Goal: Information Seeking & Learning: Learn about a topic

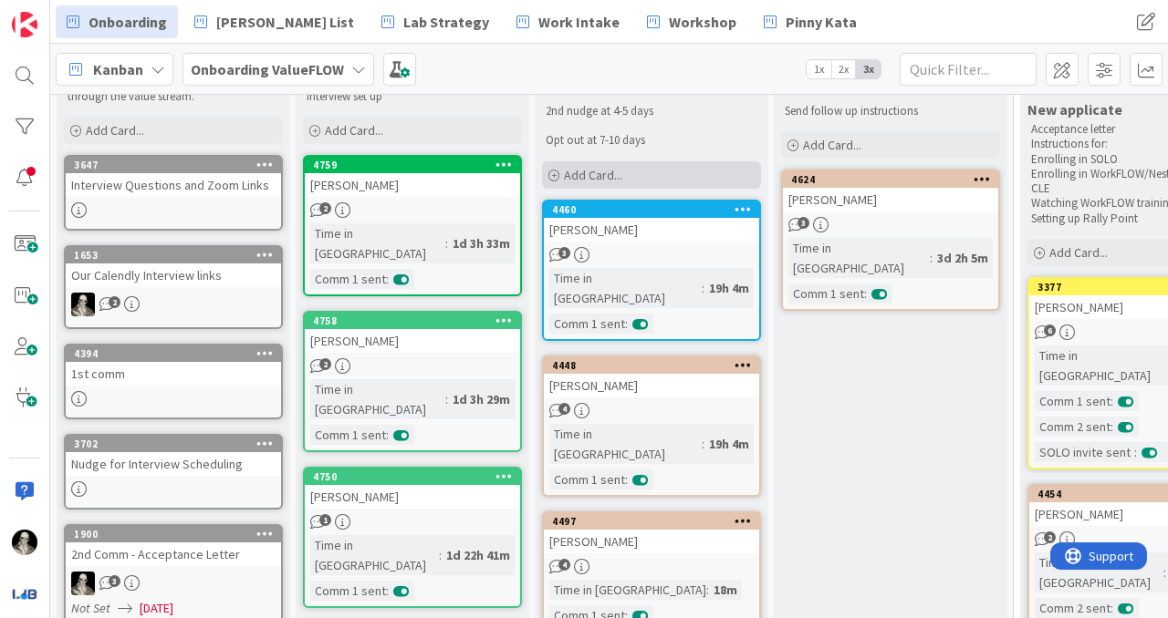
scroll to position [94, 0]
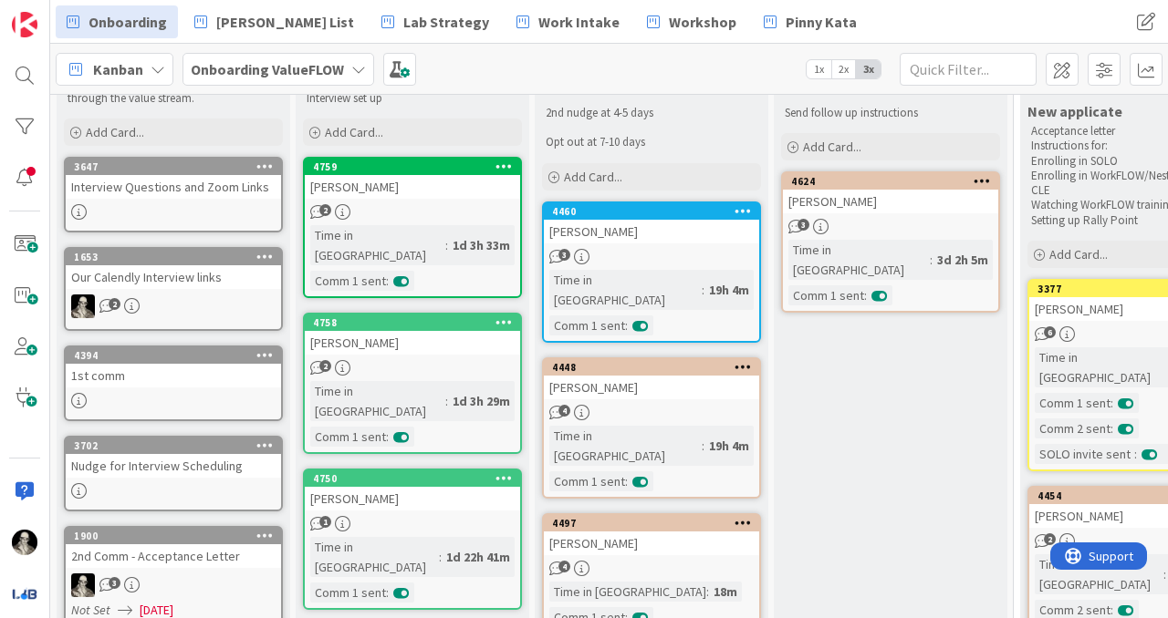
click at [417, 187] on div "[PERSON_NAME]" at bounding box center [412, 187] width 215 height 24
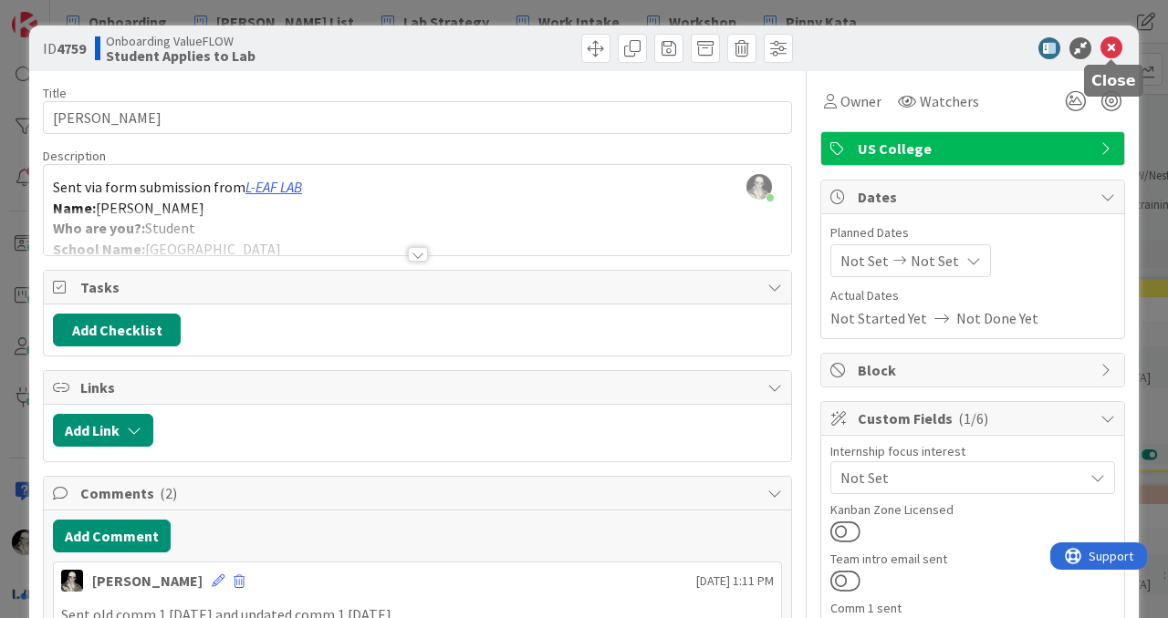
click at [1111, 46] on icon at bounding box center [1111, 48] width 22 height 22
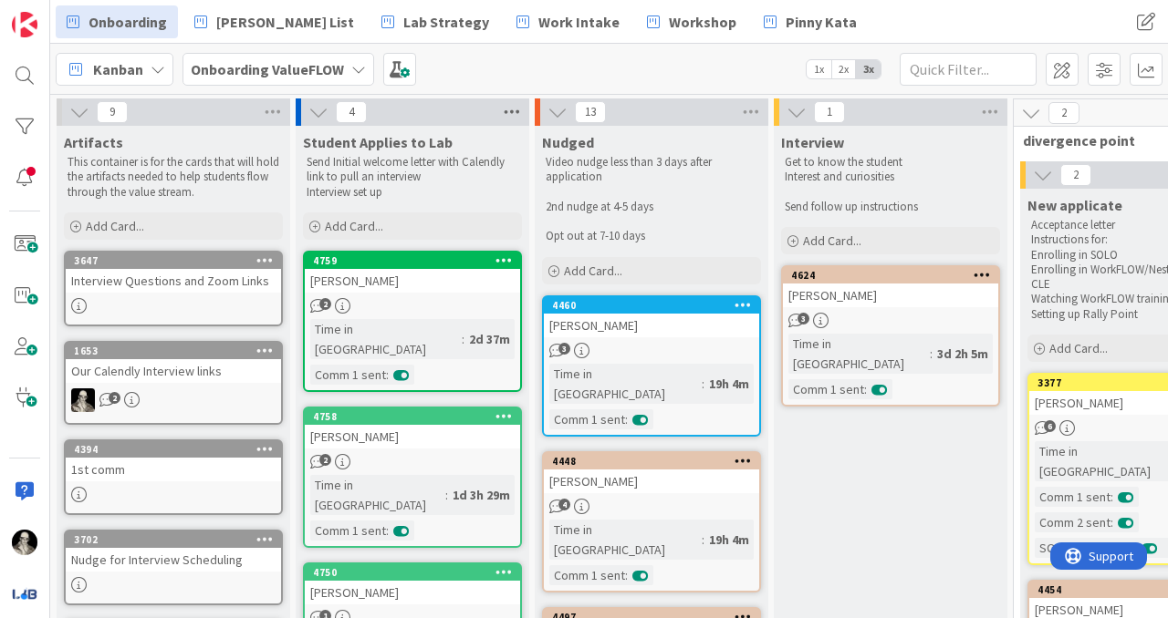
click at [513, 104] on icon at bounding box center [512, 112] width 24 height 27
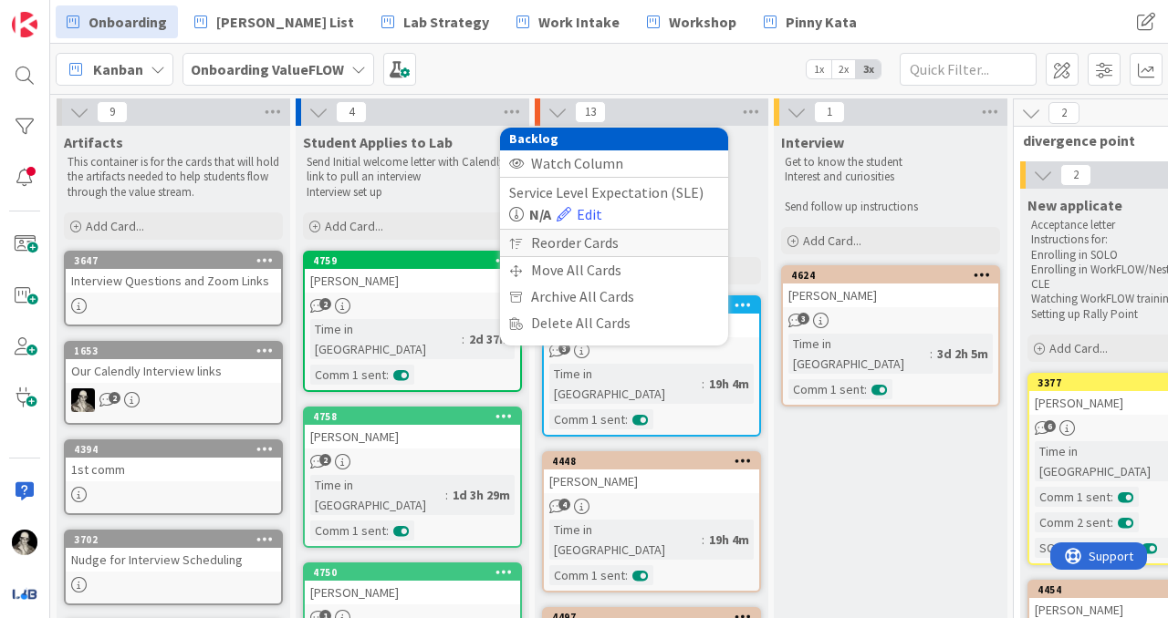
click at [553, 236] on div "Reorder Cards" at bounding box center [614, 243] width 228 height 26
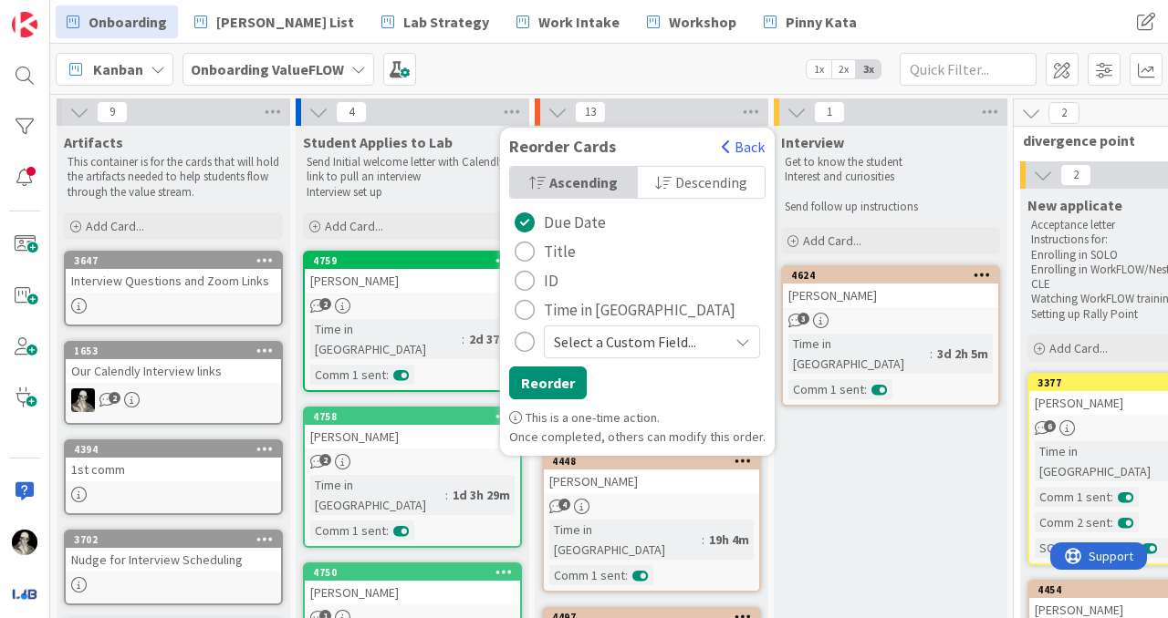
click at [682, 181] on span "Descending" at bounding box center [711, 182] width 72 height 27
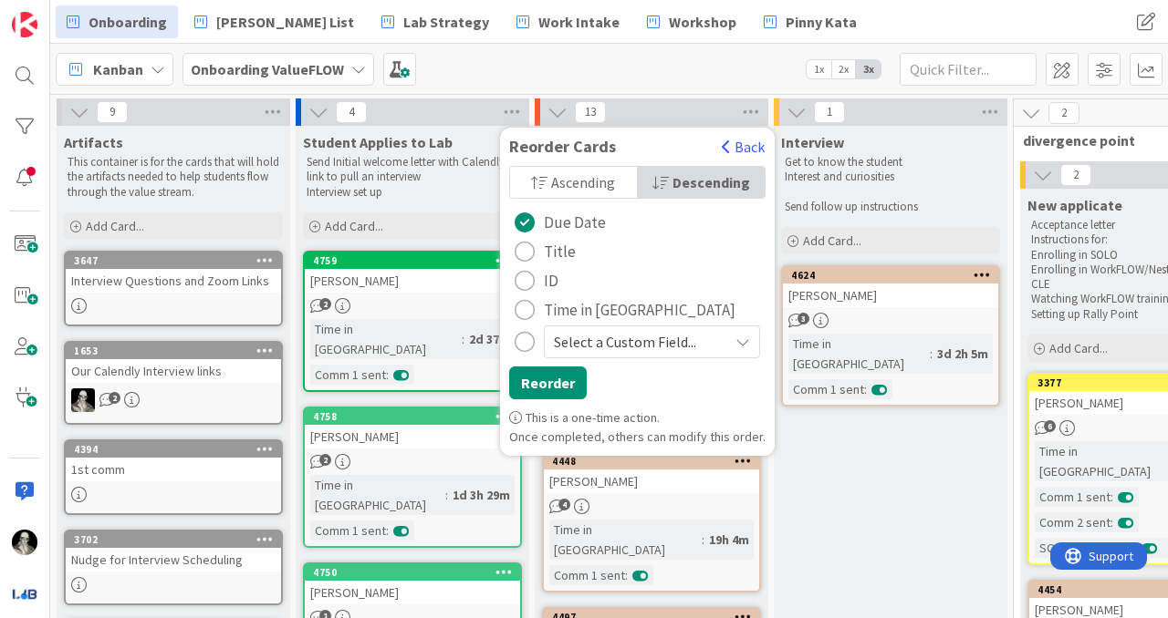
click at [525, 307] on div "radio" at bounding box center [524, 310] width 20 height 20
click at [536, 384] on button "Reorder" at bounding box center [548, 383] width 78 height 33
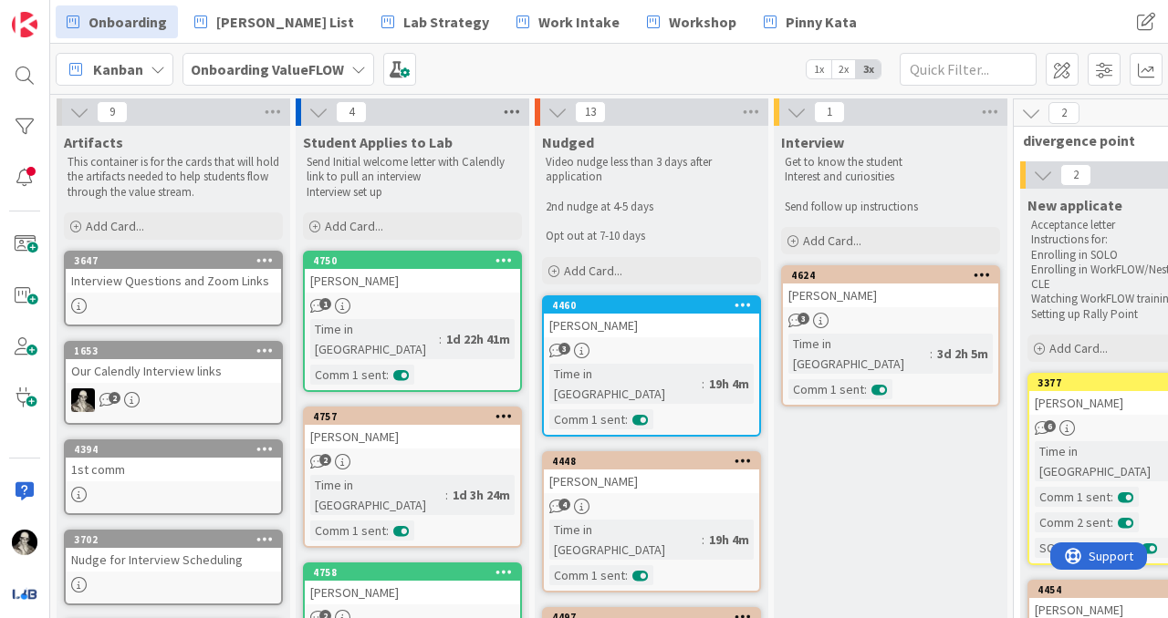
click at [511, 109] on icon at bounding box center [512, 112] width 24 height 27
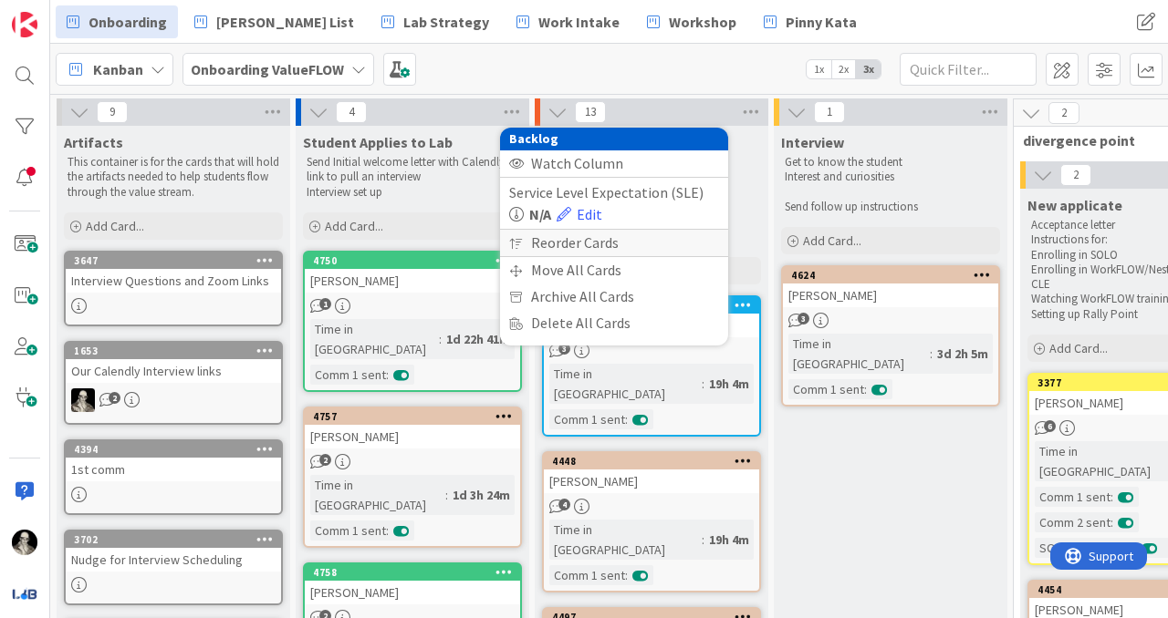
click at [575, 248] on div "Reorder Cards" at bounding box center [614, 243] width 228 height 26
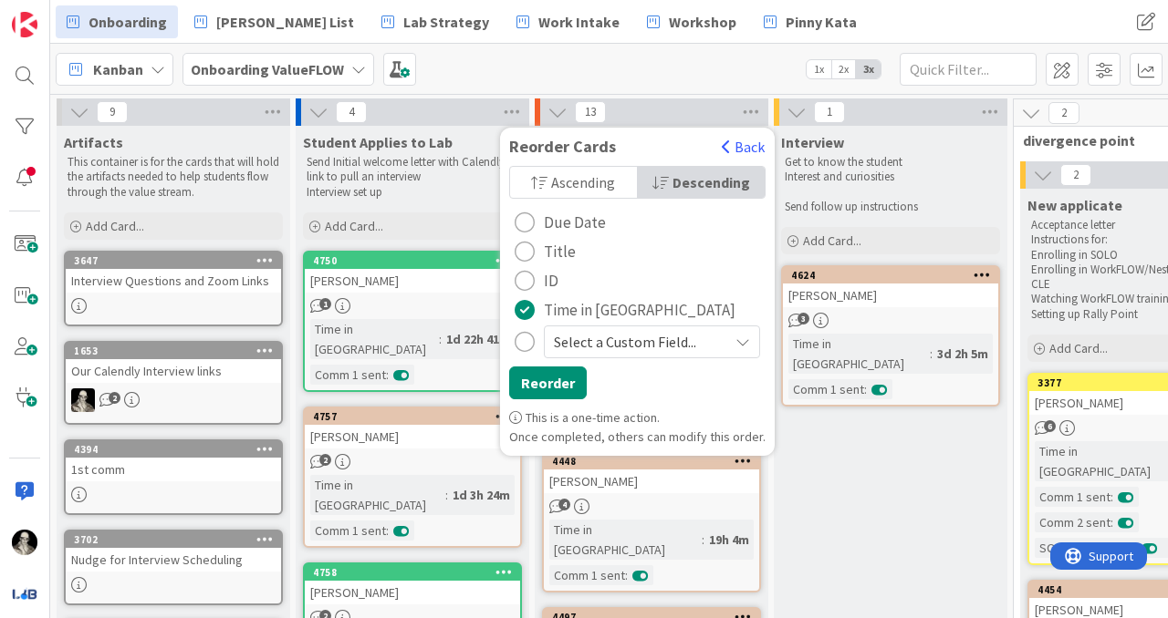
click at [591, 173] on span "Ascending" at bounding box center [583, 182] width 64 height 27
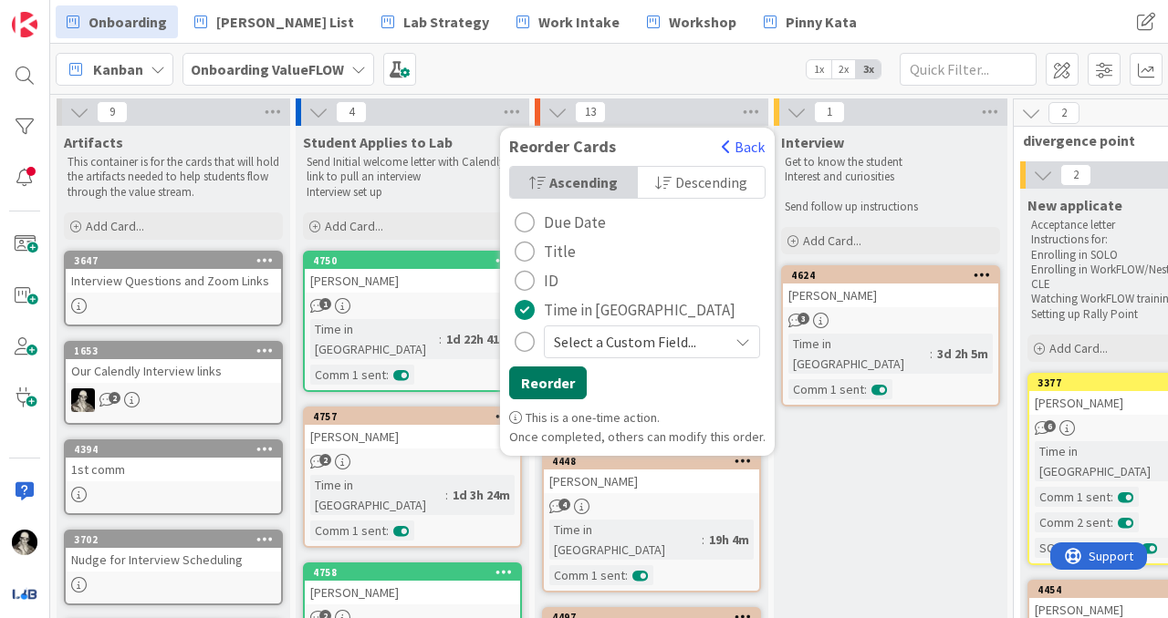
click at [545, 376] on button "Reorder" at bounding box center [548, 383] width 78 height 33
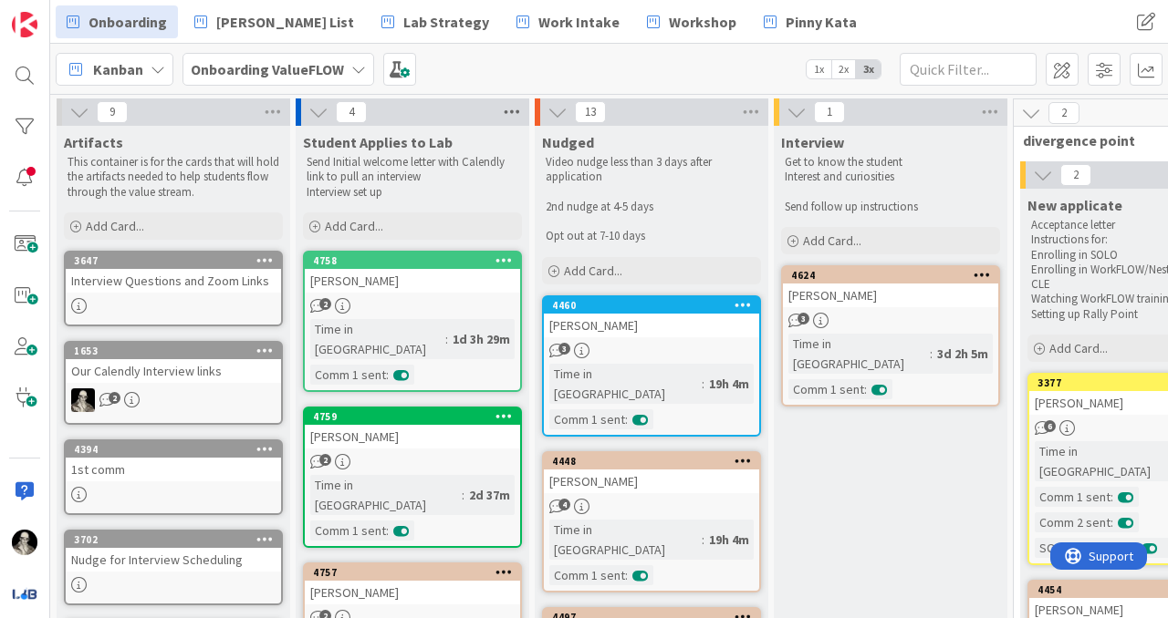
click at [510, 107] on icon at bounding box center [512, 112] width 24 height 27
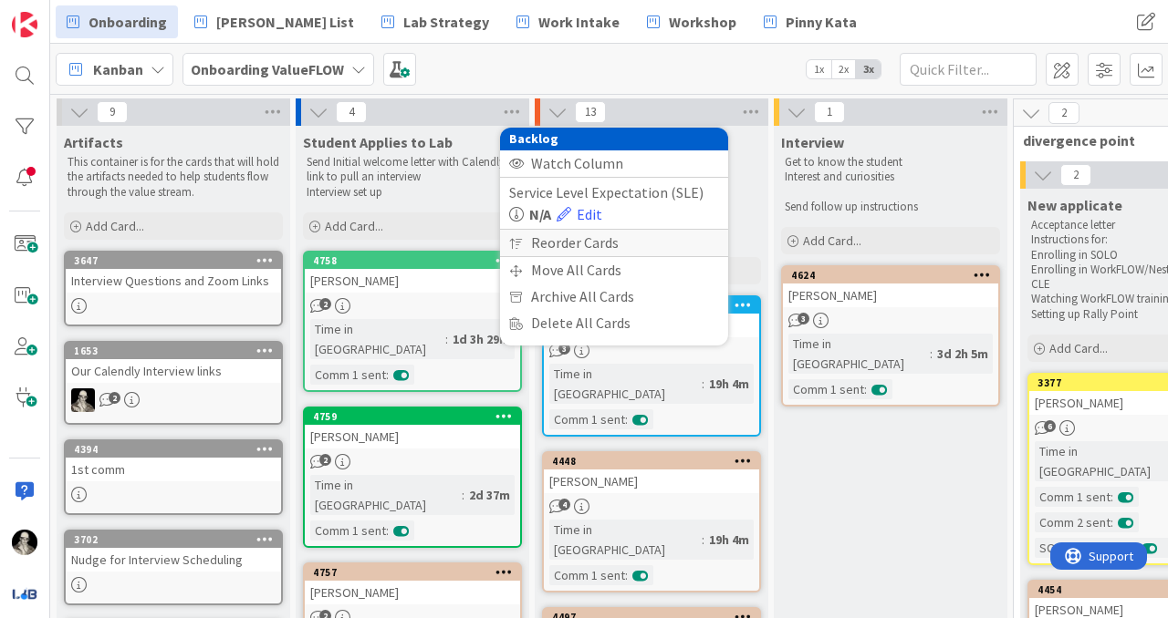
click at [545, 240] on div "Reorder Cards" at bounding box center [614, 243] width 228 height 26
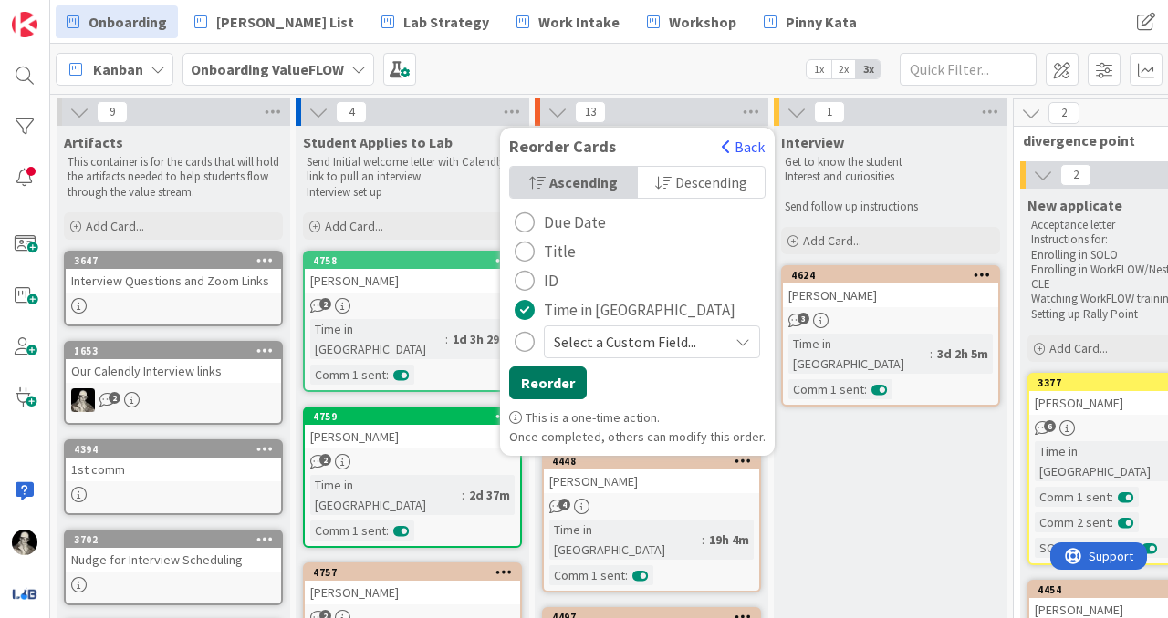
click at [543, 375] on button "Reorder" at bounding box center [548, 383] width 78 height 33
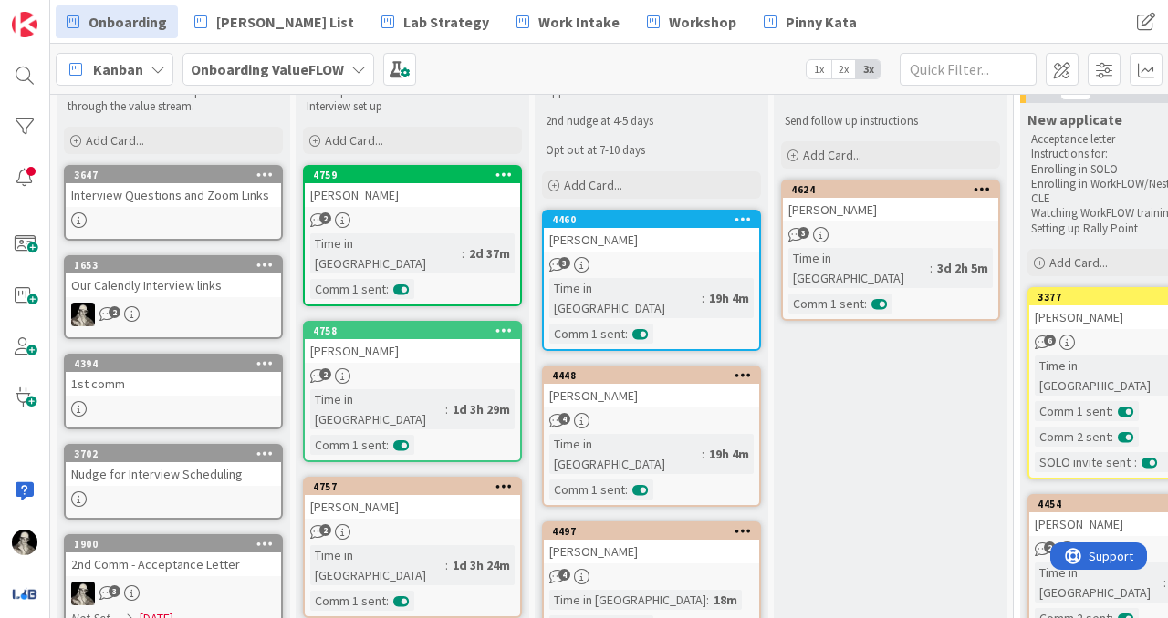
scroll to position [88, 0]
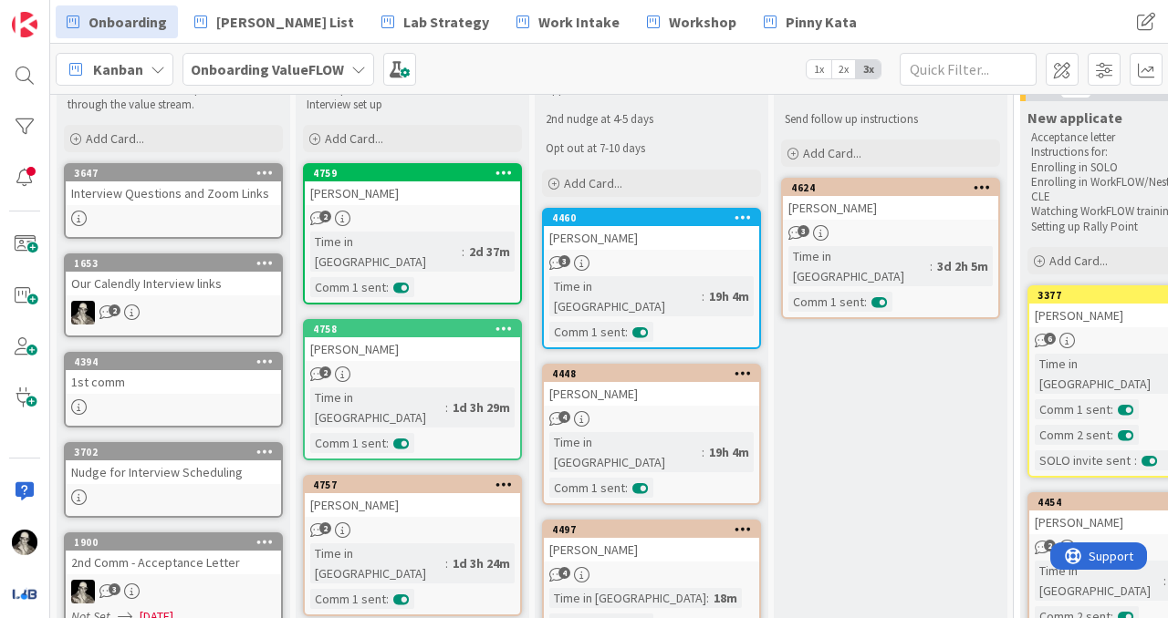
click at [177, 206] on link "3647 Interview Questions and Zoom Links" at bounding box center [173, 201] width 219 height 76
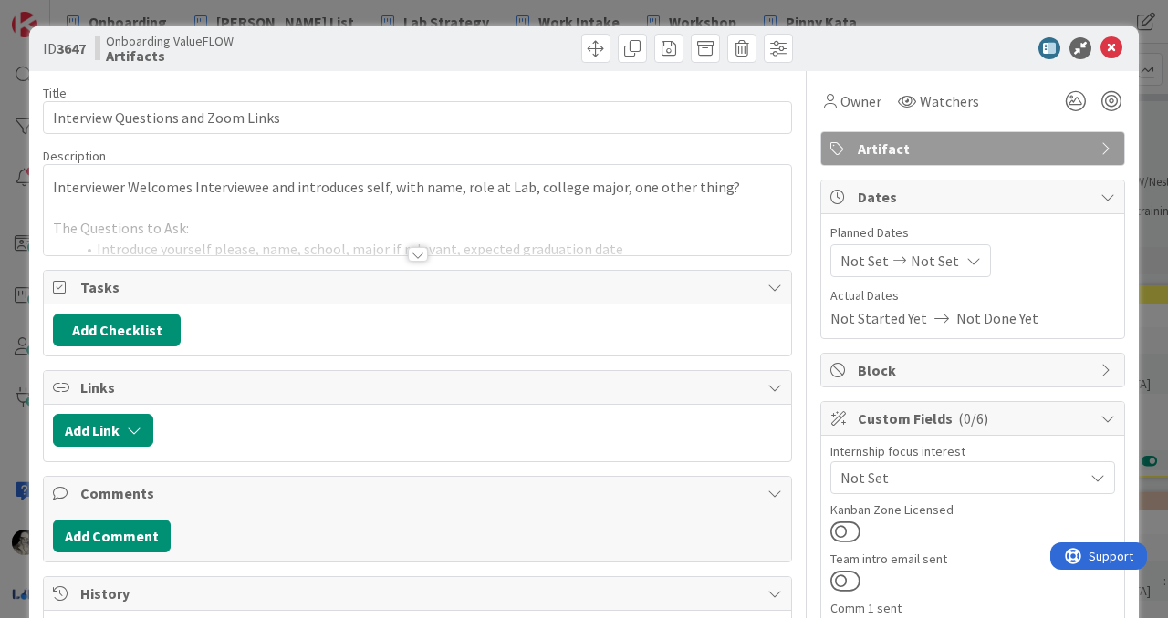
click at [421, 247] on div at bounding box center [418, 254] width 20 height 15
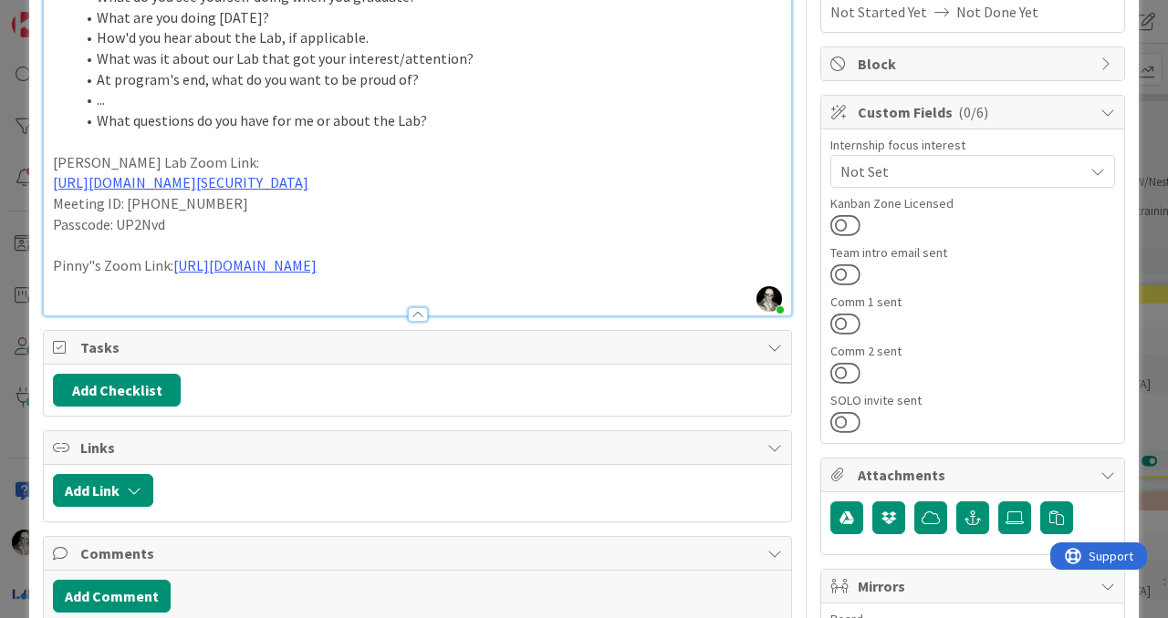
scroll to position [323, 0]
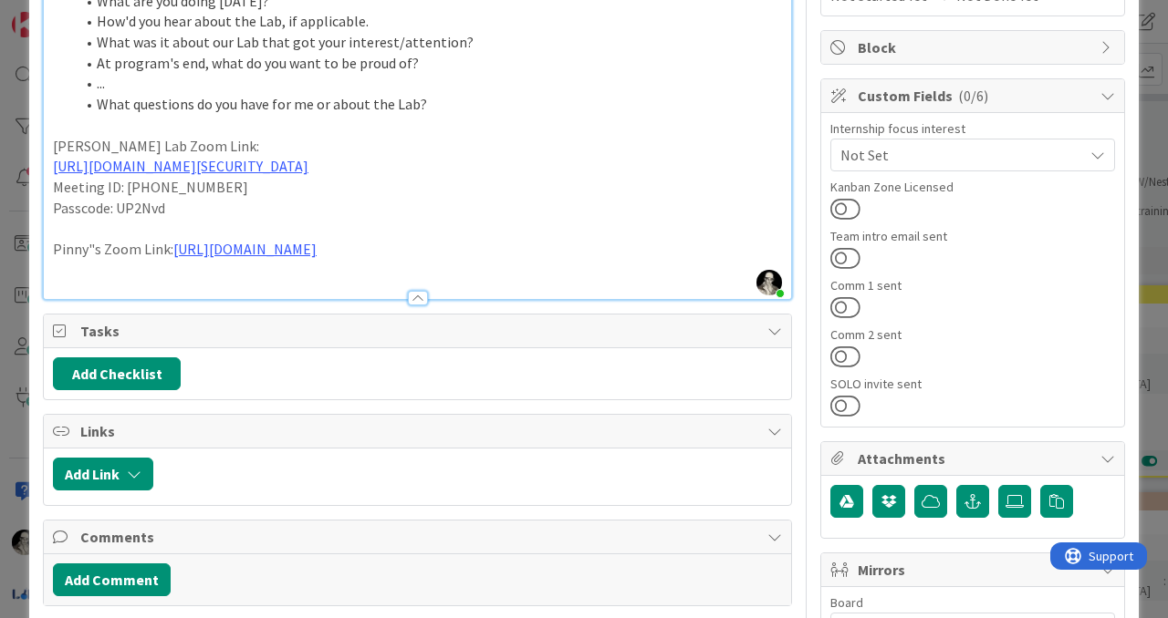
click at [118, 245] on p "Pinny"s Zoom Link: [URL][DOMAIN_NAME]" at bounding box center [417, 249] width 729 height 21
click at [93, 252] on p "Pinny"s Calendly Link: [URL][DOMAIN_NAME]" at bounding box center [417, 249] width 729 height 21
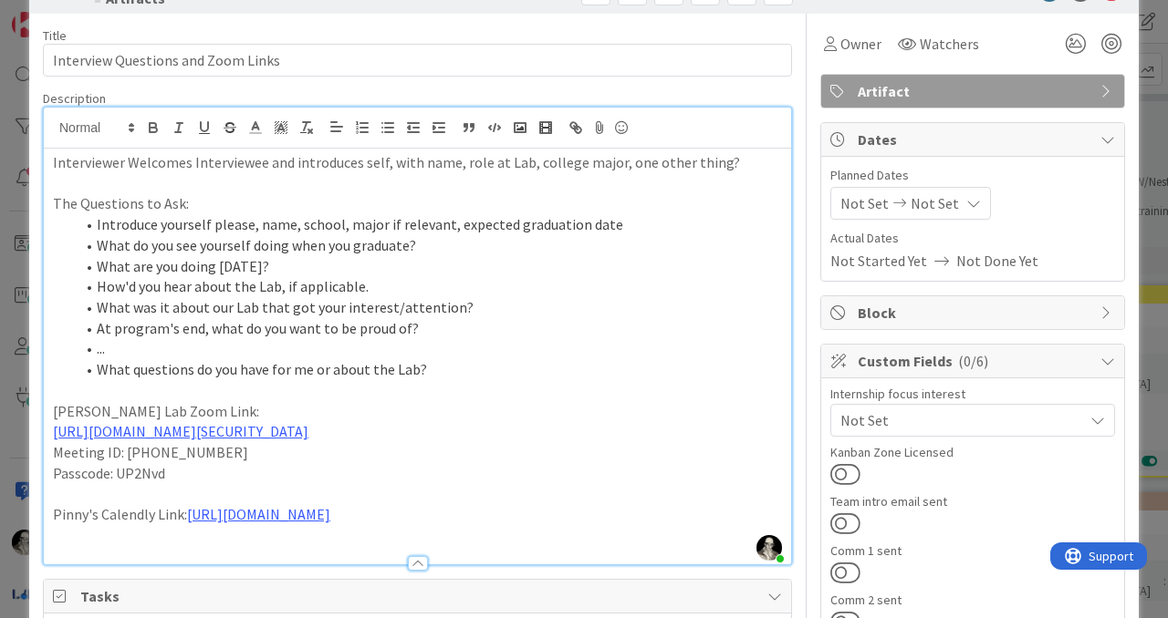
scroll to position [64, 0]
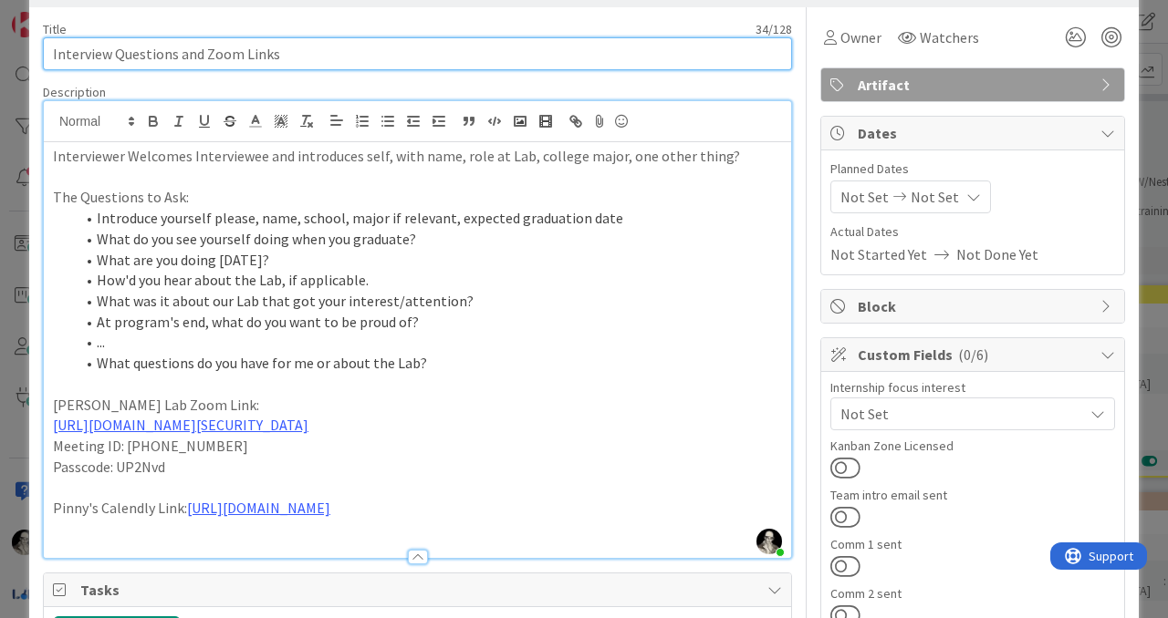
drag, startPoint x: 205, startPoint y: 59, endPoint x: 205, endPoint y: 38, distance: 21.0
click at [205, 59] on input "Interview Questions and Zoom Links" at bounding box center [417, 53] width 749 height 33
click at [291, 57] on input "Interview Questions and [PERSON_NAME] Zoom Links" at bounding box center [417, 53] width 749 height 33
type input "Interview Questions and [PERSON_NAME] Zoom/Calendly Links"
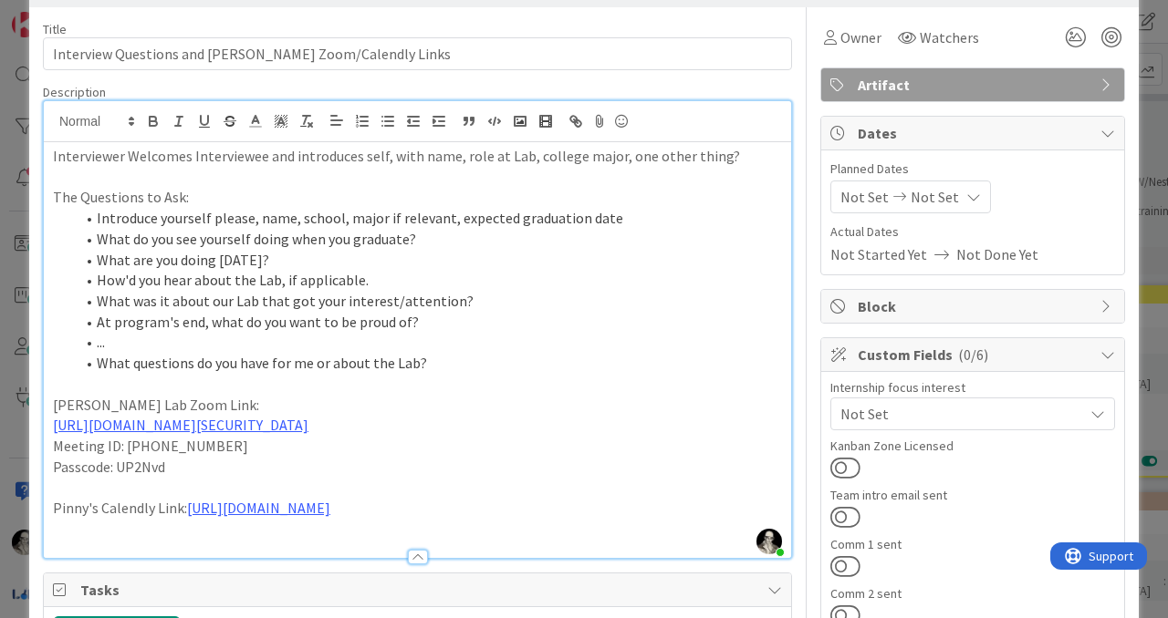
drag, startPoint x: 435, startPoint y: 511, endPoint x: 47, endPoint y: 500, distance: 388.8
click at [46, 499] on div "Interviewer Welcomes Interviewee and introduces self, with name, role at Lab, c…" at bounding box center [417, 350] width 747 height 416
click at [453, 508] on p "Pinny's Calendly Link: [URL][DOMAIN_NAME]" at bounding box center [417, 508] width 729 height 21
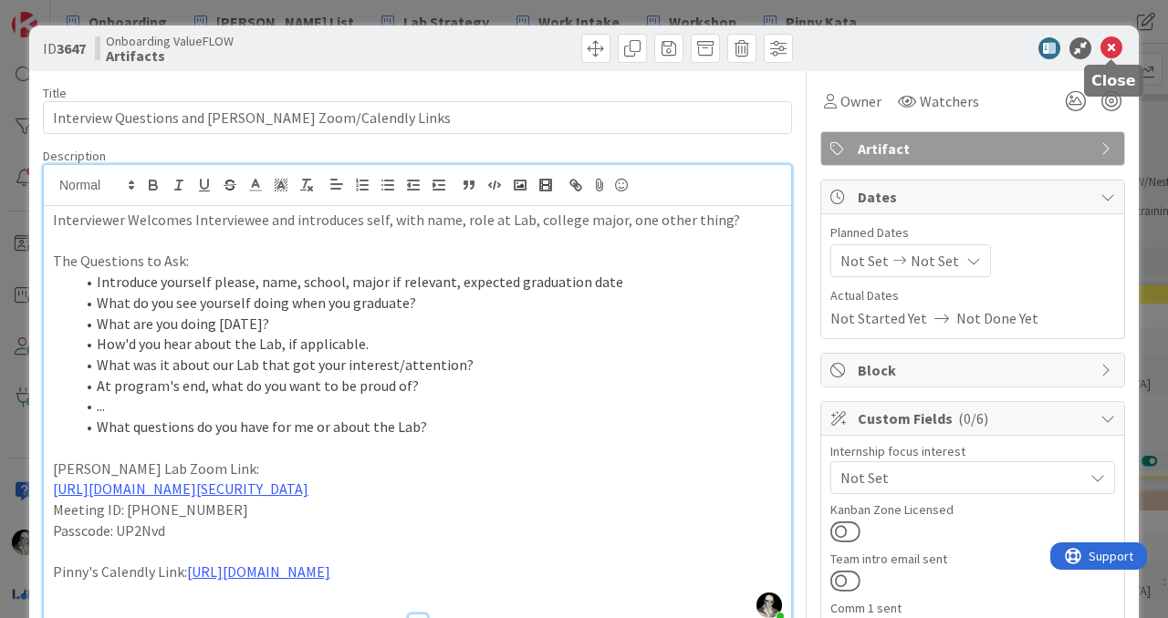
click at [1113, 41] on icon at bounding box center [1111, 48] width 22 height 22
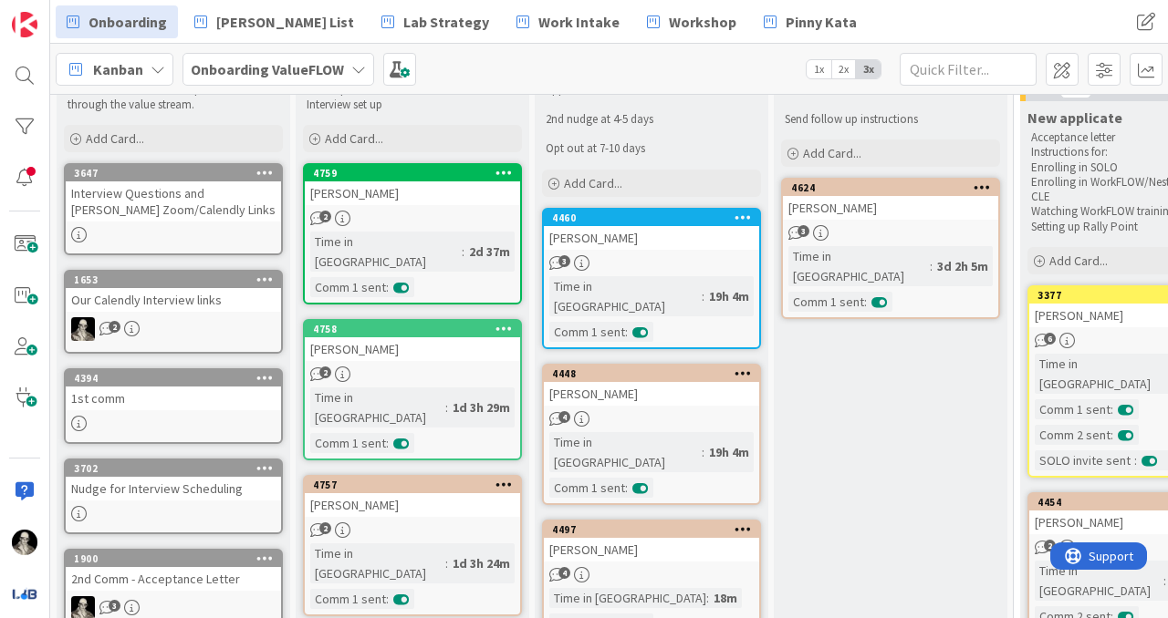
click at [192, 316] on link "1653 Our Calendly Interview links 2" at bounding box center [173, 312] width 219 height 84
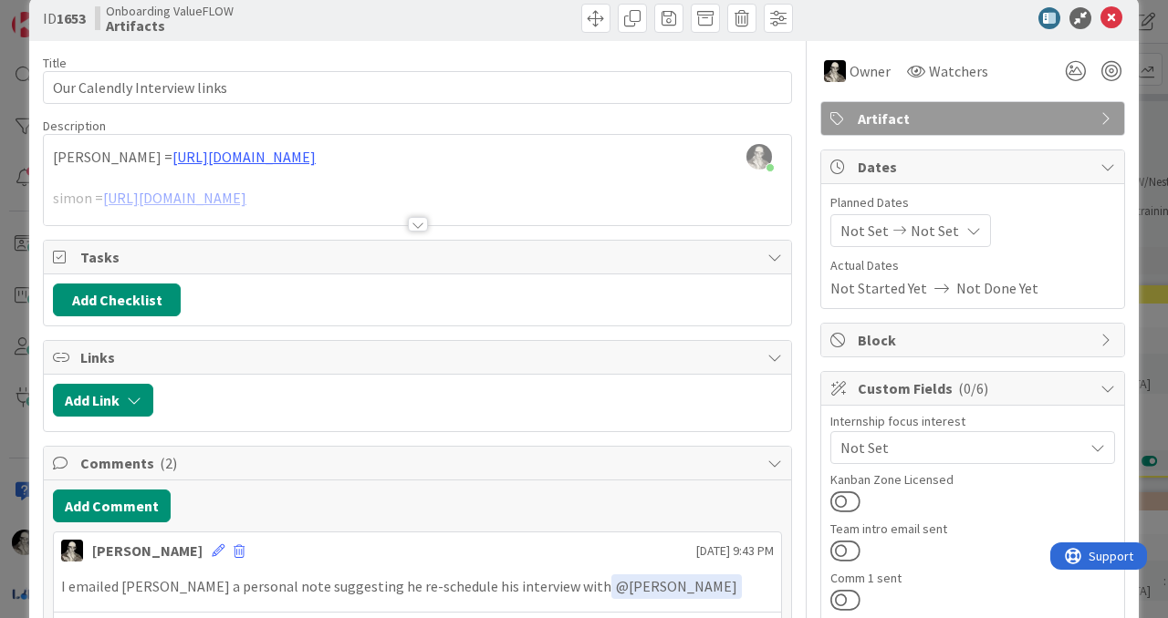
click at [418, 227] on div at bounding box center [418, 224] width 20 height 15
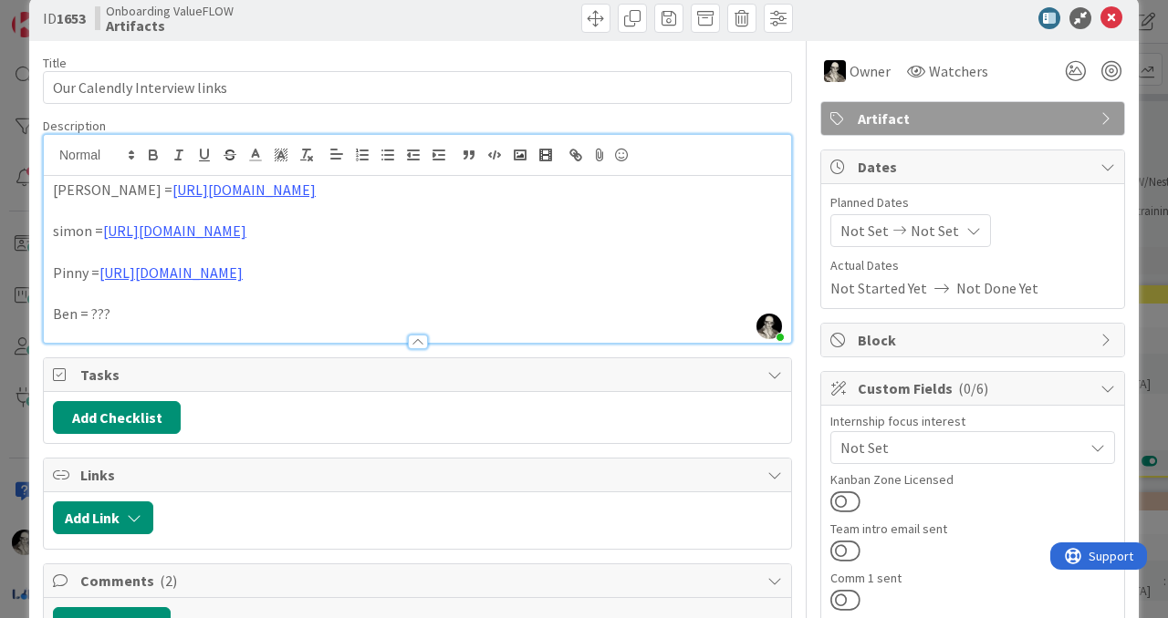
drag, startPoint x: 358, startPoint y: 237, endPoint x: 58, endPoint y: 236, distance: 299.2
click at [58, 236] on p "simon = [URL][DOMAIN_NAME]" at bounding box center [417, 231] width 729 height 21
click at [482, 234] on p "simon = [URL][DOMAIN_NAME]" at bounding box center [417, 231] width 729 height 21
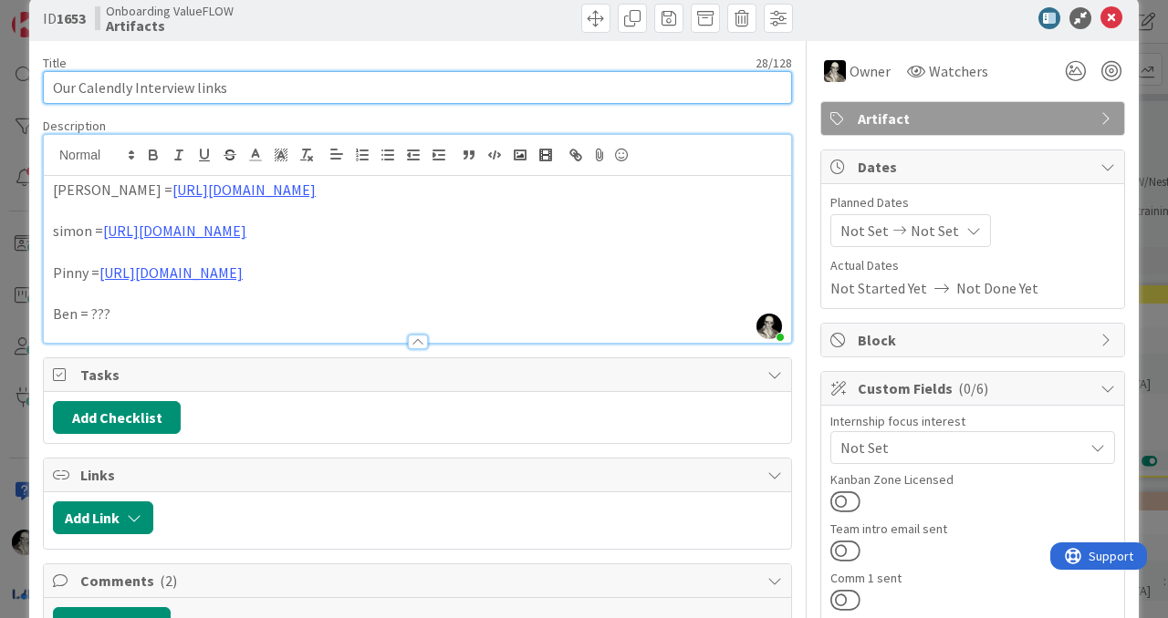
click at [136, 88] on input "Our Calendly Interview links" at bounding box center [417, 87] width 749 height 33
type input "Our Calendly and Zoom Interview links"
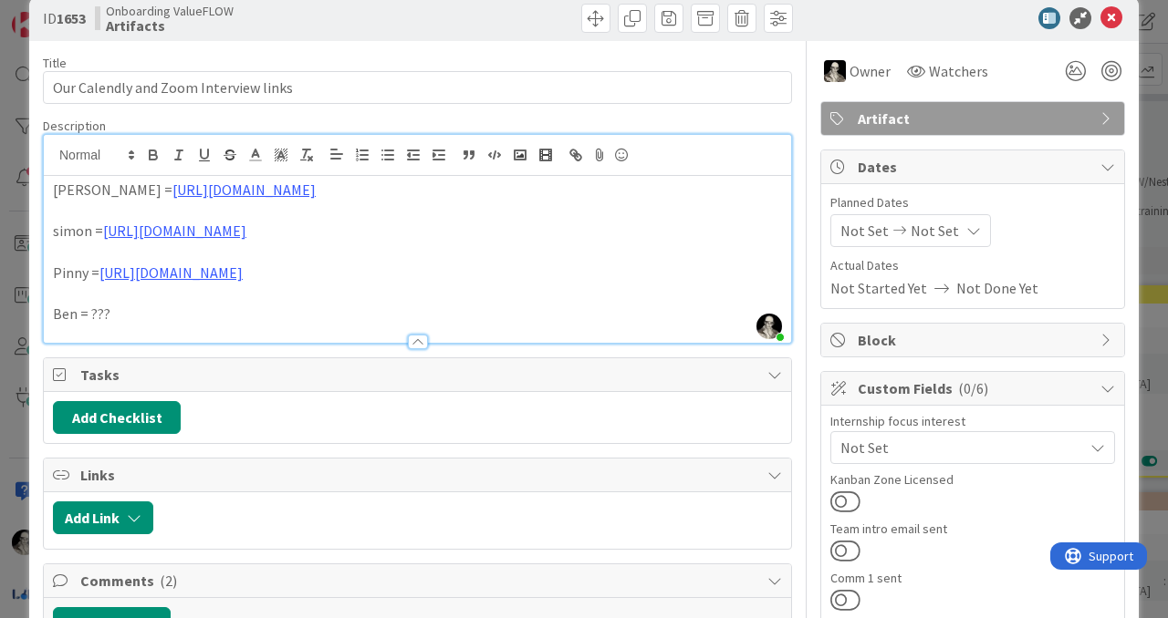
click at [60, 210] on p at bounding box center [417, 211] width 729 height 21
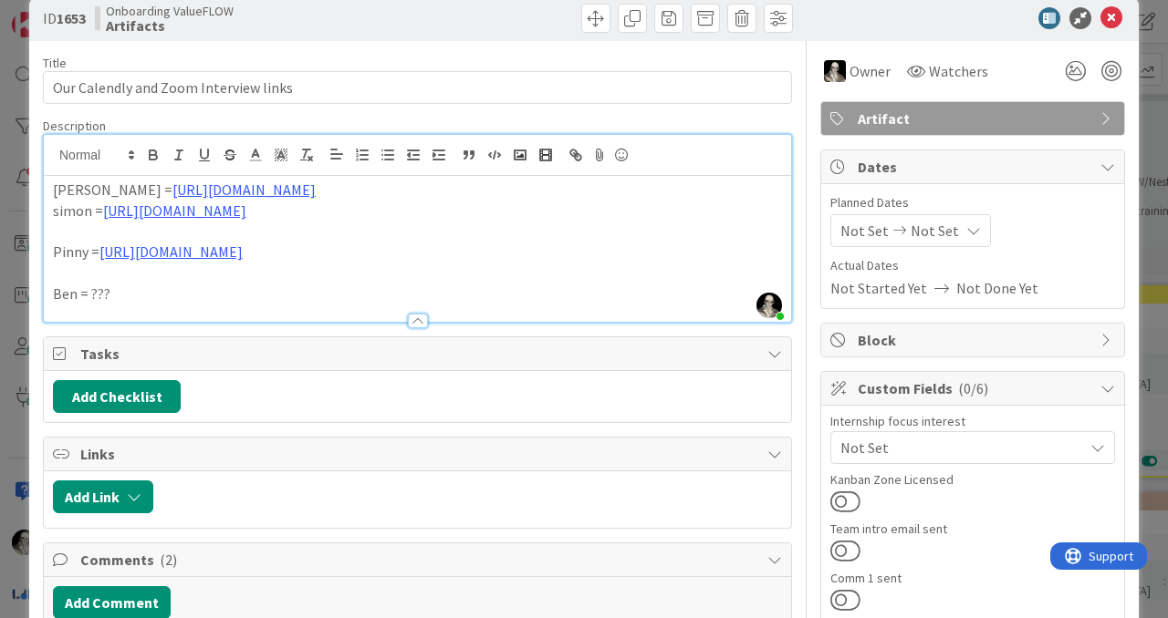
click at [59, 230] on p at bounding box center [417, 231] width 729 height 21
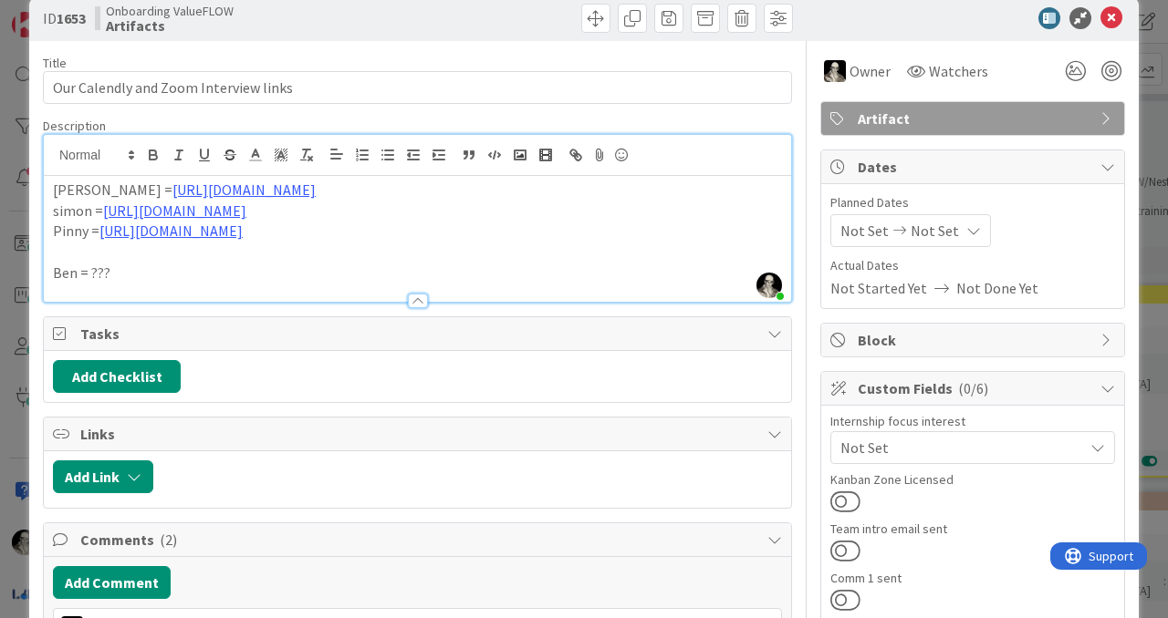
click at [61, 253] on p at bounding box center [417, 252] width 729 height 21
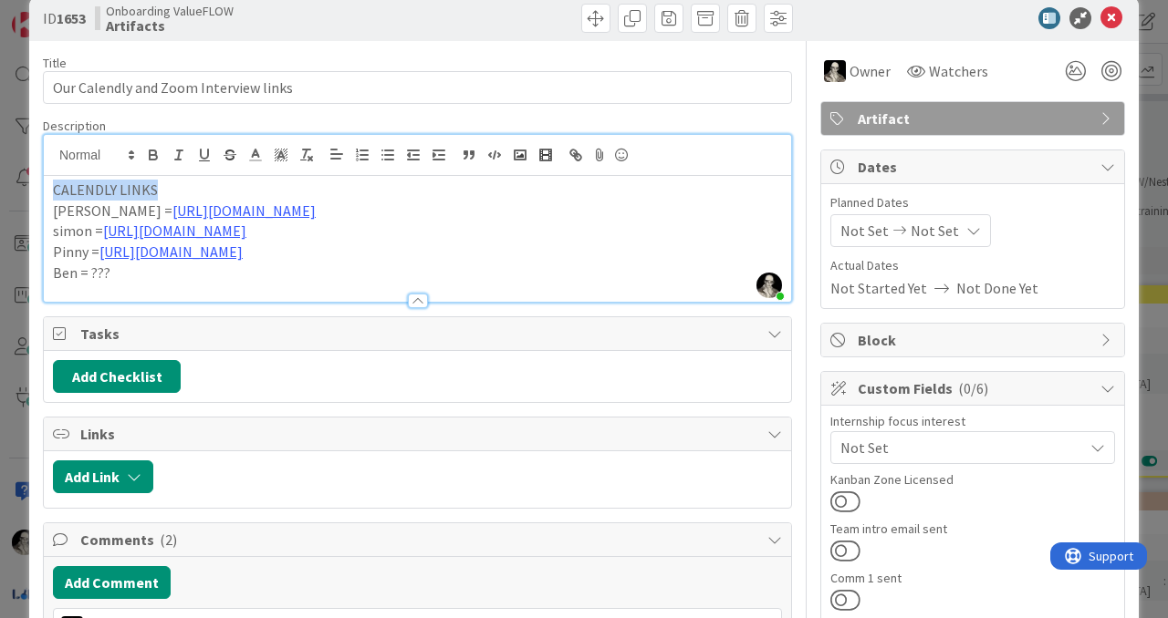
drag, startPoint x: 171, startPoint y: 195, endPoint x: 53, endPoint y: 192, distance: 118.6
click at [53, 192] on p "CALENDLY LINKS" at bounding box center [417, 190] width 729 height 21
click at [147, 161] on icon "button" at bounding box center [153, 155] width 16 height 16
click at [203, 158] on icon "button" at bounding box center [204, 154] width 7 height 9
click at [345, 291] on div at bounding box center [417, 292] width 747 height 19
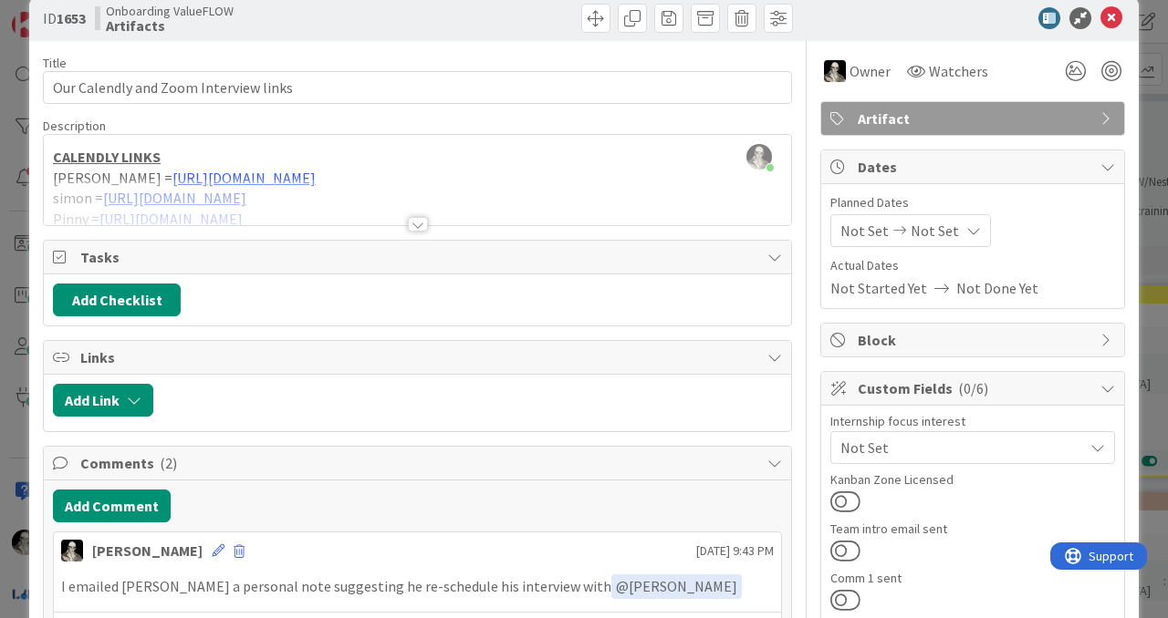
click at [413, 220] on div at bounding box center [418, 224] width 20 height 15
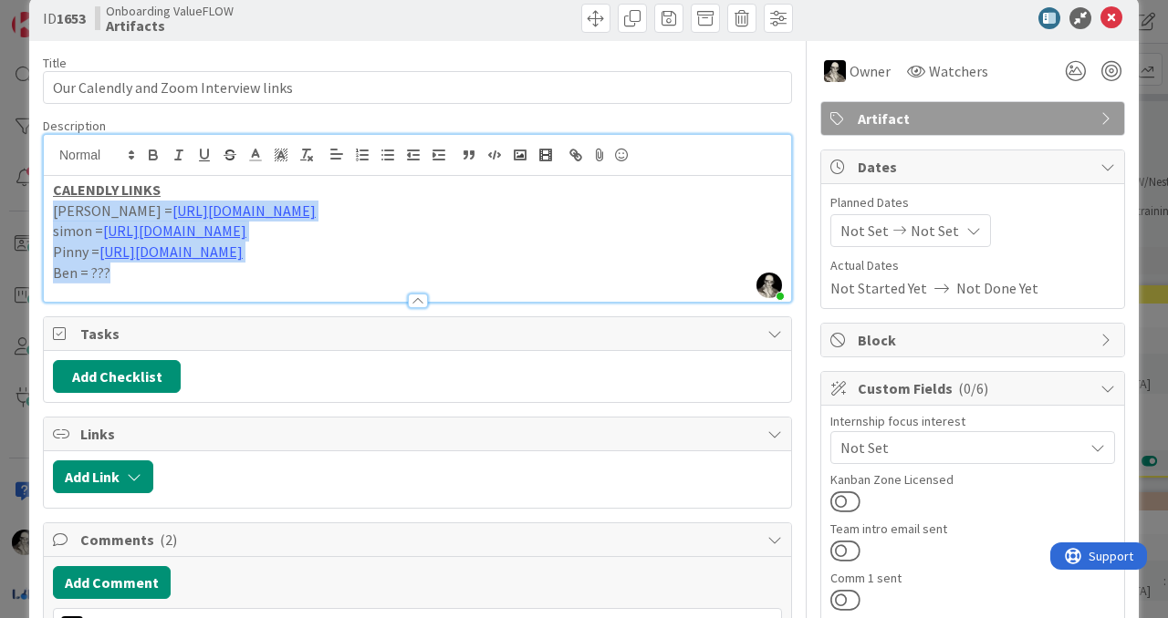
drag, startPoint x: 131, startPoint y: 272, endPoint x: 42, endPoint y: 221, distance: 103.0
click at [43, 221] on div "[PERSON_NAME] just joined CALENDLY LINKS [PERSON_NAME] = [URL][DOMAIN_NAME] [PE…" at bounding box center [417, 218] width 749 height 169
copy div "[PERSON_NAME] = [URL][DOMAIN_NAME] [PERSON_NAME] = [URL][DOMAIN_NAME] Pinny = […"
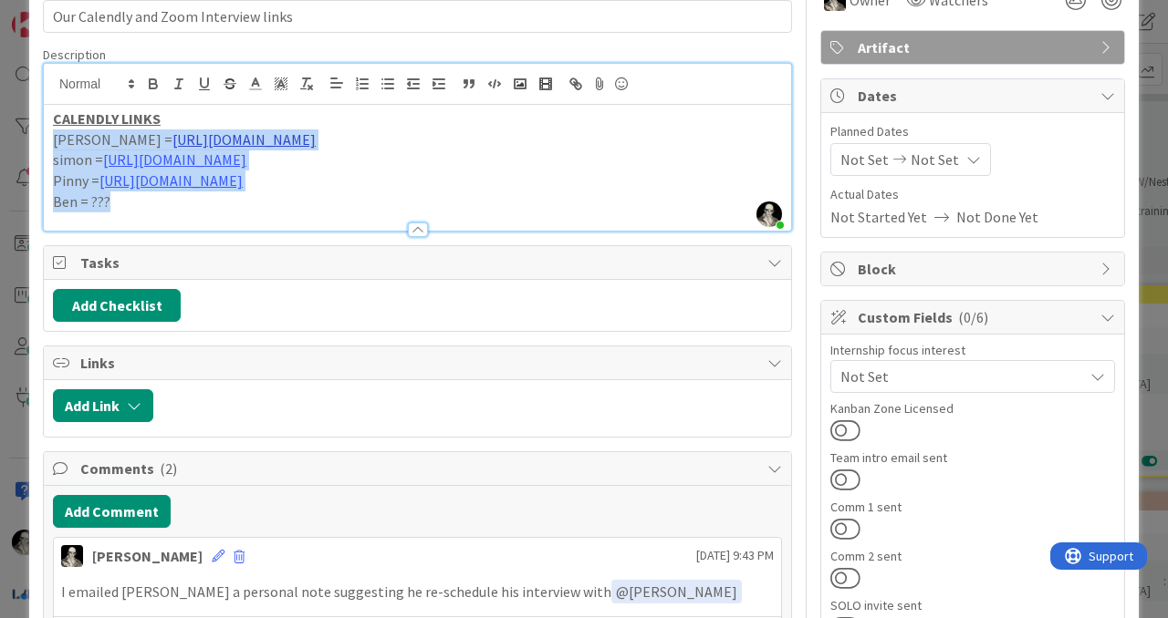
scroll to position [113, 0]
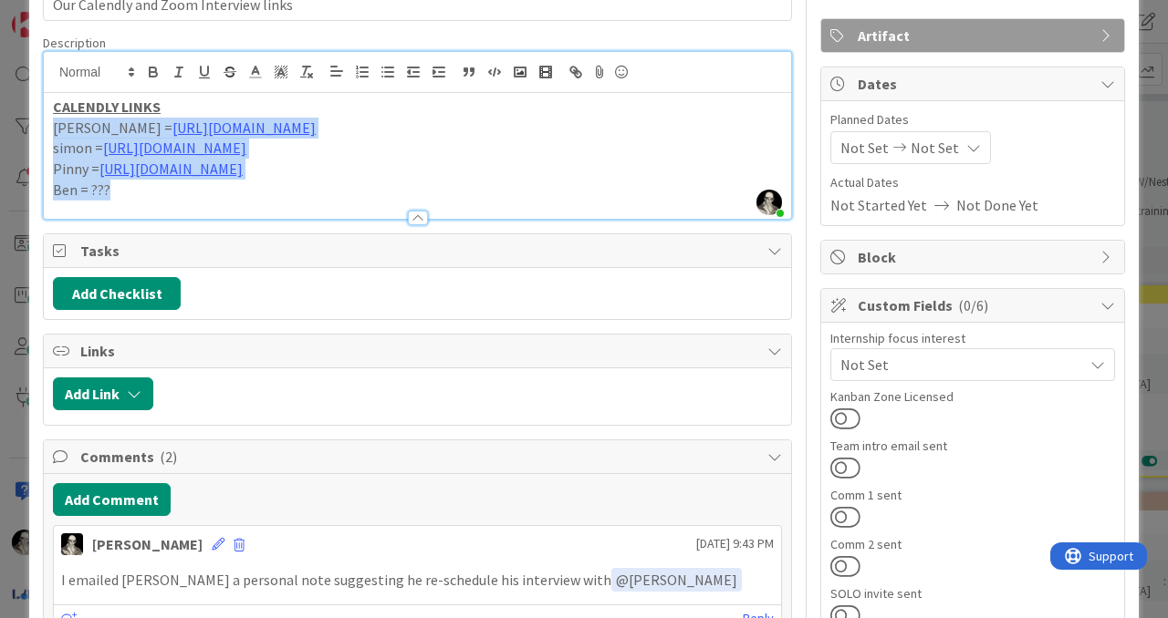
click at [137, 191] on p "Ben = ???" at bounding box center [417, 190] width 729 height 21
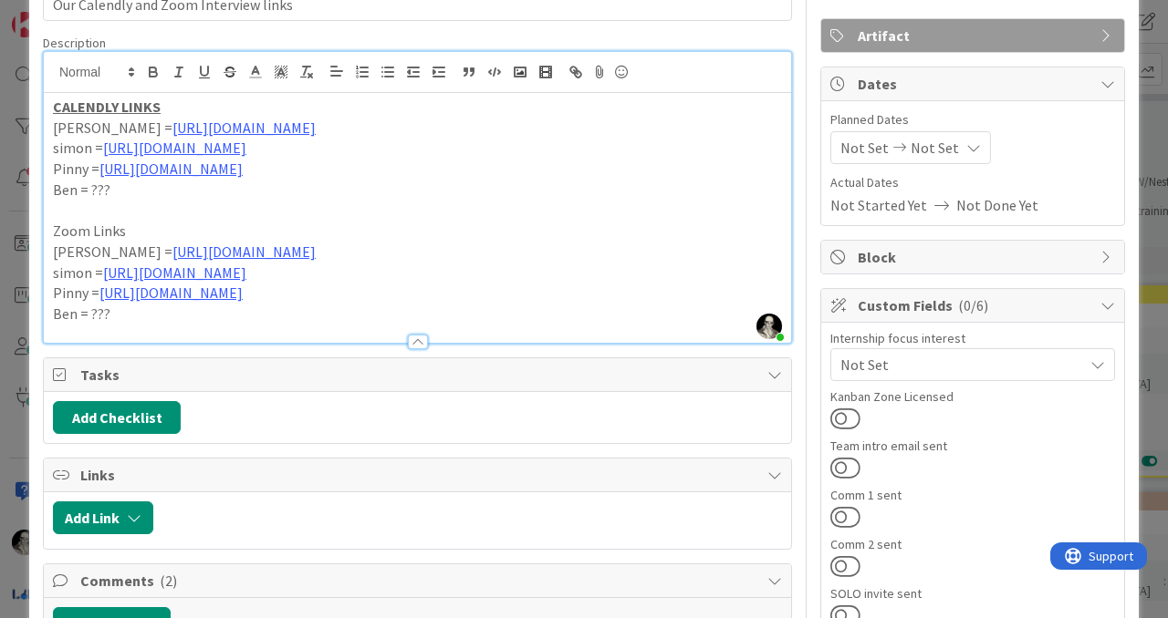
click at [407, 263] on p "simon = [URL][DOMAIN_NAME]" at bounding box center [417, 273] width 729 height 21
click at [407, 256] on p "[PERSON_NAME] = [URL][DOMAIN_NAME]" at bounding box center [417, 252] width 729 height 21
click at [358, 273] on p "simon = [URL][DOMAIN_NAME]" at bounding box center [417, 273] width 729 height 21
click at [342, 293] on p "Pinny = [URL][DOMAIN_NAME]" at bounding box center [417, 293] width 729 height 21
click at [147, 317] on p "Ben = ???" at bounding box center [417, 314] width 729 height 21
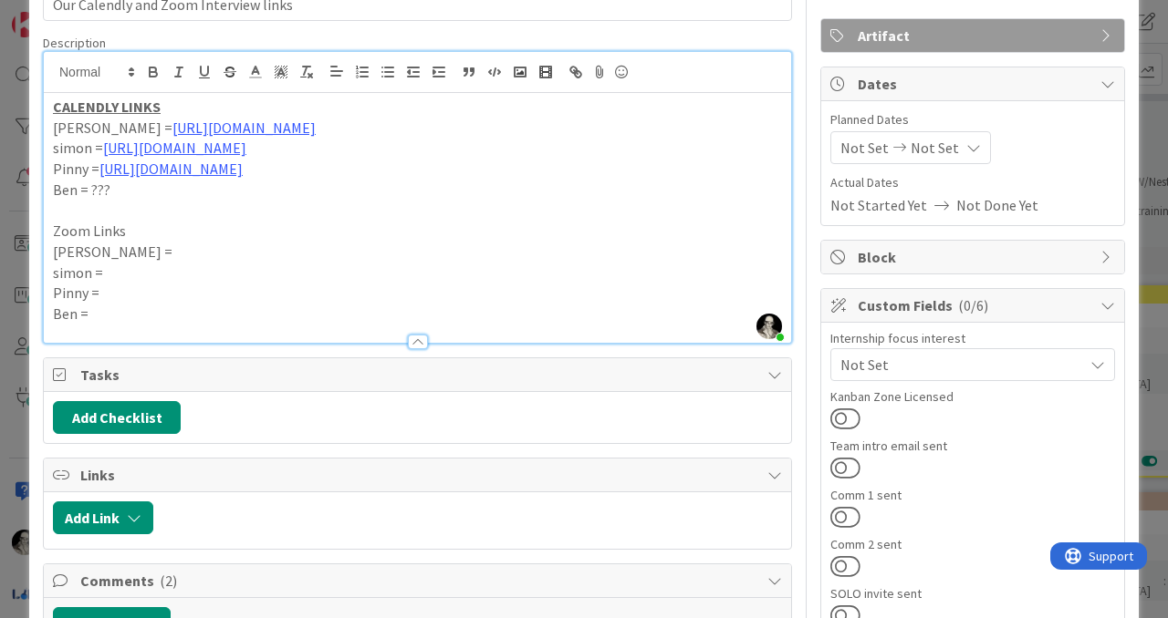
click at [126, 191] on p "Ben = ???" at bounding box center [417, 190] width 729 height 21
drag, startPoint x: 135, startPoint y: 228, endPoint x: 54, endPoint y: 223, distance: 81.3
click at [54, 223] on p "Zoom Links" at bounding box center [417, 231] width 729 height 21
click at [150, 72] on icon "button" at bounding box center [153, 74] width 7 height 5
click at [206, 68] on icon "button" at bounding box center [204, 72] width 16 height 16
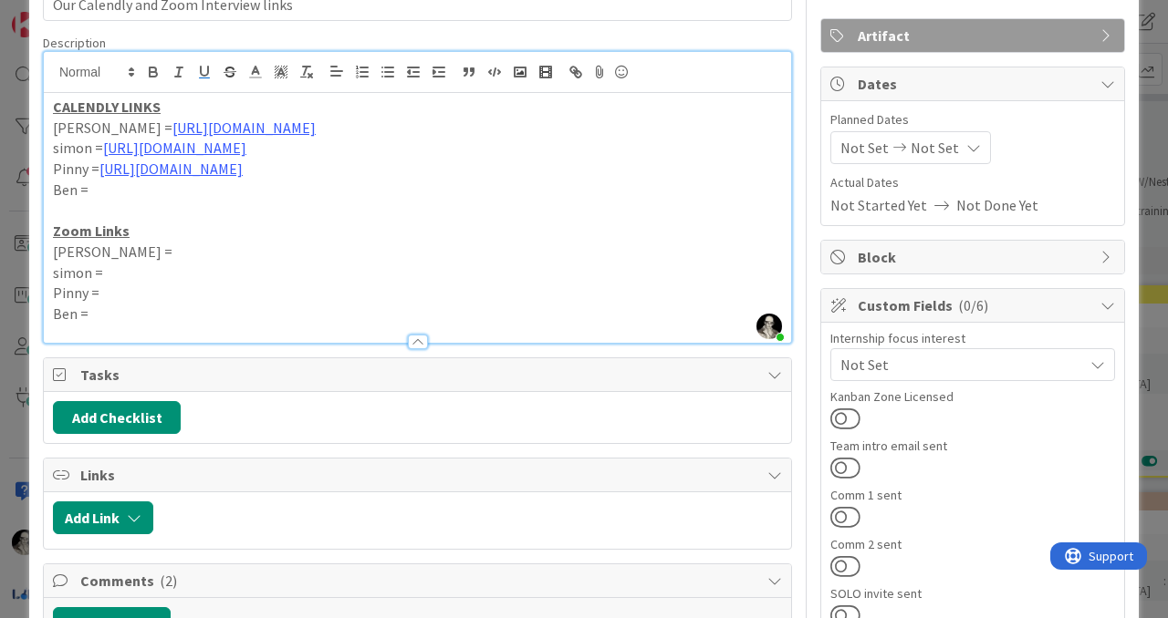
click at [181, 237] on p "Zoom Links" at bounding box center [417, 231] width 729 height 21
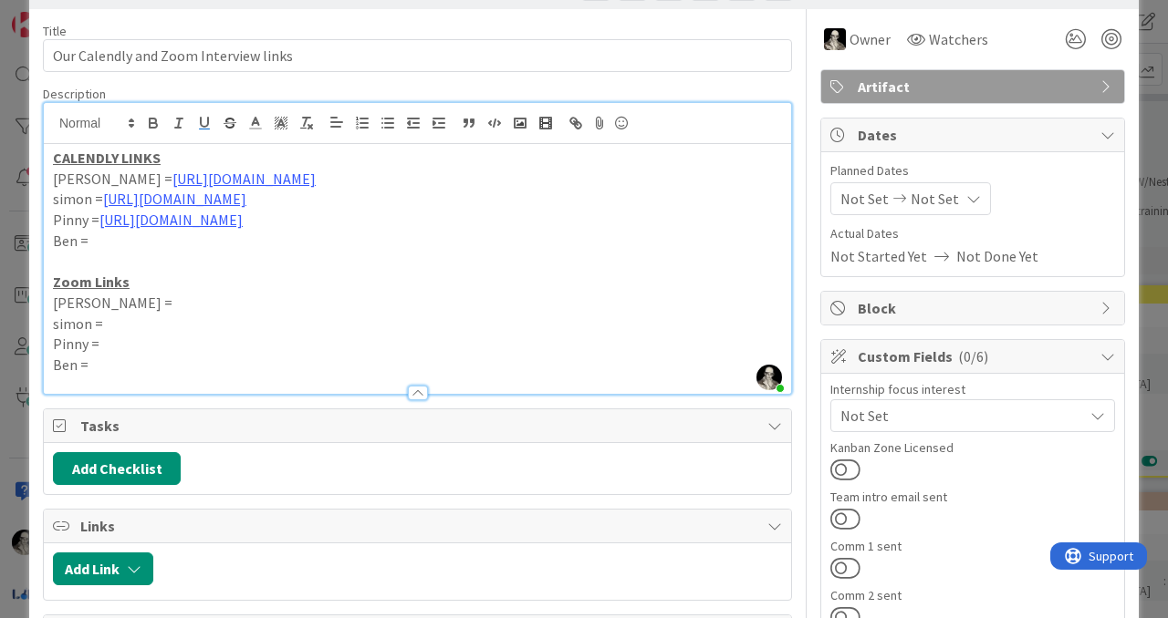
scroll to position [0, 0]
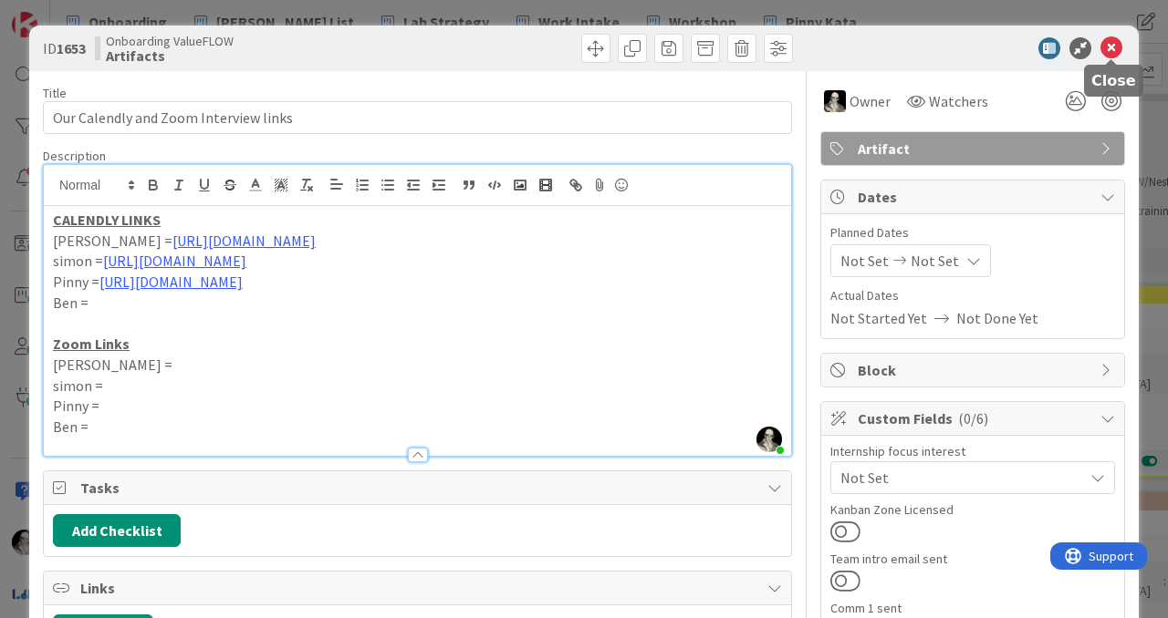
click at [1112, 49] on icon at bounding box center [1111, 48] width 22 height 22
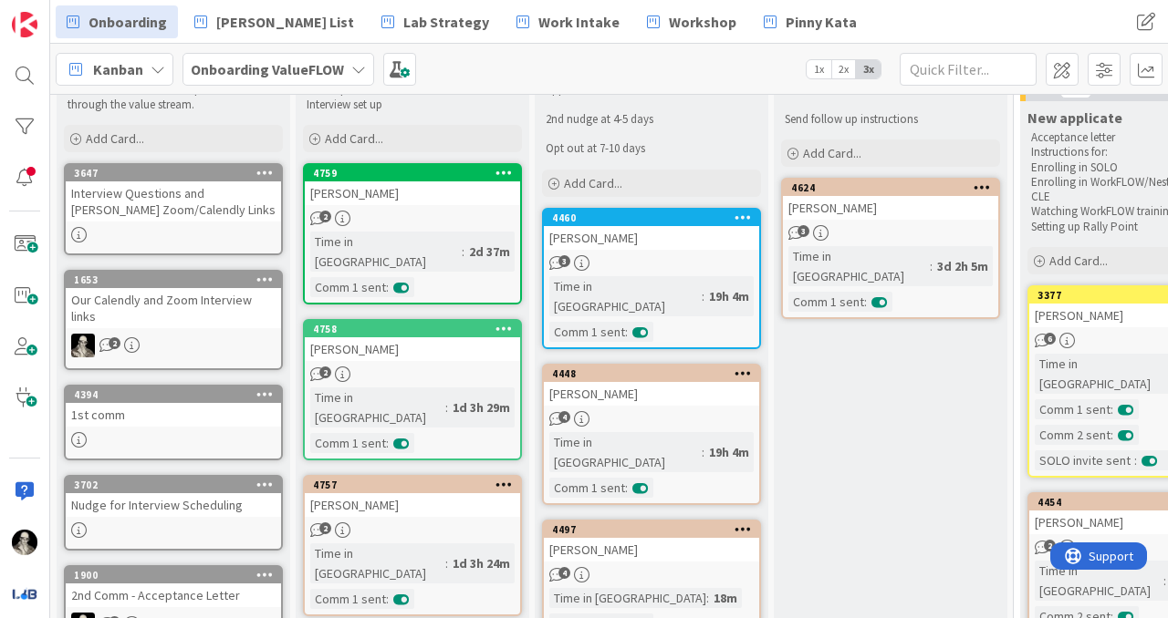
click at [162, 202] on div "Interview Questions and [PERSON_NAME] Zoom/Calendly Links" at bounding box center [173, 202] width 215 height 40
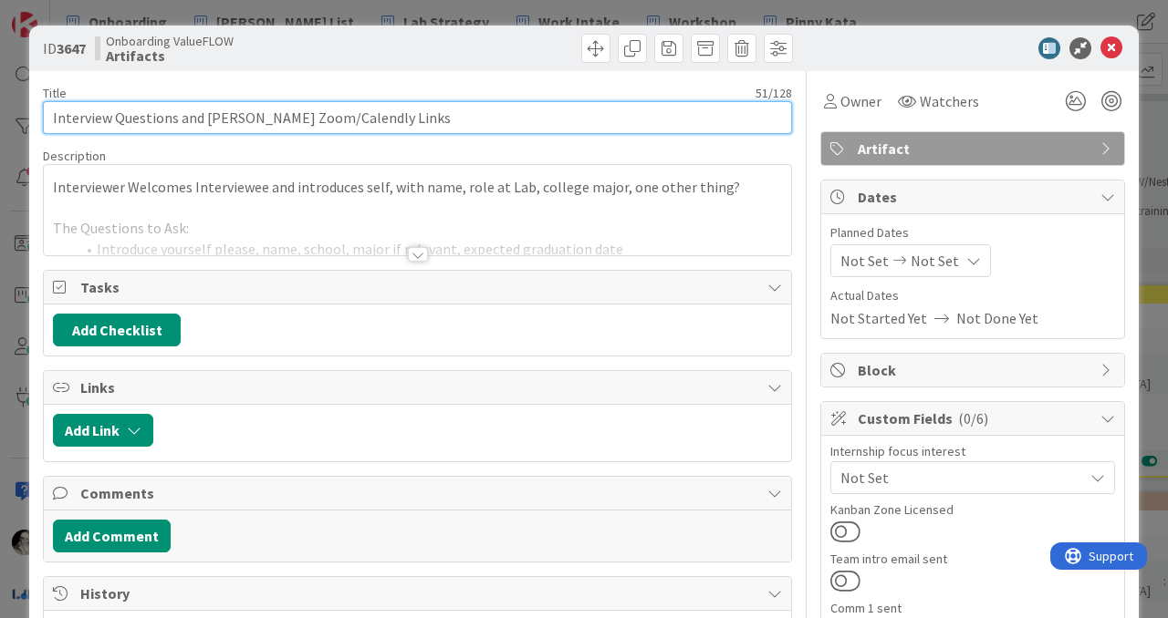
click at [390, 111] on input "Interview Questions and [PERSON_NAME] Zoom/Calendly Links" at bounding box center [417, 117] width 749 height 33
type input "Interview Questions"
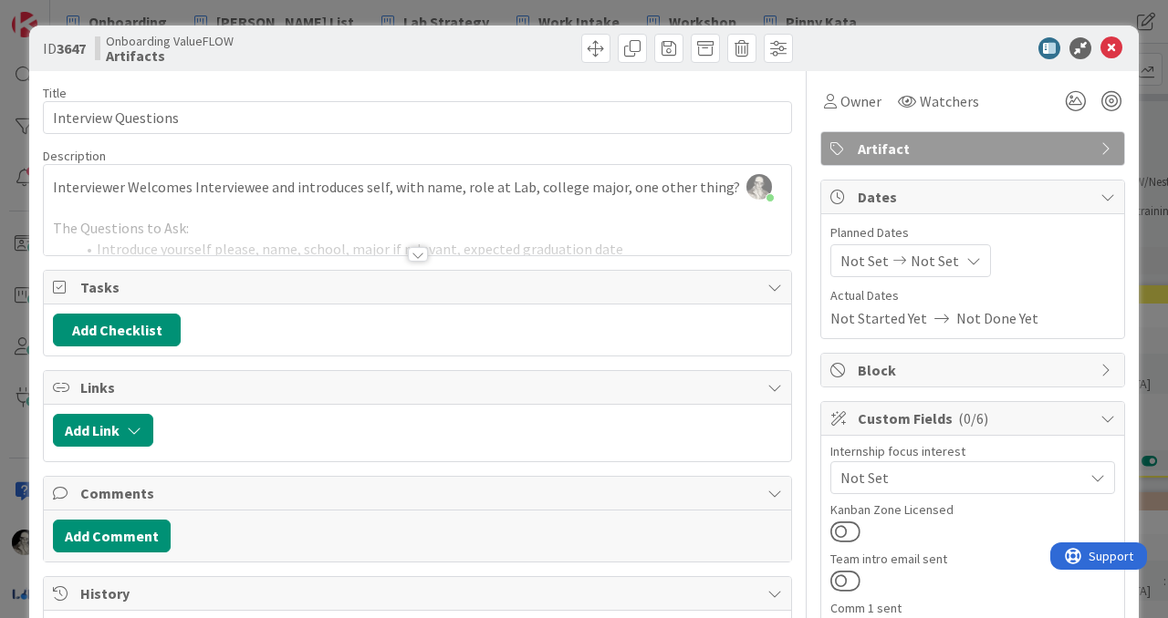
click at [416, 254] on div at bounding box center [418, 254] width 20 height 15
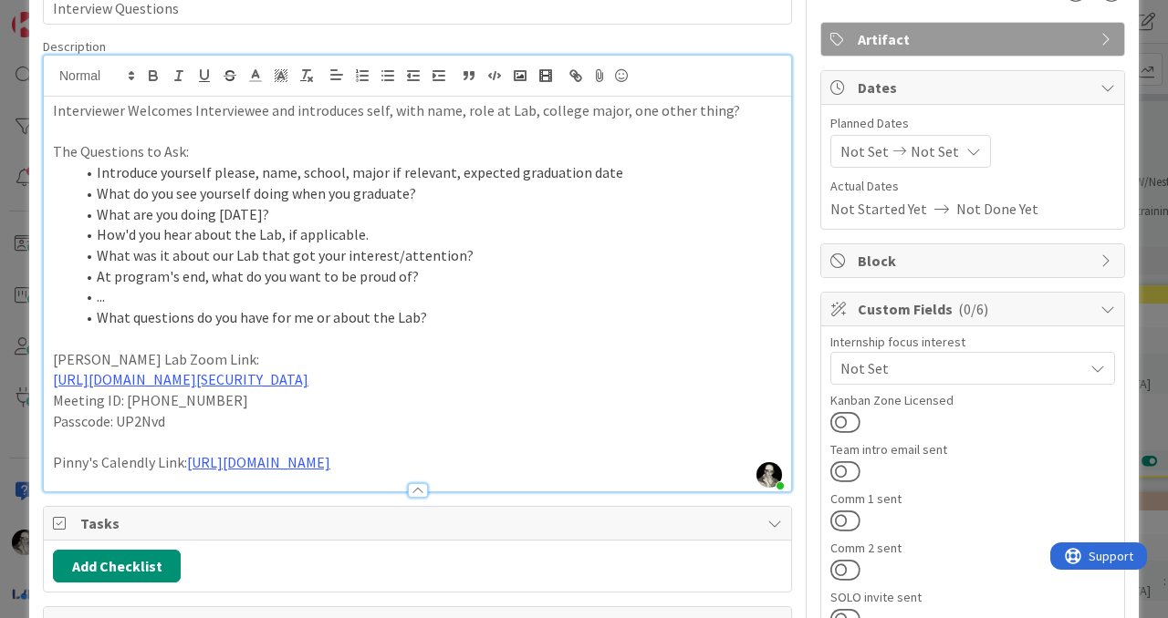
scroll to position [111, 0]
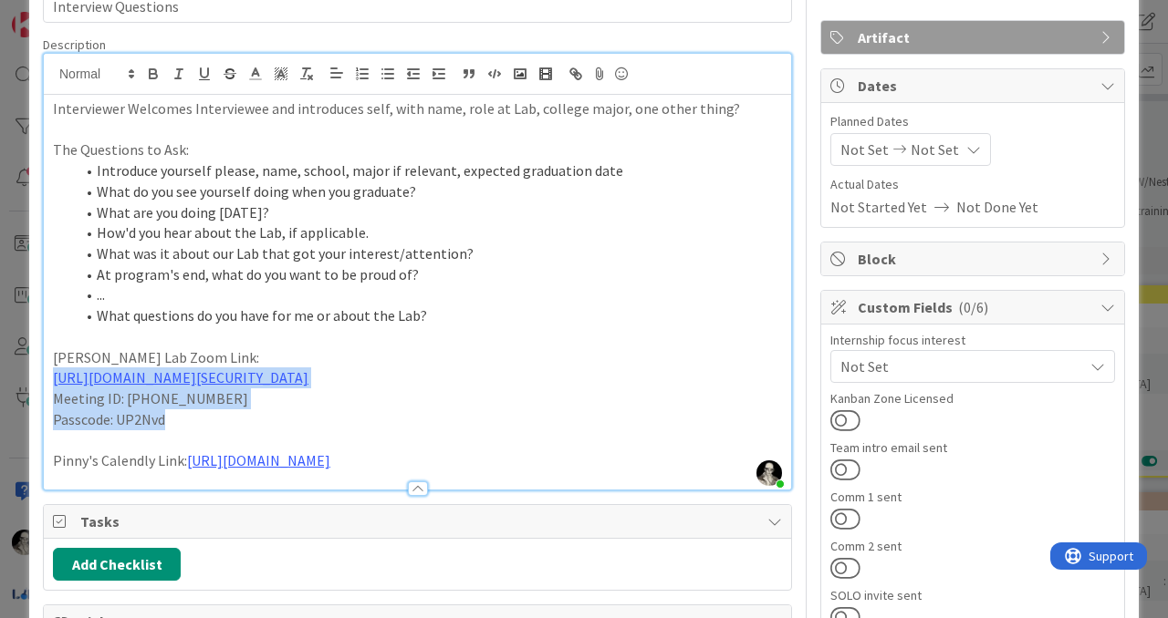
drag, startPoint x: 173, startPoint y: 425, endPoint x: 48, endPoint y: 384, distance: 131.5
click at [47, 384] on div "Interviewer Welcomes Interviewee and introduces self, with name, role at Lab, c…" at bounding box center [417, 292] width 747 height 395
copy div "[URL][DOMAIN_NAME][SECURITY_DATA] Meeting ID: [PHONE_NUMBER] Passcode: UP2Nvd"
drag, startPoint x: 449, startPoint y: 464, endPoint x: 36, endPoint y: 461, distance: 412.3
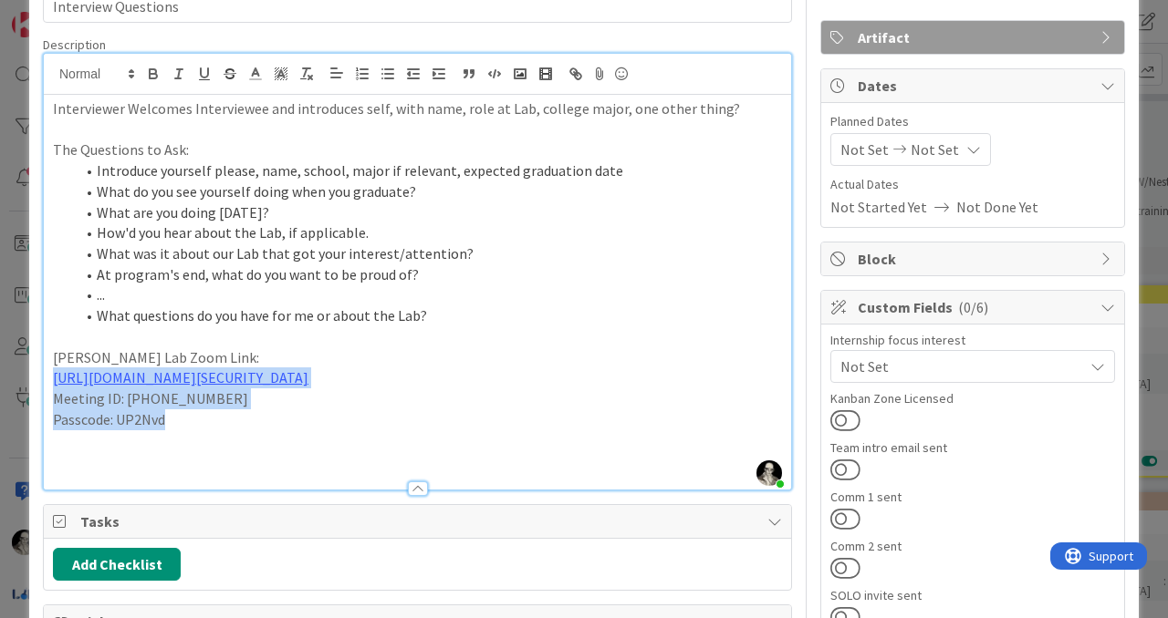
scroll to position [0, 0]
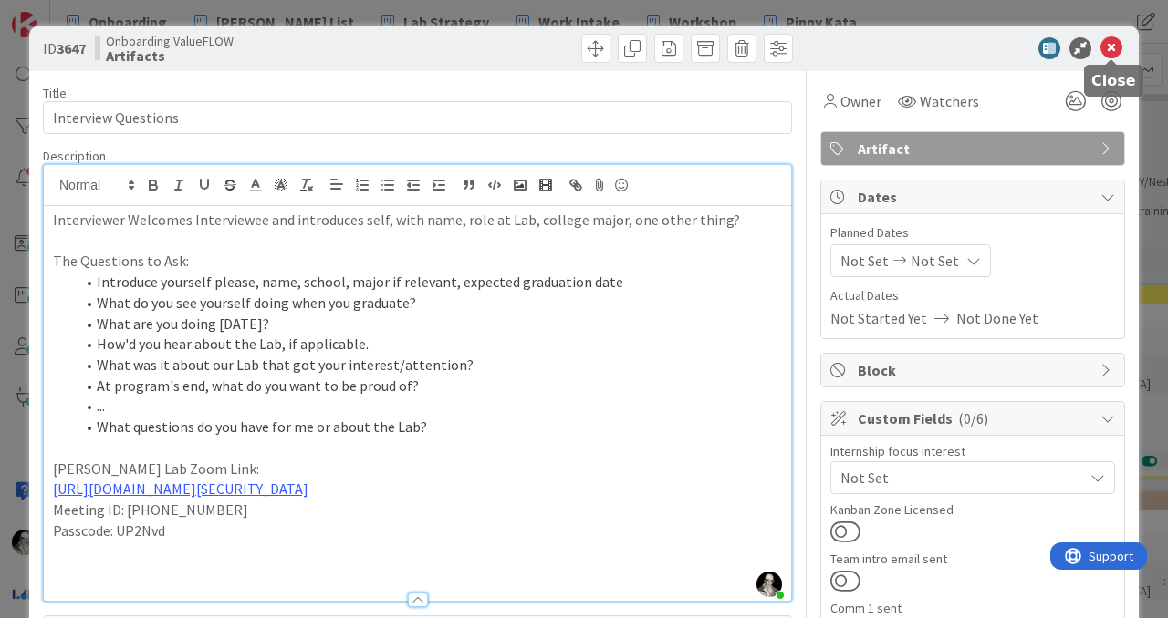
click at [1117, 52] on icon at bounding box center [1111, 48] width 22 height 22
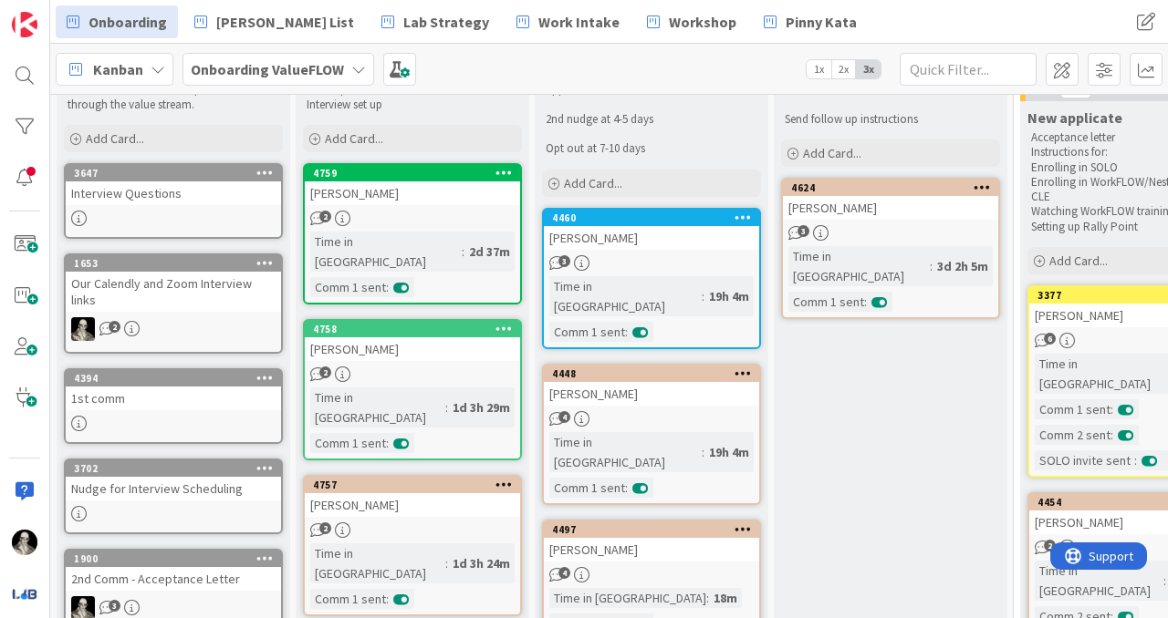
click at [213, 294] on div "Our Calendly and Zoom Interview links" at bounding box center [173, 292] width 215 height 40
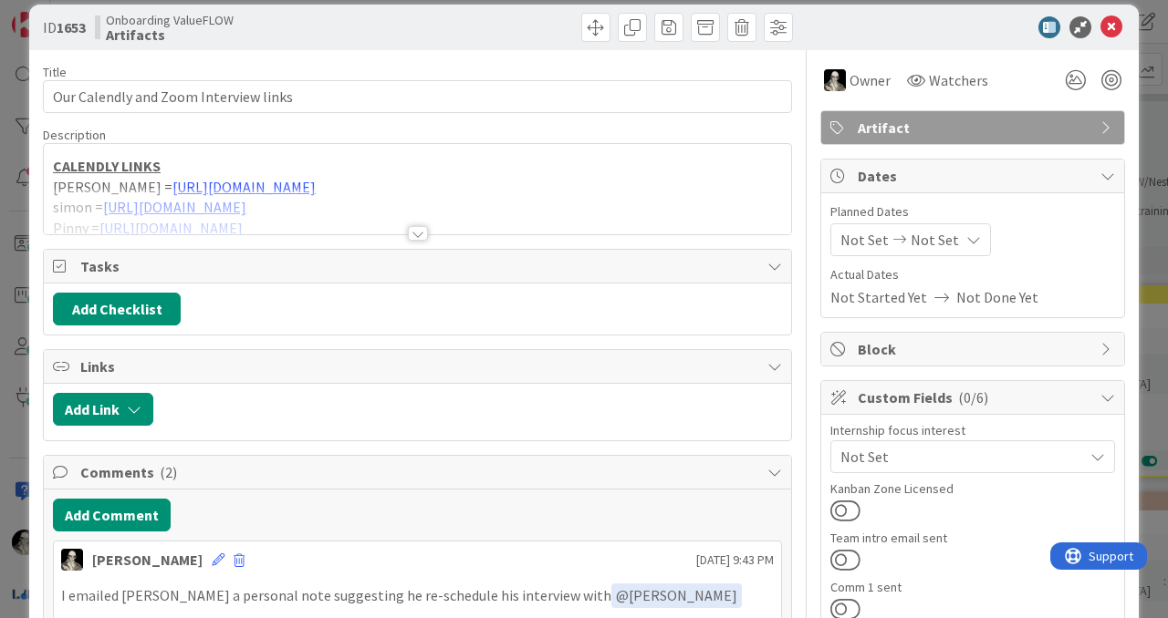
scroll to position [25, 0]
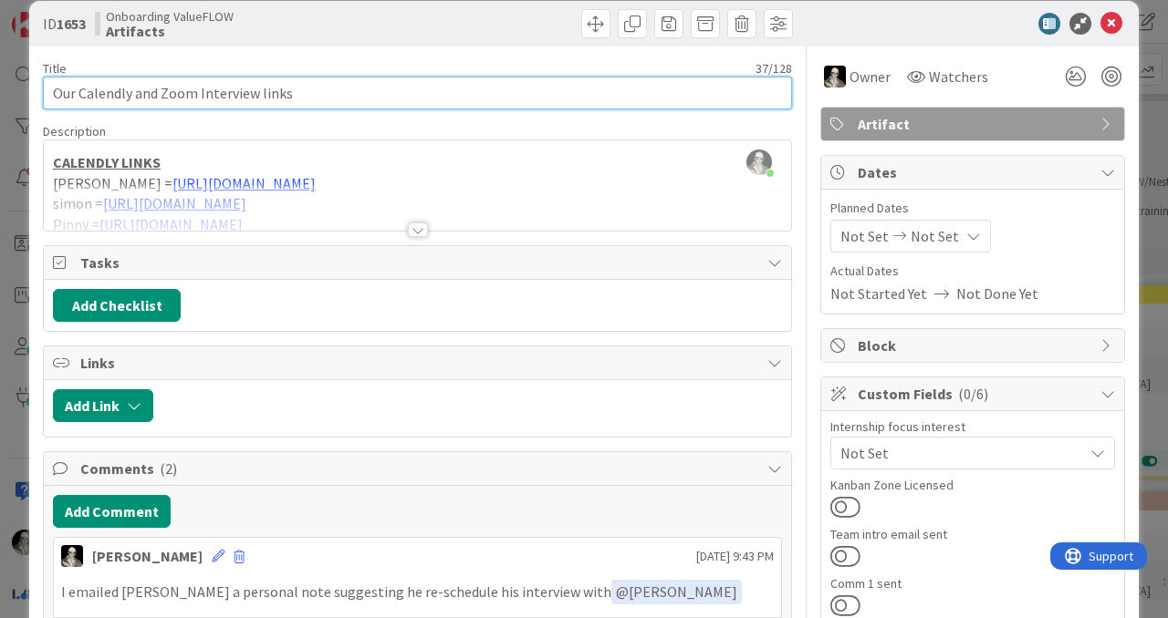
click at [260, 93] on input "Our Calendly and Zoom Interview links" at bounding box center [417, 93] width 749 height 33
type input "Our Calendly and Zoom links"
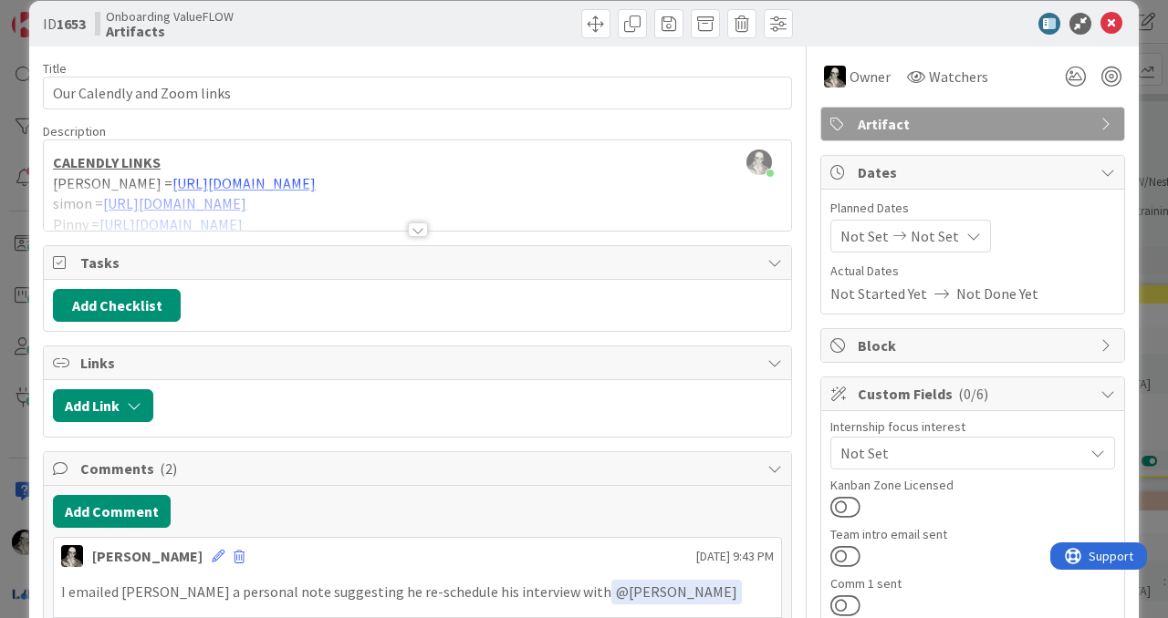
click at [420, 230] on div at bounding box center [418, 230] width 20 height 15
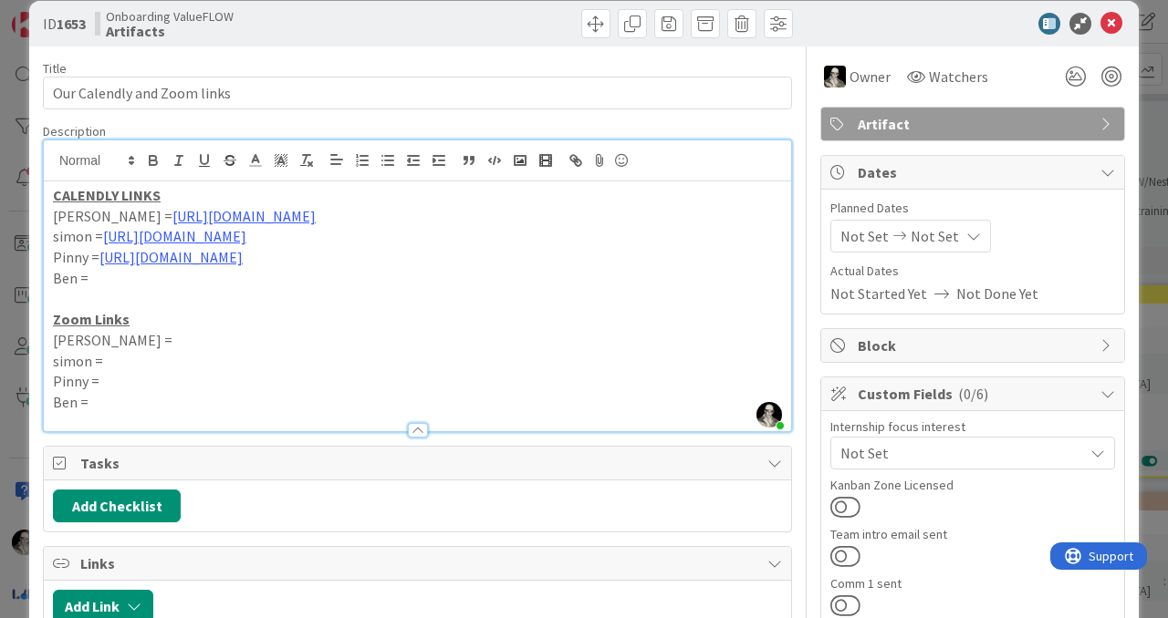
click at [116, 365] on p "simon =" at bounding box center [417, 361] width 729 height 21
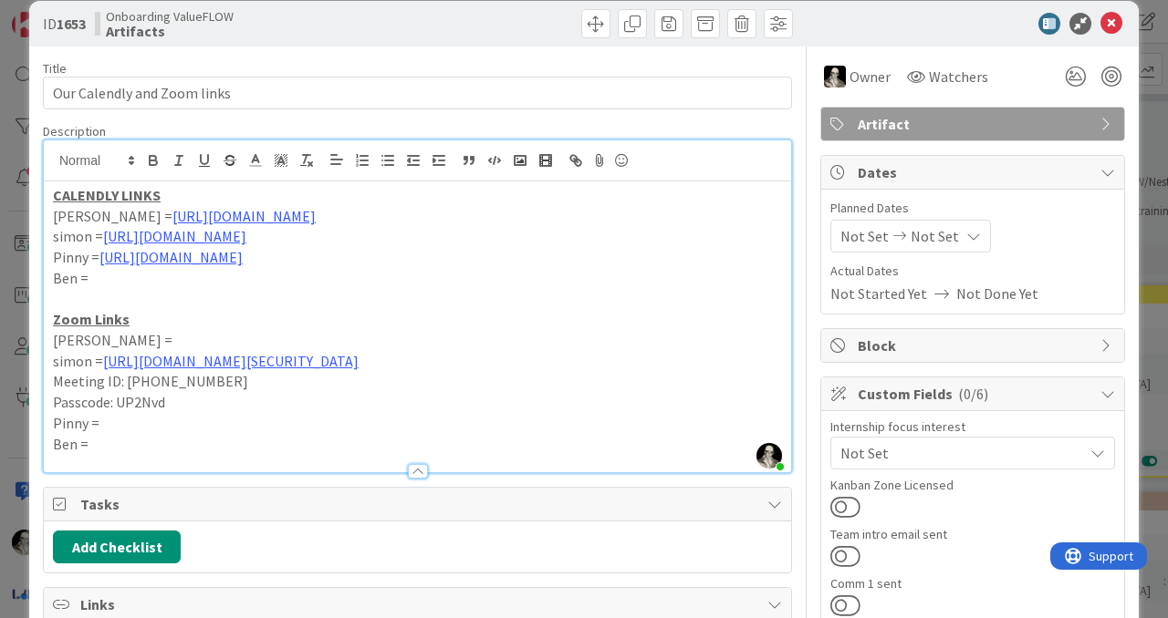
click at [114, 342] on p "[PERSON_NAME] =" at bounding box center [417, 340] width 729 height 21
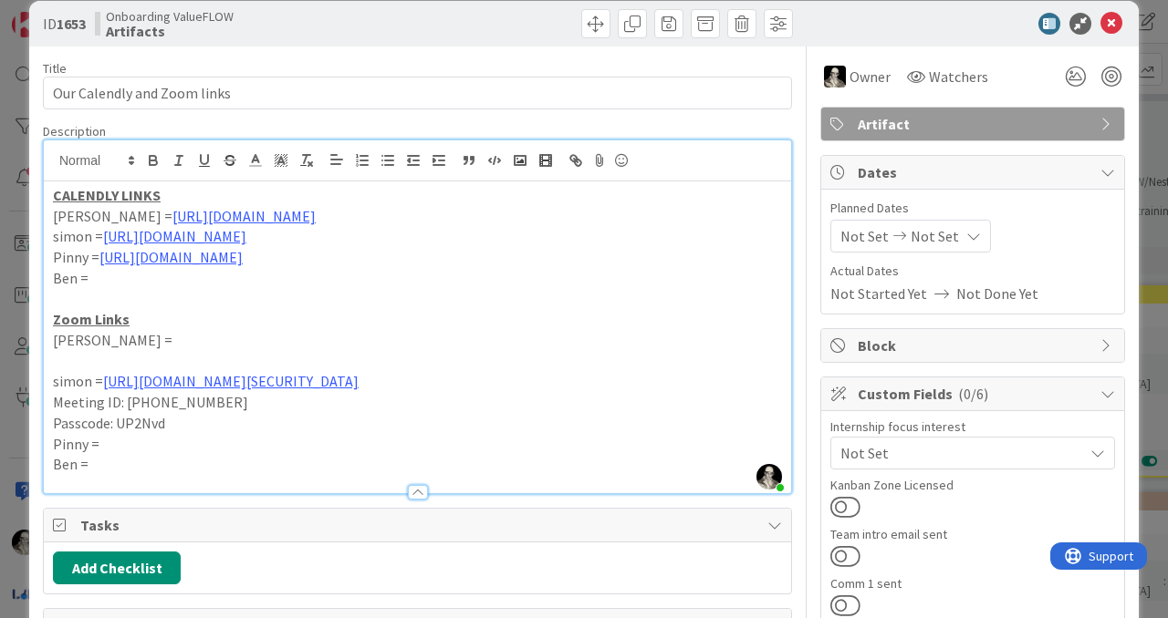
click at [208, 420] on p "Passcode: UP2Nvd" at bounding box center [417, 423] width 729 height 21
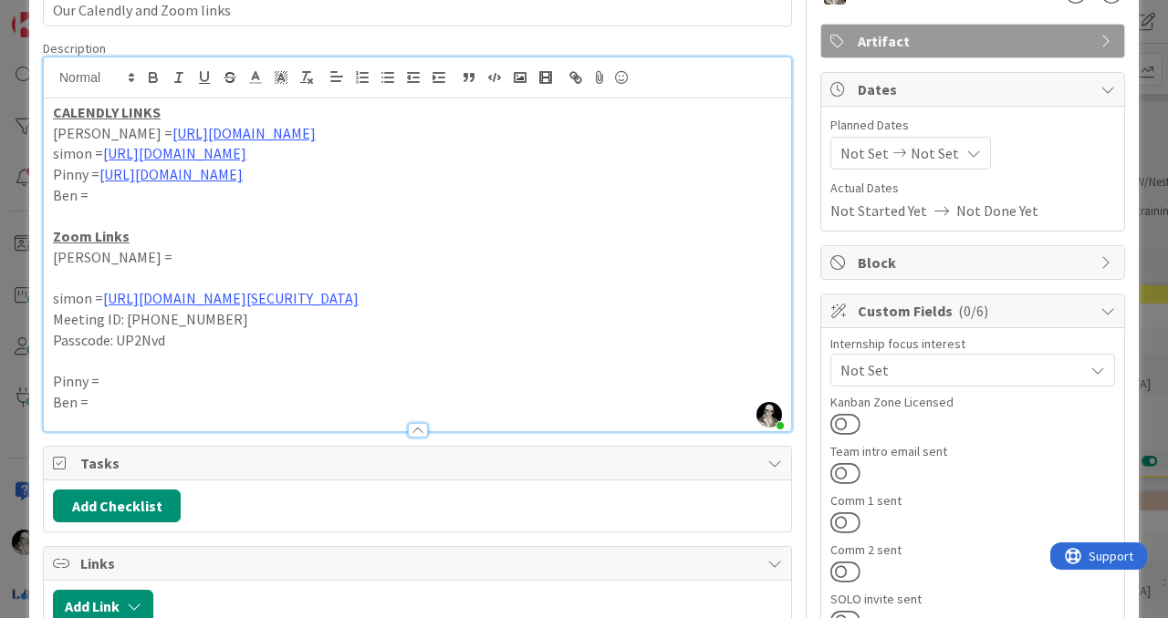
scroll to position [122, 0]
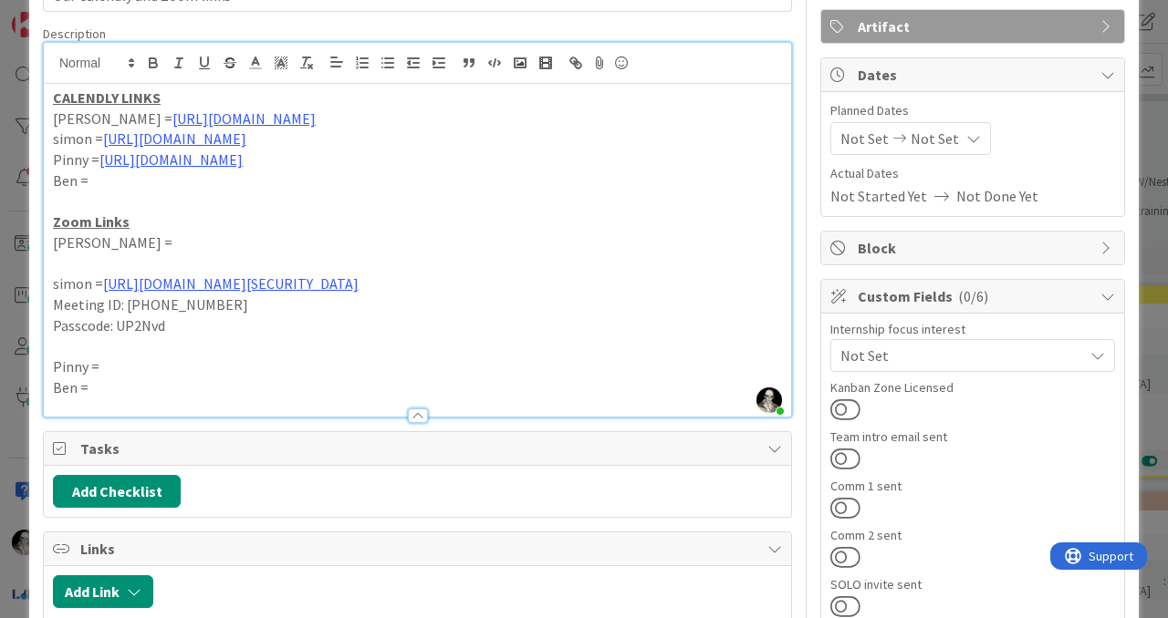
click at [124, 368] on p "Pinny =" at bounding box center [417, 367] width 729 height 21
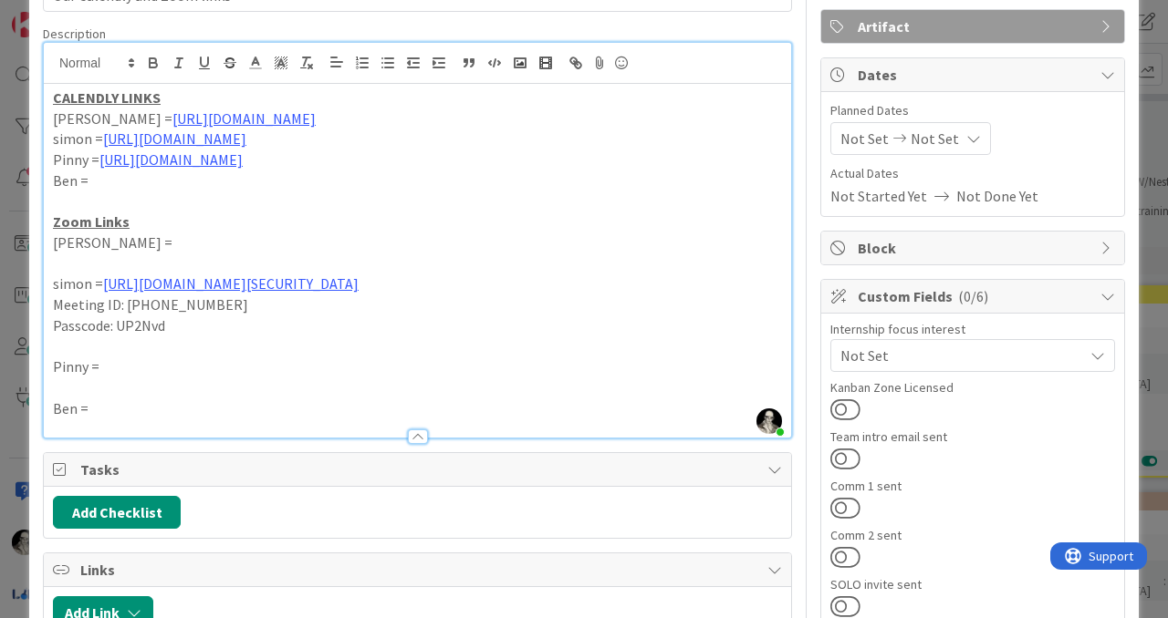
click at [69, 286] on p "simon = [URL][DOMAIN_NAME][SECURITY_DATA]" at bounding box center [417, 284] width 729 height 21
click at [151, 67] on icon "button" at bounding box center [153, 65] width 7 height 5
click at [57, 279] on strong "[PERSON_NAME]" at bounding box center [108, 284] width 110 height 18
click at [245, 405] on p "Ben =" at bounding box center [417, 409] width 729 height 21
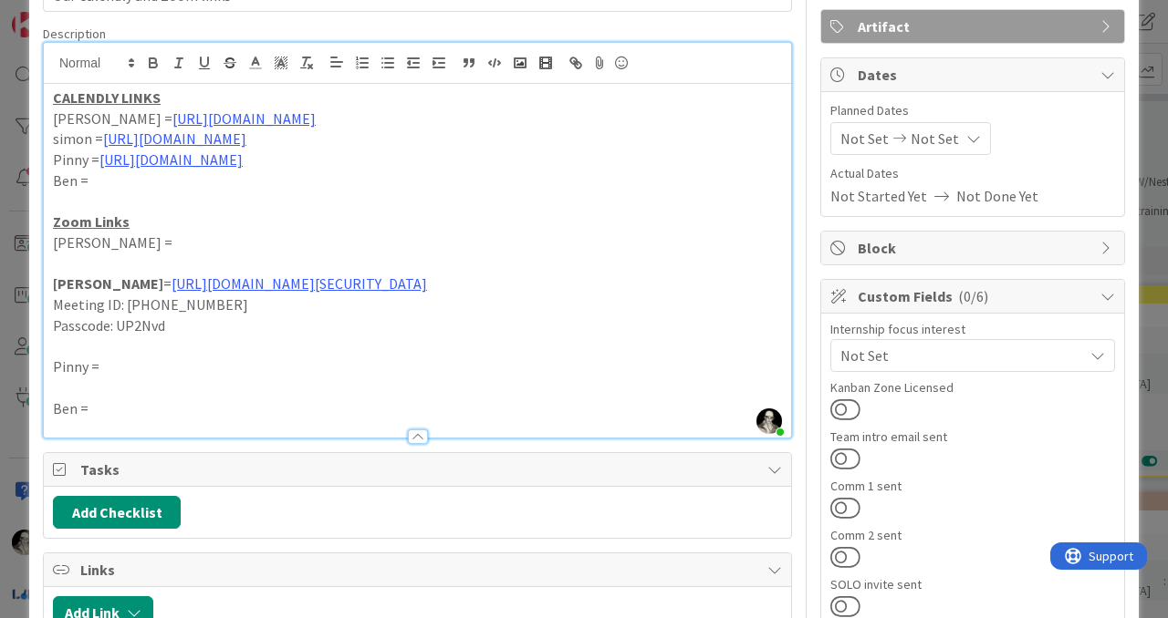
click at [65, 115] on p "[PERSON_NAME] = [URL][DOMAIN_NAME]" at bounding box center [417, 119] width 729 height 21
click at [150, 59] on icon "button" at bounding box center [153, 60] width 6 height 5
click at [70, 138] on p "simon = [URL][DOMAIN_NAME]" at bounding box center [417, 139] width 729 height 21
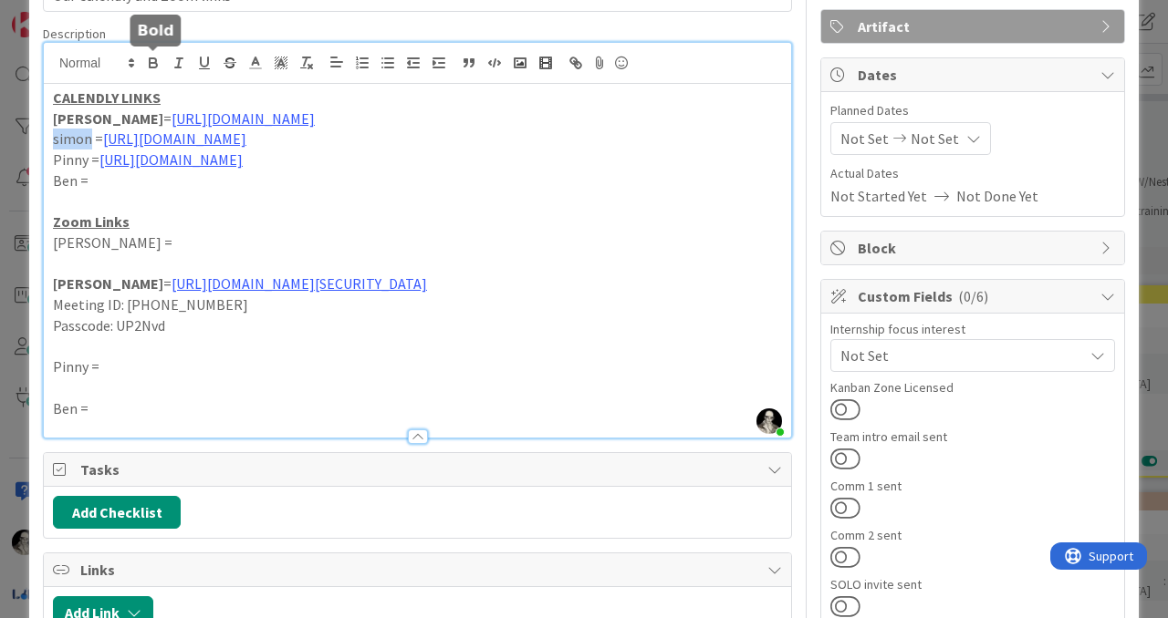
click at [151, 55] on icon "button" at bounding box center [153, 63] width 16 height 16
click at [71, 158] on p "Pinny = [URL][DOMAIN_NAME]" at bounding box center [417, 160] width 729 height 21
click at [151, 54] on button "button" at bounding box center [153, 63] width 26 height 22
click at [66, 183] on p "Ben =" at bounding box center [417, 181] width 729 height 21
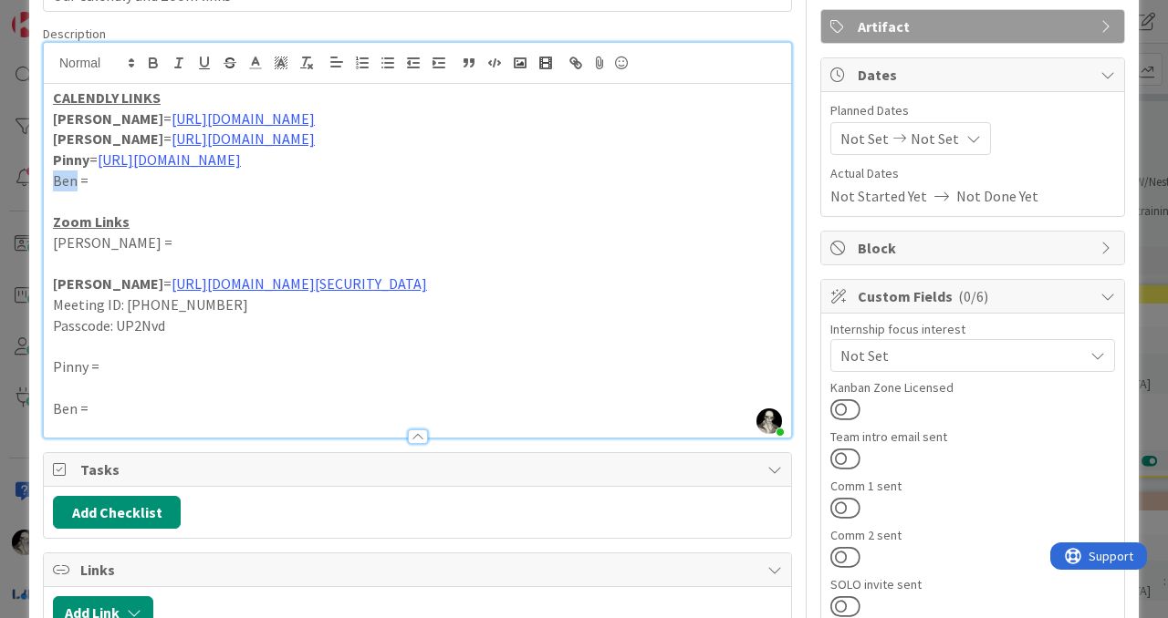
click at [66, 183] on p "Ben =" at bounding box center [417, 181] width 729 height 21
click at [154, 63] on icon "button" at bounding box center [153, 65] width 7 height 5
drag, startPoint x: 61, startPoint y: 134, endPoint x: 61, endPoint y: 99, distance: 34.7
click at [61, 132] on strong "[PERSON_NAME]" at bounding box center [108, 139] width 110 height 18
click at [67, 367] on p "Pinny =" at bounding box center [417, 367] width 729 height 21
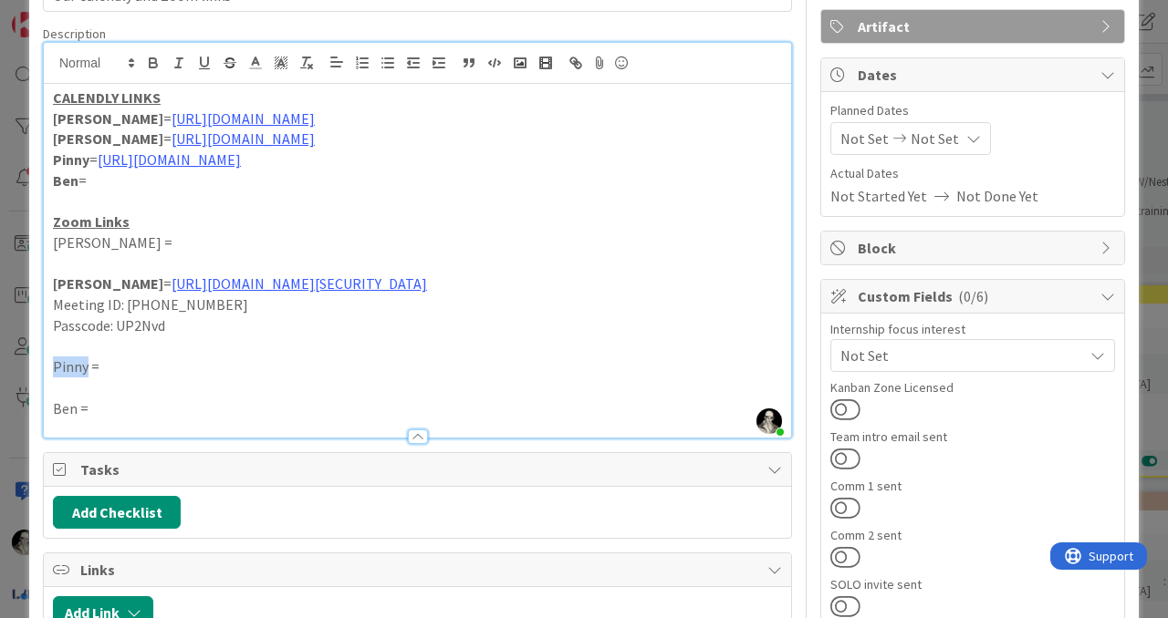
click at [67, 367] on p "Pinny =" at bounding box center [417, 367] width 729 height 21
click at [148, 71] on button "button" at bounding box center [153, 63] width 26 height 22
click at [65, 410] on p "Ben =" at bounding box center [417, 409] width 729 height 21
click at [149, 68] on icon "button" at bounding box center [153, 63] width 16 height 16
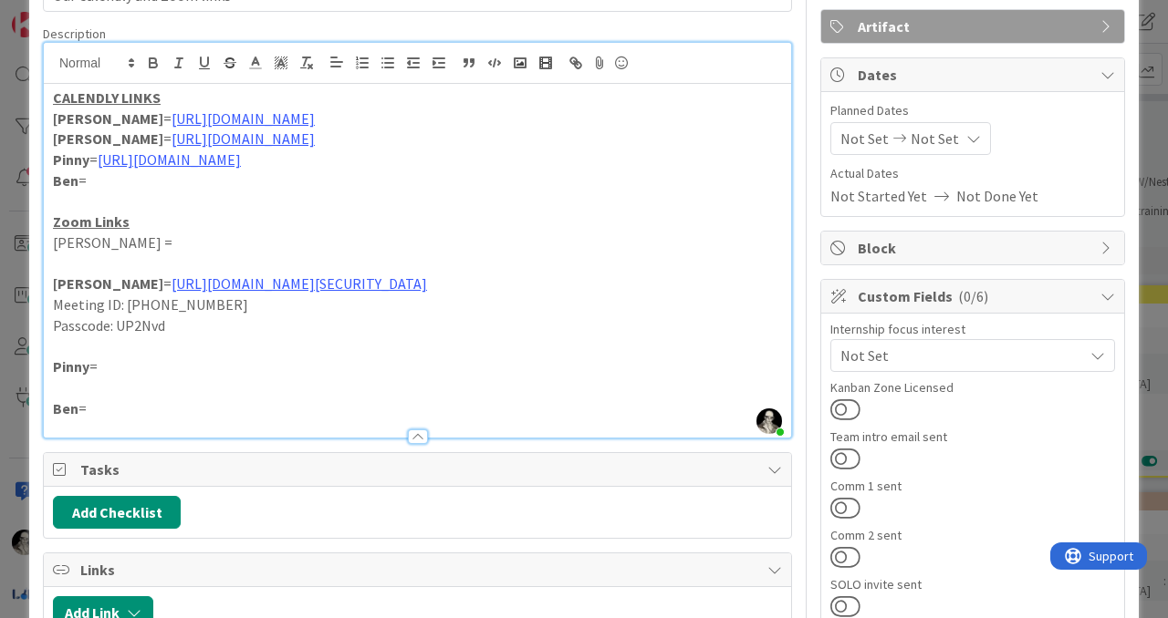
click at [196, 349] on p at bounding box center [417, 347] width 729 height 21
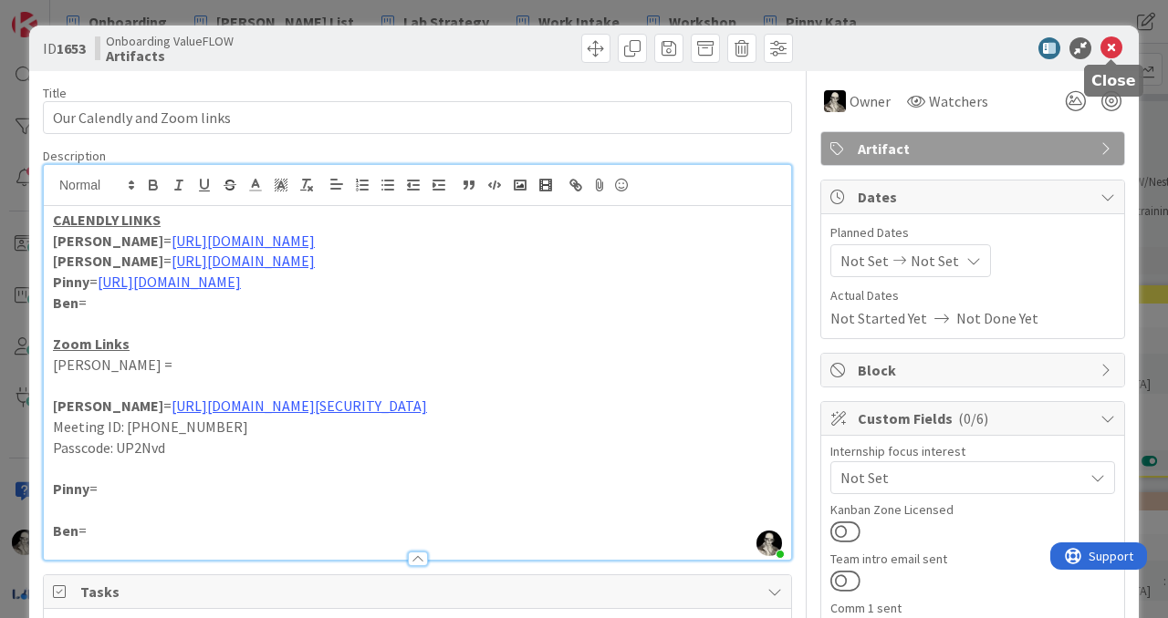
click at [1104, 46] on icon at bounding box center [1111, 48] width 22 height 22
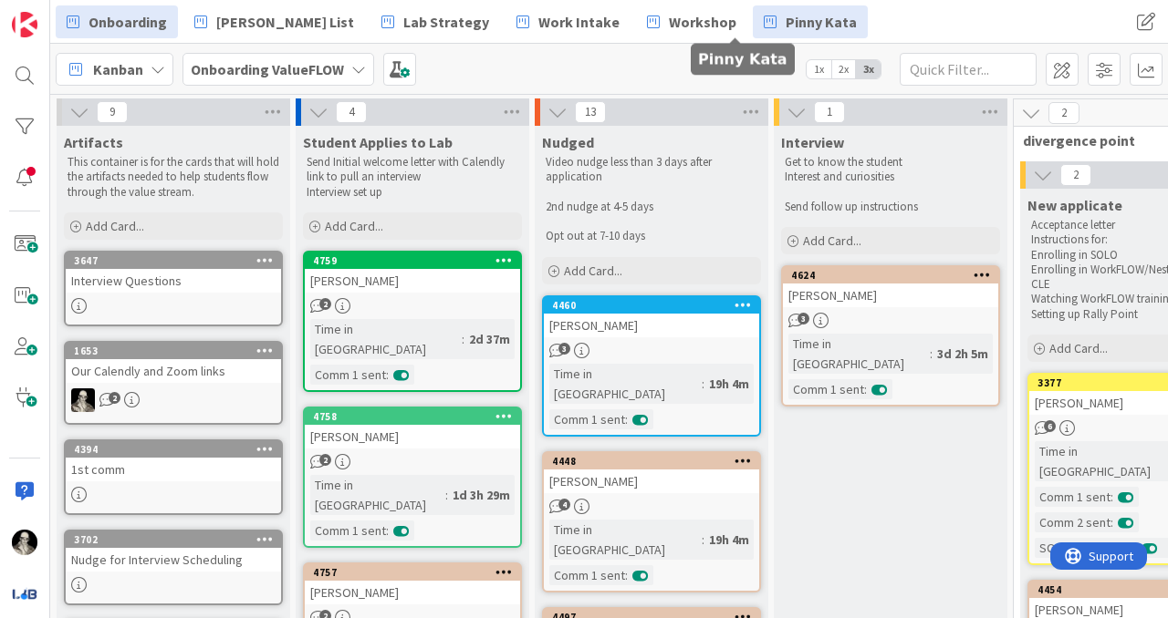
click at [785, 14] on span "Pinny Kata" at bounding box center [820, 22] width 71 height 22
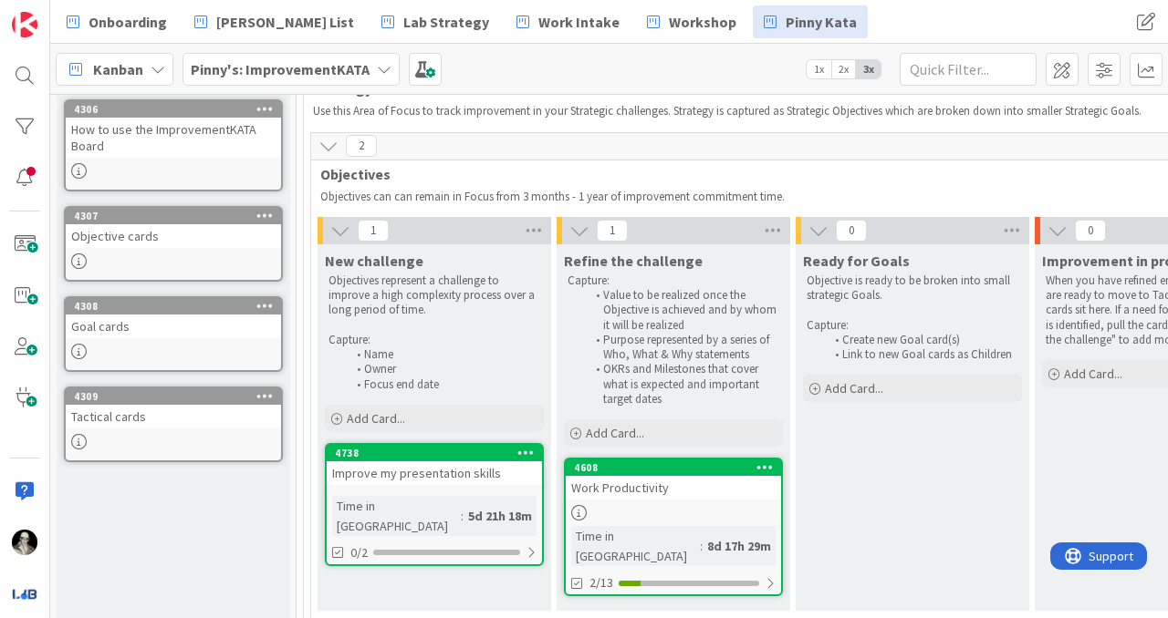
scroll to position [140, 0]
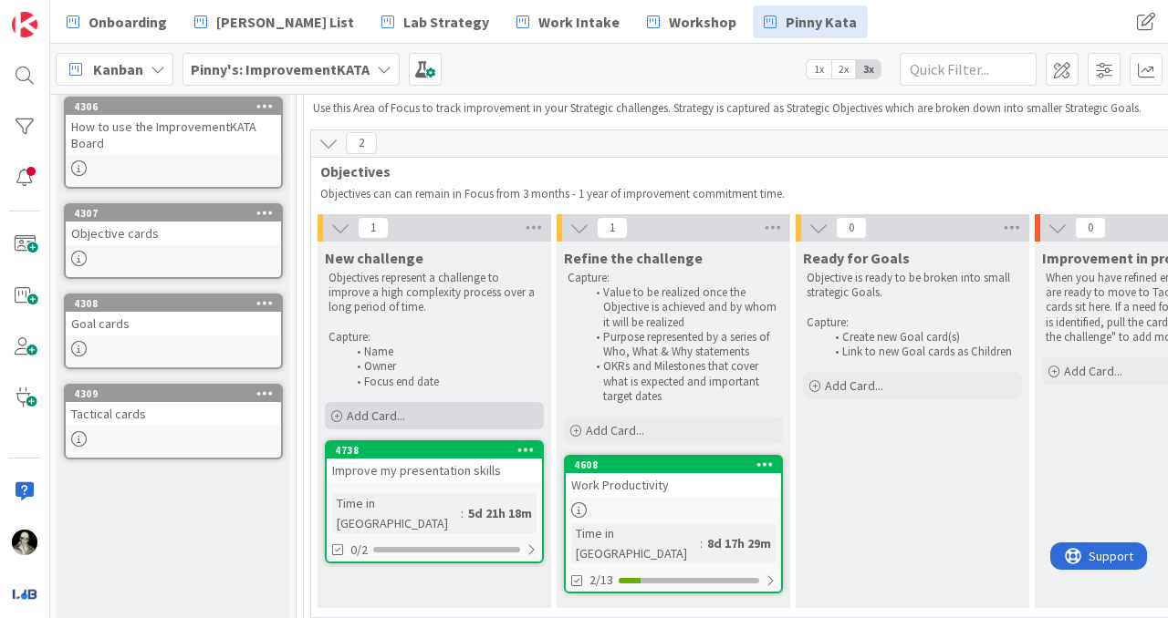
click at [363, 409] on span "Add Card..." at bounding box center [376, 416] width 58 height 16
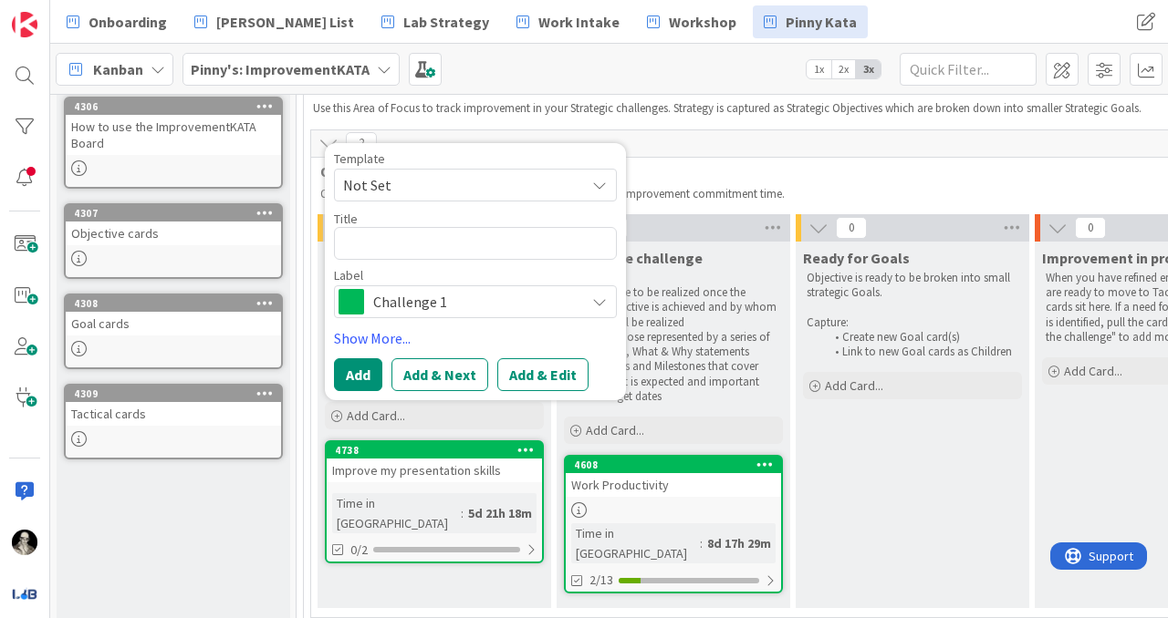
type textarea "x"
type textarea "W"
type textarea "x"
type textarea "Wo"
type textarea "x"
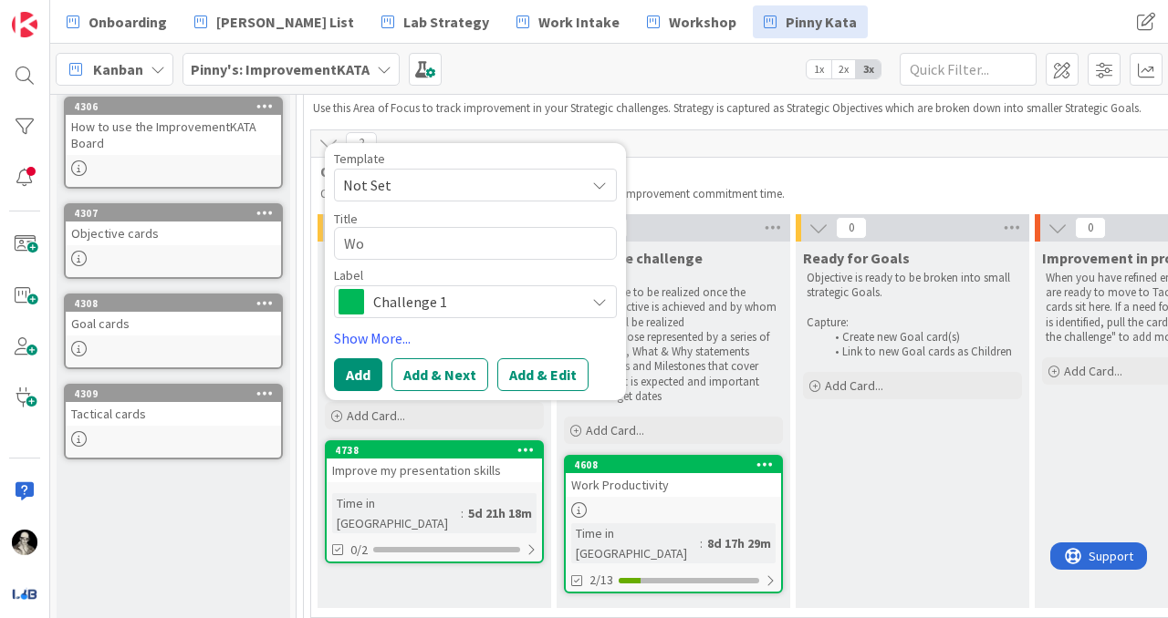
type textarea "Wor"
type textarea "x"
type textarea "Work"
type textarea "x"
type textarea "Work"
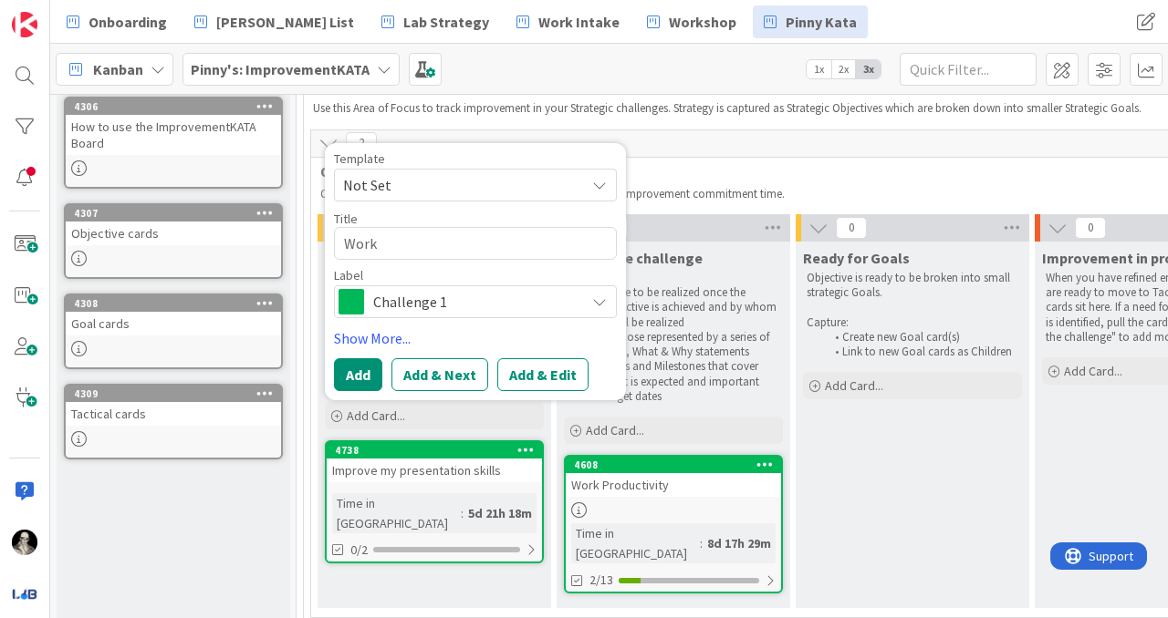
type textarea "x"
type textarea "Work o"
type textarea "x"
type textarea "Work on"
type textarea "x"
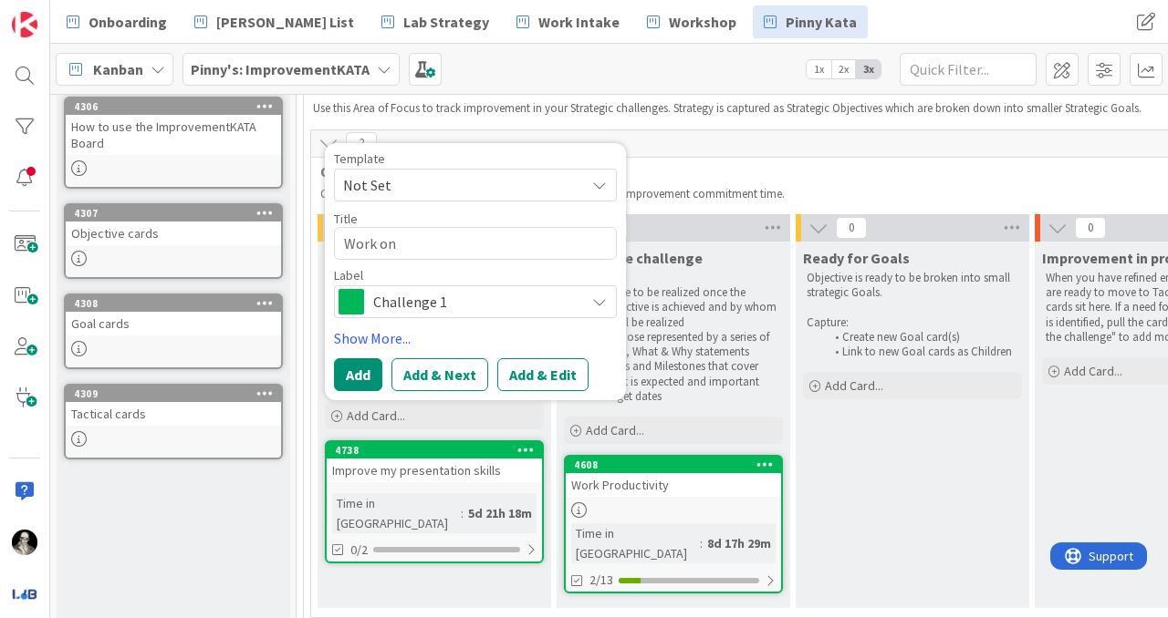
type textarea "Work on"
type textarea "x"
type textarea "Work on R"
type textarea "x"
type textarea "Work on Ra"
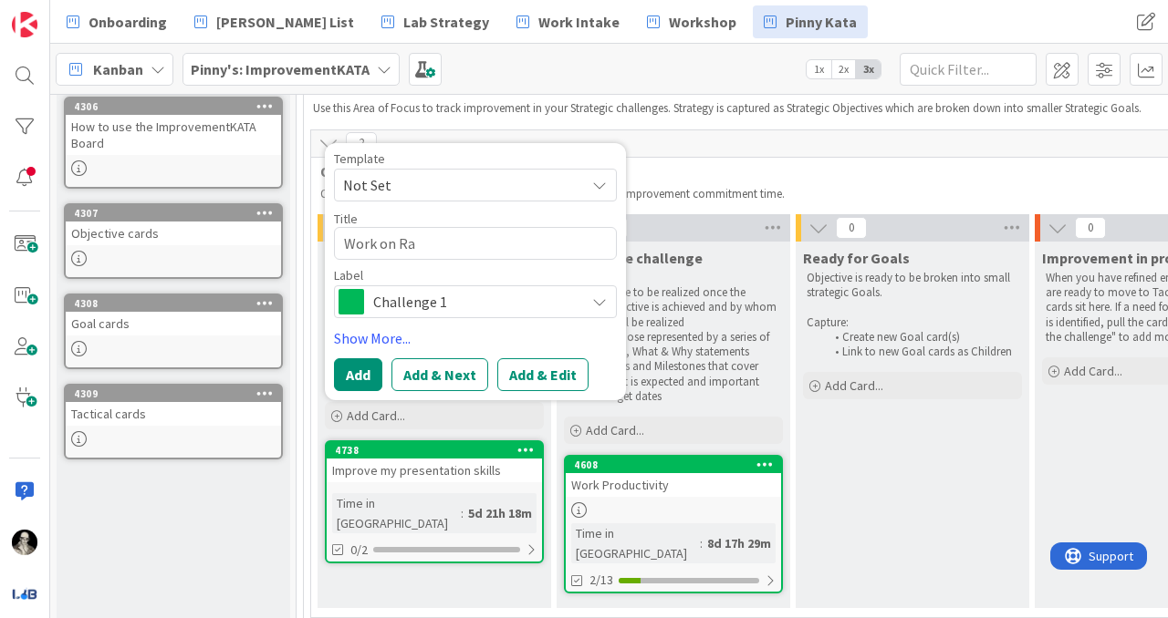
type textarea "x"
type textarea "Work on Rab"
type textarea "x"
type textarea "Work on [PERSON_NAME]"
type textarea "x"
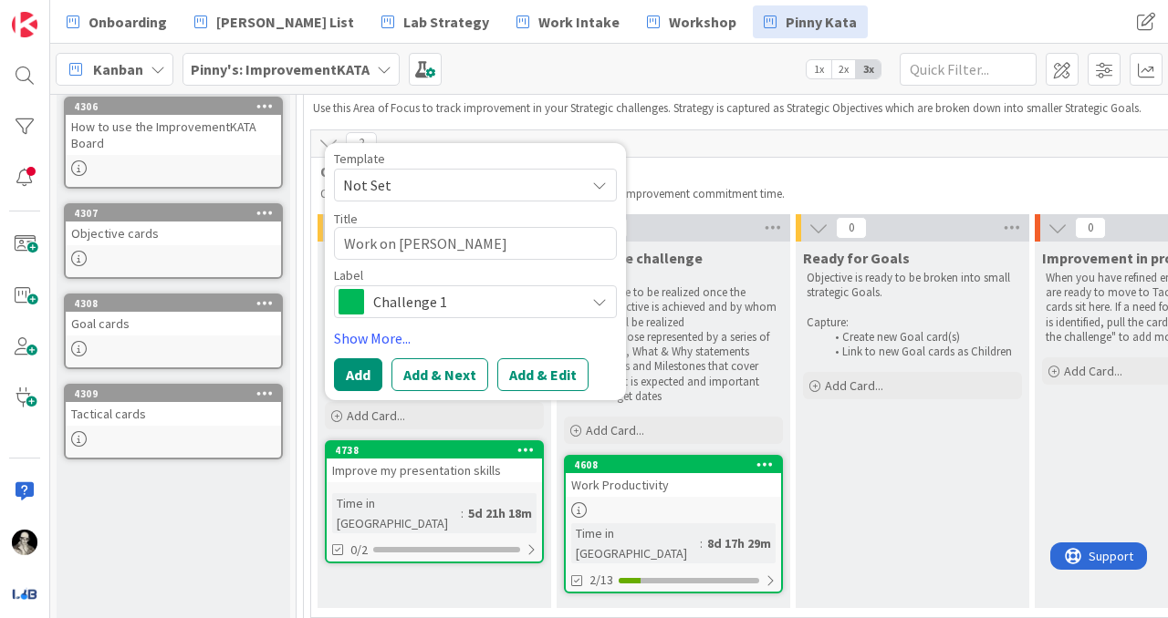
type textarea "Work on [DEMOGRAPHIC_DATA]"
type textarea "x"
type textarea "Work on [DEMOGRAPHIC_DATA]"
type textarea "x"
type textarea "Work on Rabbi j"
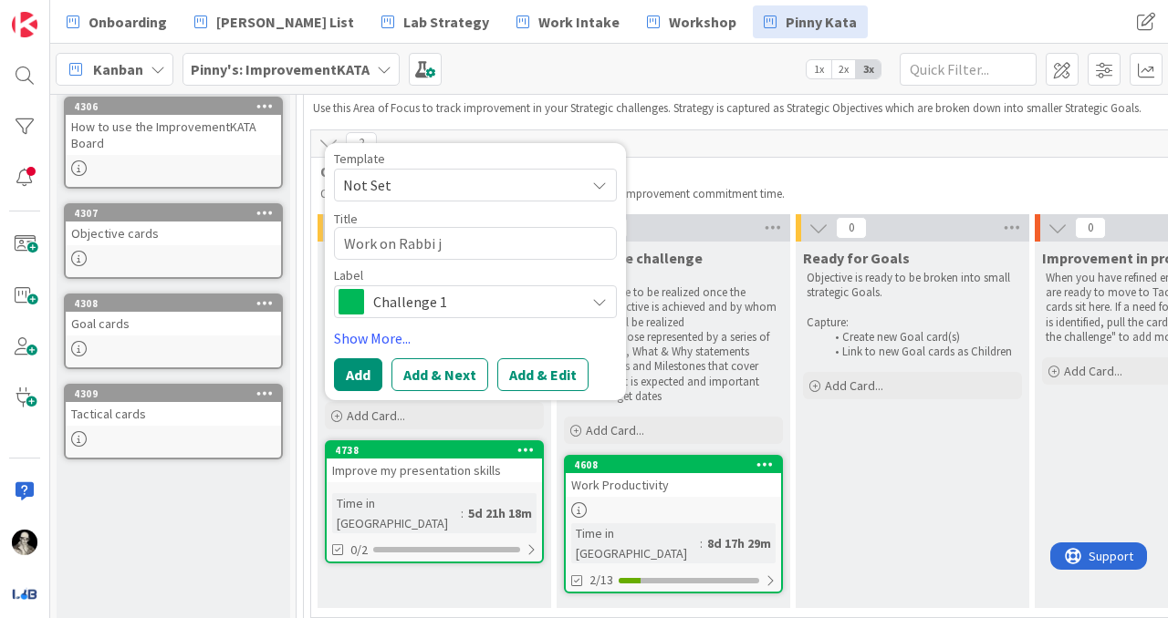
type textarea "x"
type textarea "Work on [PERSON_NAME]"
type textarea "x"
type textarea "Work on Rabbi job"
type textarea "x"
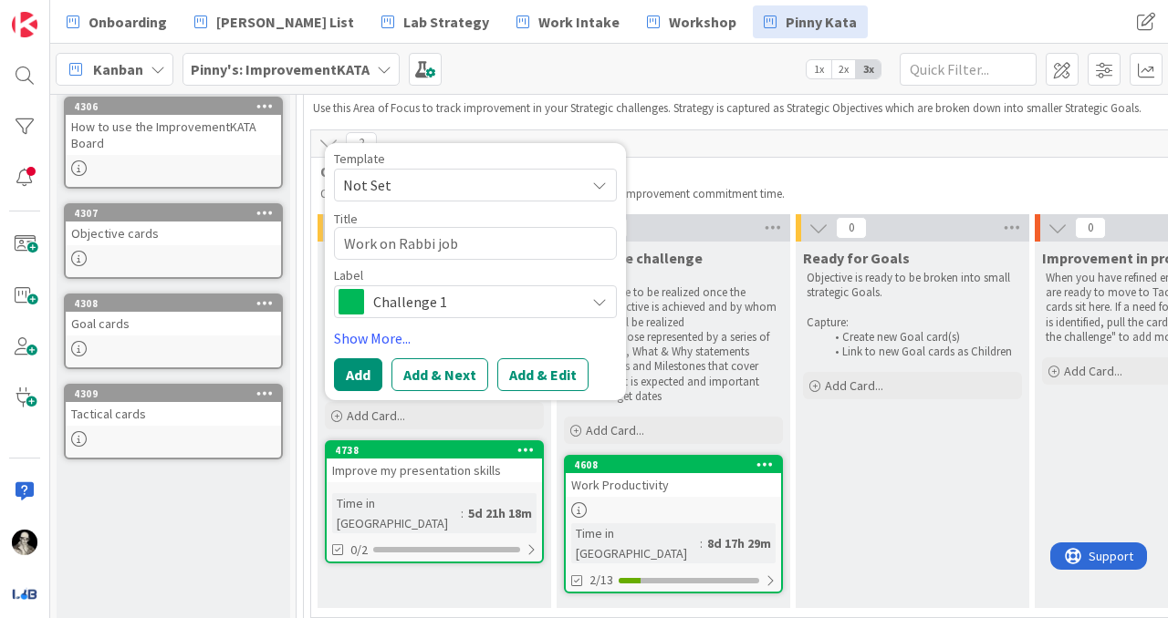
type textarea "Work on Rabbi job"
type textarea "x"
type textarea "Work on Rabbi job s"
type textarea "x"
type textarea "Work on Rabbi job se"
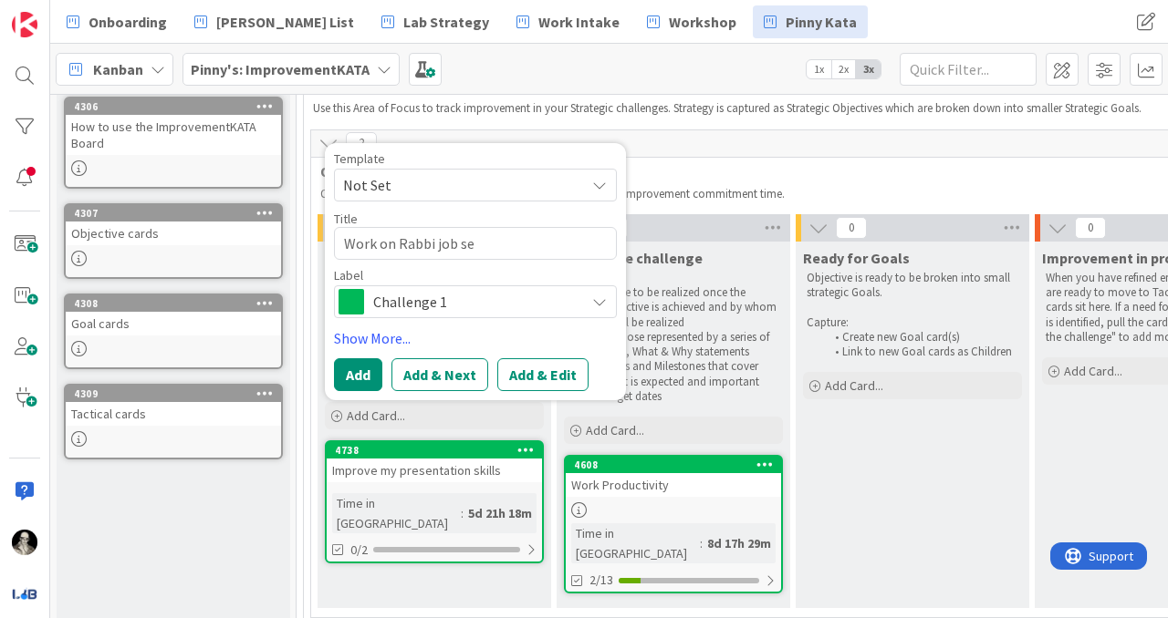
type textarea "x"
type textarea "Work on Rabbi job sea"
type textarea "x"
type textarea "Work on [PERSON_NAME]"
type textarea "x"
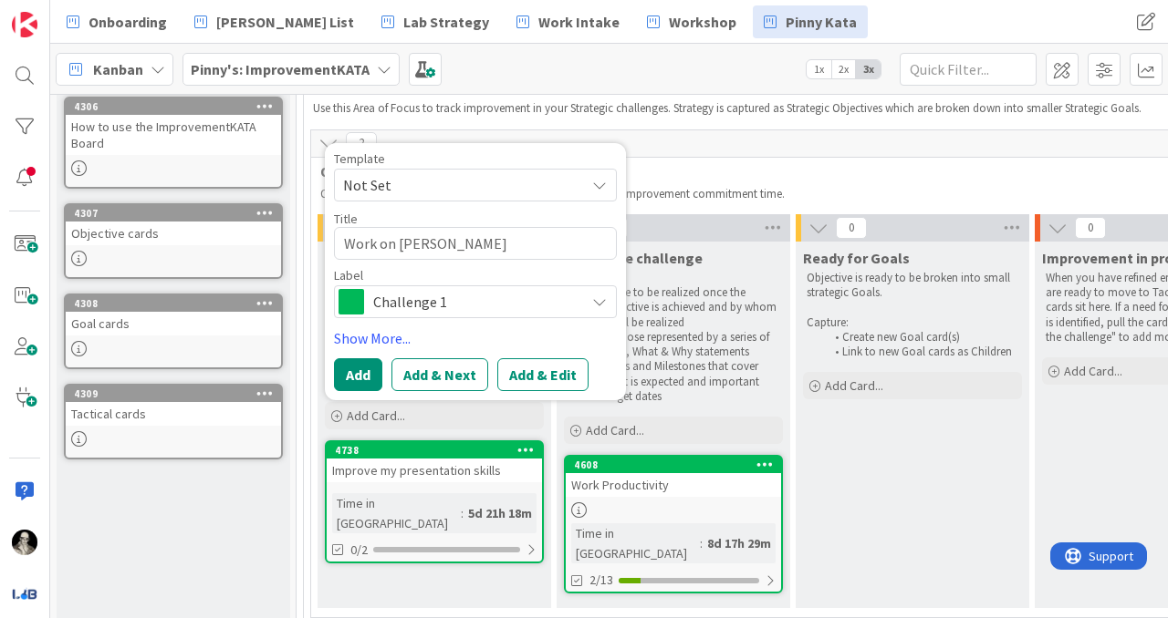
type textarea "Work on Rabbi job searc"
type textarea "x"
type textarea "Work on Rabbi job search"
type textarea "x"
type textarea "Work on Rabbi job search"
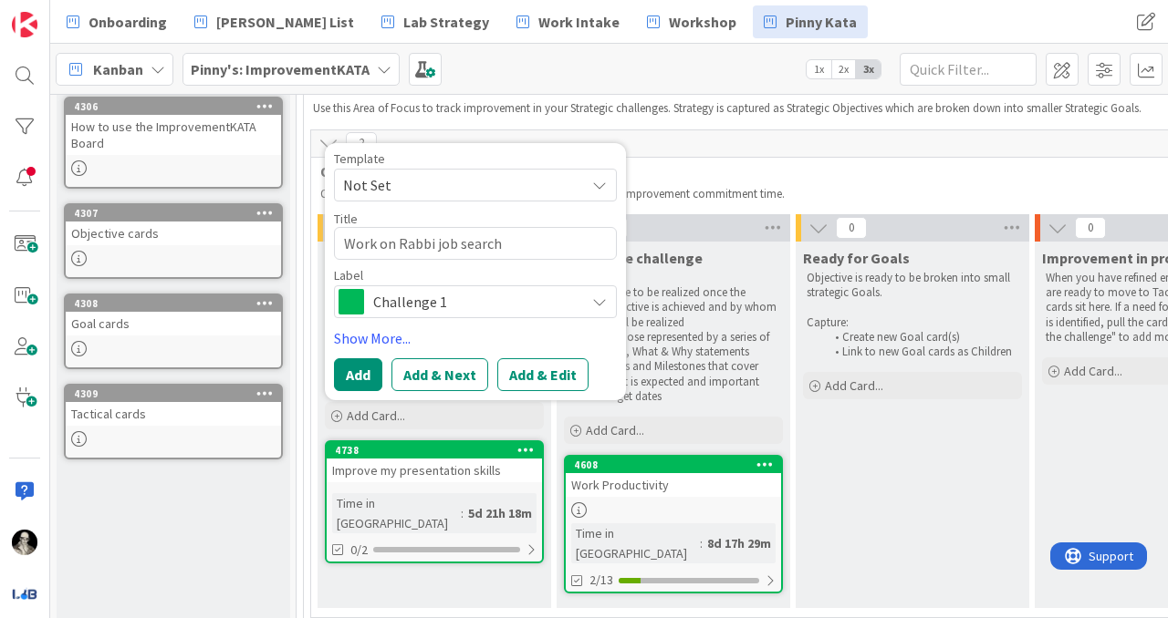
type textarea "x"
type textarea "Work on Rabbi job search t"
type textarea "x"
type textarea "Work on Rabbi job search tr"
type textarea "x"
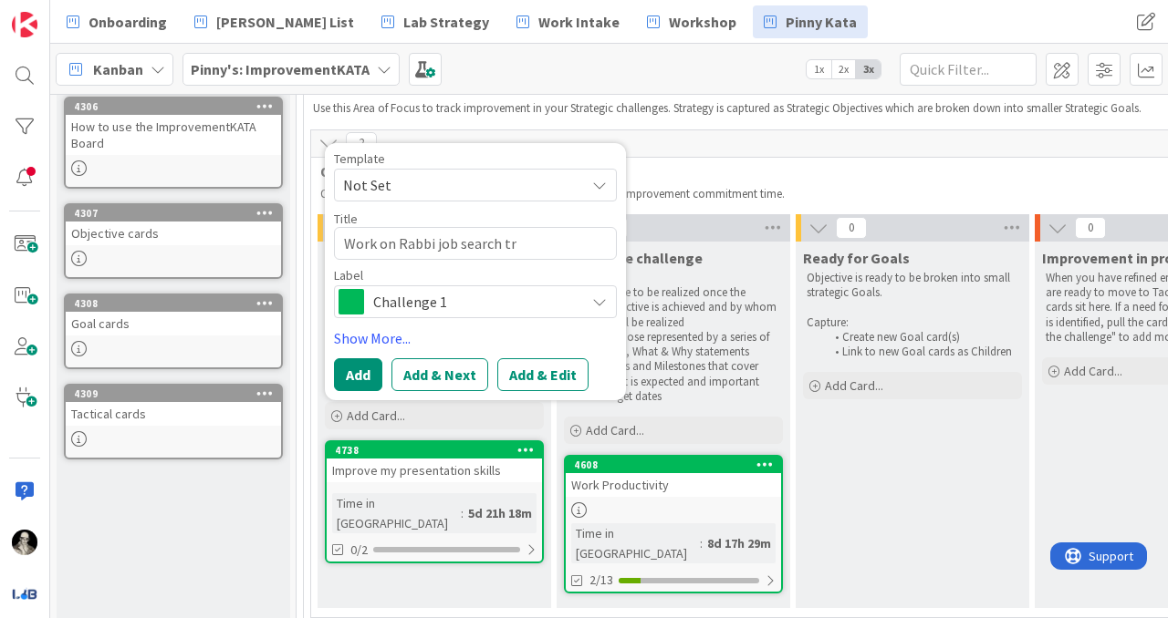
type textarea "Work on Rabbi job search tra"
type textarea "x"
type textarea "Work on Rabbi job search trai"
type textarea "x"
type textarea "Work on Rabbi job search train"
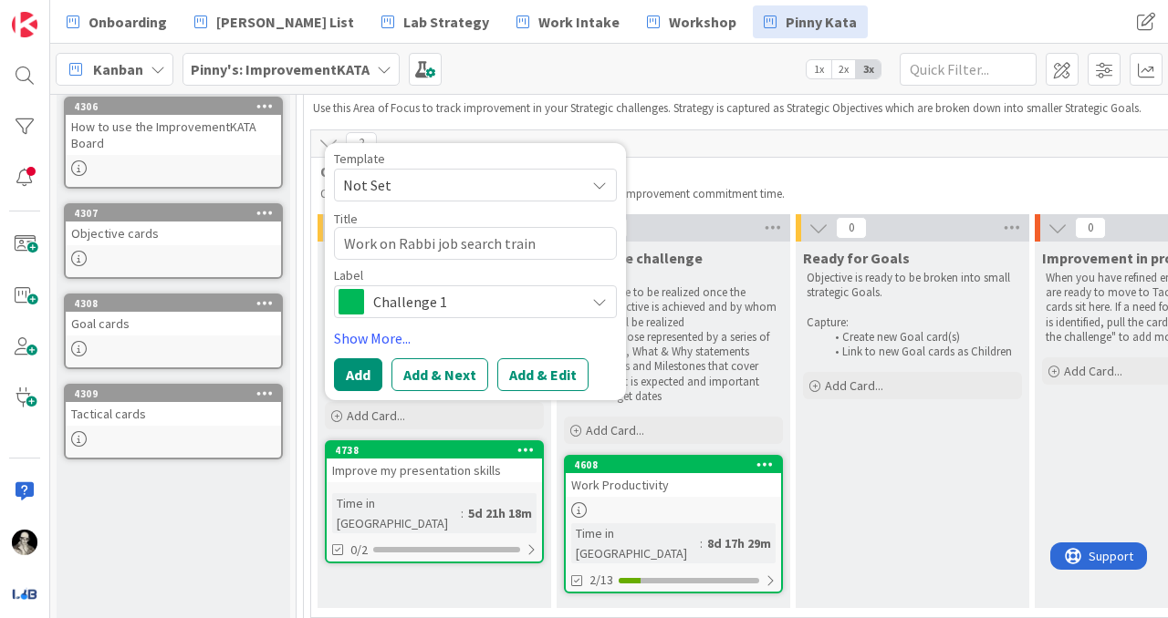
type textarea "x"
type textarea "Work on Rabbi job search traini"
type textarea "x"
type textarea "Work on Rabbi job search trainin"
type textarea "x"
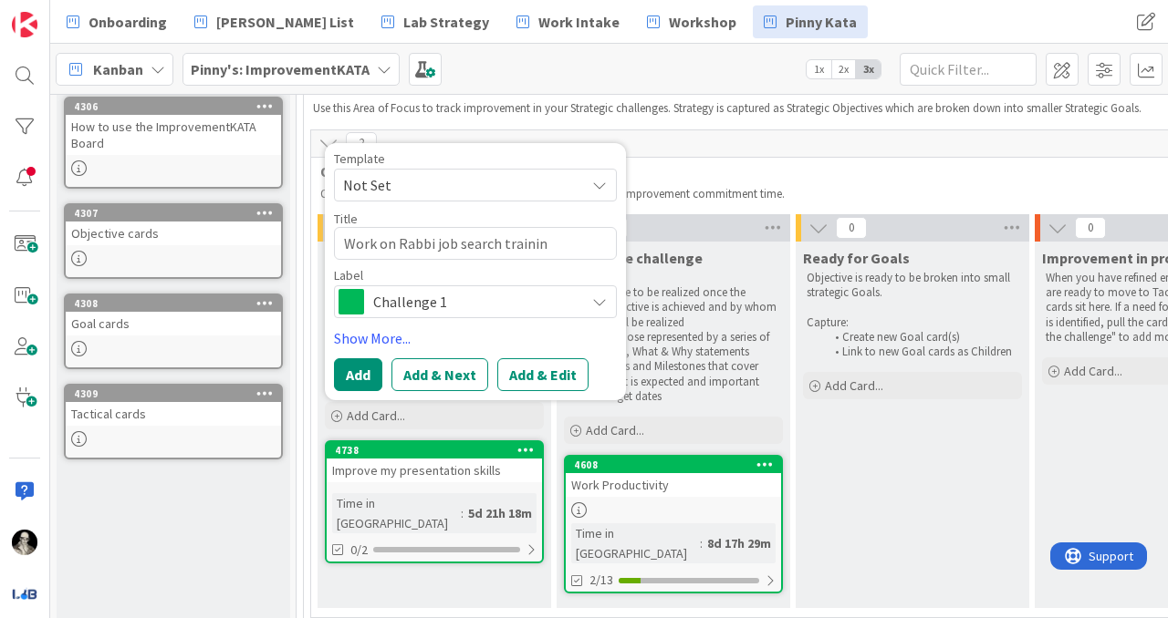
type textarea "Work on Rabbi job search training"
drag, startPoint x: 399, startPoint y: 235, endPoint x: 400, endPoint y: 204, distance: 31.1
click at [399, 235] on textarea "Work on Rabbi job search training" at bounding box center [475, 243] width 283 height 33
type textarea "x"
type textarea "Work onRabbi job search training"
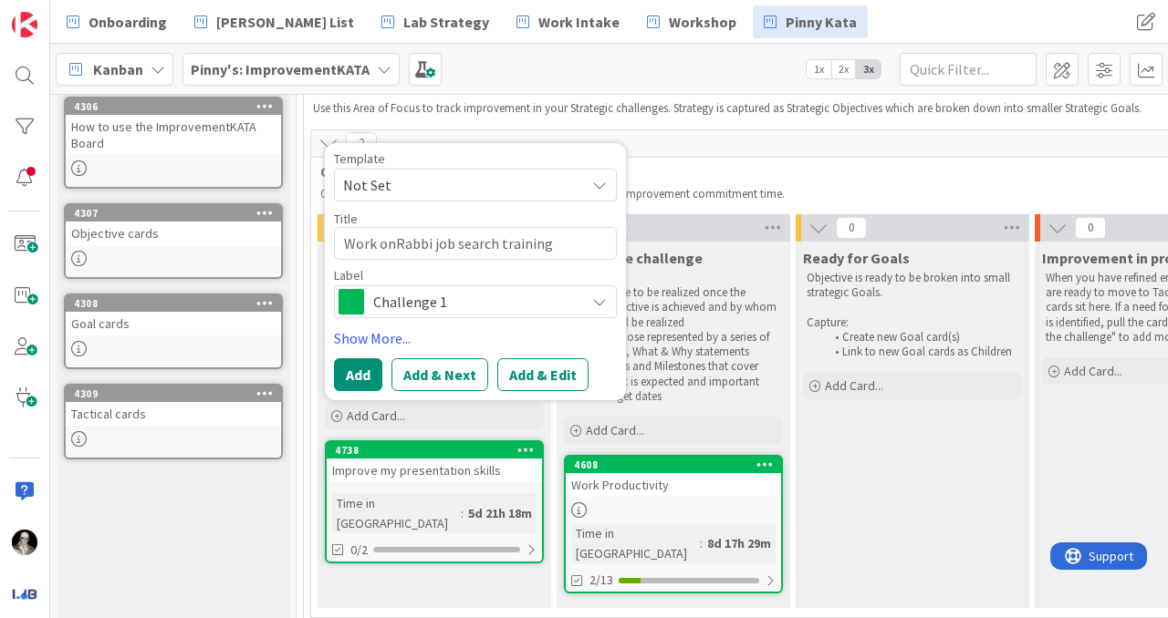
type textarea "x"
type textarea "Work oRabbi job search training"
type textarea "x"
type textarea "Work [DEMOGRAPHIC_DATA] job search training"
type textarea "x"
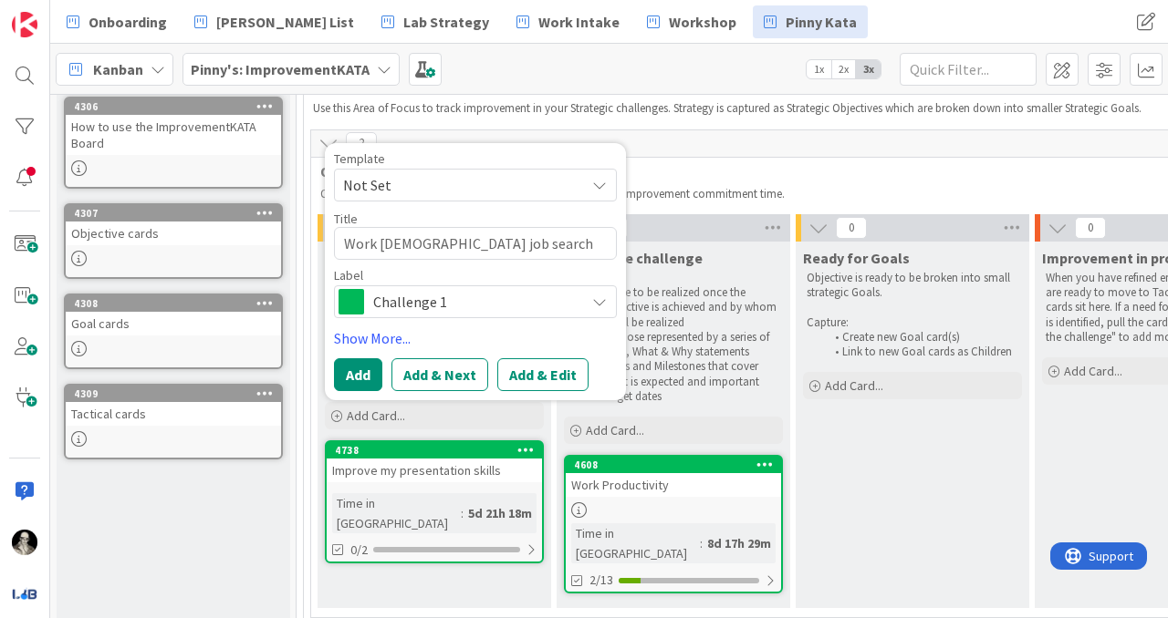
type textarea "WorkRabbi job search training"
type textarea "x"
type textarea "WorRabbi job search training"
type textarea "x"
type textarea "WoRabbi job search training"
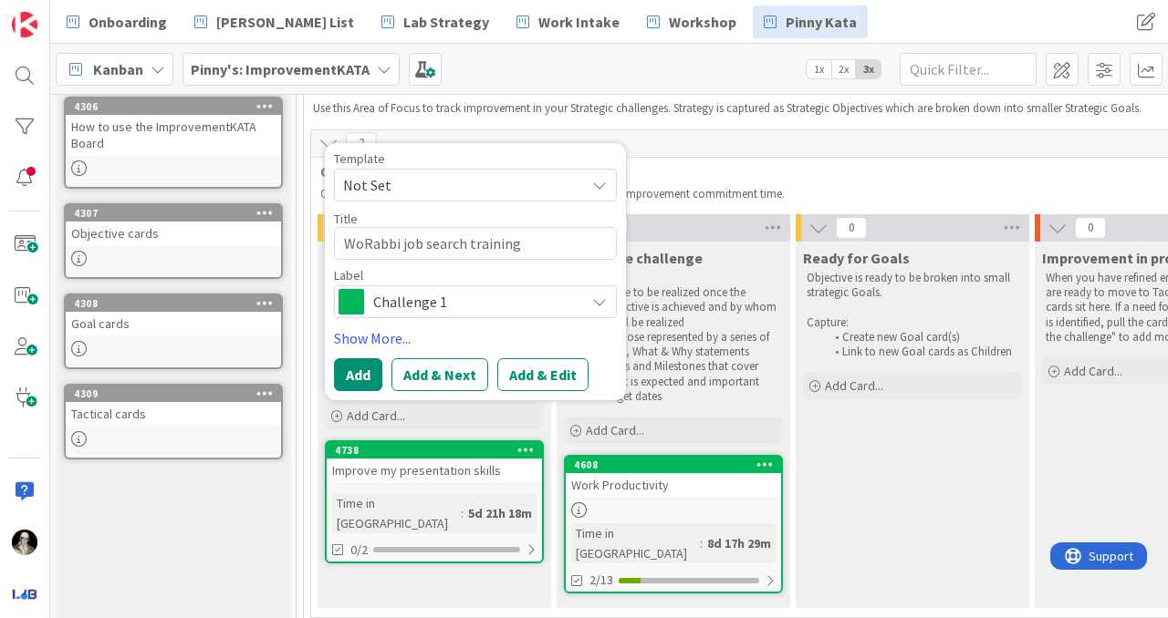
type textarea "x"
type textarea "WRabbi job search training"
type textarea "x"
type textarea "[DEMOGRAPHIC_DATA] job search training"
click at [527, 370] on button "Add & Edit" at bounding box center [542, 374] width 91 height 33
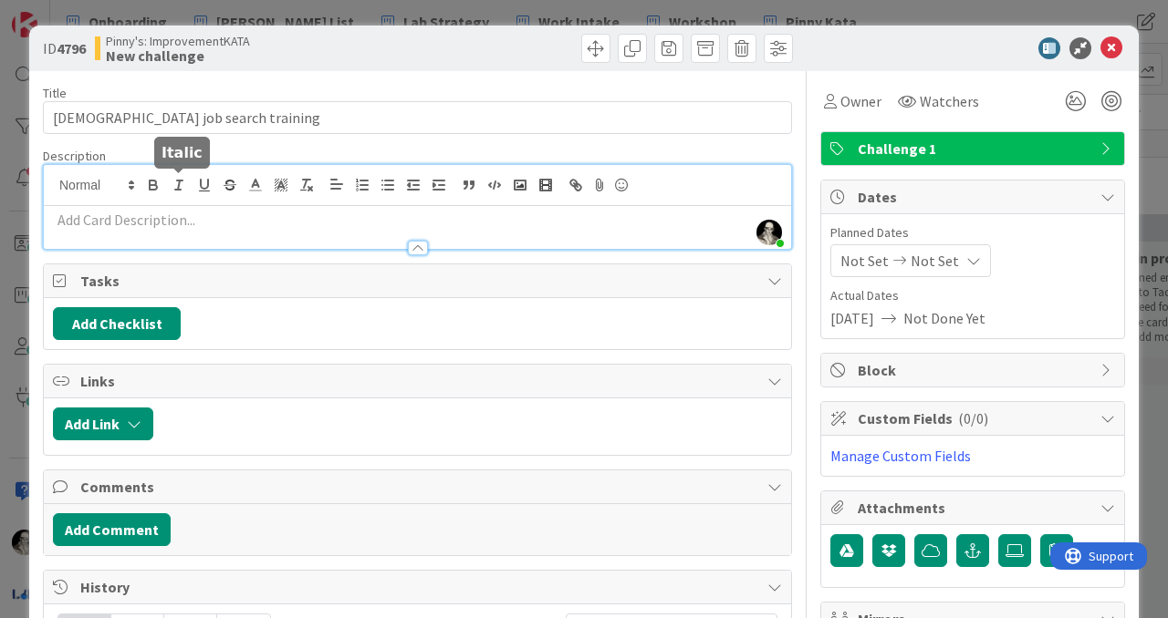
click at [179, 179] on div "[PERSON_NAME] just joined" at bounding box center [417, 207] width 747 height 84
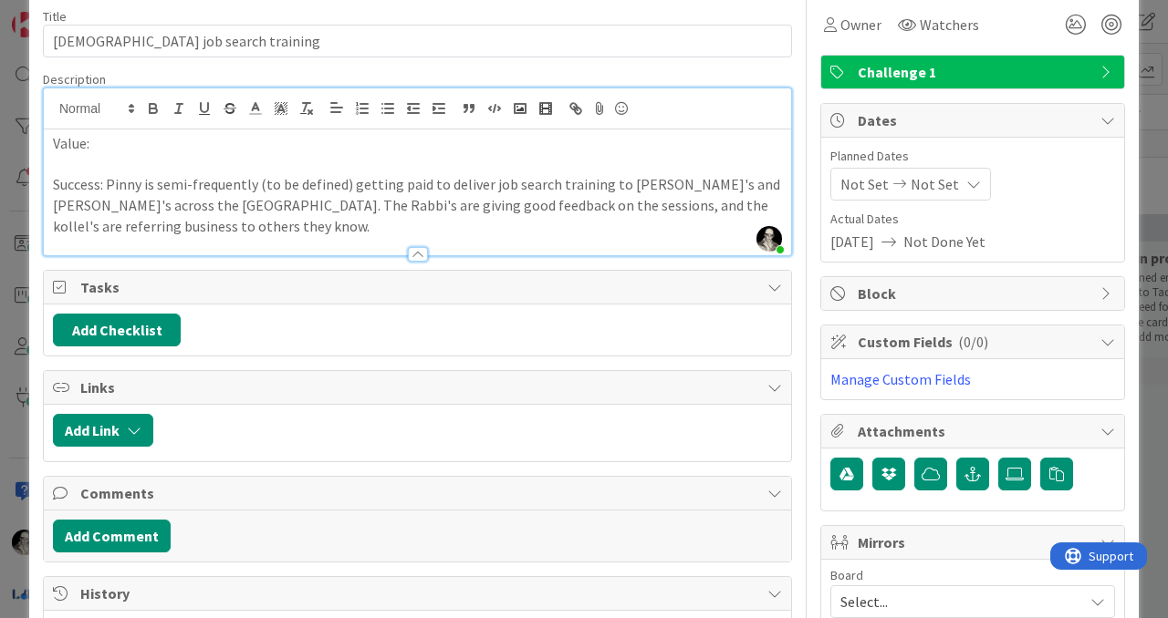
scroll to position [84, 0]
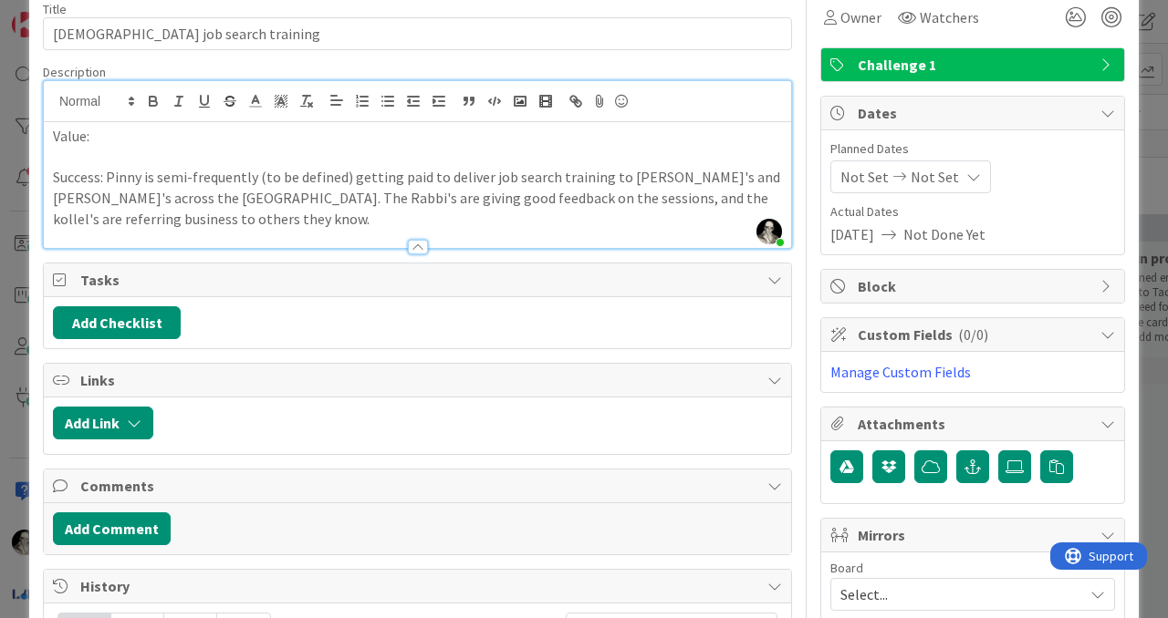
click at [600, 199] on p "Success: Pinny is semi-frequently (to be defined) getting paid to deliver job s…" at bounding box center [417, 198] width 729 height 62
click at [646, 197] on p "Success: Pinny is semi-frequently (to be defined) getting paid to deliver job s…" at bounding box center [417, 198] width 729 height 62
click at [81, 182] on p "Success: Pinny is semi-frequently (to be defined) getting paid to deliver job s…" at bounding box center [417, 198] width 729 height 62
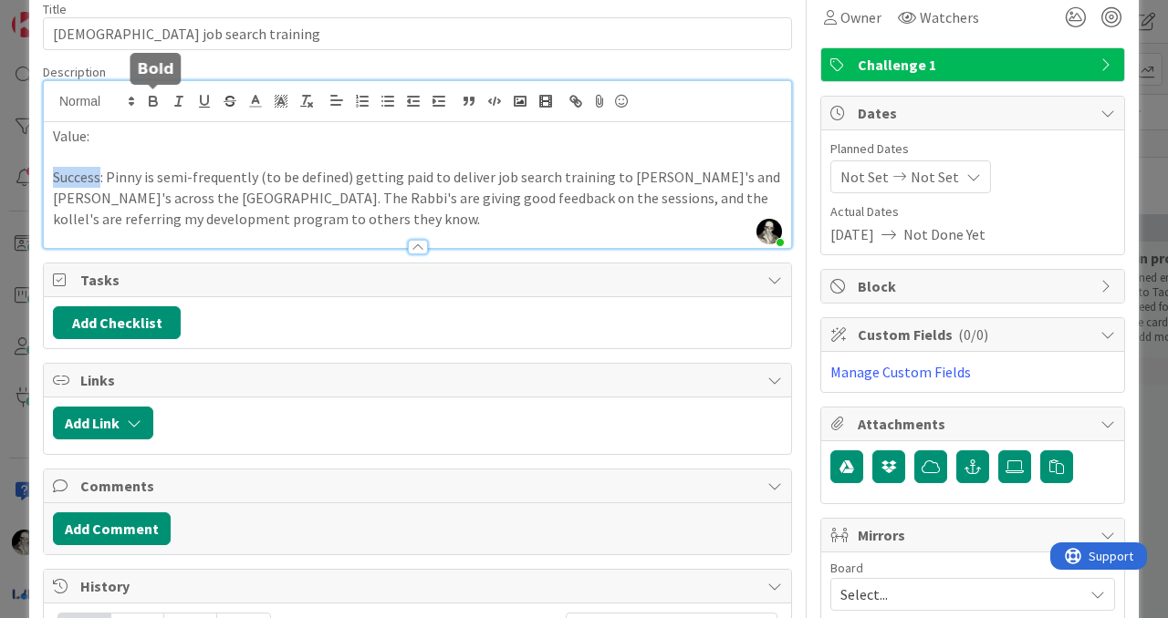
click at [153, 103] on icon "button" at bounding box center [153, 101] width 16 height 16
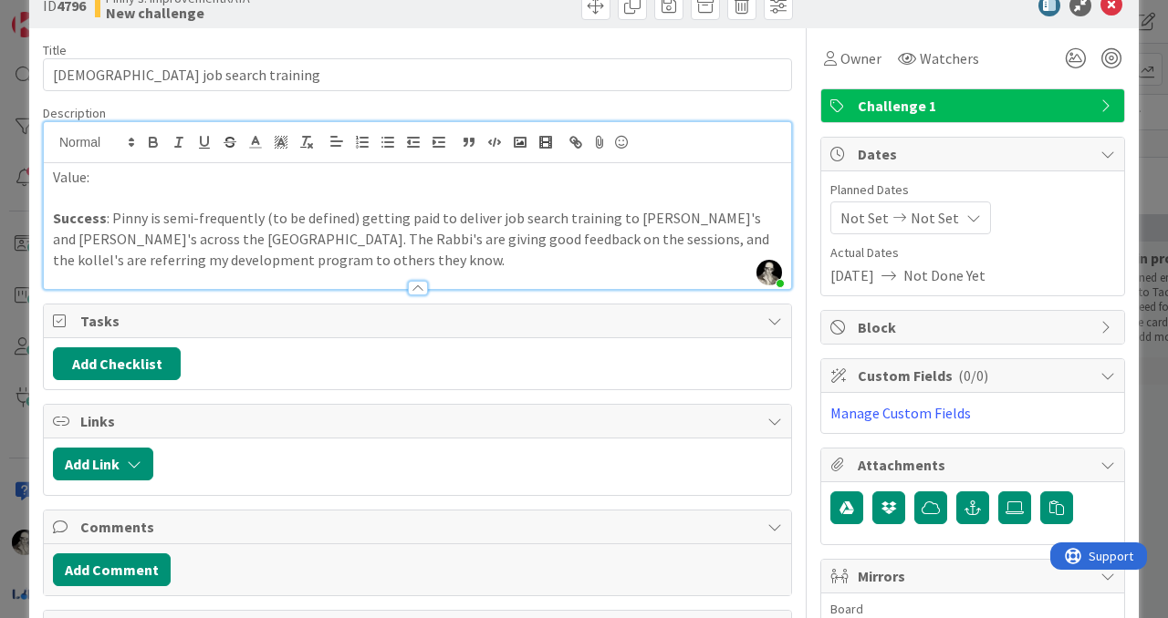
scroll to position [45, 0]
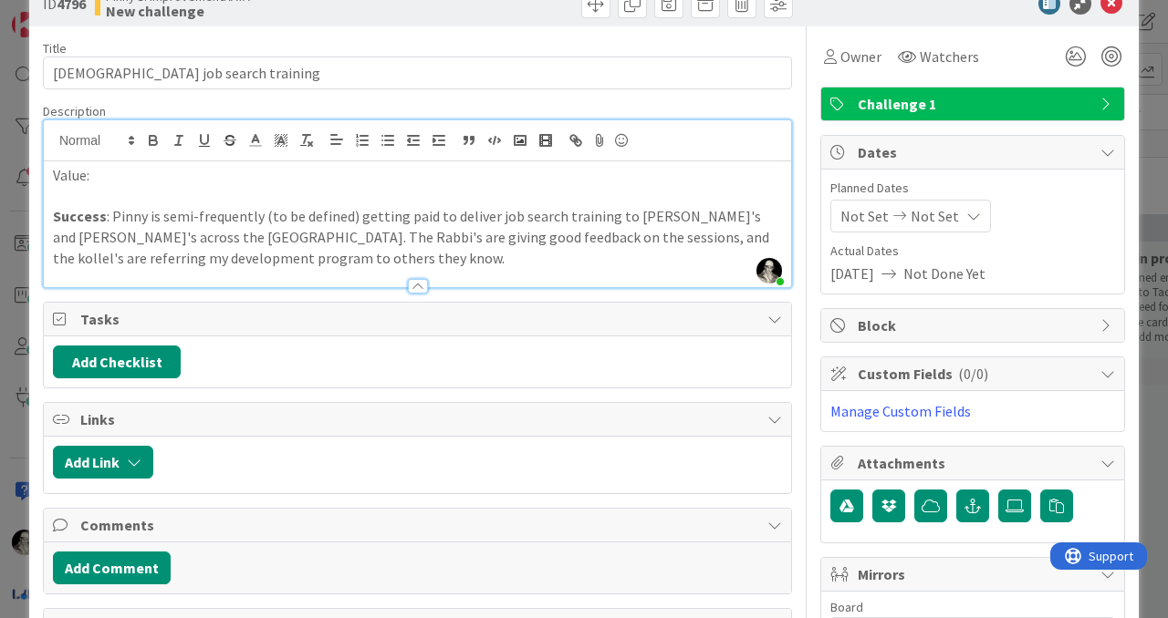
click at [179, 182] on p "Value:" at bounding box center [417, 175] width 729 height 21
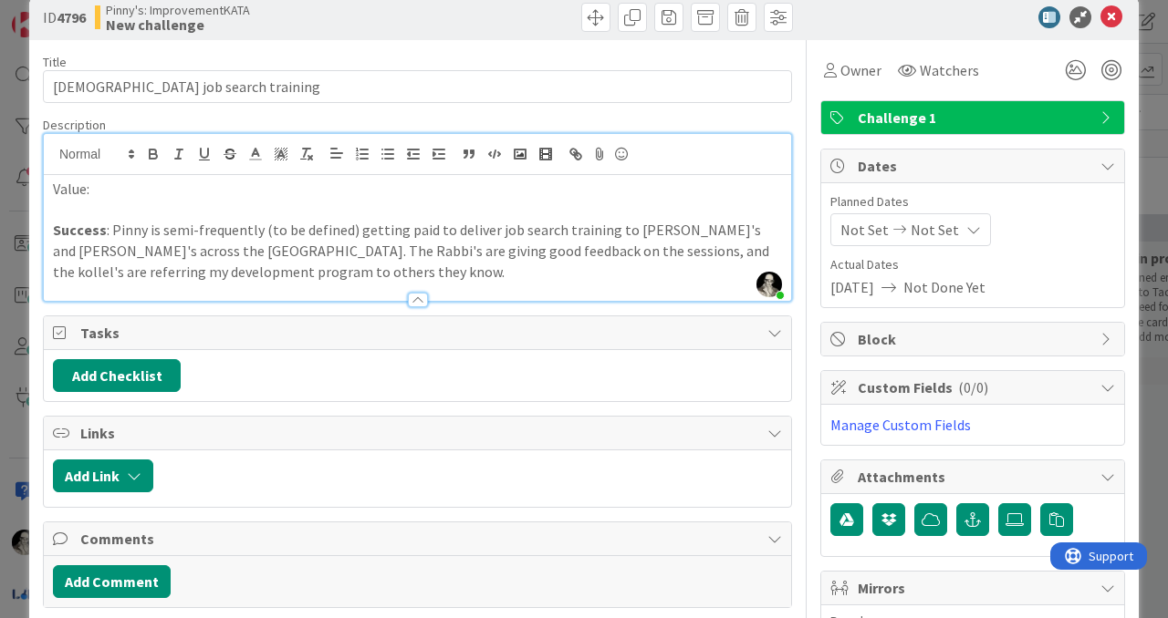
scroll to position [27, 0]
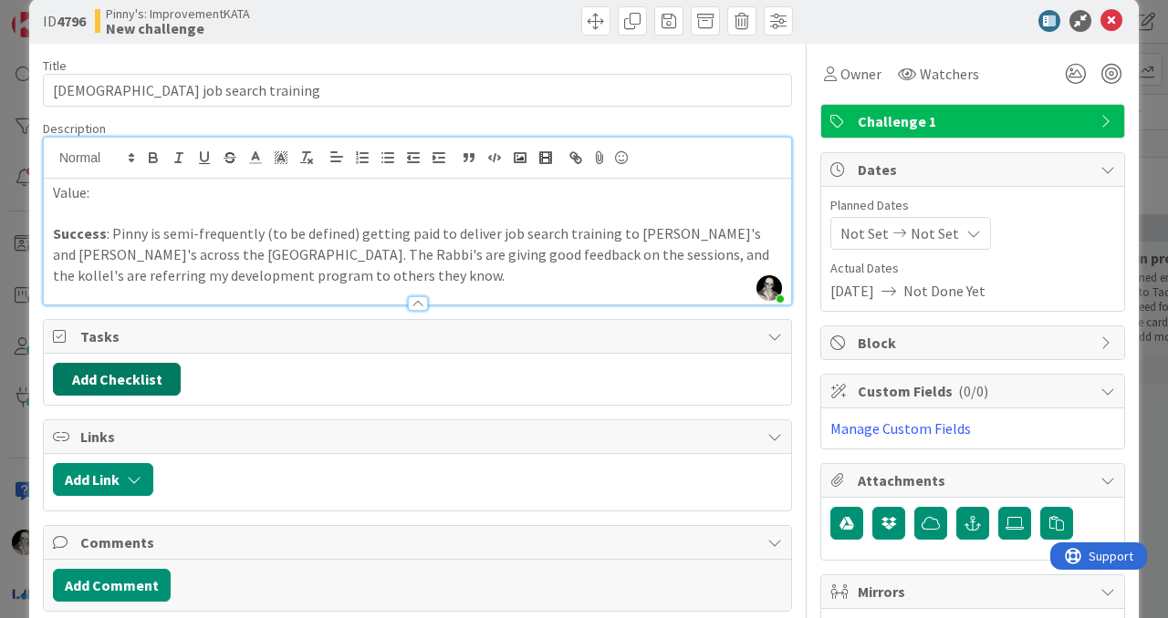
click at [151, 370] on button "Add Checklist" at bounding box center [117, 379] width 128 height 33
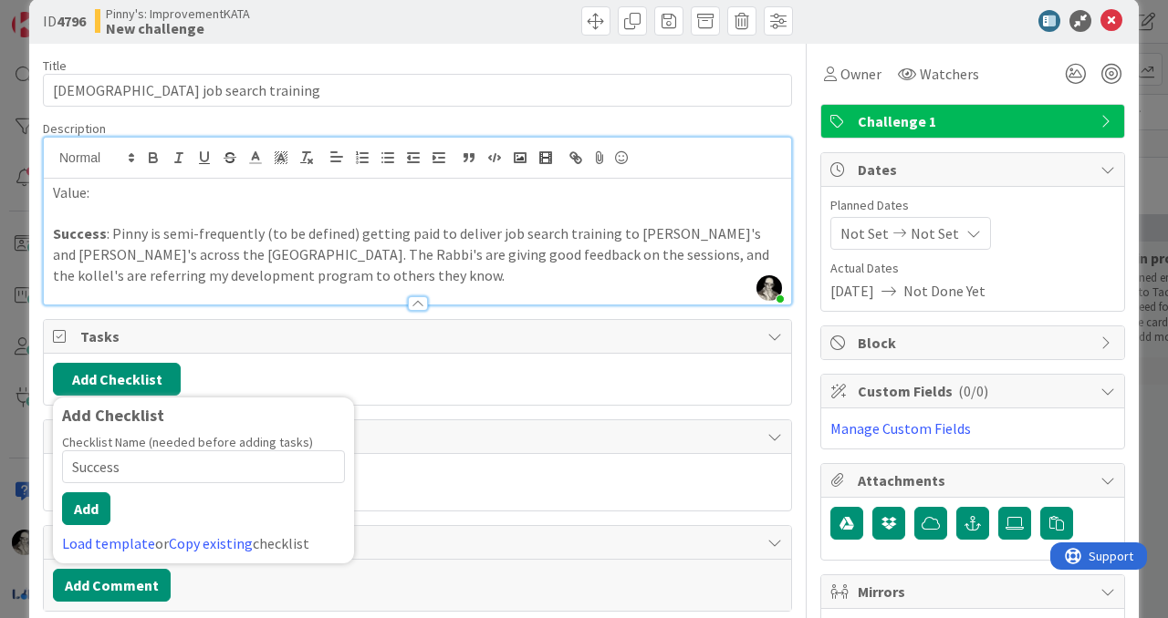
type input "Success"
click at [80, 231] on strong "Success" at bounding box center [80, 233] width 54 height 18
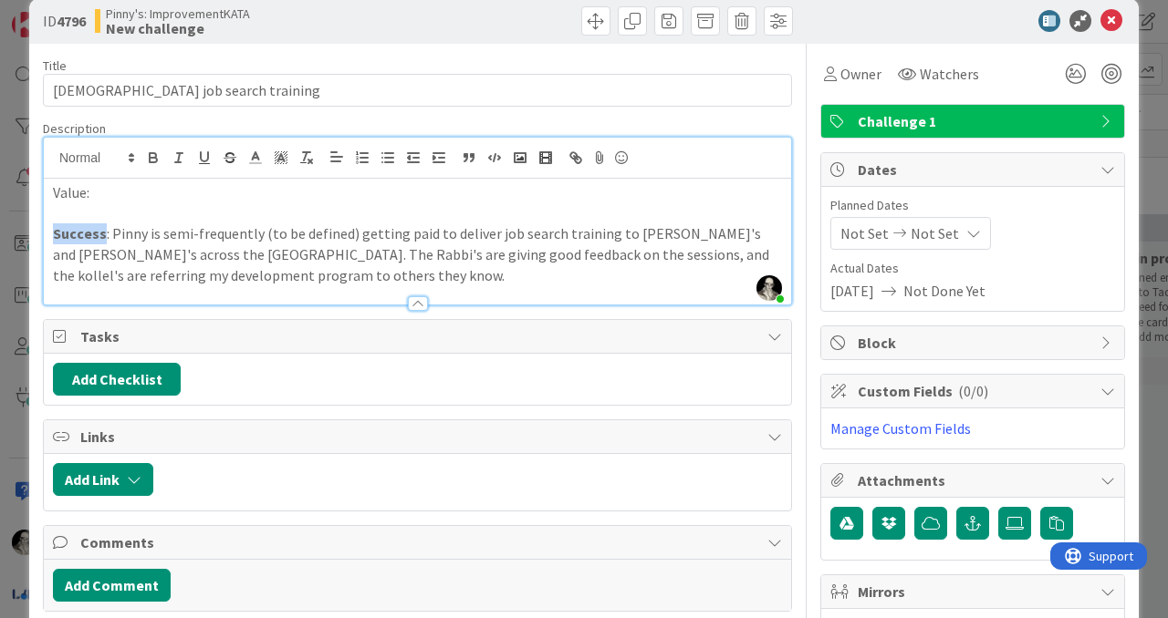
click at [80, 231] on strong "Success" at bounding box center [80, 233] width 54 height 18
click at [51, 230] on div "Value: Future : Pinny is semi-frequently (to be defined) getting paid to delive…" at bounding box center [417, 242] width 747 height 126
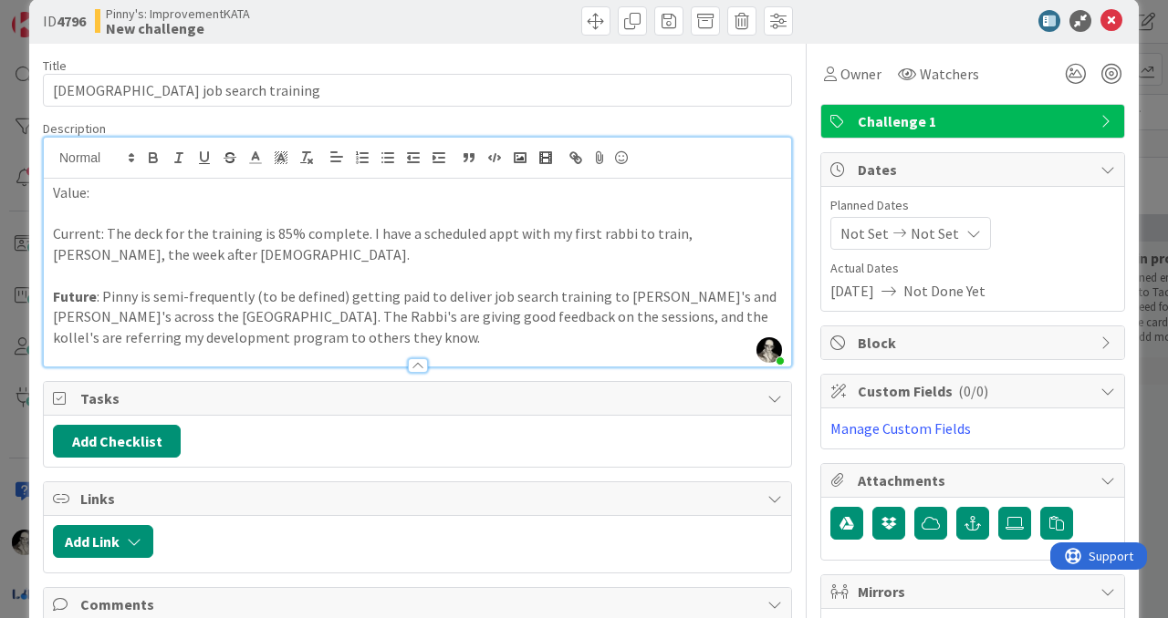
click at [70, 238] on p "Current: The deck for the training is 85% complete. I have a scheduled appt wit…" at bounding box center [417, 243] width 729 height 41
click at [157, 157] on icon "button" at bounding box center [153, 158] width 16 height 16
click at [223, 251] on p "Current : The deck for the training is 85% complete. I have a scheduled appt wi…" at bounding box center [417, 243] width 729 height 41
click at [140, 435] on button "Add Checklist" at bounding box center [117, 441] width 128 height 33
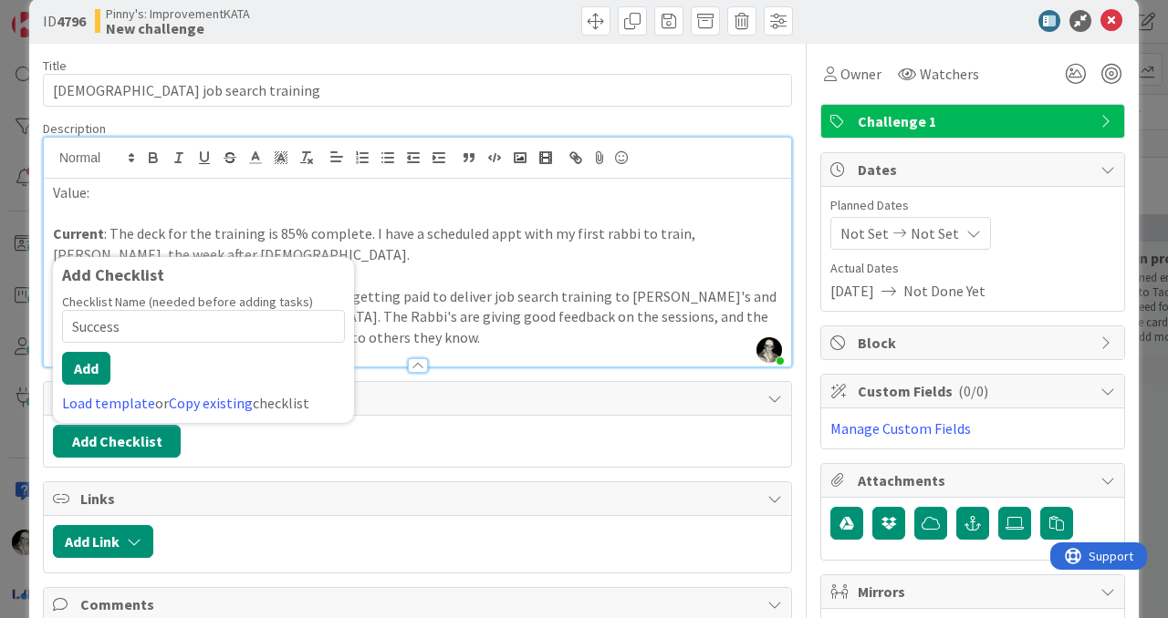
click at [87, 348] on div "Checklist Name (needed before adding tasks) 7 / 64 Success Add Load template or…" at bounding box center [203, 354] width 283 height 120
click at [90, 359] on button "Add" at bounding box center [86, 368] width 48 height 33
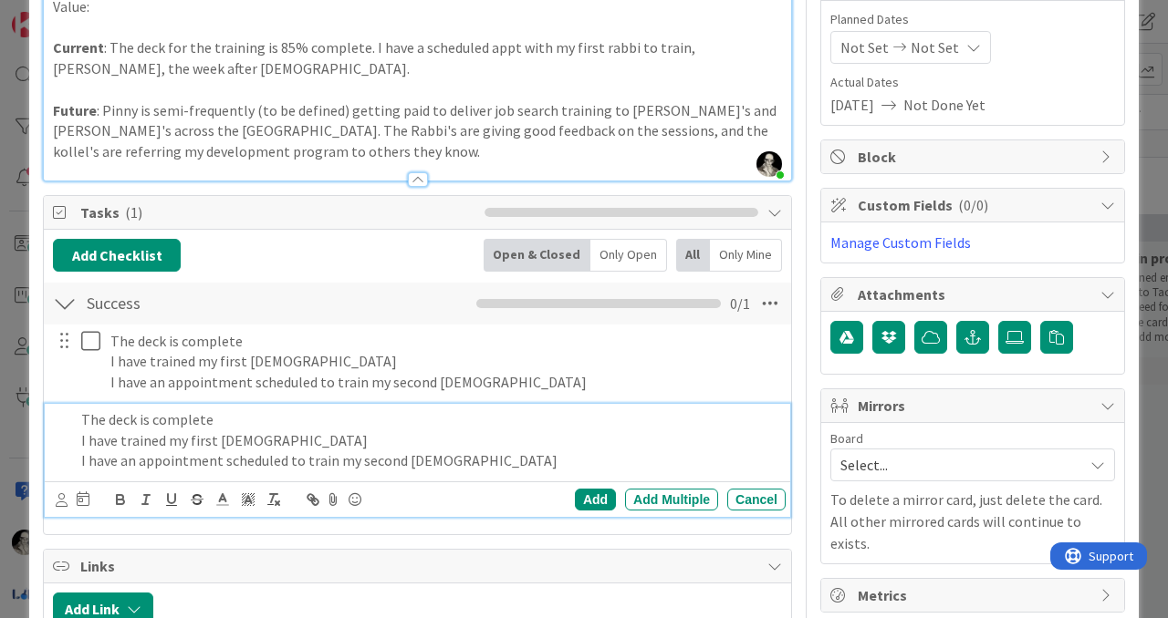
scroll to position [232, 0]
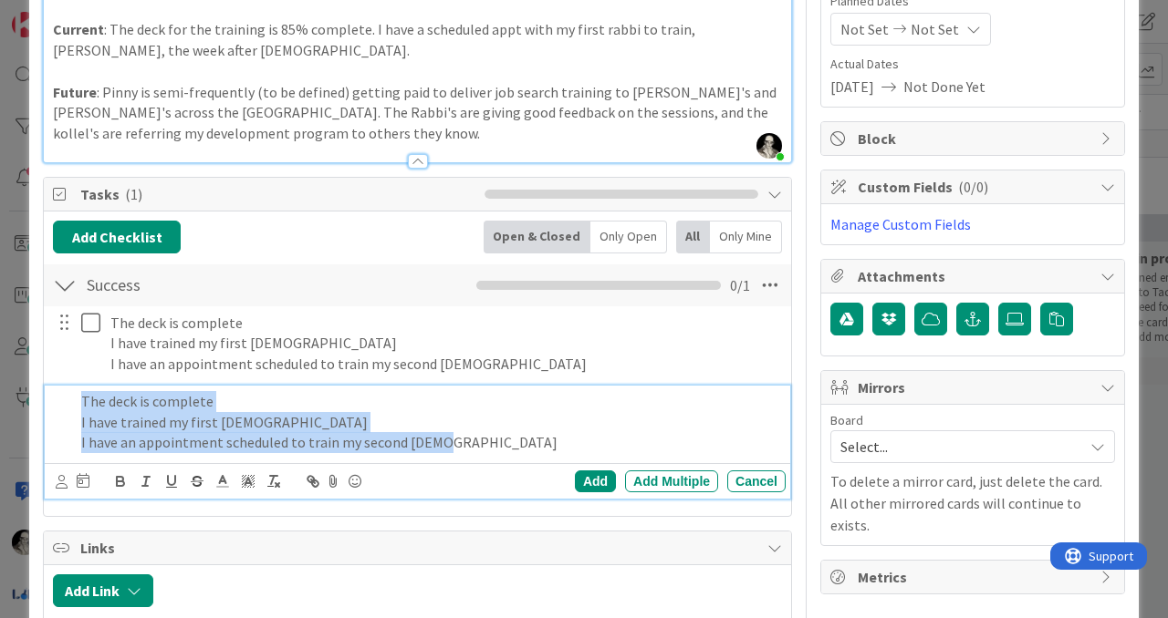
drag, startPoint x: 452, startPoint y: 442, endPoint x: 19, endPoint y: 386, distance: 436.0
click at [19, 386] on div "ID 4796 Pinny's: ImprovementKATA New challenge Title 25 / 128 Rabbi job search …" at bounding box center [584, 309] width 1168 height 618
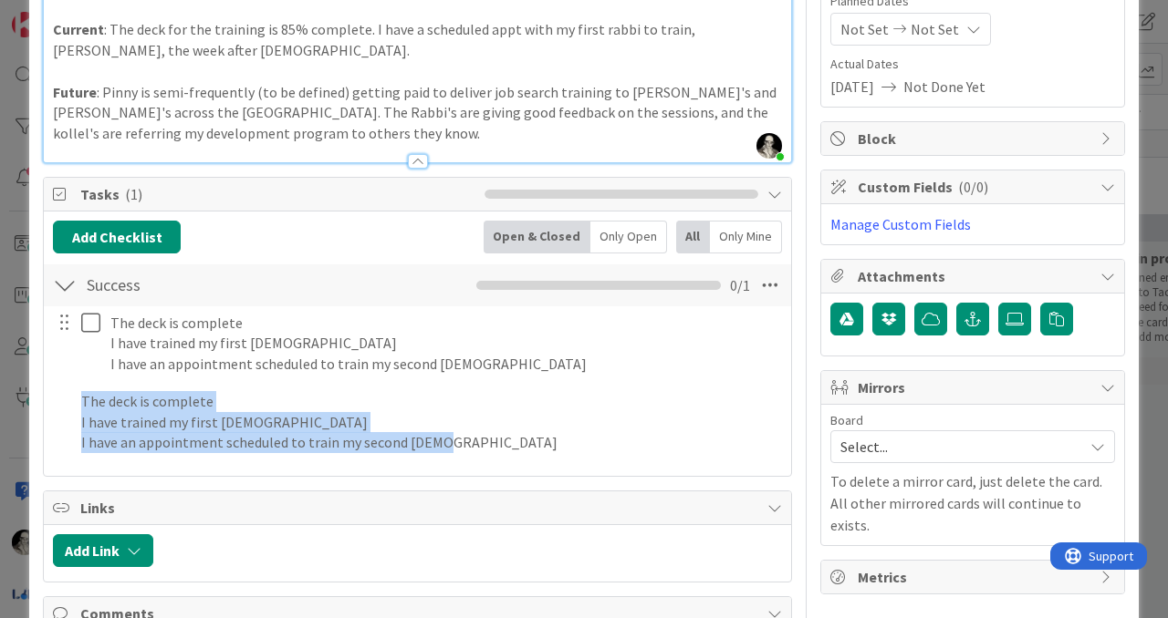
click at [677, 483] on div "Title 25 / 128 Rabbi job search training Description [PERSON_NAME] joined 9 m a…" at bounding box center [417, 346] width 749 height 1015
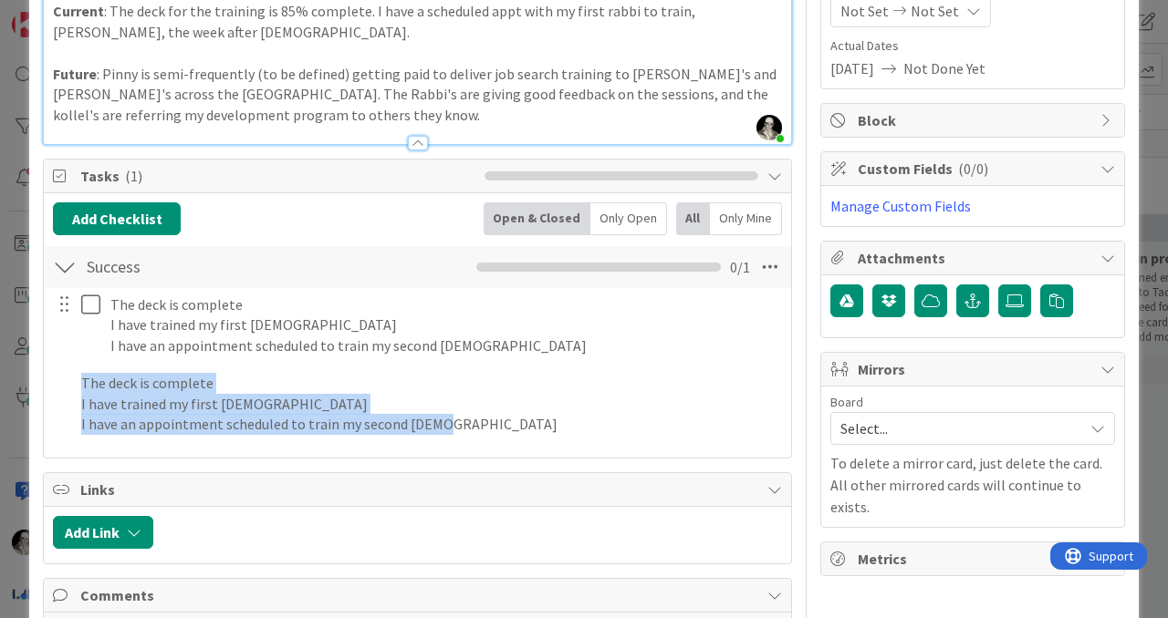
scroll to position [241, 0]
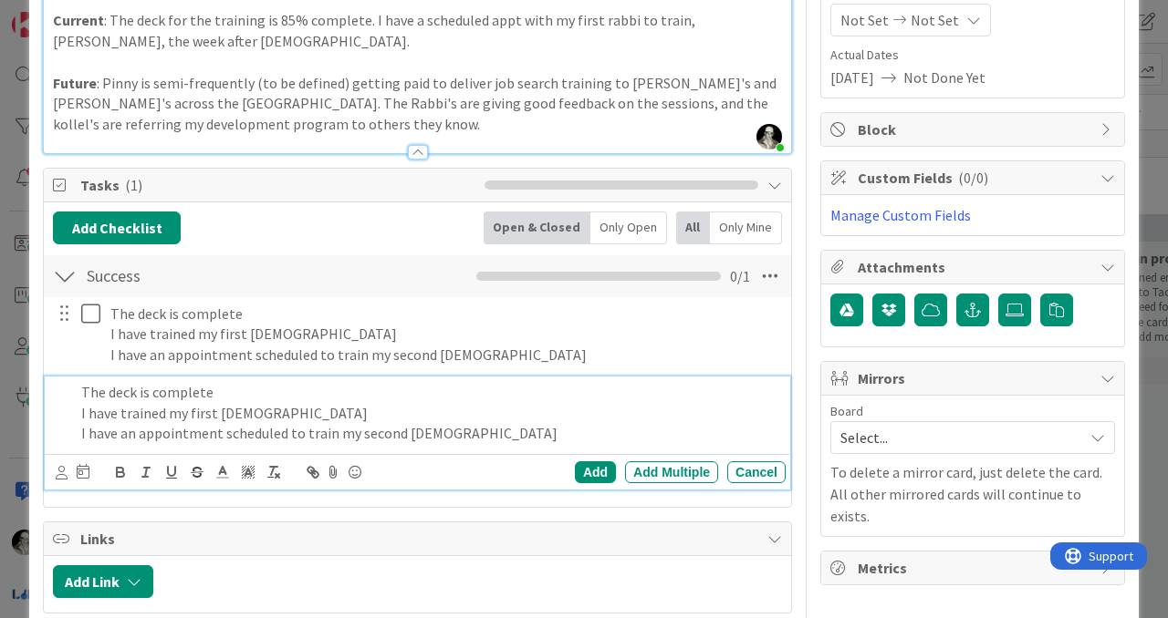
click at [520, 379] on div "The deck is complete I have trained my first Rabbi I have an appointment schedu…" at bounding box center [430, 413] width 712 height 73
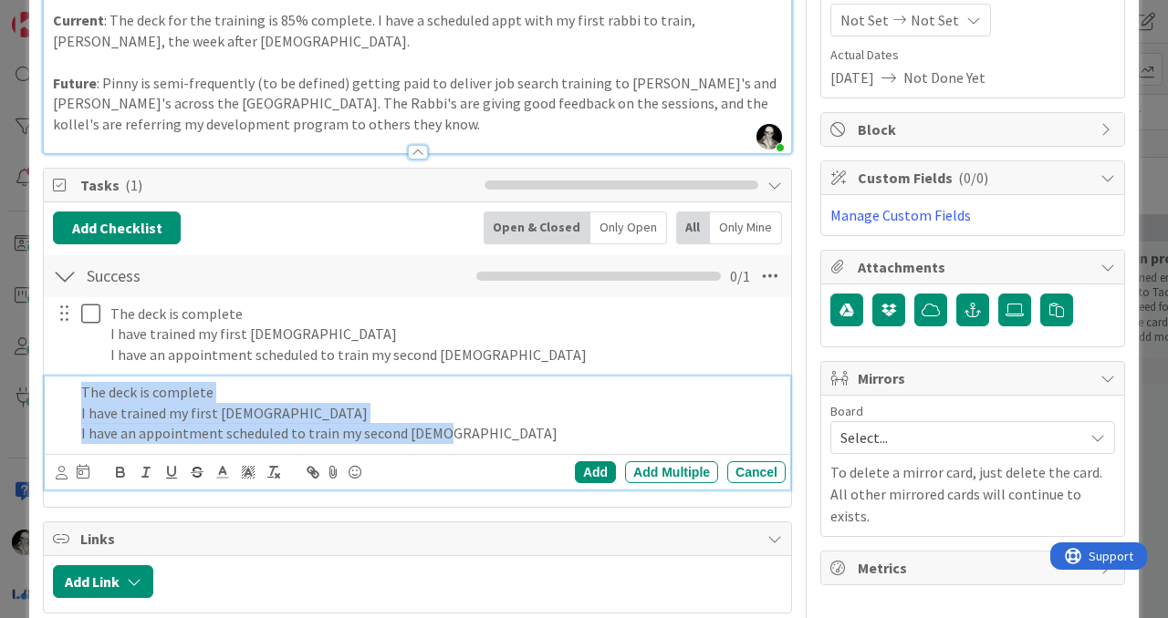
drag, startPoint x: 452, startPoint y: 435, endPoint x: 26, endPoint y: 394, distance: 428.9
click at [26, 392] on div "ID 4796 Pinny's: ImprovementKATA New challenge Title 25 / 128 Rabbi job search …" at bounding box center [584, 309] width 1168 height 618
copy div "The deck is complete I have trained my first Rabbi I have an appointment schedu…"
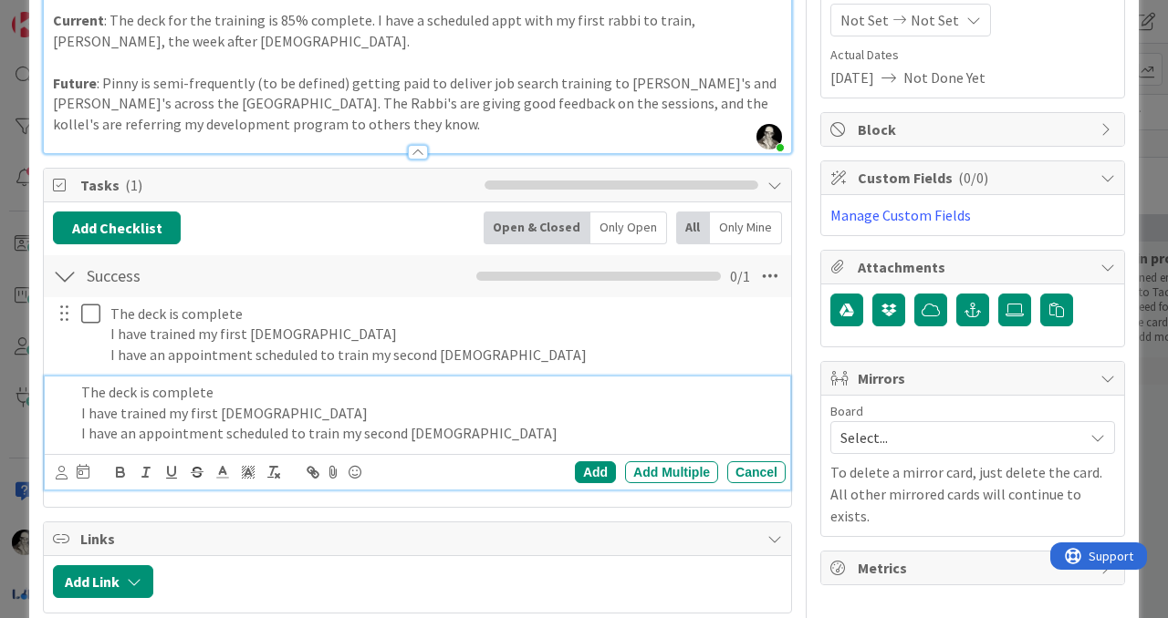
click at [296, 400] on p "The deck is complete" at bounding box center [429, 392] width 697 height 21
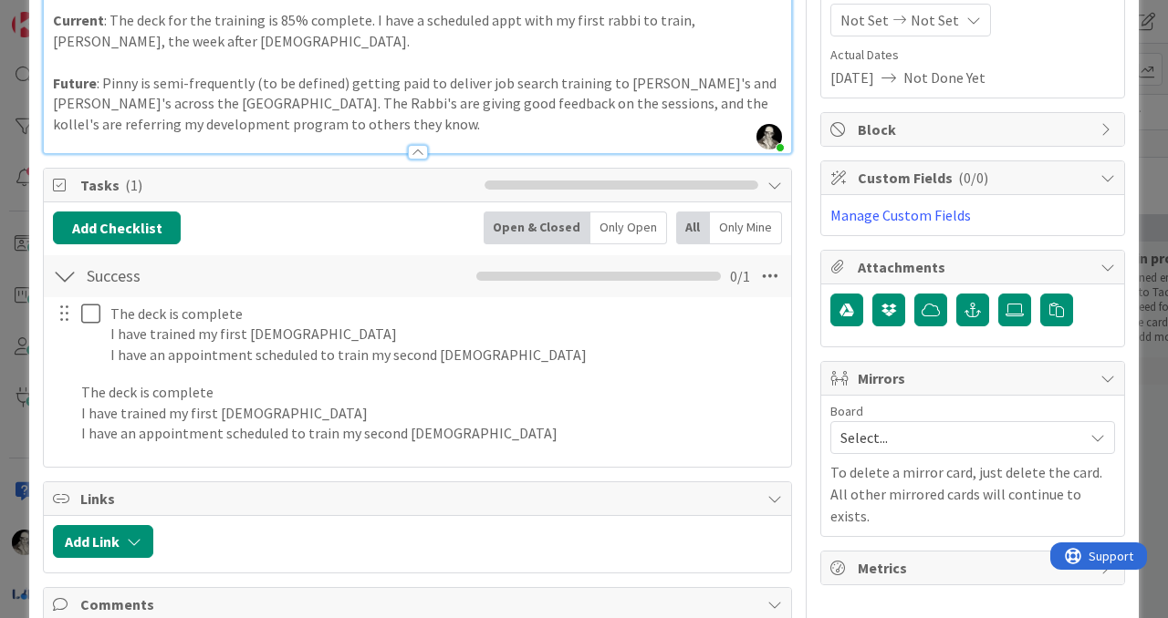
click at [648, 465] on div "Add Checklist Back Open & Closed Only Open All Only Mine Success Checklist Name…" at bounding box center [417, 335] width 747 height 265
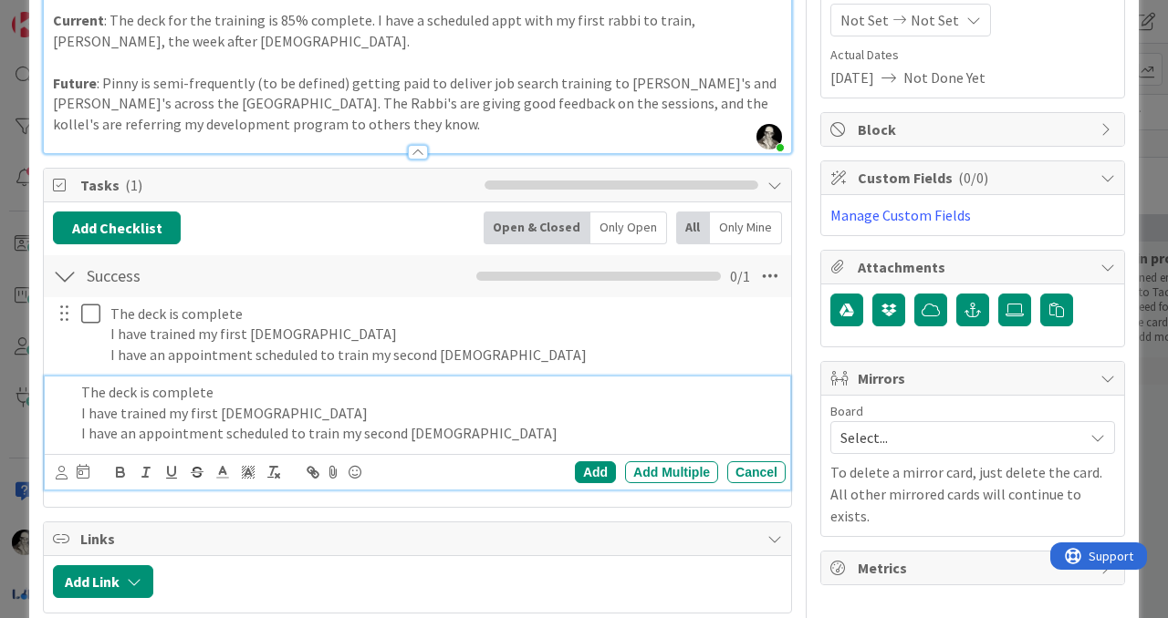
click at [91, 395] on p "The deck is complete" at bounding box center [429, 392] width 697 height 21
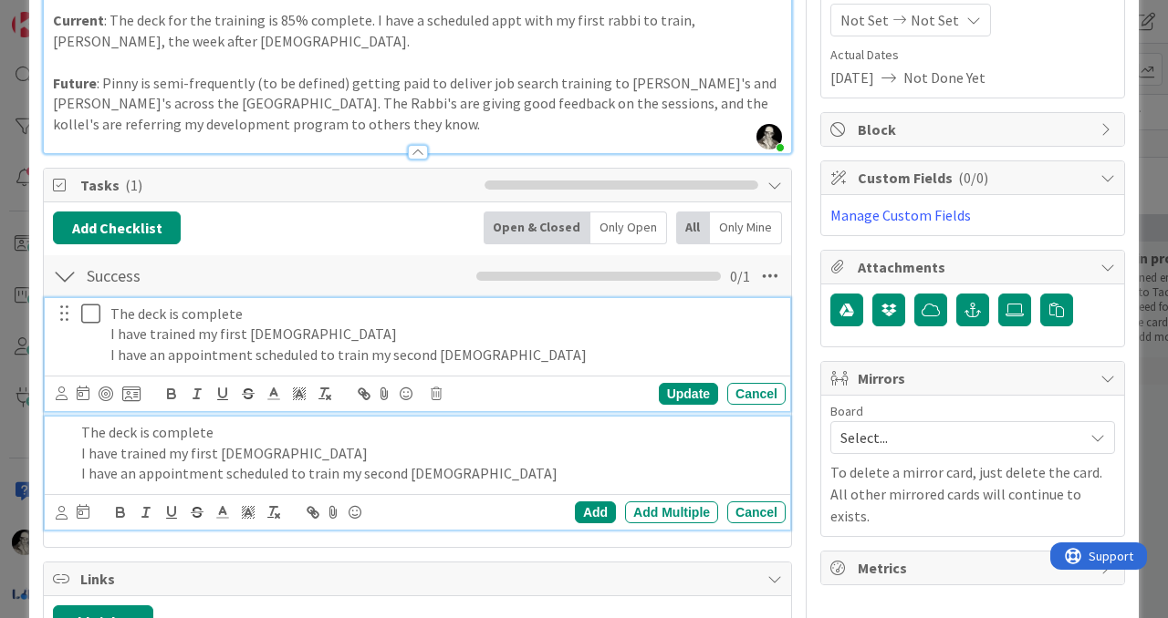
click at [109, 320] on div "The deck is complete I have trained my first Rabbi I have an appointment schedu…" at bounding box center [444, 334] width 682 height 73
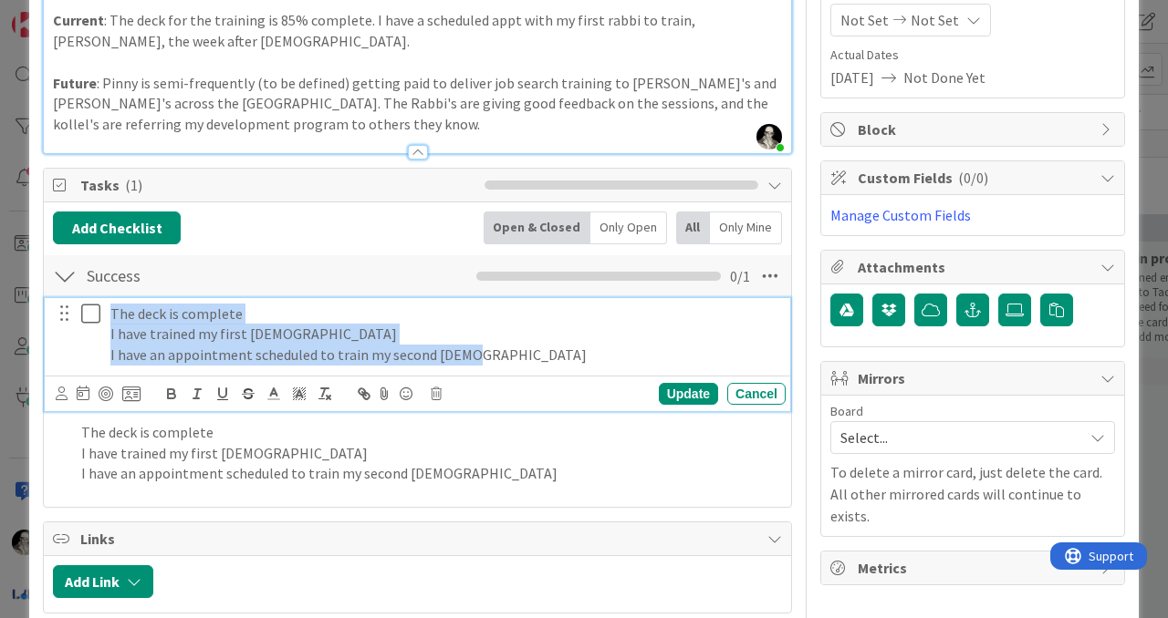
drag, startPoint x: 487, startPoint y: 353, endPoint x: 37, endPoint y: 310, distance: 451.8
click at [37, 310] on div "ID 4796 Pinny's: ImprovementKATA New challenge Title 25 / 128 Rabbi job search …" at bounding box center [583, 342] width 1109 height 1115
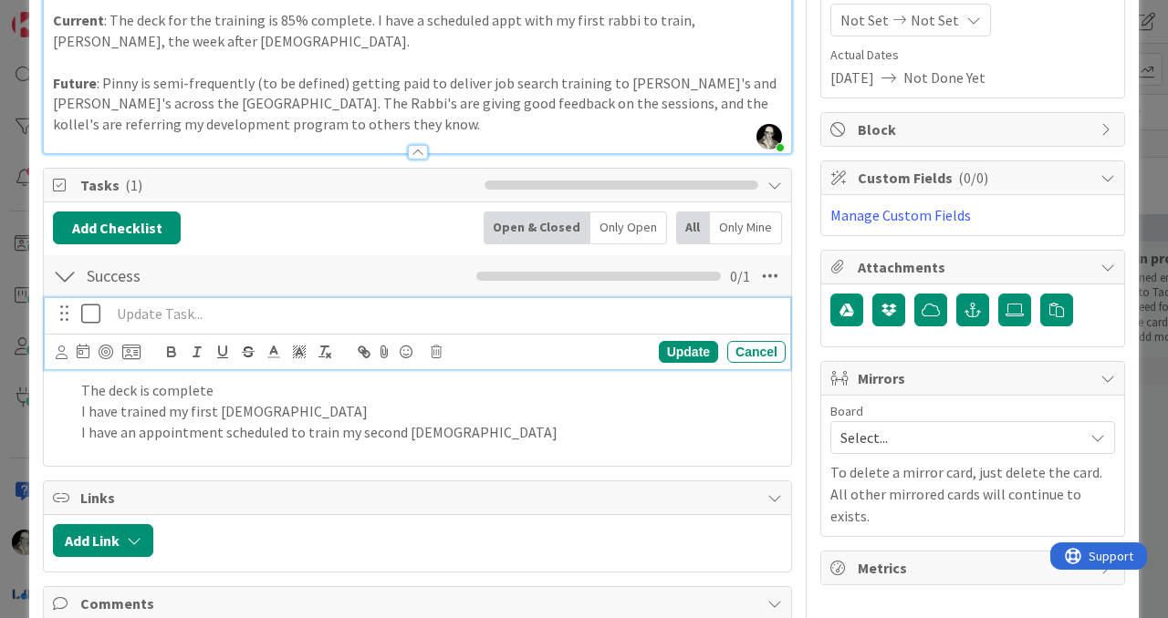
click at [137, 318] on p at bounding box center [444, 314] width 668 height 21
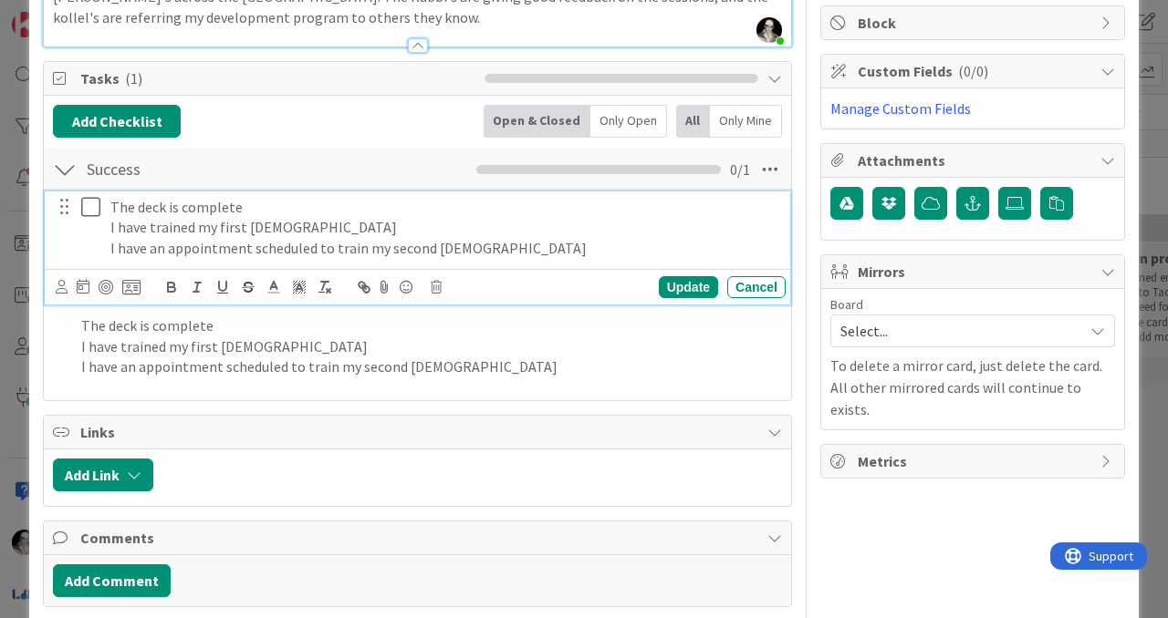
scroll to position [326, 0]
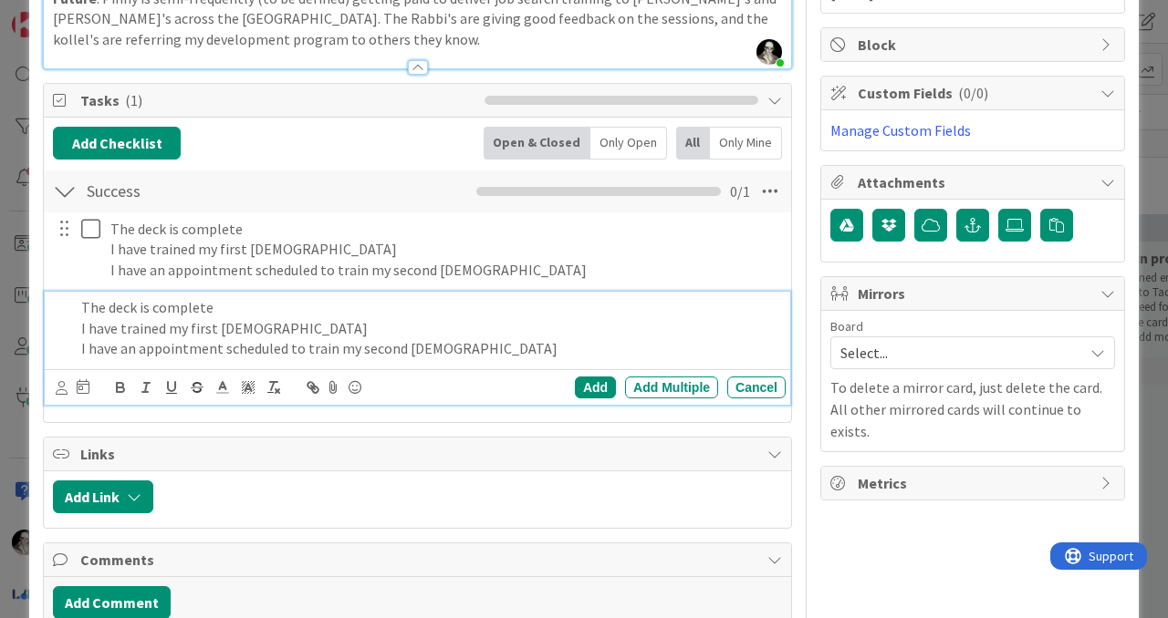
click at [517, 383] on div "The deck is complete I have trained my first Rabbi I have an appointment schedu…" at bounding box center [417, 348] width 745 height 113
click at [663, 377] on div "Add Multiple" at bounding box center [671, 388] width 93 height 22
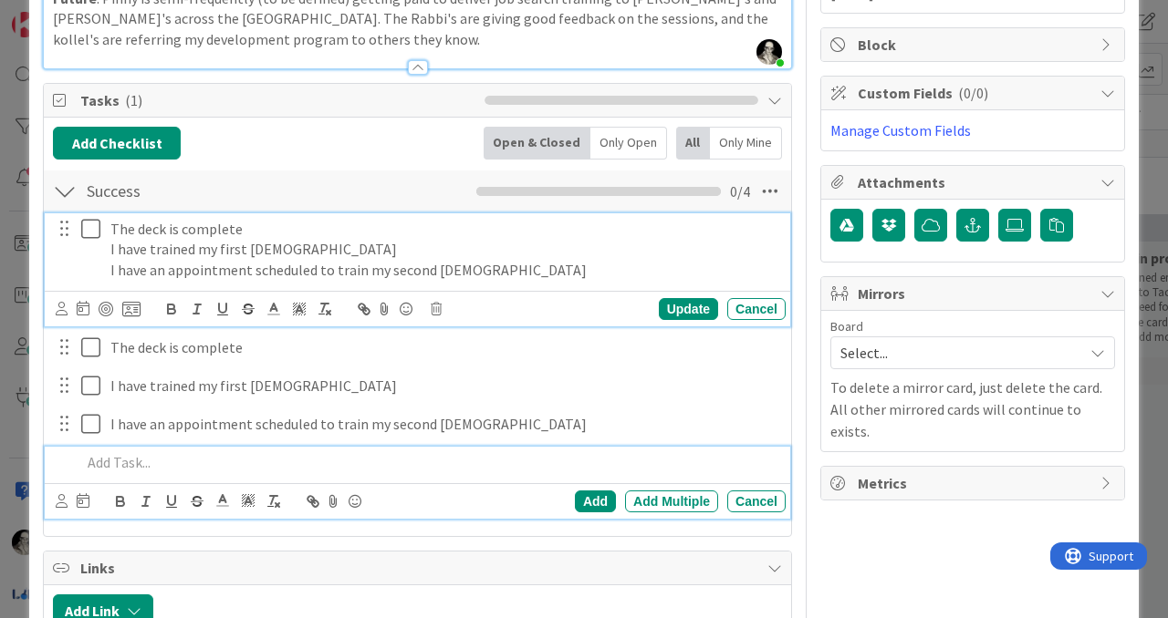
scroll to position [366, 0]
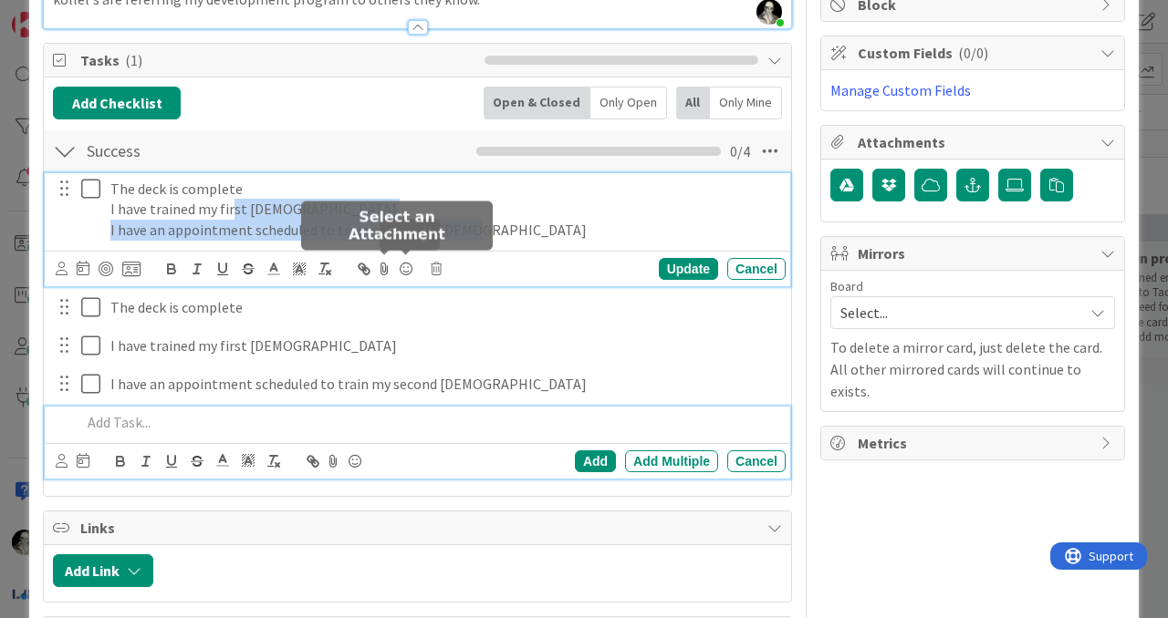
drag, startPoint x: 477, startPoint y: 265, endPoint x: 230, endPoint y: 212, distance: 252.8
click at [230, 212] on div "The deck is complete I have trained my first Rabbi I have an appointment schedu…" at bounding box center [444, 209] width 682 height 73
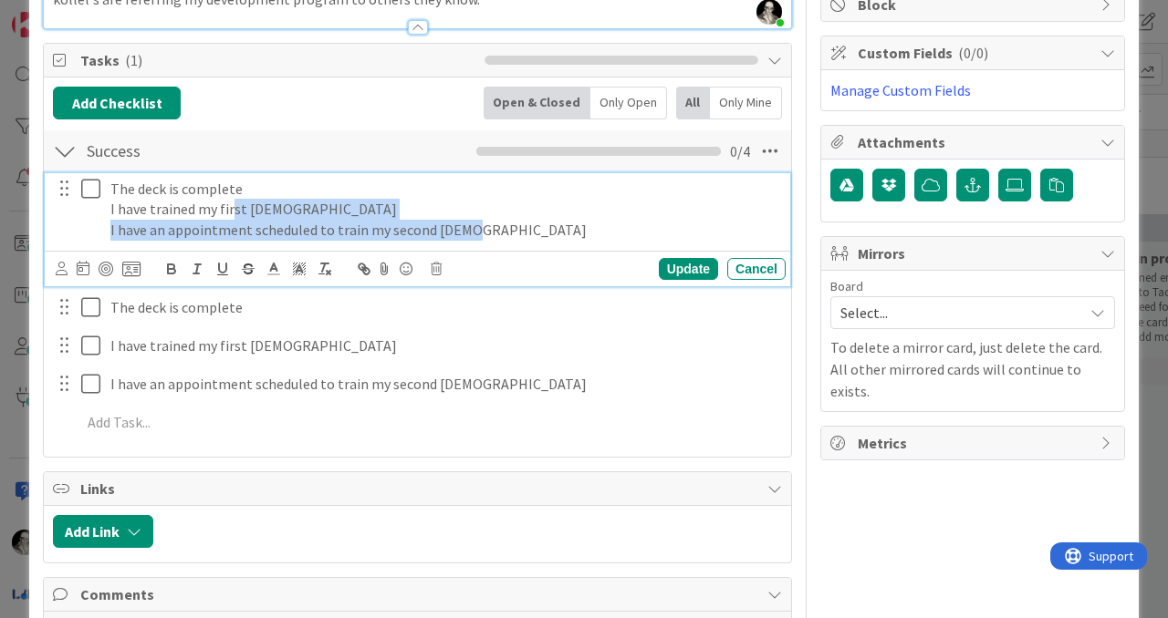
click at [364, 206] on p "I have trained my first [DEMOGRAPHIC_DATA]" at bounding box center [444, 209] width 668 height 21
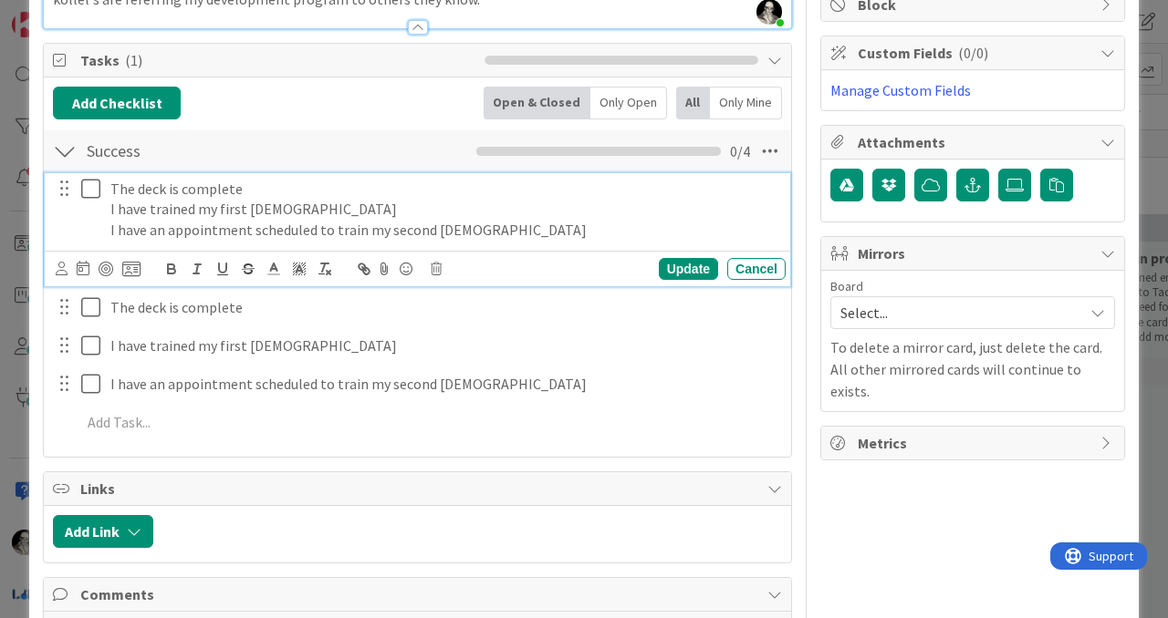
click at [69, 188] on div at bounding box center [64, 188] width 24 height 27
click at [438, 267] on icon at bounding box center [436, 269] width 11 height 13
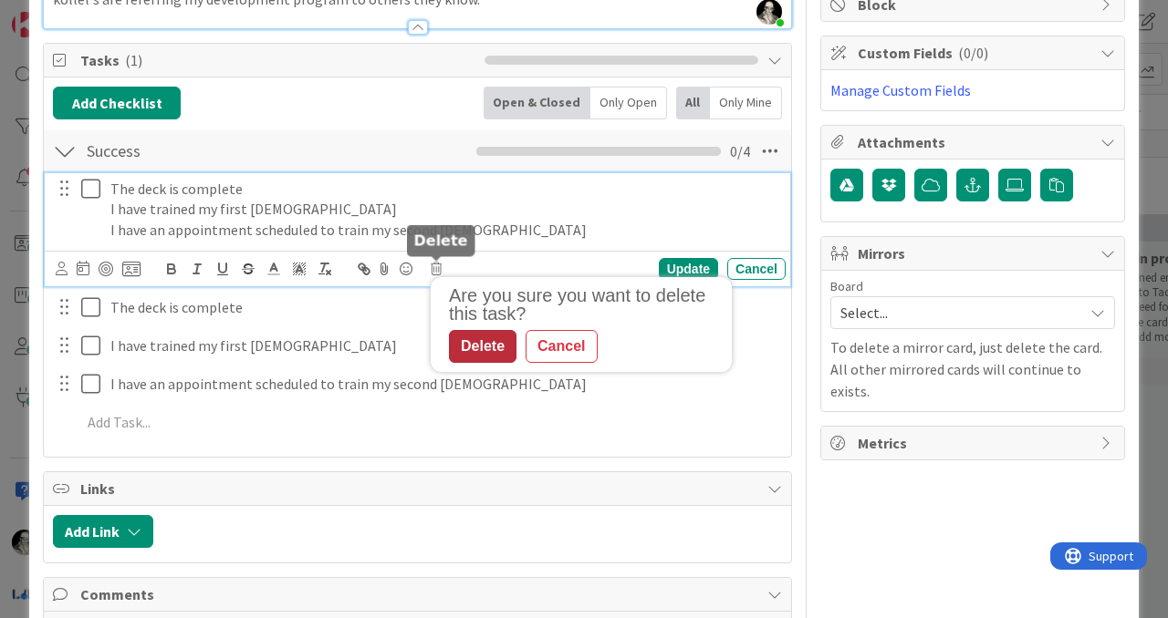
click at [492, 349] on div "Delete" at bounding box center [483, 346] width 68 height 33
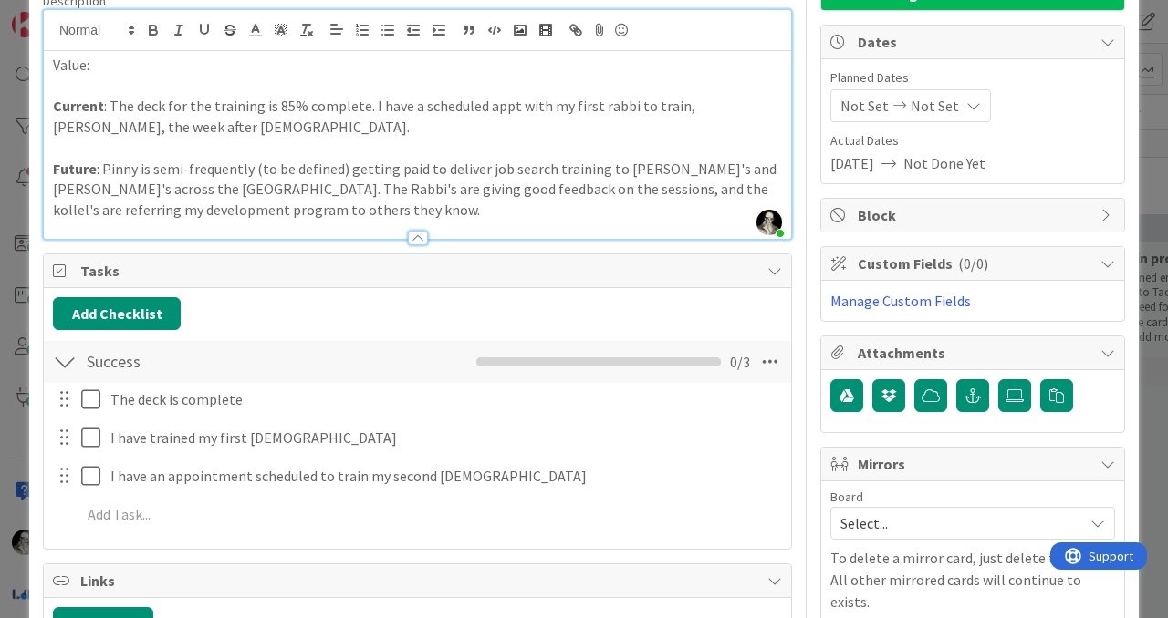
scroll to position [154, 0]
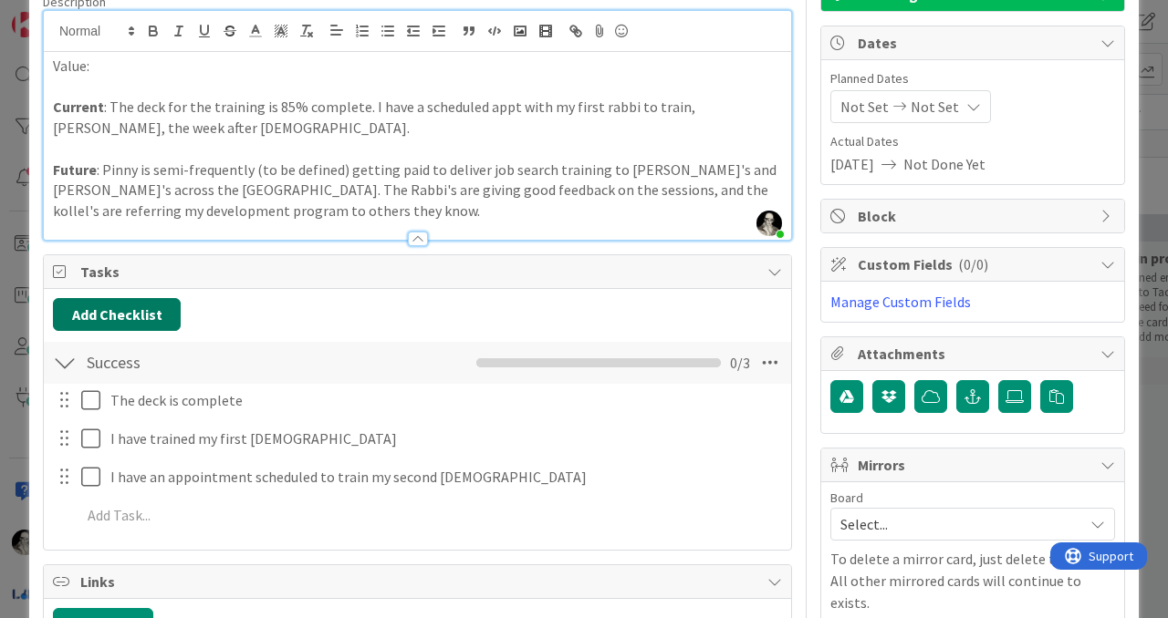
click at [144, 310] on button "Add Checklist" at bounding box center [117, 314] width 128 height 33
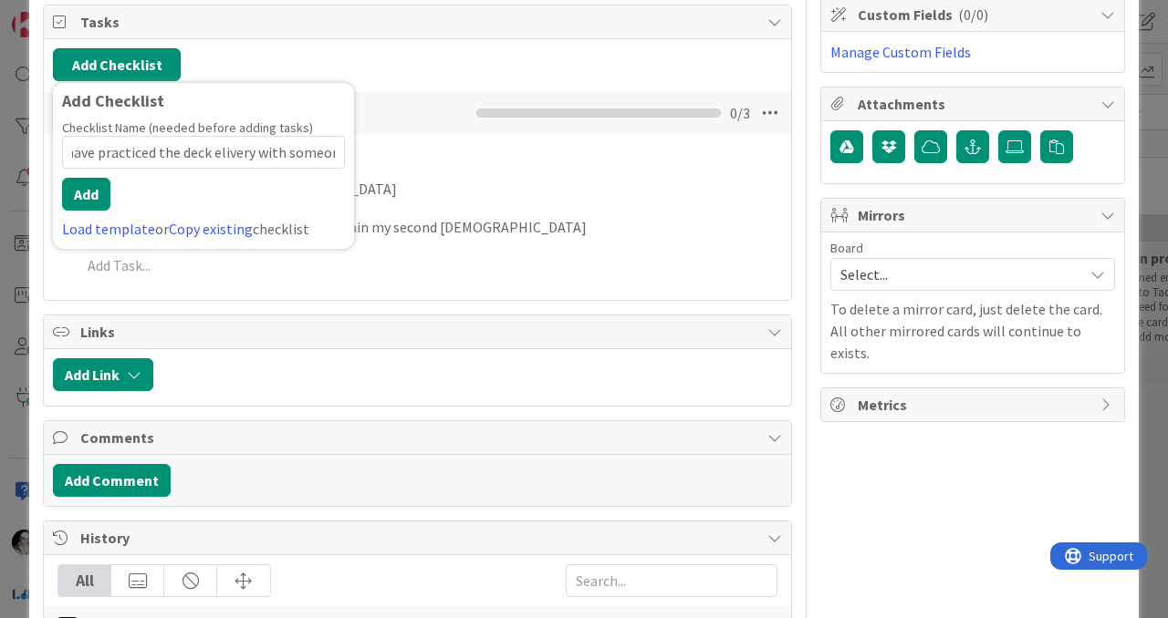
scroll to position [0, 24]
click at [203, 148] on input "I have practiced the deck elivery with someone" at bounding box center [203, 152] width 283 height 33
click at [287, 150] on input "I have practiced the deck's delivery with someone" at bounding box center [203, 152] width 283 height 33
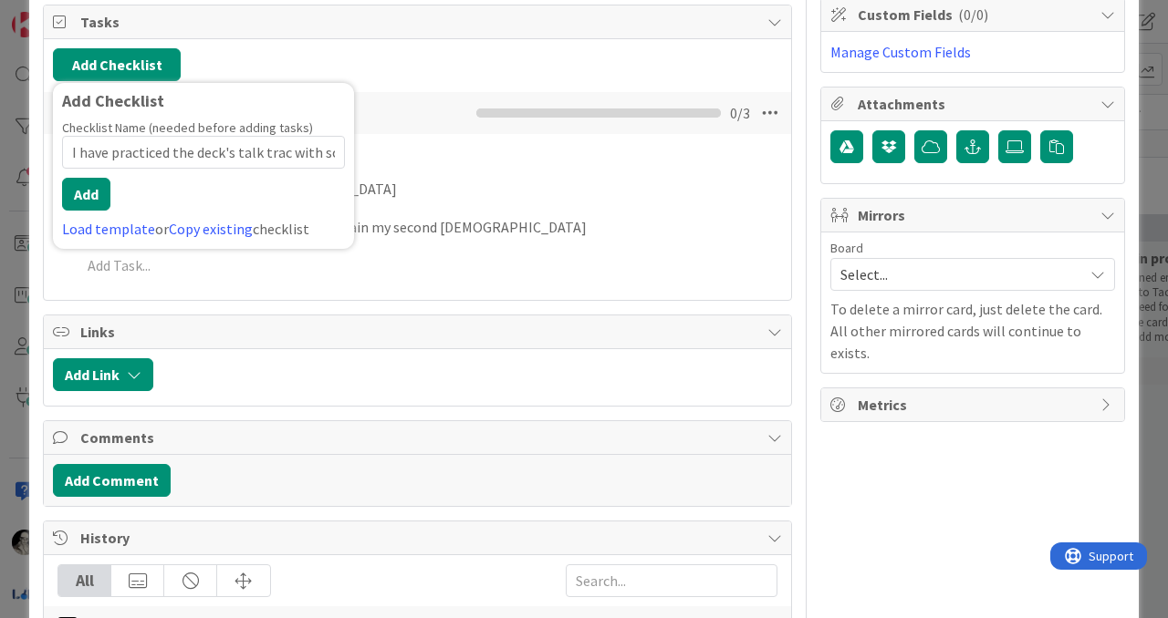
type input "I have practiced the deck's talk track with someone"
click at [173, 144] on input "I have practiced the deck's talk track with someone" at bounding box center [203, 152] width 283 height 33
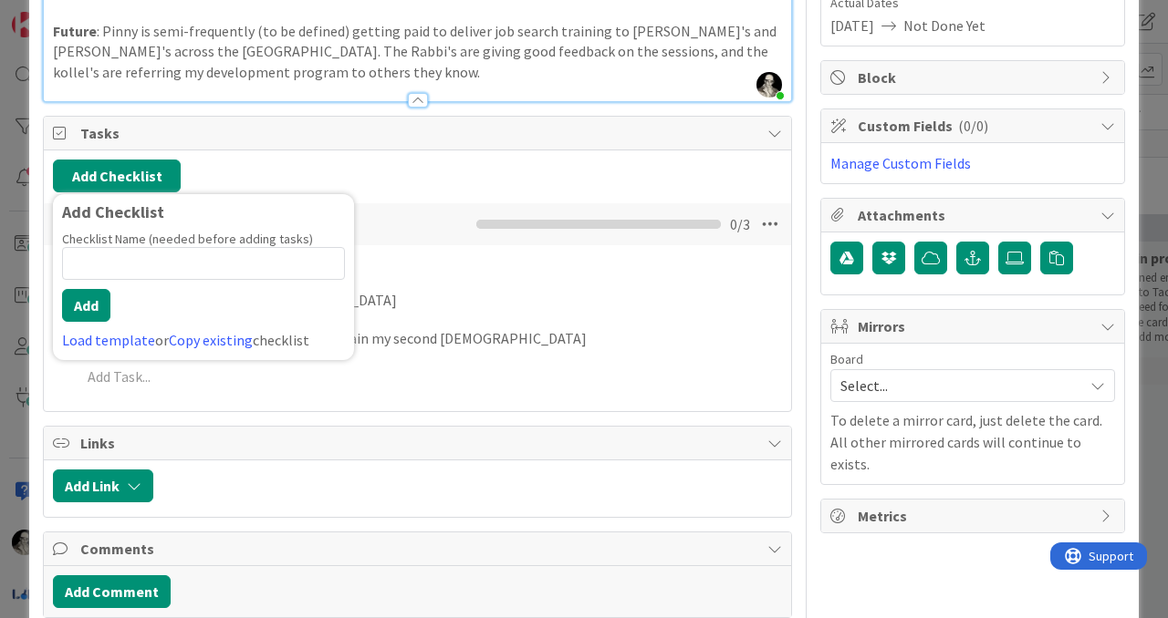
scroll to position [294, 0]
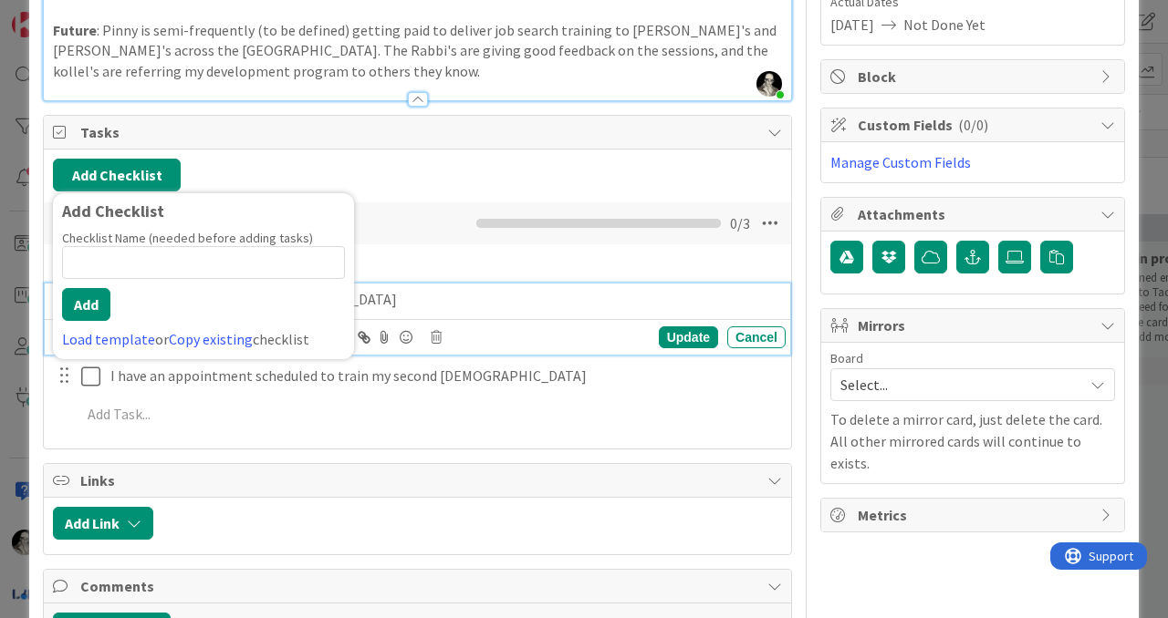
click at [417, 289] on p "I have trained my first [DEMOGRAPHIC_DATA]" at bounding box center [444, 299] width 668 height 21
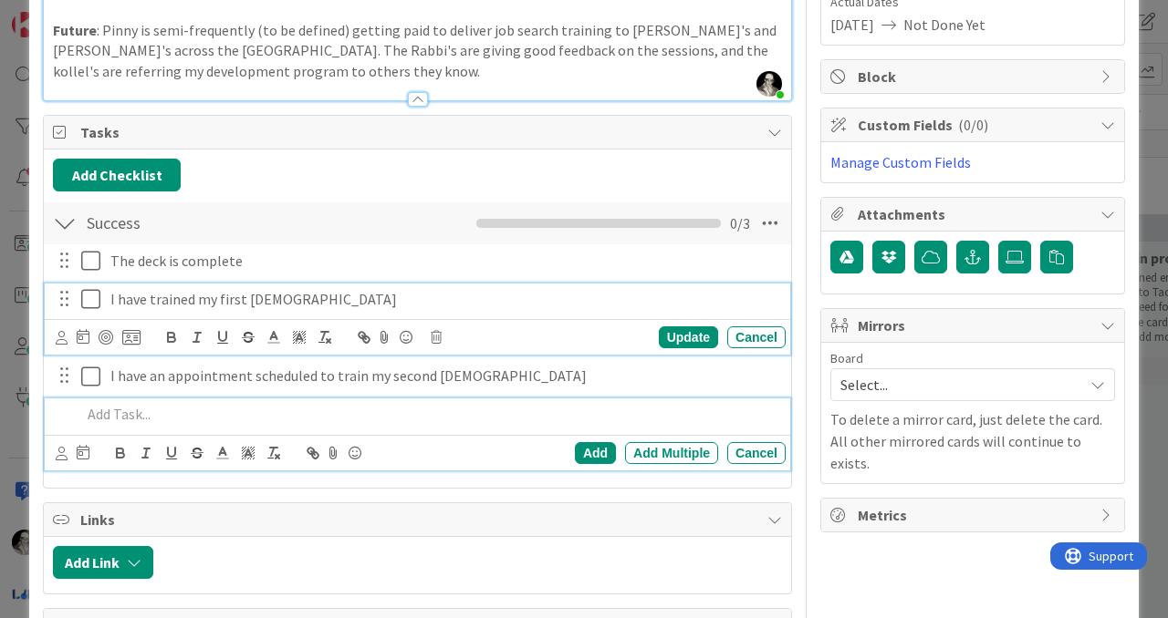
click at [165, 419] on p at bounding box center [429, 414] width 697 height 21
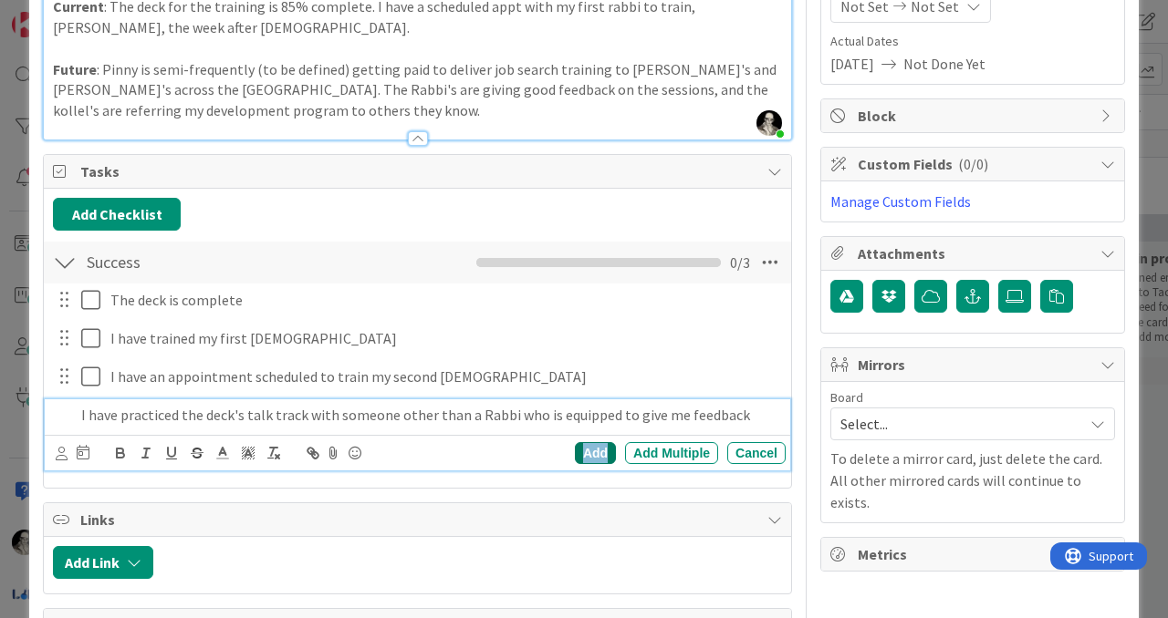
click at [593, 445] on div "Add" at bounding box center [595, 453] width 41 height 22
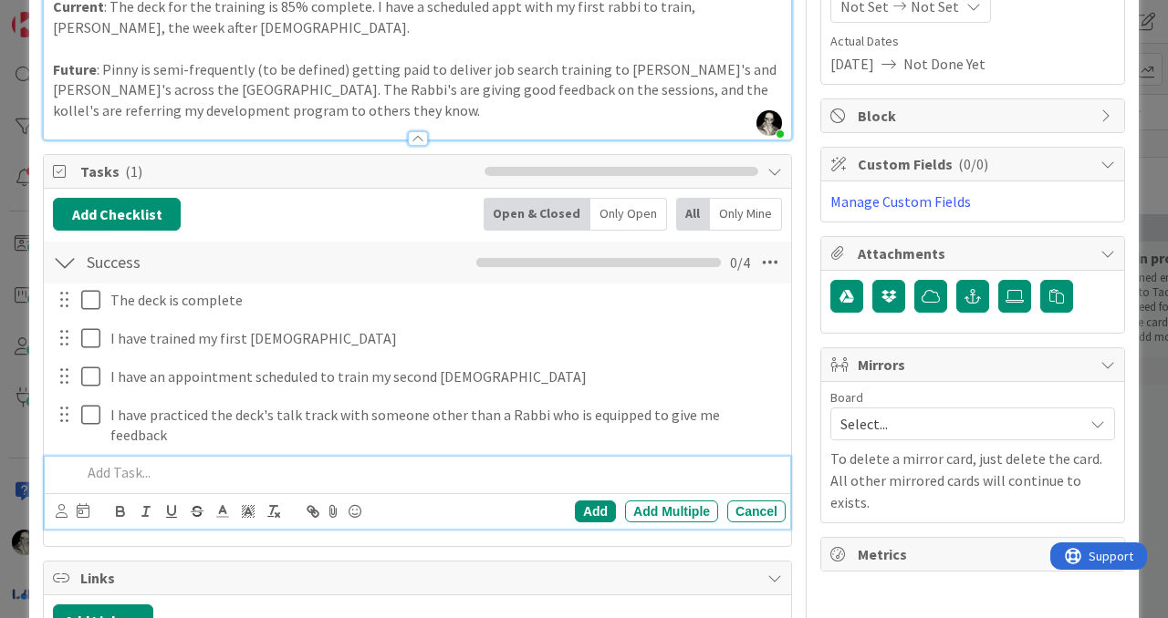
click at [165, 462] on p at bounding box center [429, 472] width 697 height 21
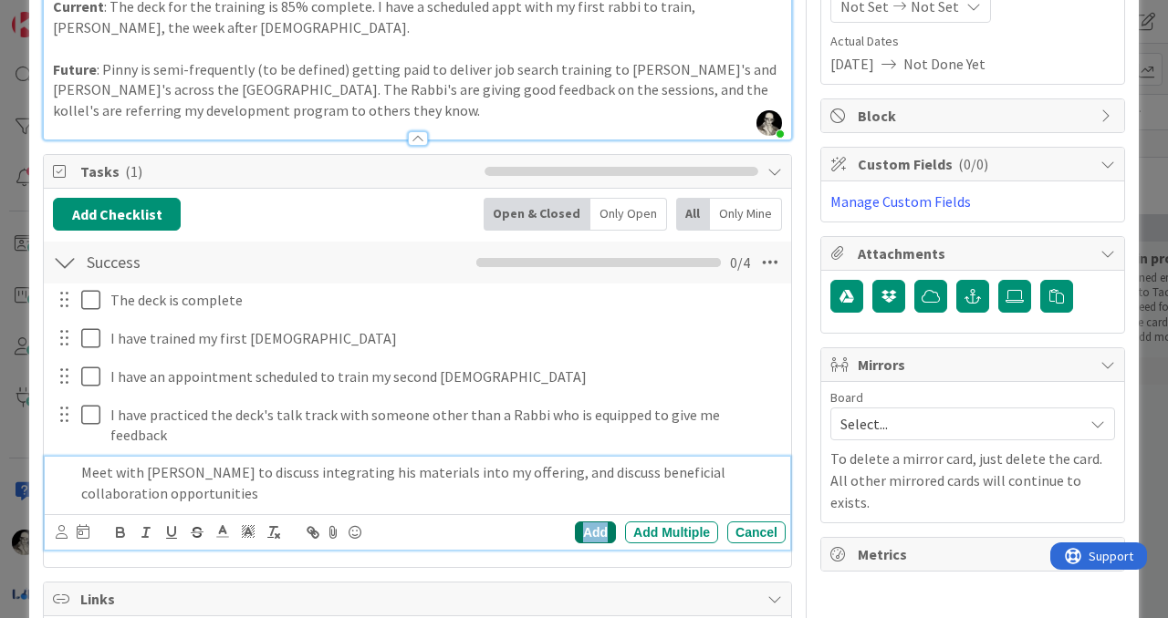
click at [588, 522] on div "Add" at bounding box center [595, 533] width 41 height 22
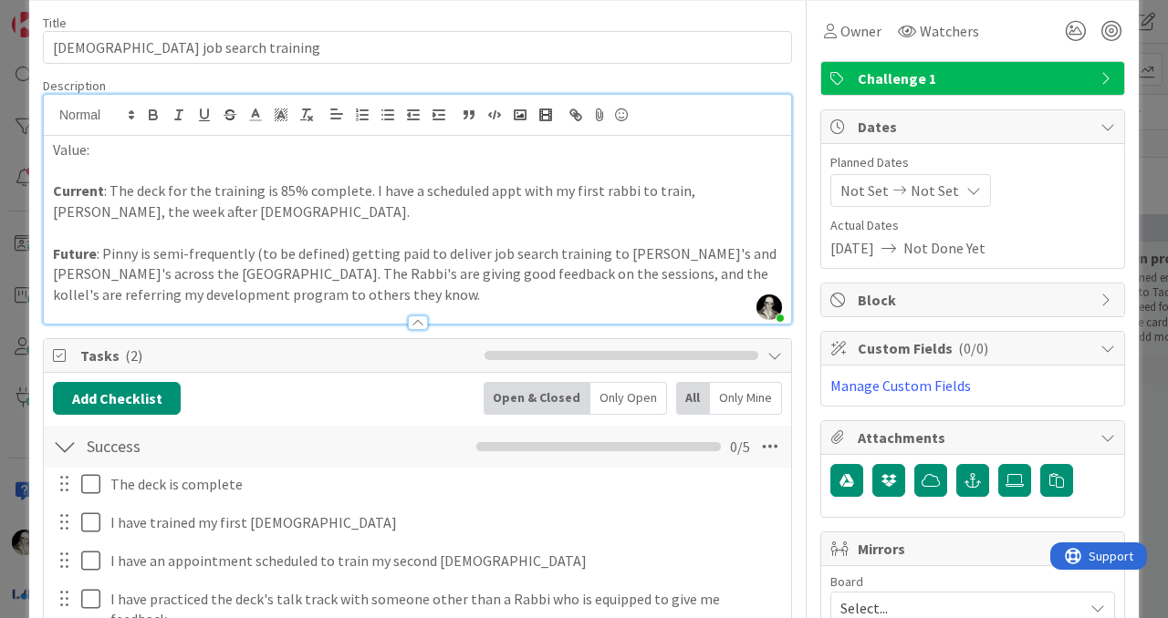
scroll to position [69, 0]
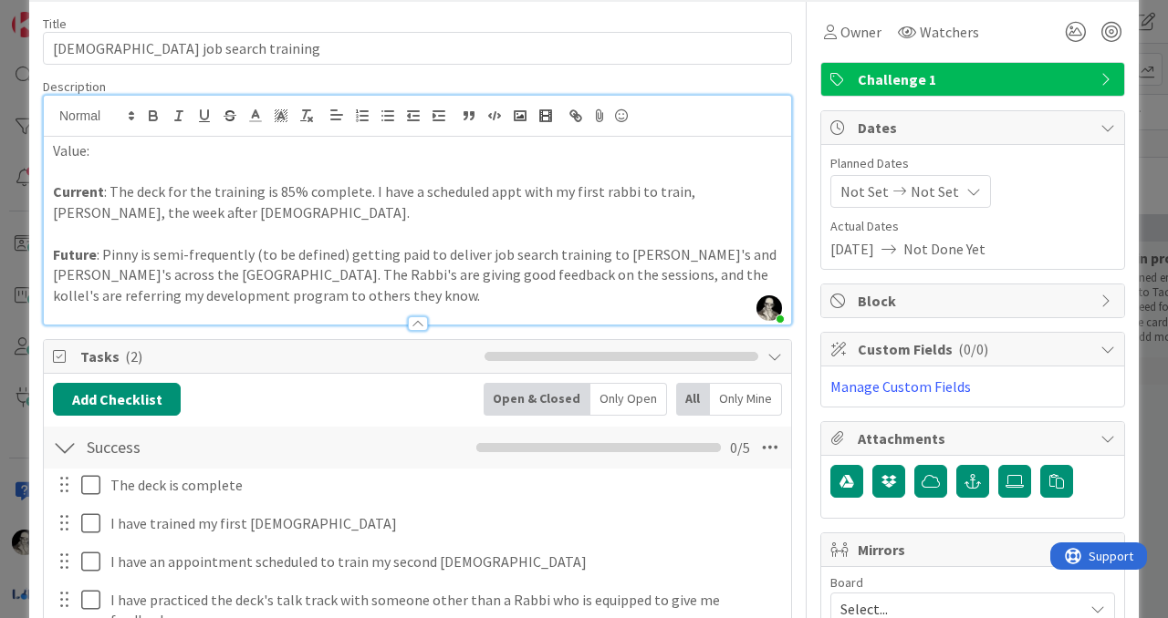
click at [104, 151] on p "Value:" at bounding box center [417, 150] width 729 height 21
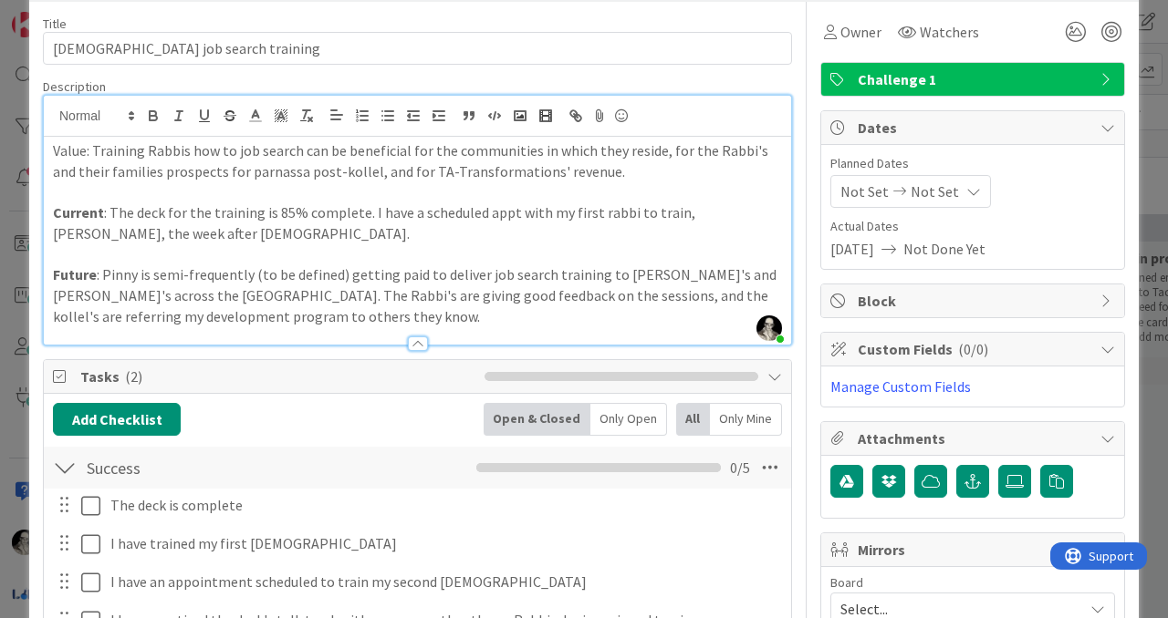
click at [69, 150] on p "Value: Training Rabbis how to job search can be beneficial for the communities …" at bounding box center [417, 160] width 729 height 41
click at [150, 116] on icon "button" at bounding box center [153, 118] width 7 height 5
click at [213, 233] on p "Current : The deck for the training is 85% complete. I have a scheduled appt wi…" at bounding box center [417, 223] width 729 height 41
drag, startPoint x: 130, startPoint y: 161, endPoint x: 130, endPoint y: 137, distance: 24.6
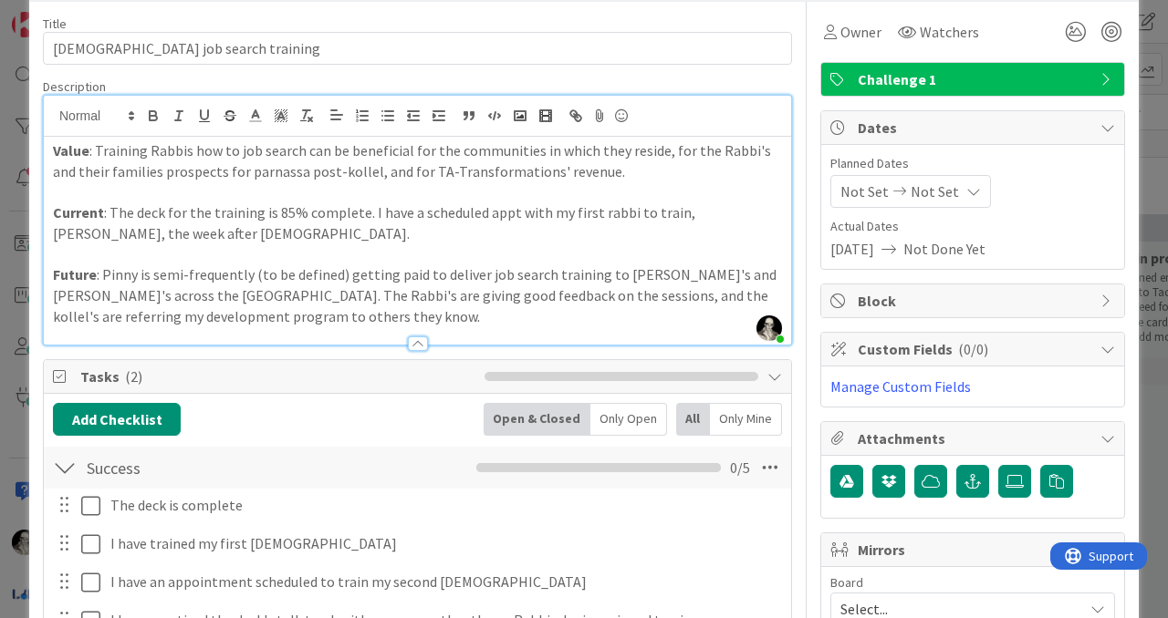
click at [130, 160] on p "Value : Training Rabbis how to job search can be beneficial for the communities…" at bounding box center [417, 160] width 729 height 41
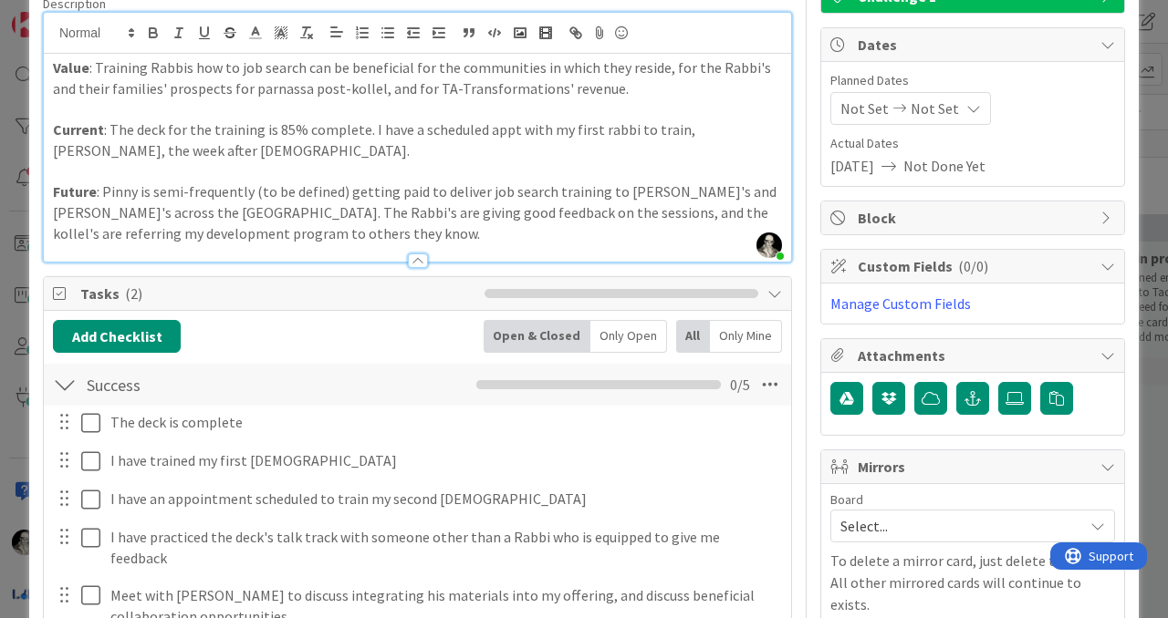
scroll to position [139, 0]
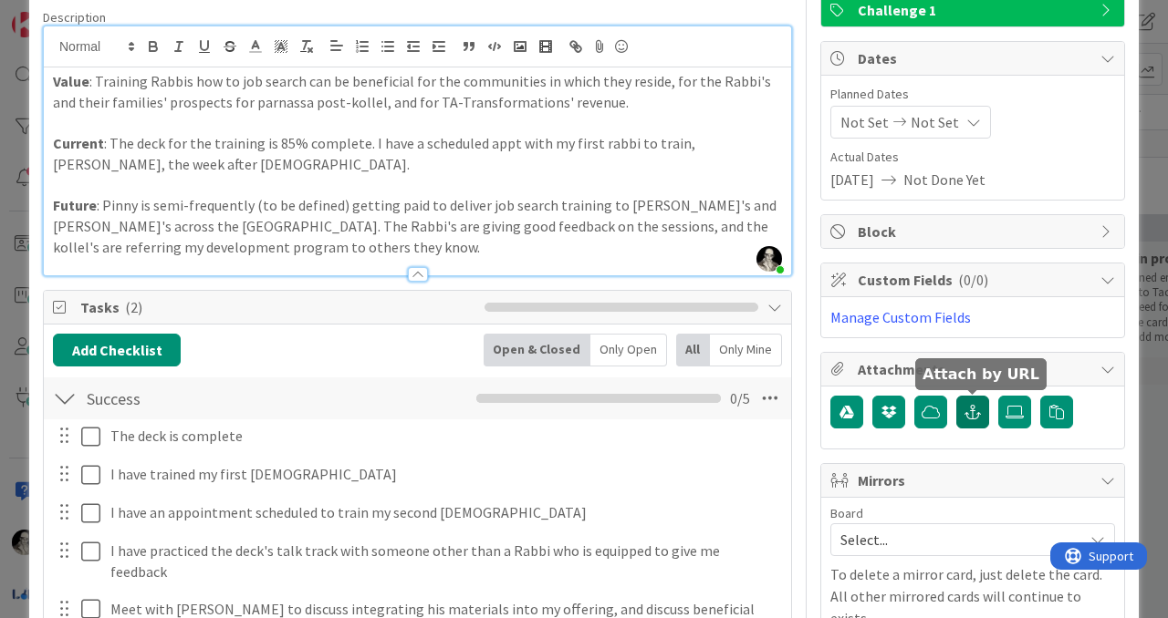
click at [970, 410] on icon "button" at bounding box center [972, 412] width 16 height 15
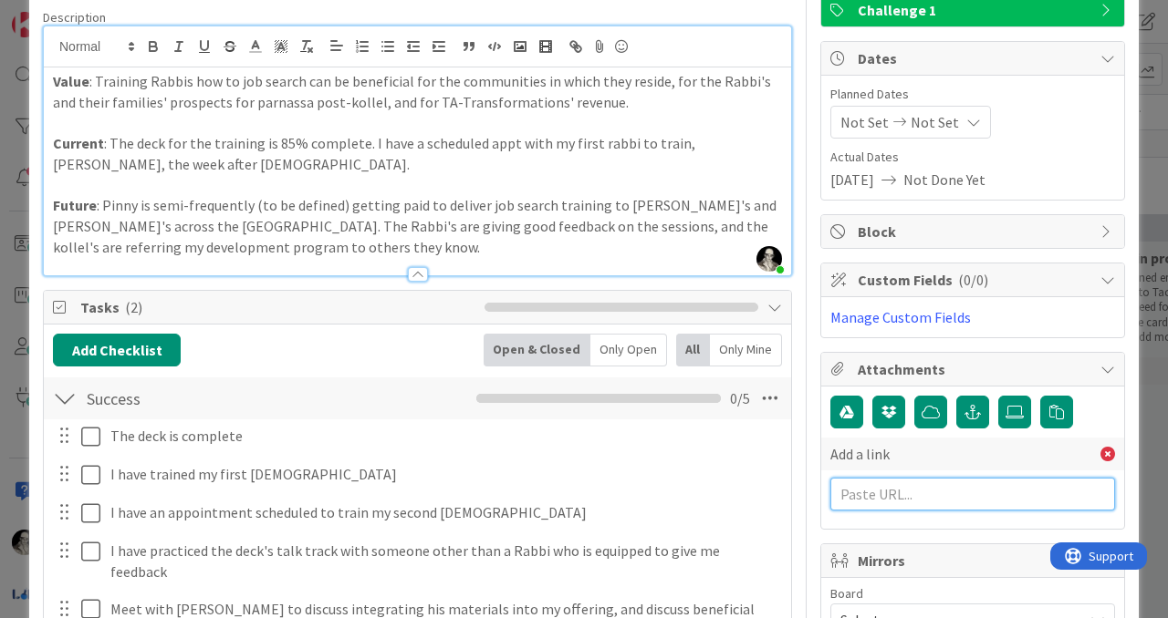
click at [869, 500] on input "text" at bounding box center [972, 494] width 285 height 33
paste input "[URL]"
type input "[URL]"
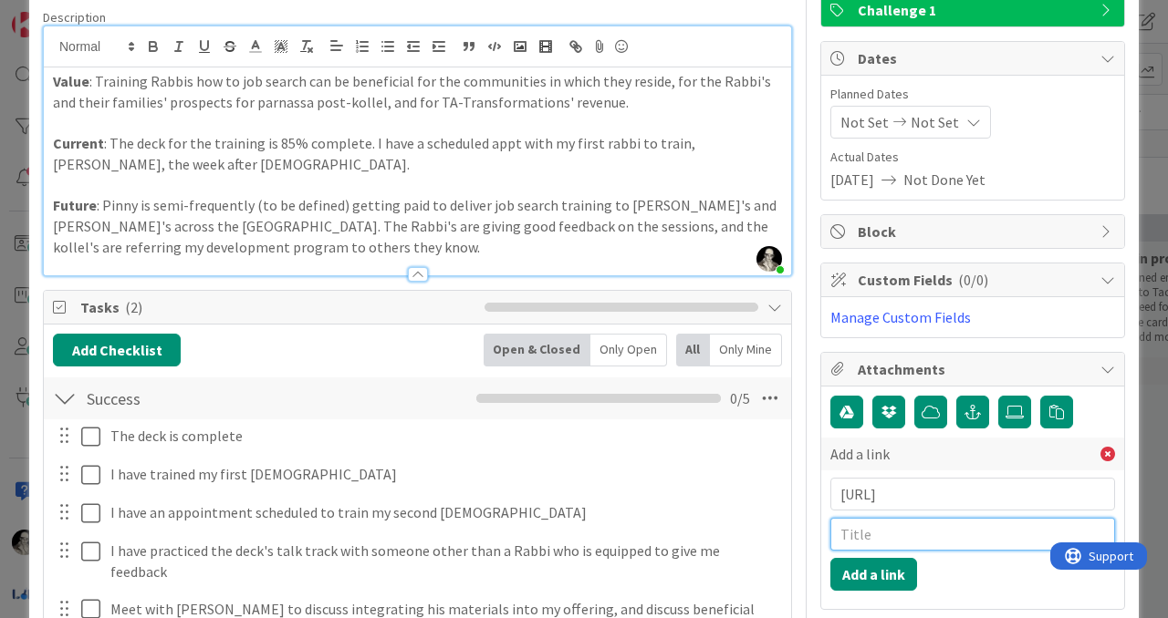
scroll to position [0, 0]
click at [868, 532] on input "text" at bounding box center [972, 534] width 285 height 33
type input "Rabbi Job Search Training Deck"
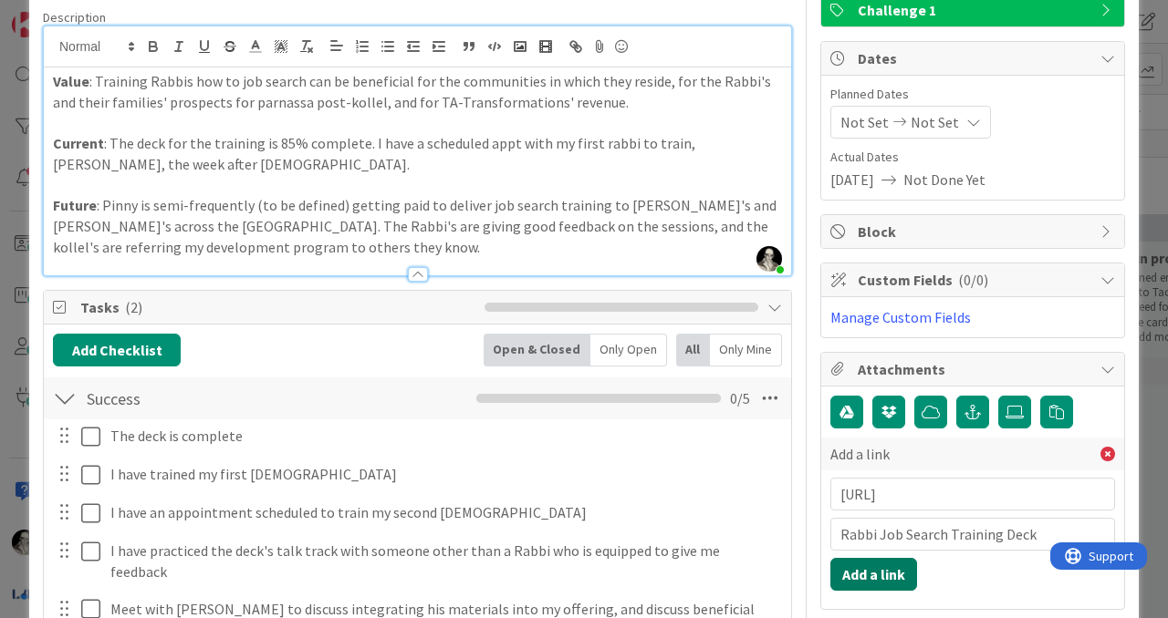
click at [880, 568] on button "Add a link" at bounding box center [873, 574] width 87 height 33
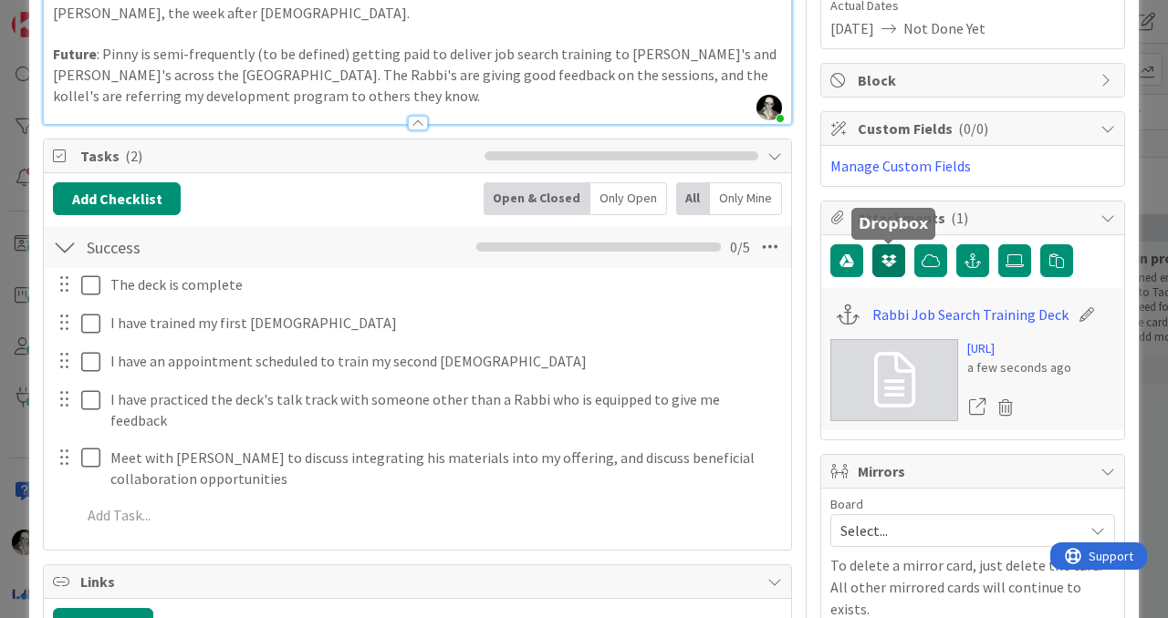
scroll to position [305, 0]
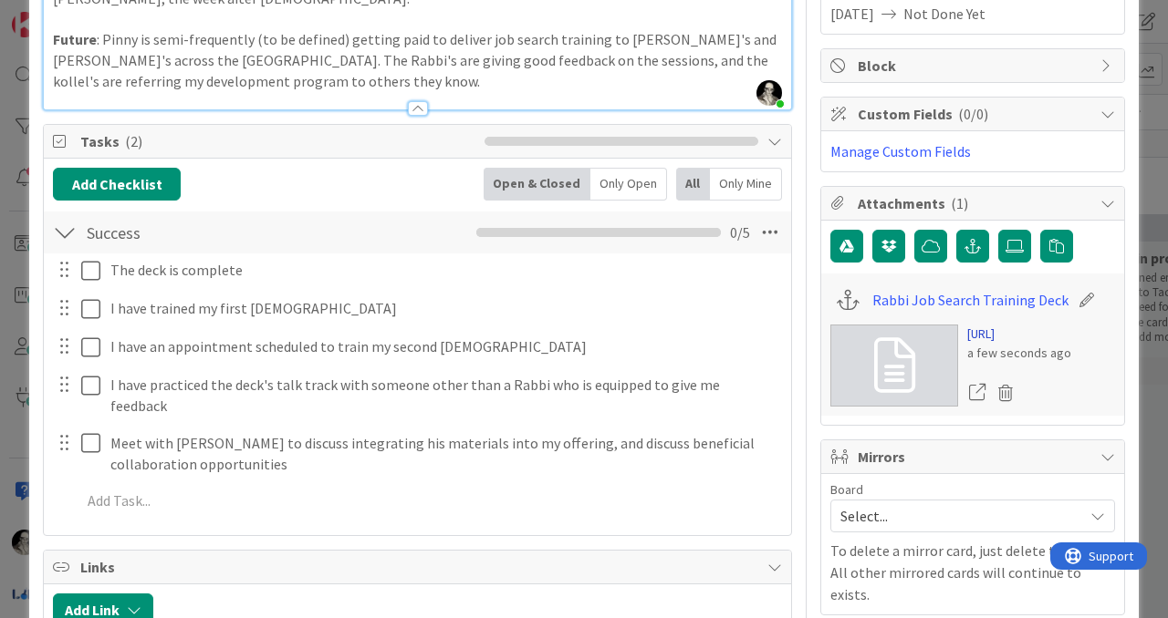
click at [981, 344] on link "[URL]" at bounding box center [1019, 334] width 104 height 19
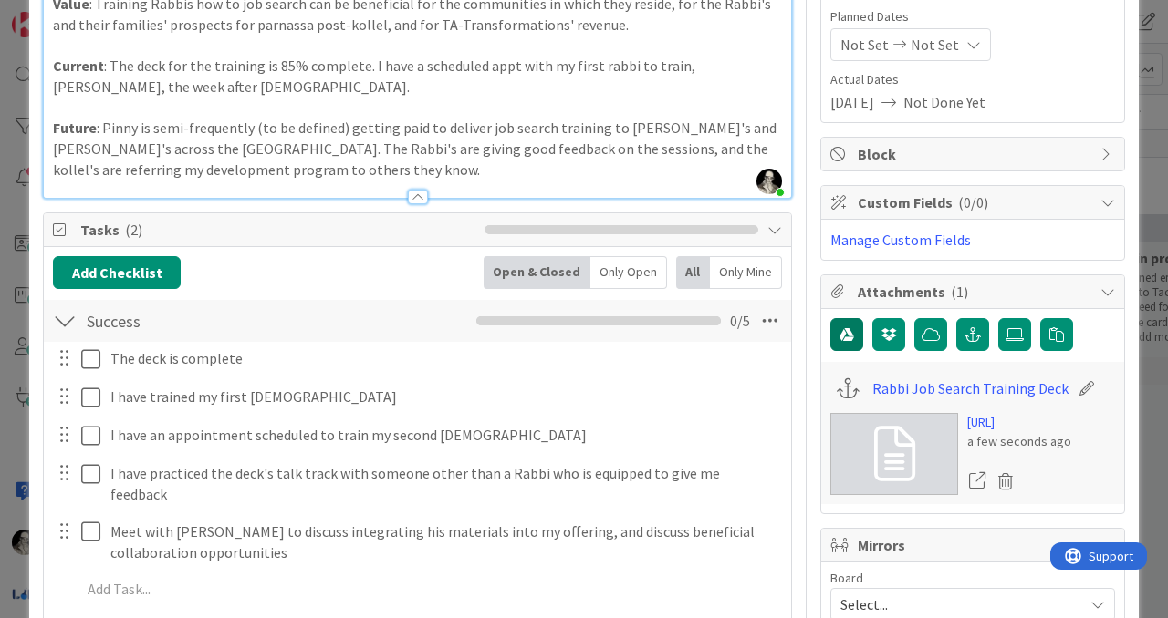
scroll to position [218, 0]
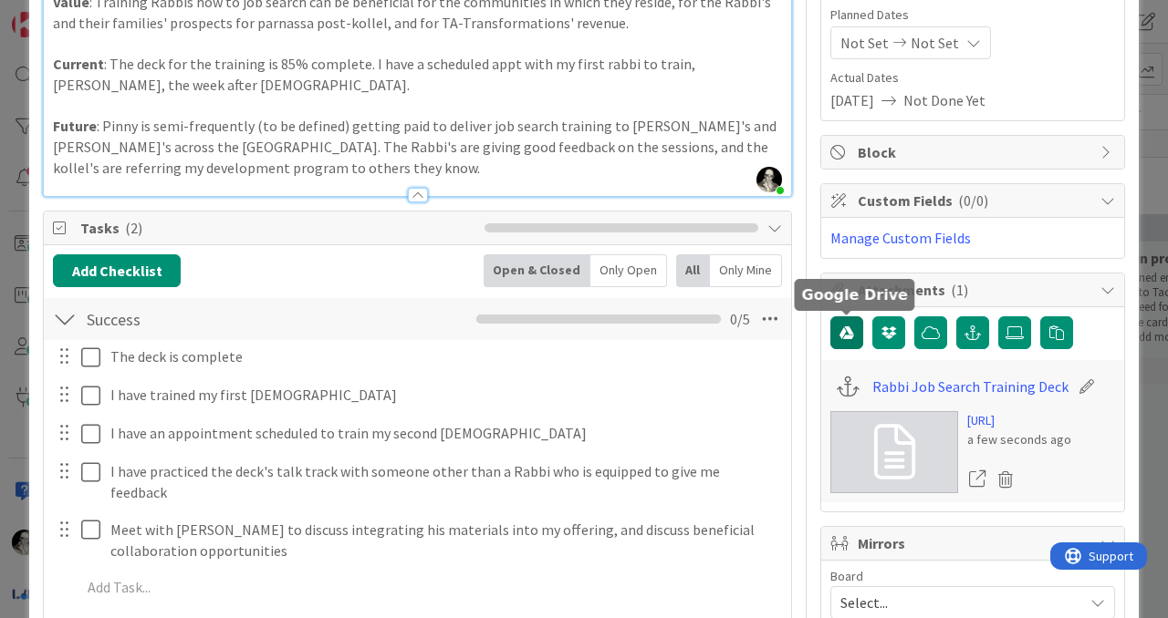
click at [844, 339] on icon "button" at bounding box center [846, 333] width 15 height 15
click at [845, 332] on icon "button" at bounding box center [846, 333] width 15 height 15
click at [845, 327] on icon "button" at bounding box center [846, 333] width 15 height 15
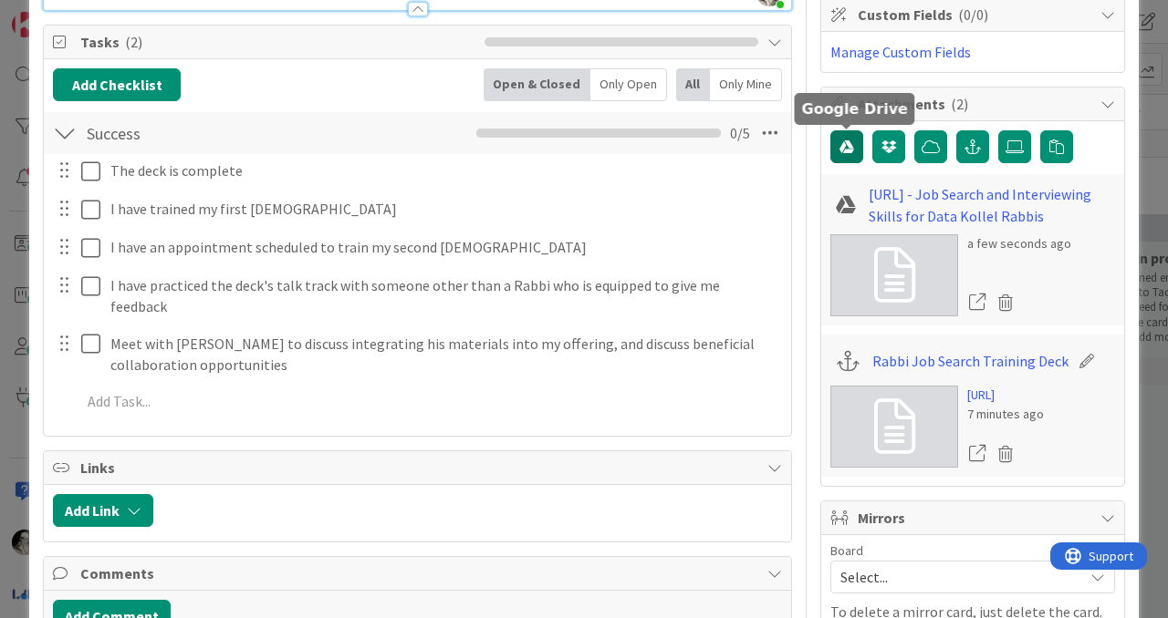
scroll to position [406, 0]
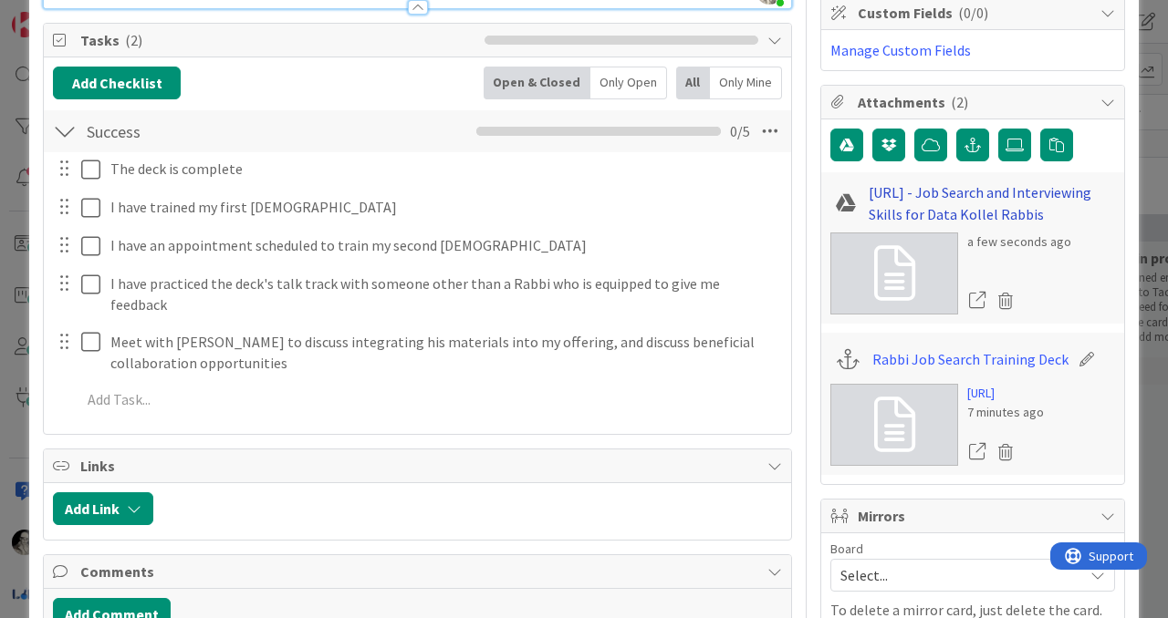
click at [983, 195] on link "[URL] - Job Search and Interviewing Skills for Data Kollel Rabbis" at bounding box center [991, 204] width 246 height 44
click at [981, 390] on link "[URL]" at bounding box center [1005, 393] width 77 height 19
click at [1079, 356] on icon at bounding box center [1087, 359] width 26 height 18
click at [1011, 357] on input "Rabbi Job Search Training Deck" at bounding box center [973, 359] width 203 height 33
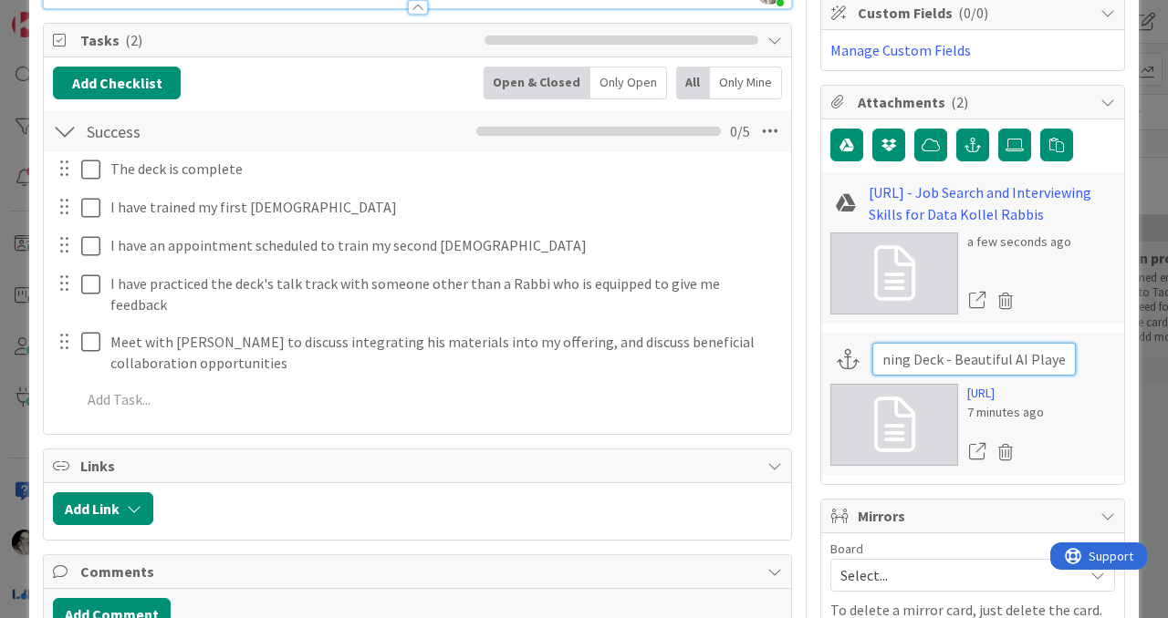
type input "Rabbi Job Search Training Deck - Beautiful AI Player"
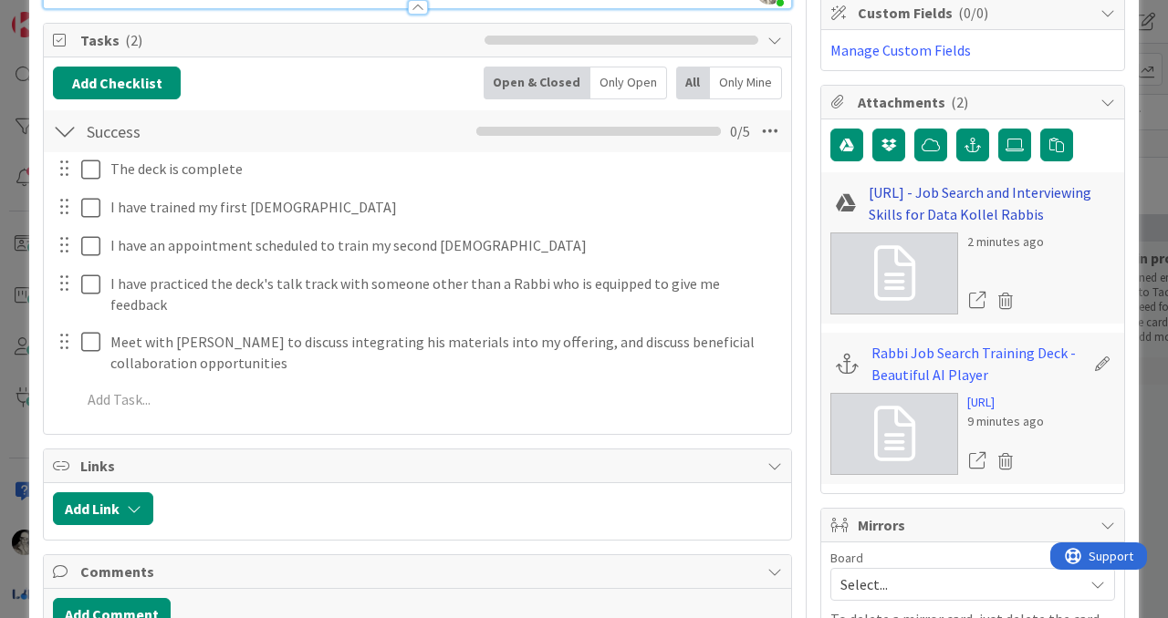
click at [947, 196] on link "[URL] - Job Search and Interviewing Skills for Data Kollel Rabbis" at bounding box center [991, 204] width 246 height 44
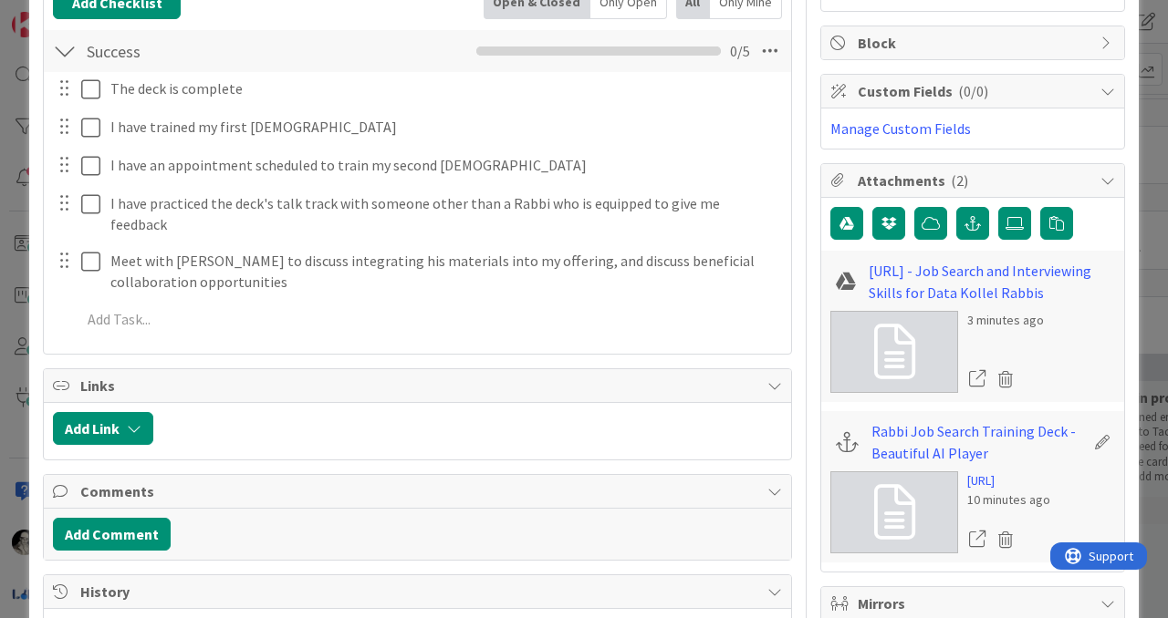
scroll to position [352, 0]
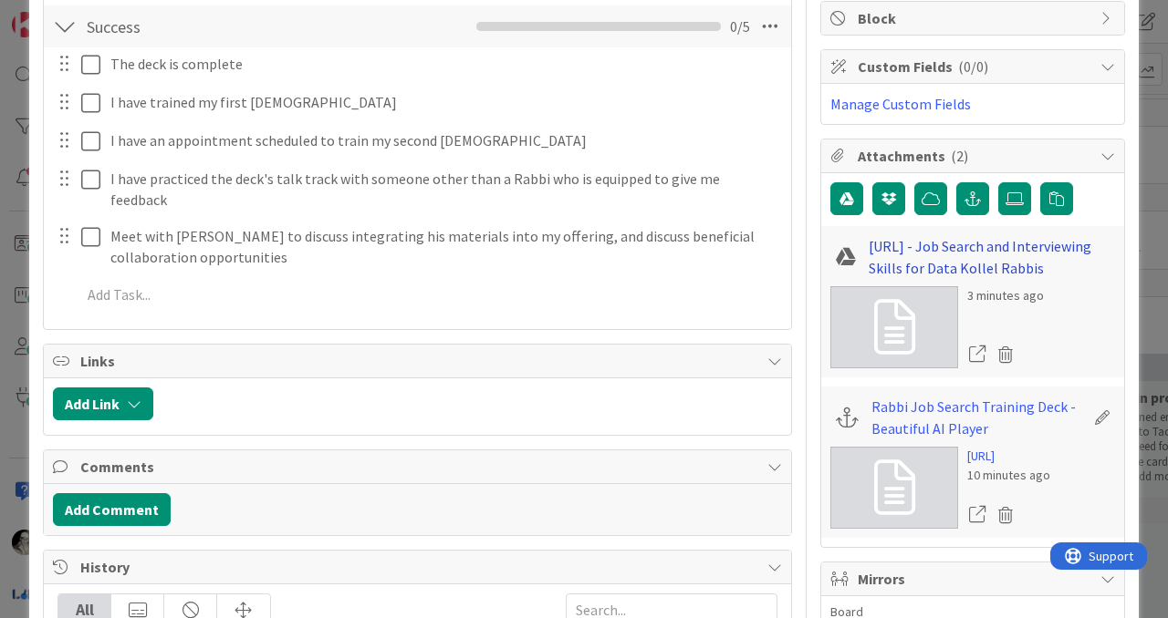
click at [988, 261] on link "[URL] - Job Search and Interviewing Skills for Data Kollel Rabbis" at bounding box center [991, 257] width 246 height 44
click at [1006, 350] on icon at bounding box center [1005, 354] width 26 height 27
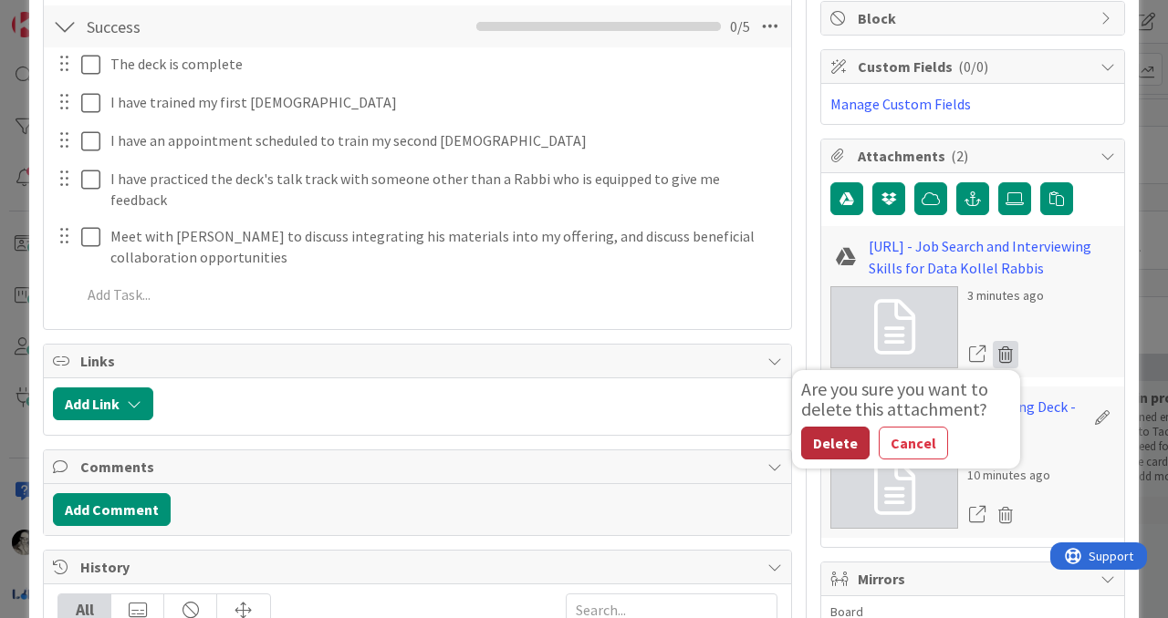
click at [832, 432] on button "Delete" at bounding box center [835, 443] width 68 height 33
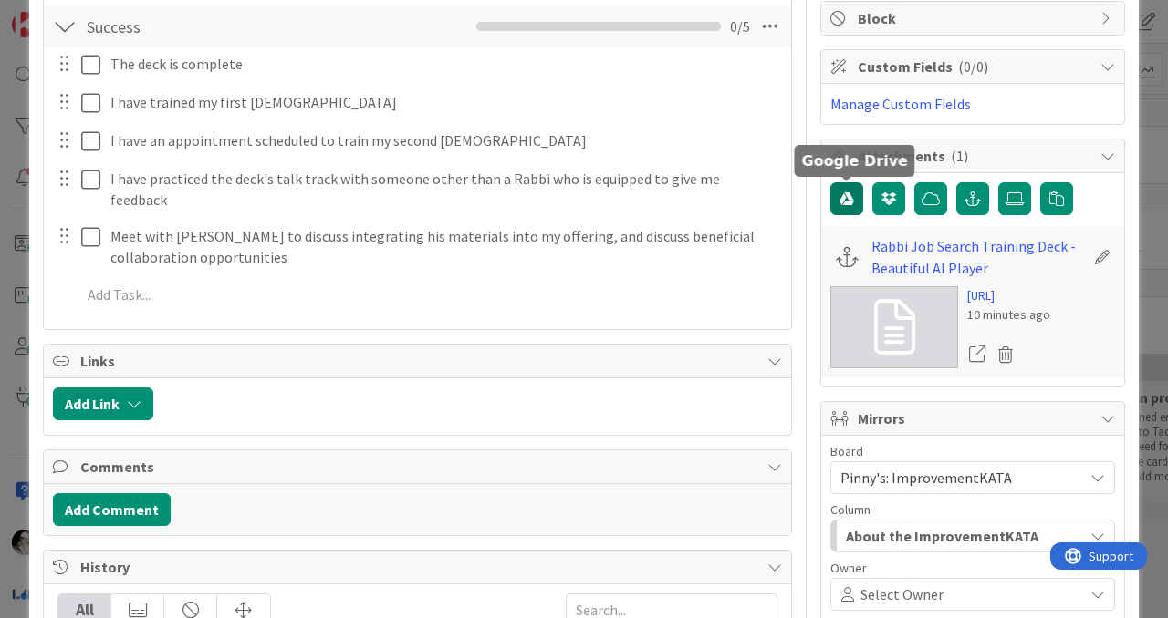
click at [845, 193] on icon "button" at bounding box center [846, 199] width 15 height 15
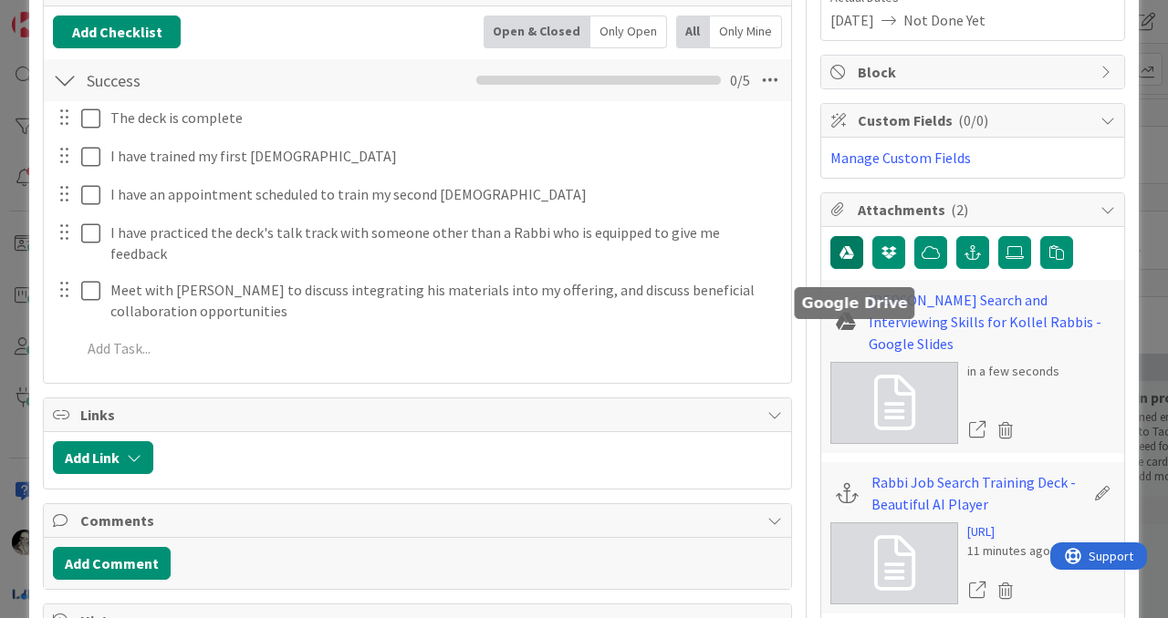
scroll to position [0, 0]
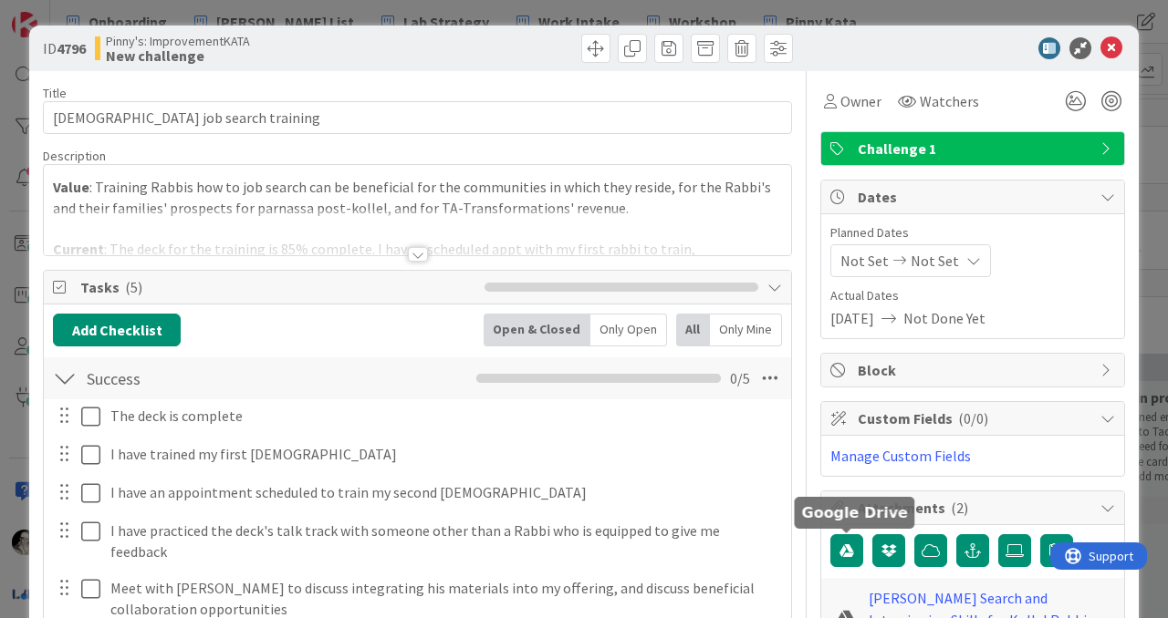
click at [412, 248] on div at bounding box center [418, 254] width 20 height 15
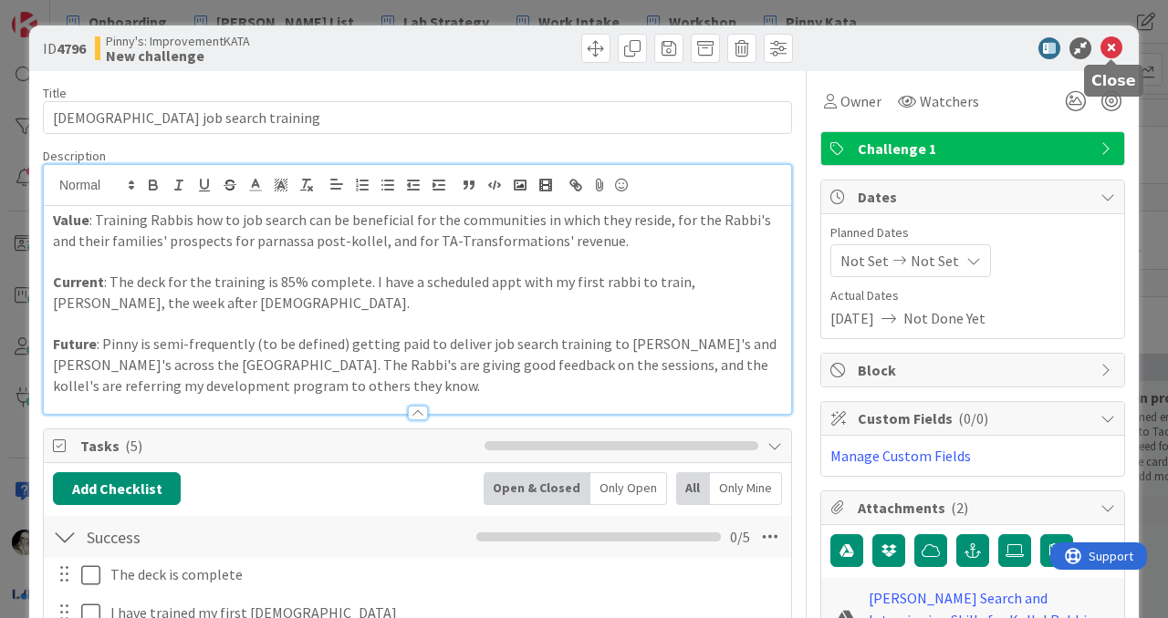
click at [1113, 45] on icon at bounding box center [1111, 48] width 22 height 22
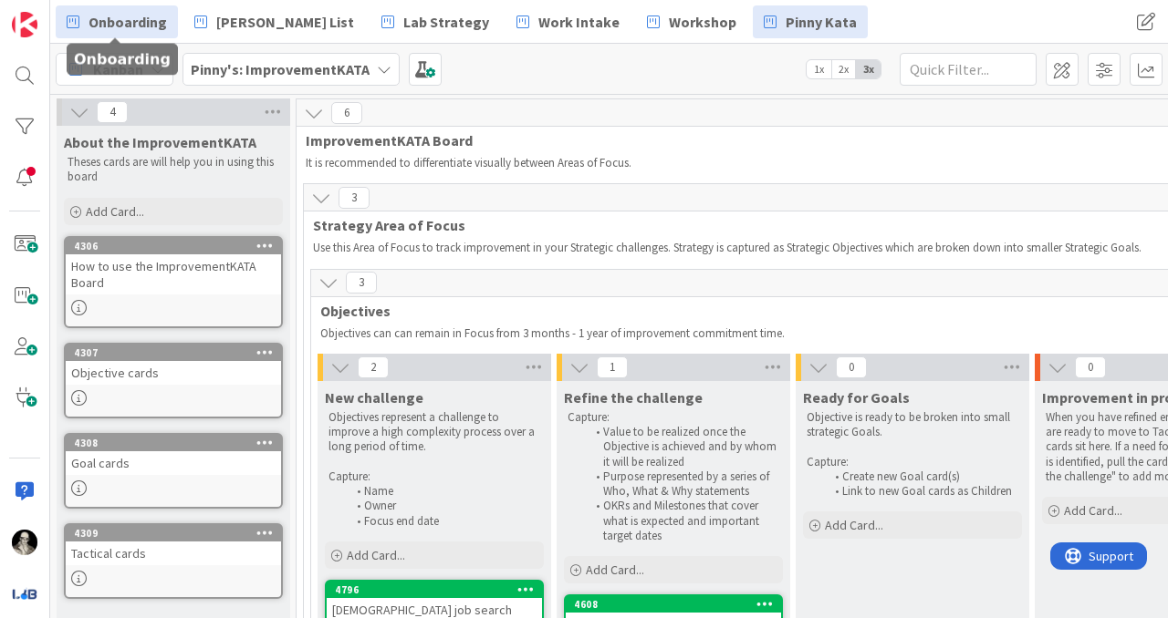
click at [133, 22] on span "Onboarding" at bounding box center [127, 22] width 78 height 22
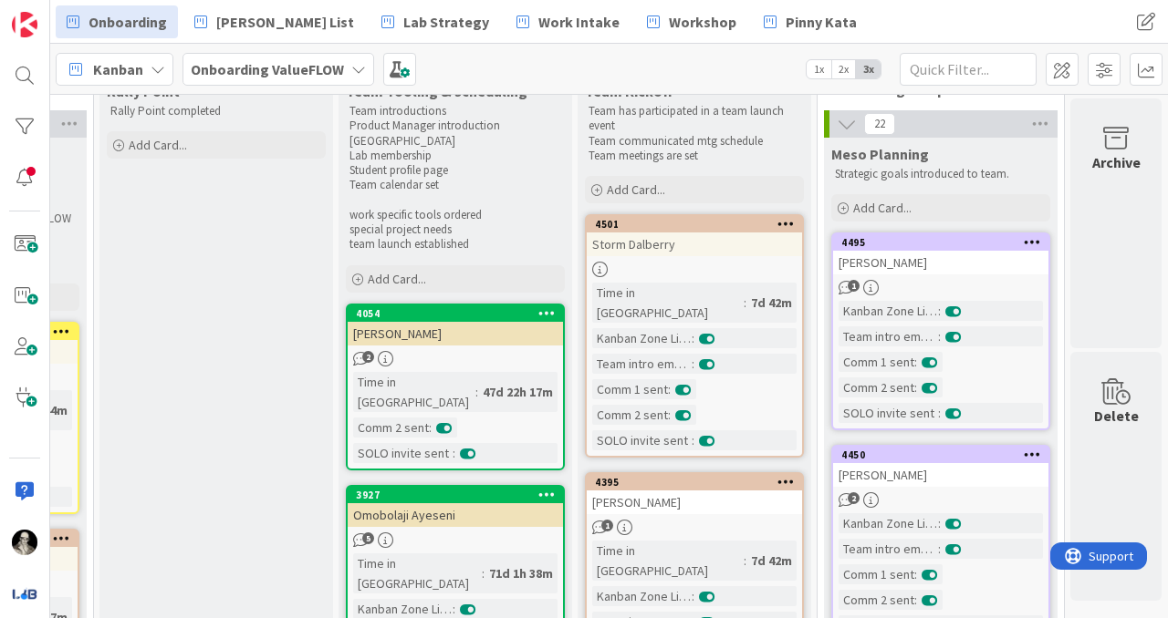
scroll to position [64, 1167]
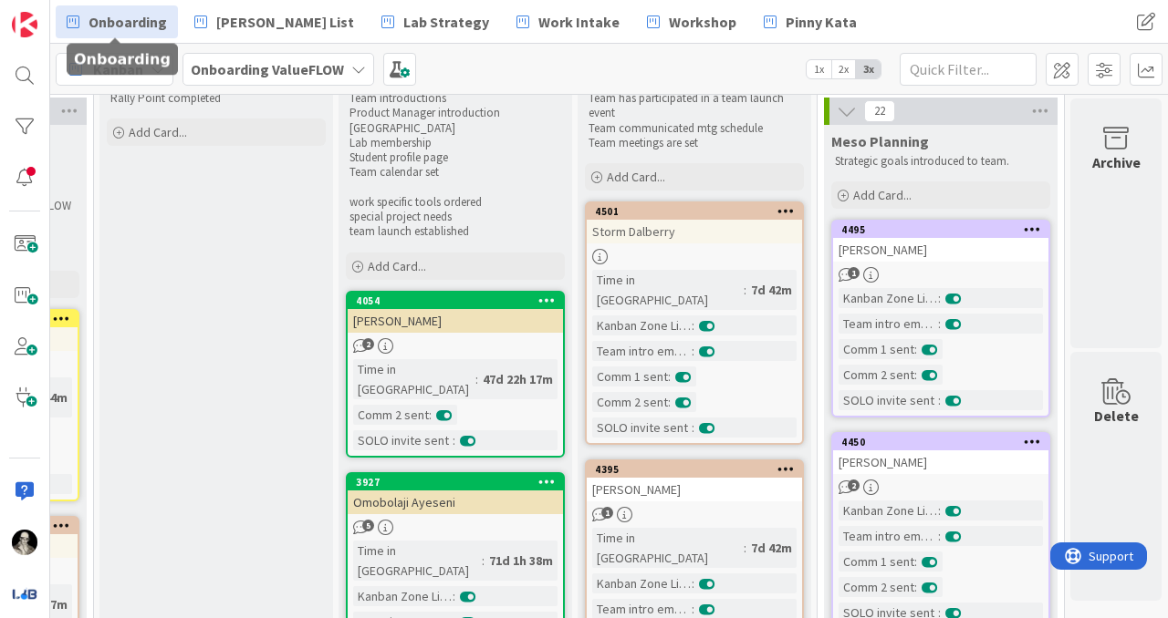
click at [691, 244] on link "4501 Storm Dalberry Time in Column : 7d 42m Kanban Zone Licensed : Team intro e…" at bounding box center [694, 324] width 219 height 244
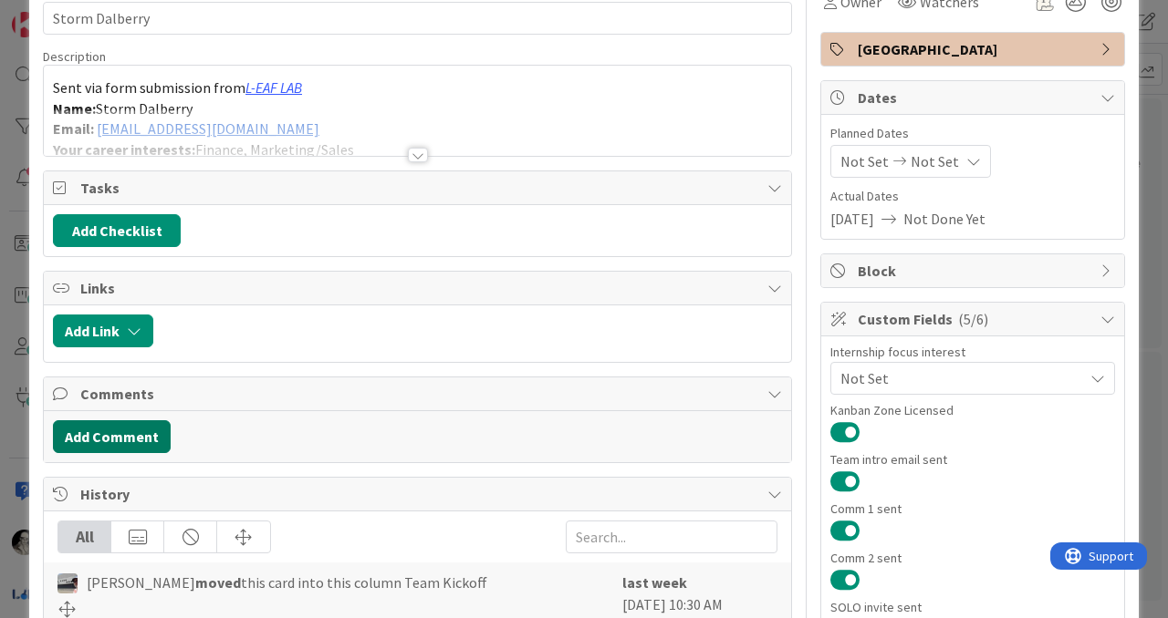
click at [102, 439] on button "Add Comment" at bounding box center [112, 437] width 118 height 33
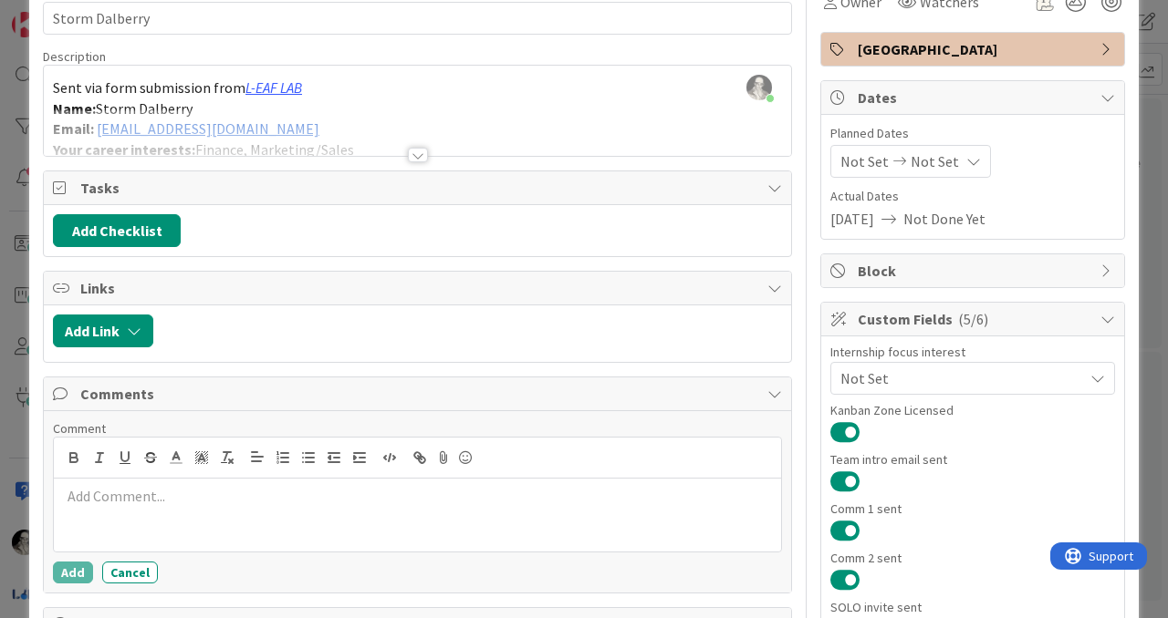
click at [155, 504] on p at bounding box center [417, 496] width 712 height 21
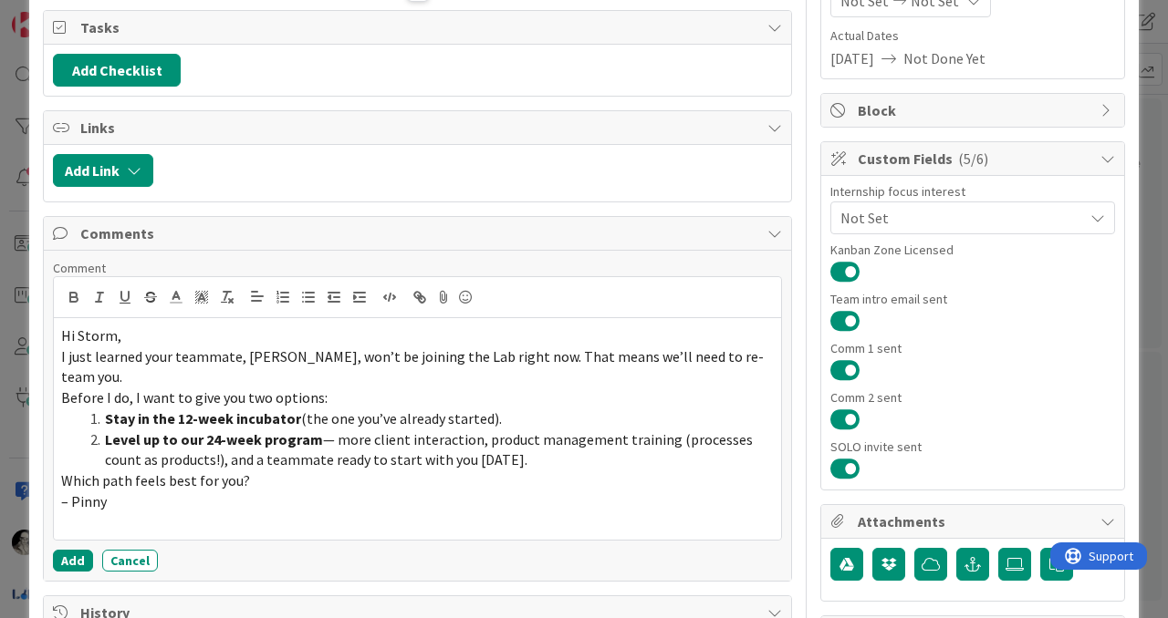
scroll to position [286, 0]
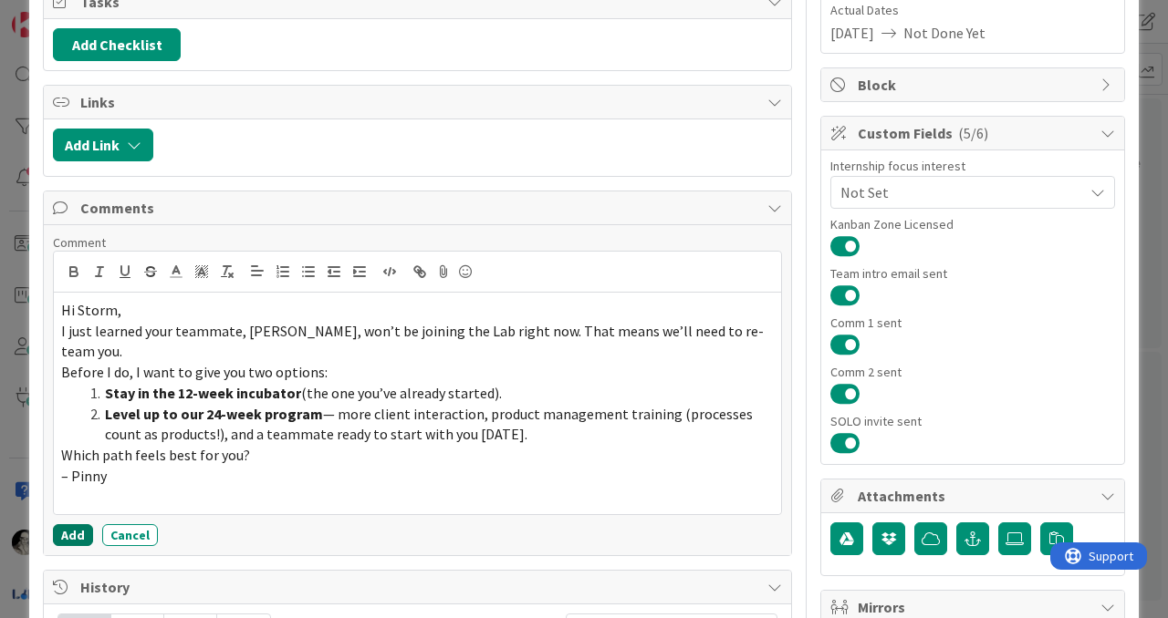
click at [72, 525] on button "Add" at bounding box center [73, 536] width 40 height 22
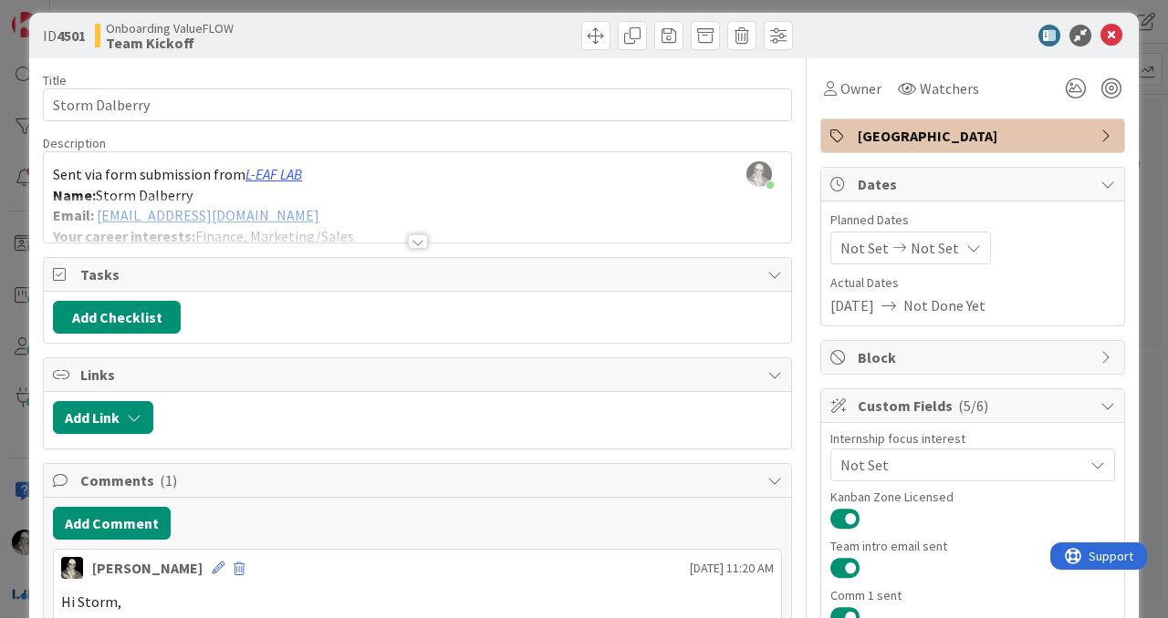
scroll to position [0, 0]
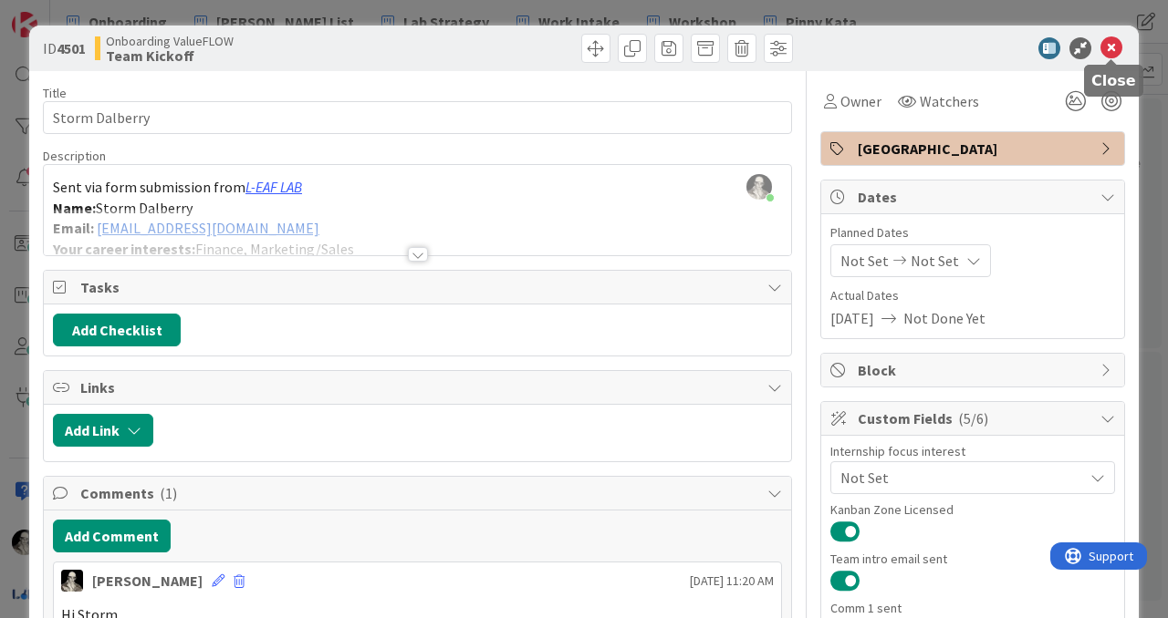
click at [1115, 46] on icon at bounding box center [1111, 48] width 22 height 22
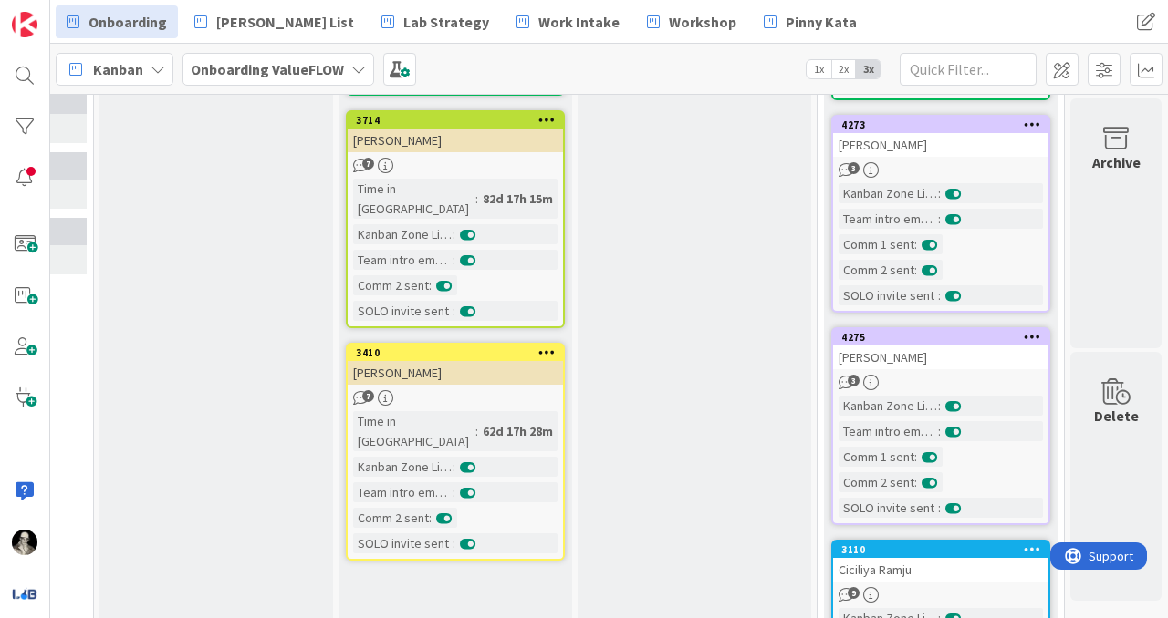
scroll to position [705, 1167]
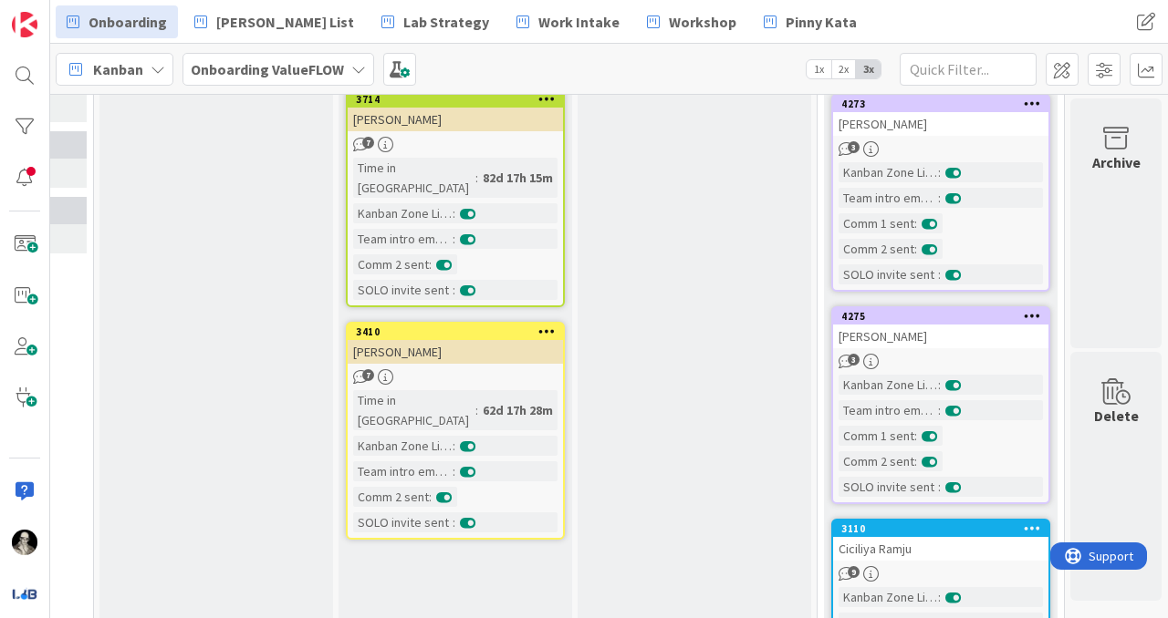
click at [960, 339] on div "[PERSON_NAME]" at bounding box center [940, 337] width 215 height 24
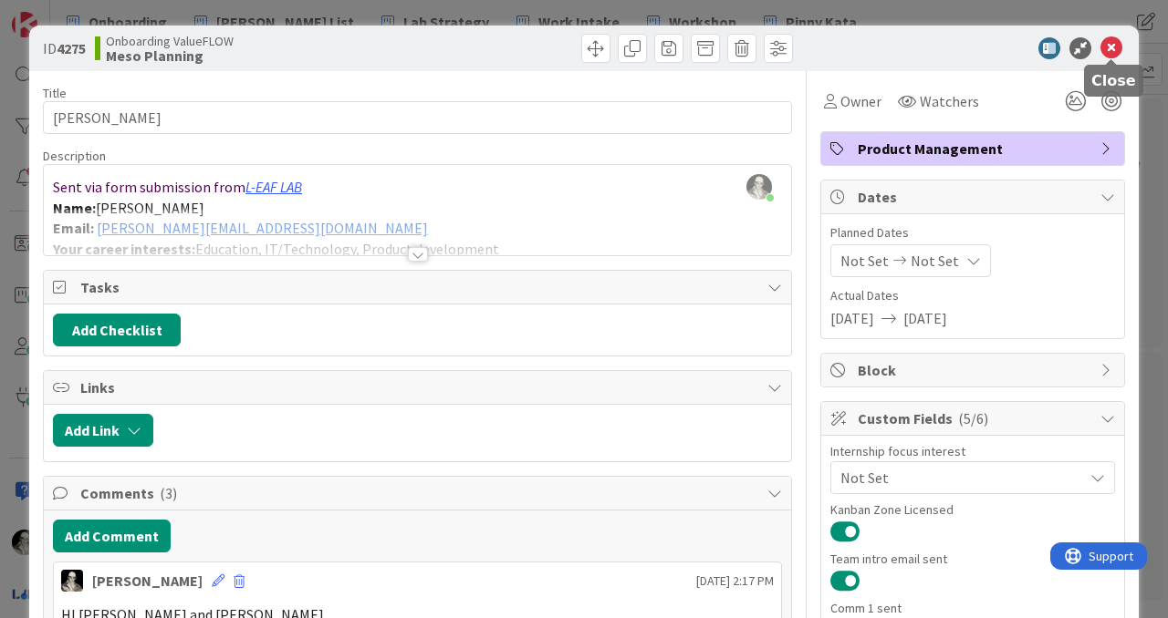
click at [1108, 48] on icon at bounding box center [1111, 48] width 22 height 22
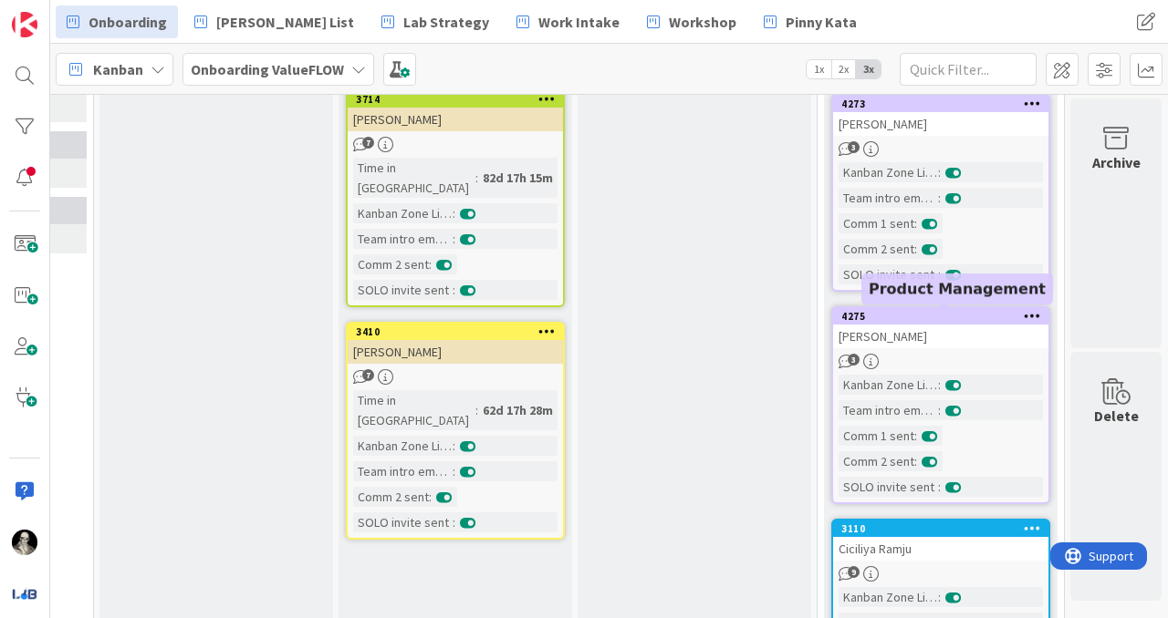
click at [982, 327] on div "[PERSON_NAME]" at bounding box center [940, 337] width 215 height 24
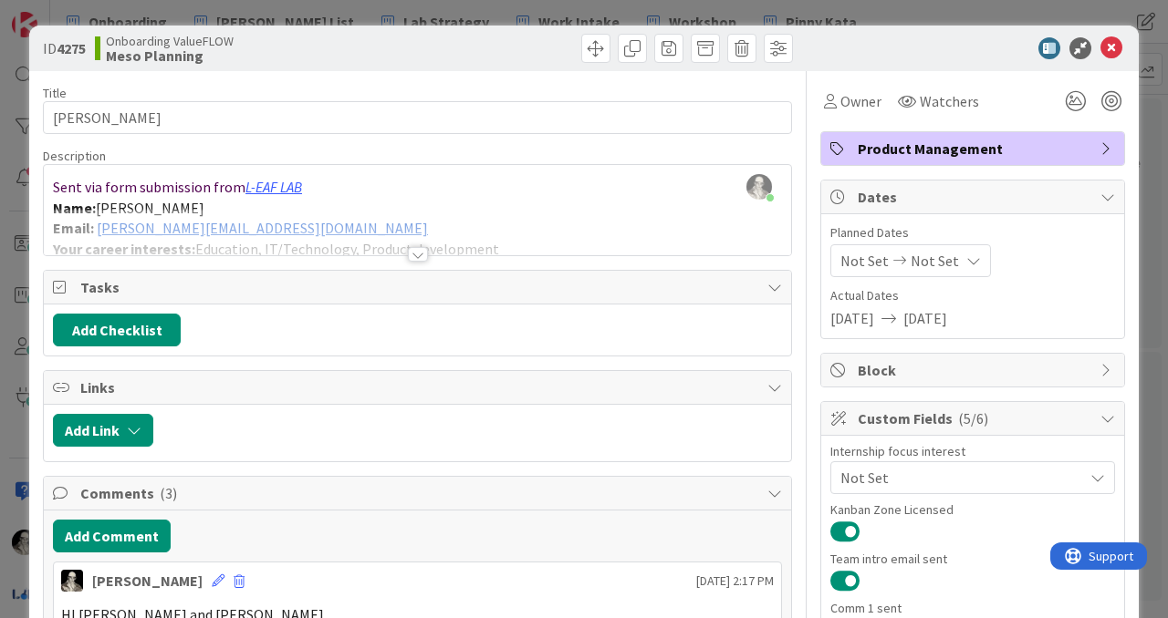
click at [338, 209] on div at bounding box center [417, 232] width 747 height 47
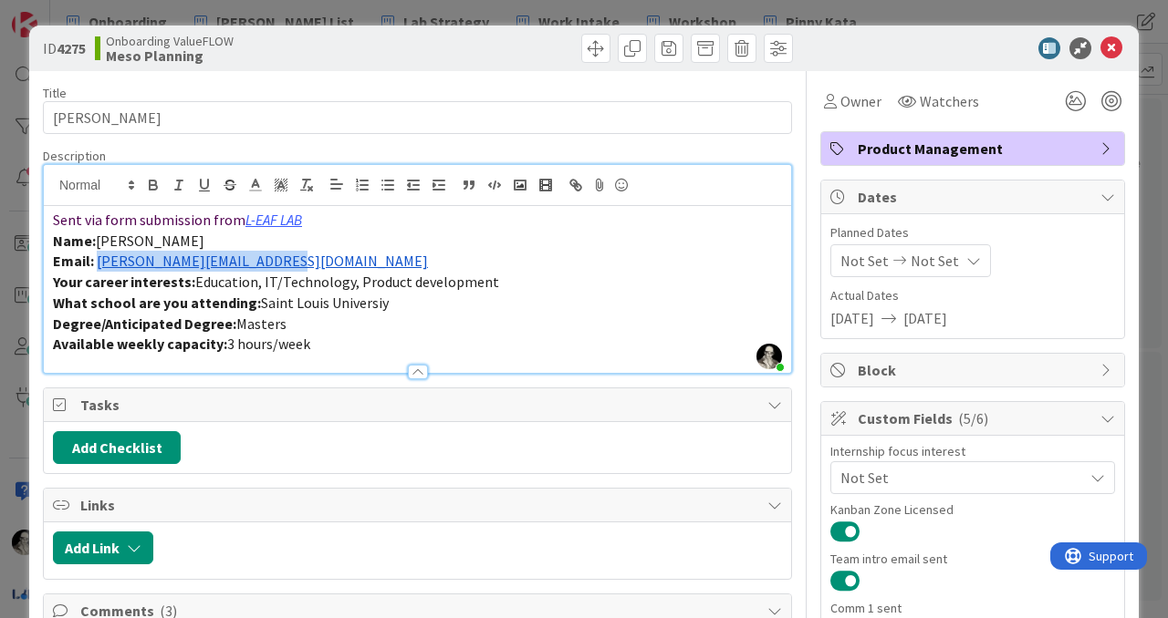
drag, startPoint x: 289, startPoint y: 270, endPoint x: 99, endPoint y: 264, distance: 190.8
click at [99, 264] on p "Email: geethika.thota26@gmail.com" at bounding box center [417, 261] width 729 height 21
copy link "geethika.thota26@gmail.com"
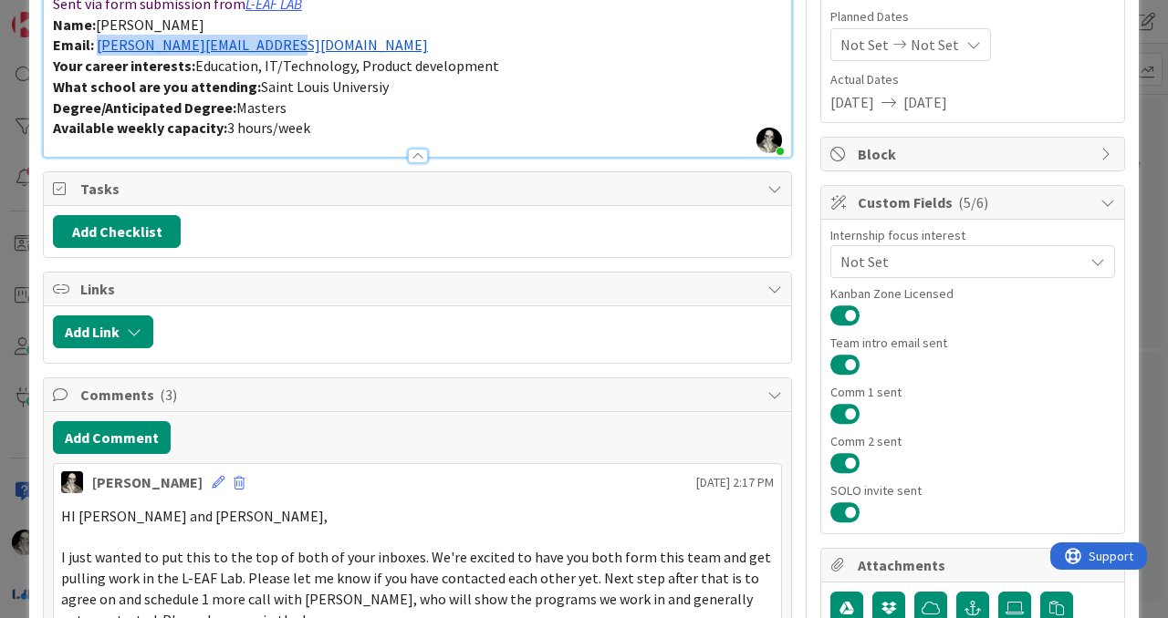
scroll to position [218, 0]
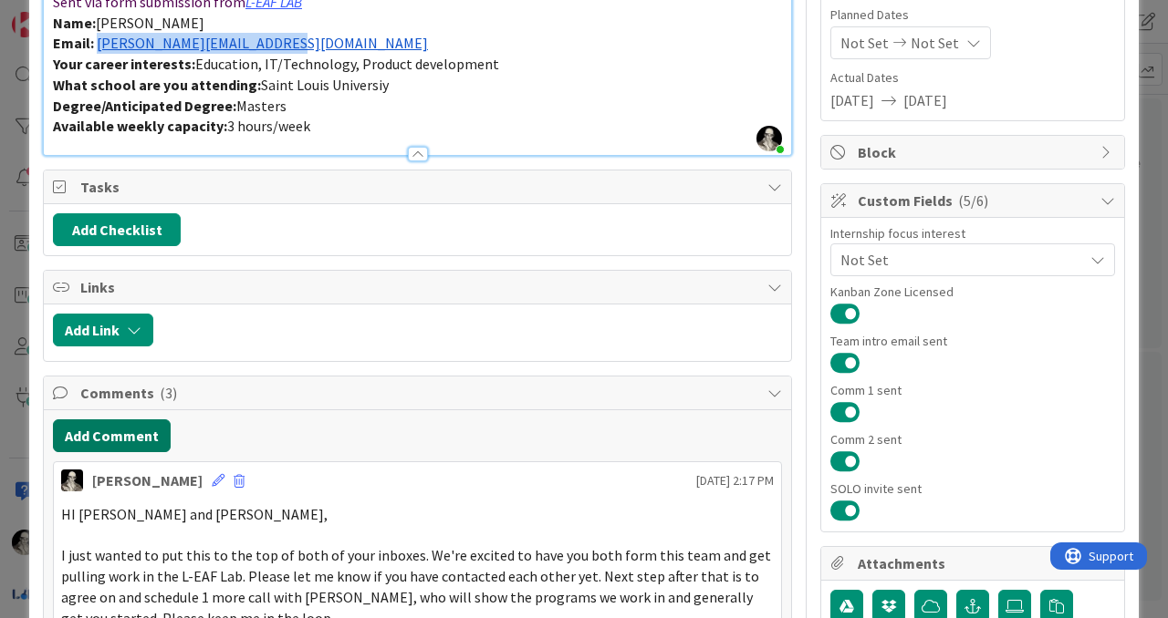
click at [134, 427] on button "Add Comment" at bounding box center [112, 436] width 118 height 33
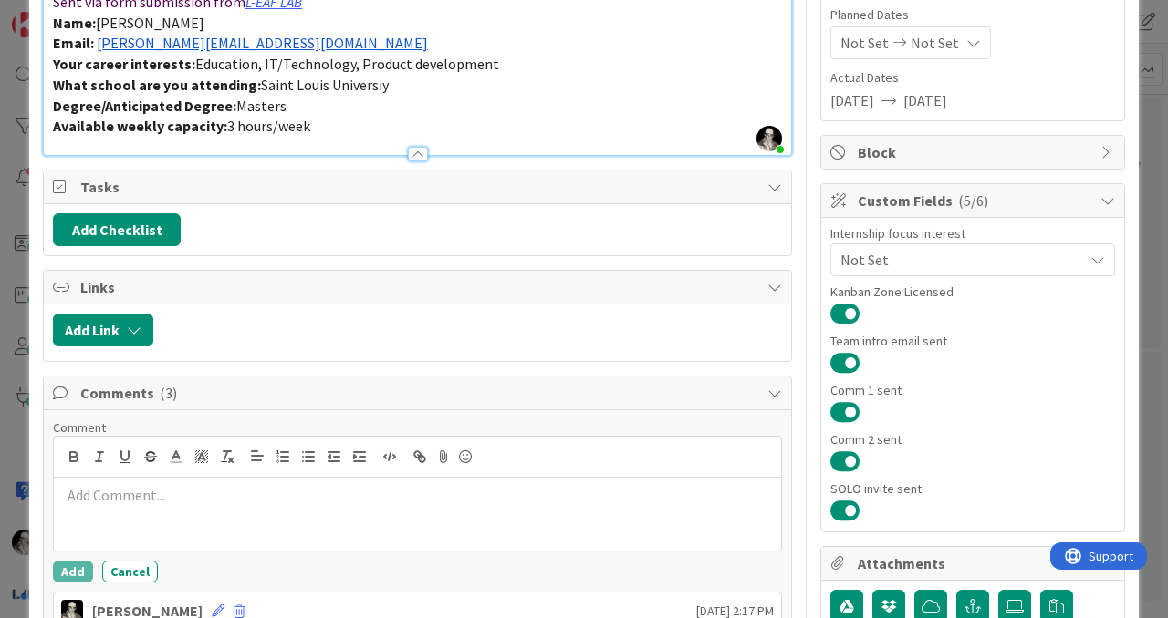
click at [201, 498] on p at bounding box center [417, 495] width 712 height 21
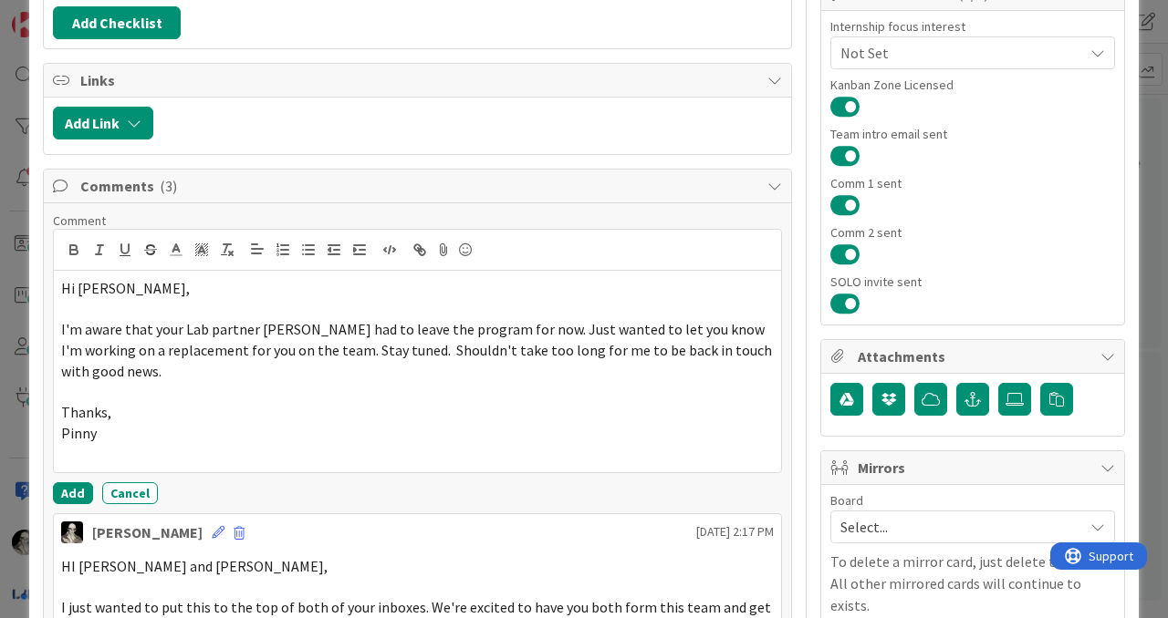
scroll to position [448, 0]
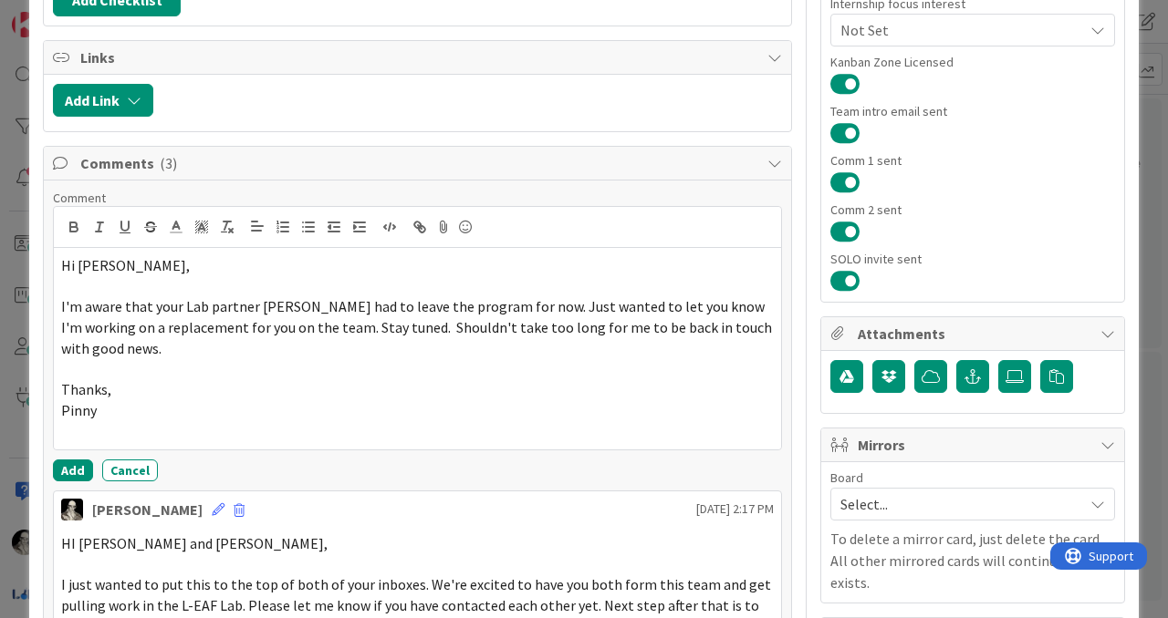
click at [74, 376] on p at bounding box center [417, 369] width 712 height 21
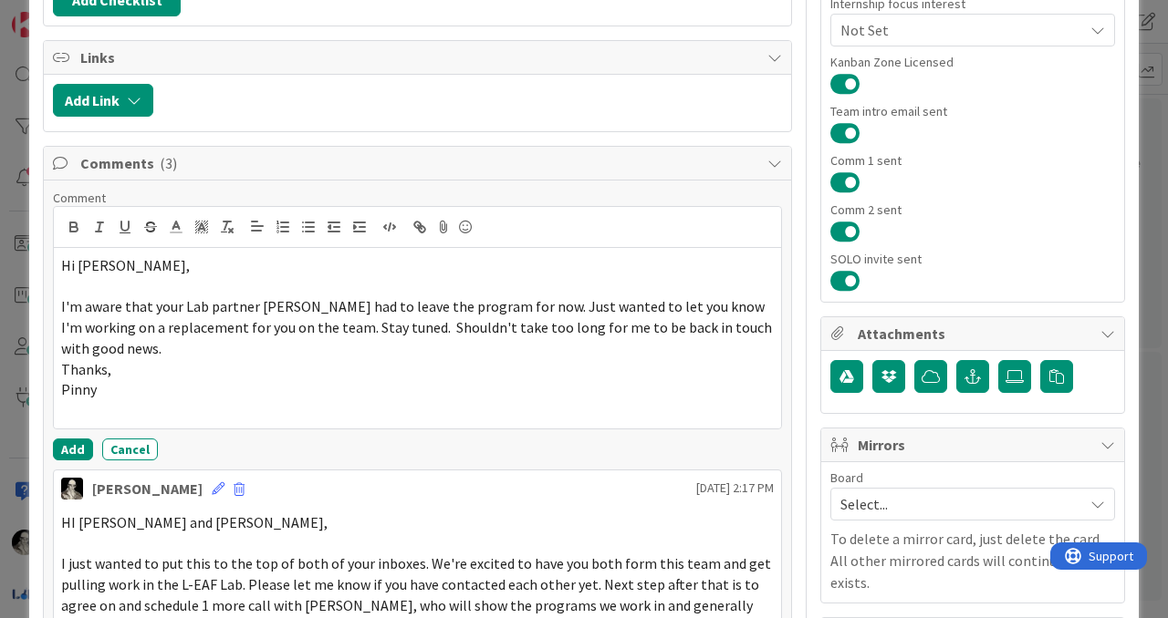
click at [64, 275] on p "Hi Geethika," at bounding box center [417, 265] width 712 height 21
click at [68, 283] on p at bounding box center [417, 286] width 712 height 21
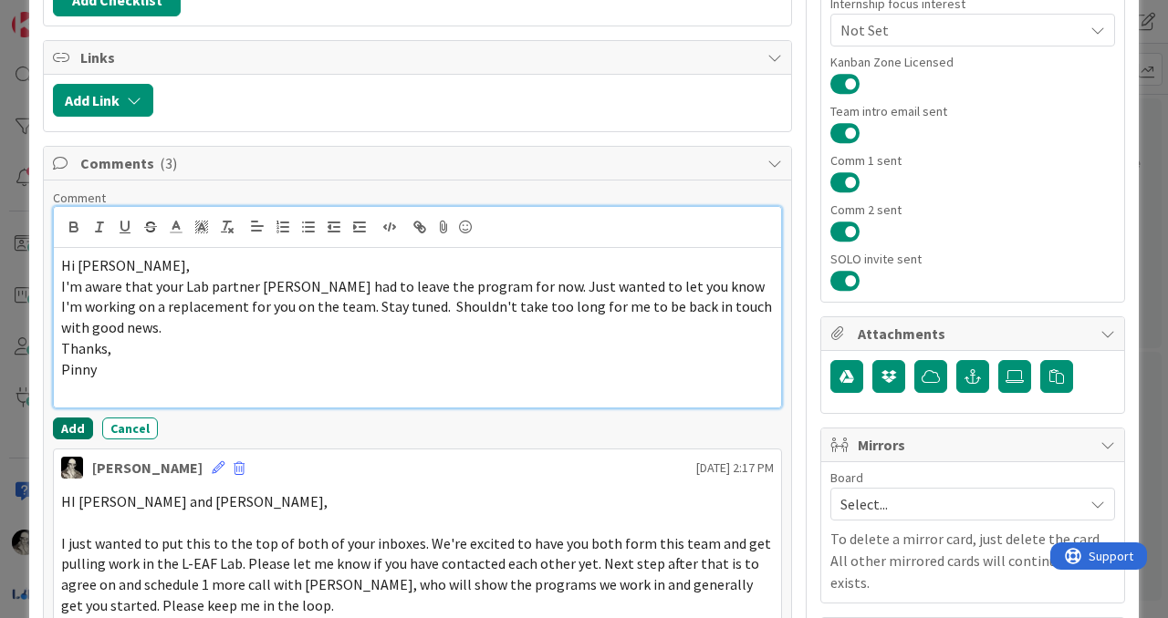
click at [69, 426] on button "Add" at bounding box center [73, 429] width 40 height 22
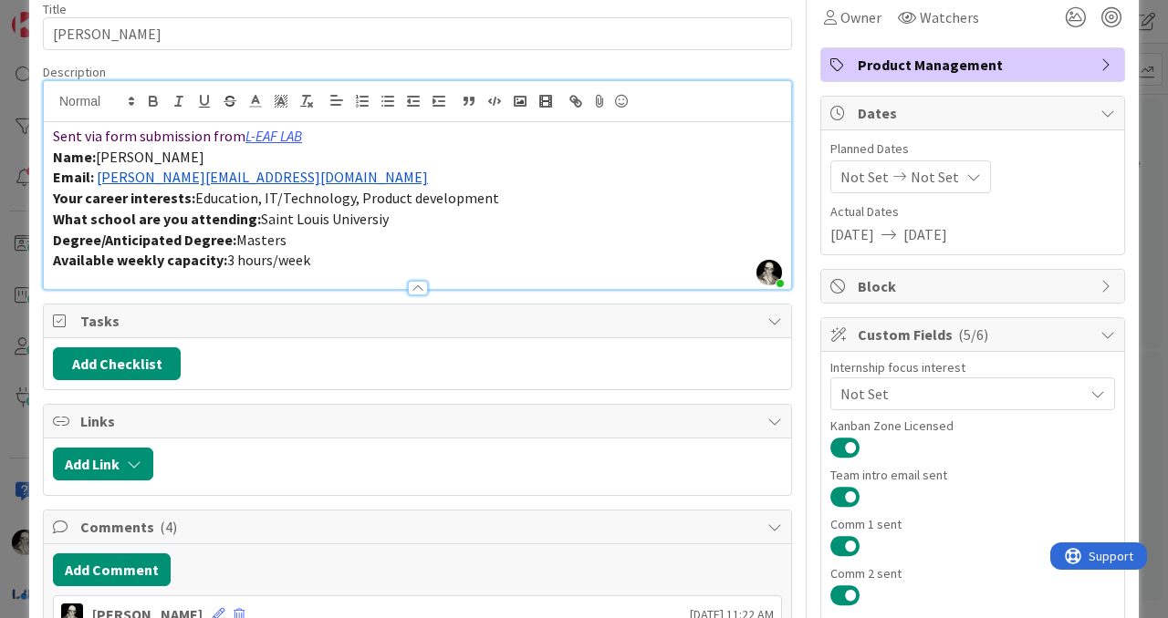
scroll to position [0, 0]
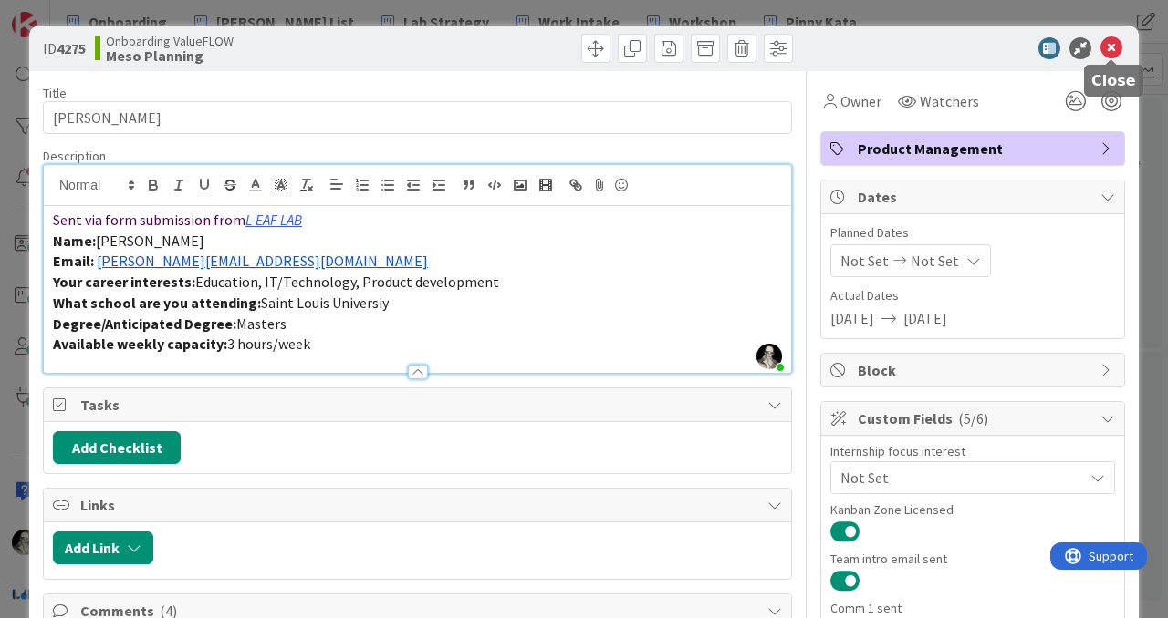
click at [1111, 50] on icon at bounding box center [1111, 48] width 22 height 22
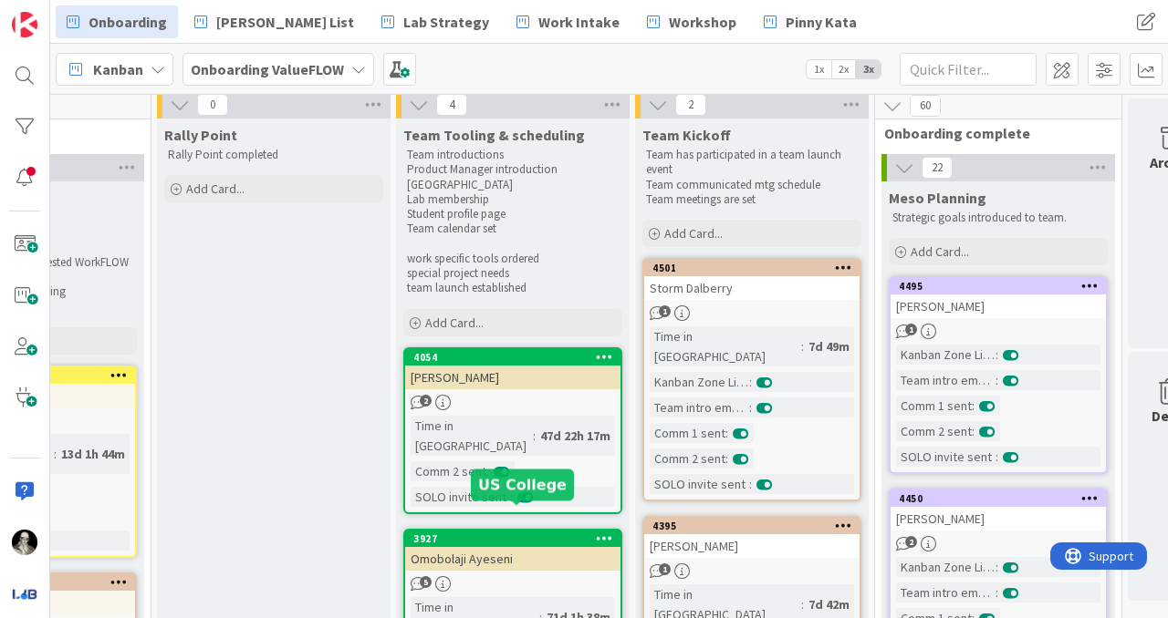
scroll to position [0, 1109]
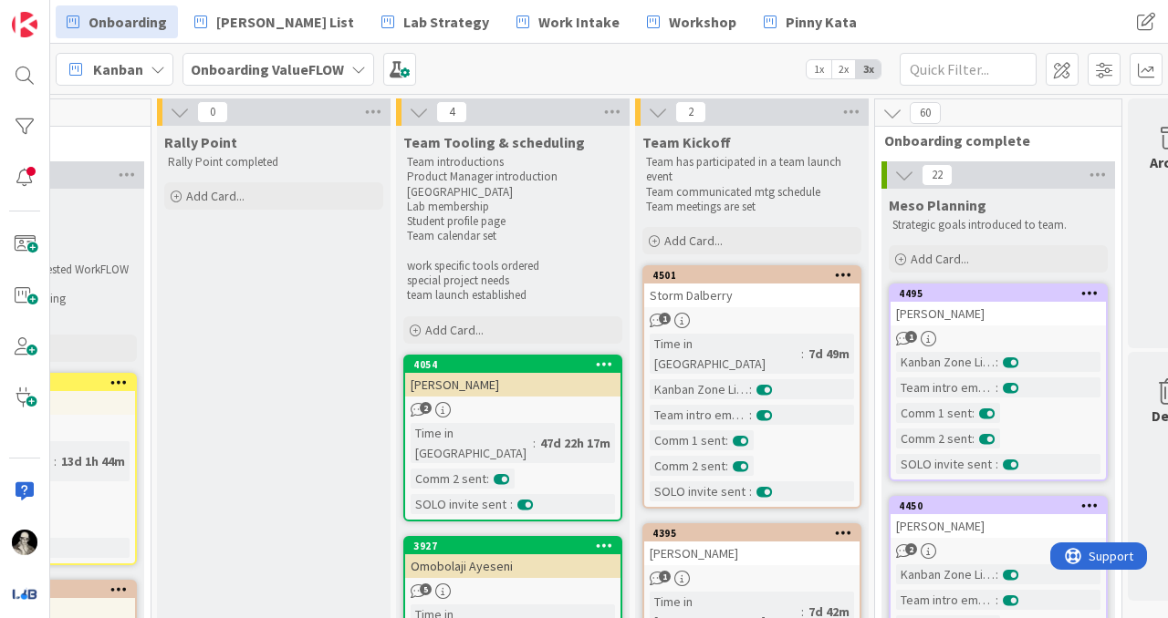
click at [775, 290] on div "Storm Dalberry" at bounding box center [751, 296] width 215 height 24
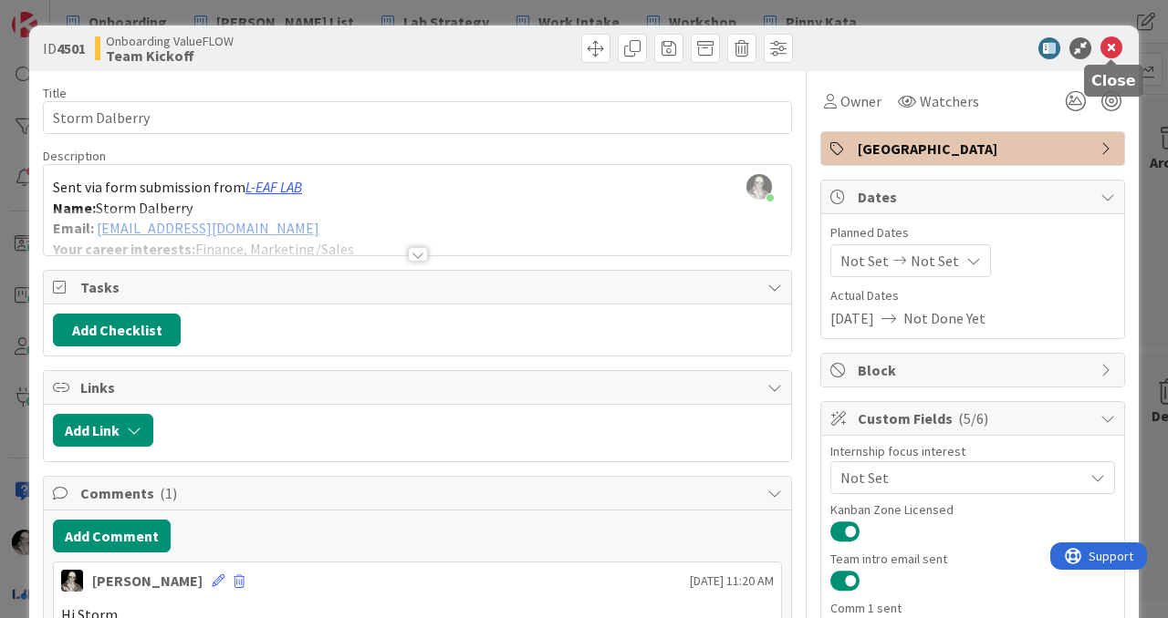
click at [1109, 45] on icon at bounding box center [1111, 48] width 22 height 22
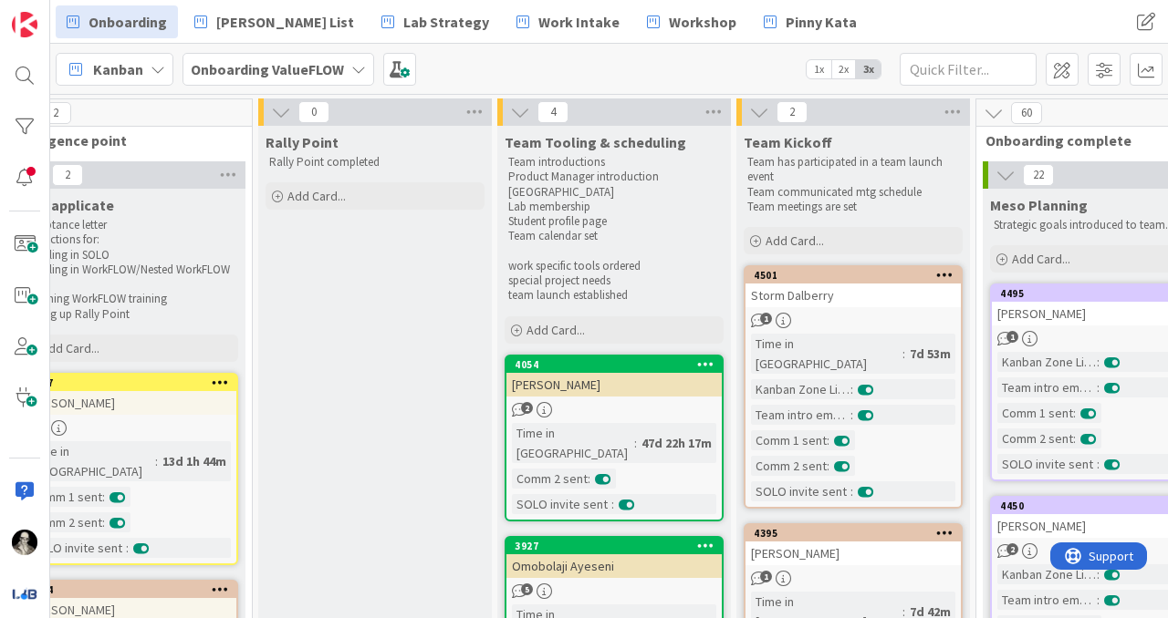
scroll to position [0, 1000]
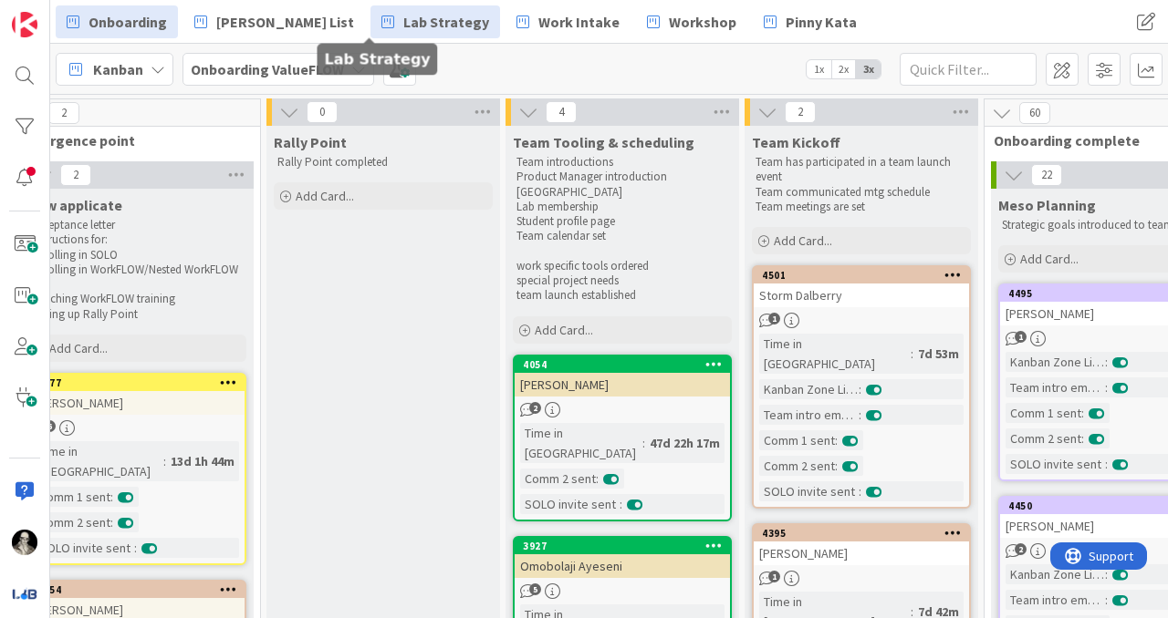
click at [403, 15] on span "Lab Strategy" at bounding box center [446, 22] width 86 height 22
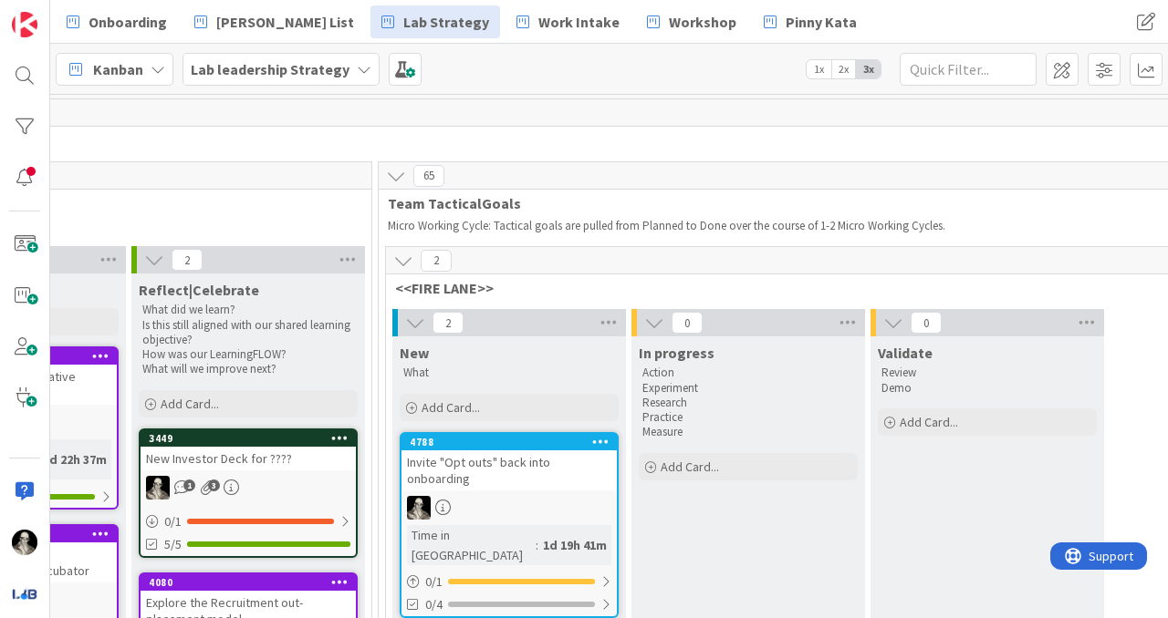
scroll to position [0, 2495]
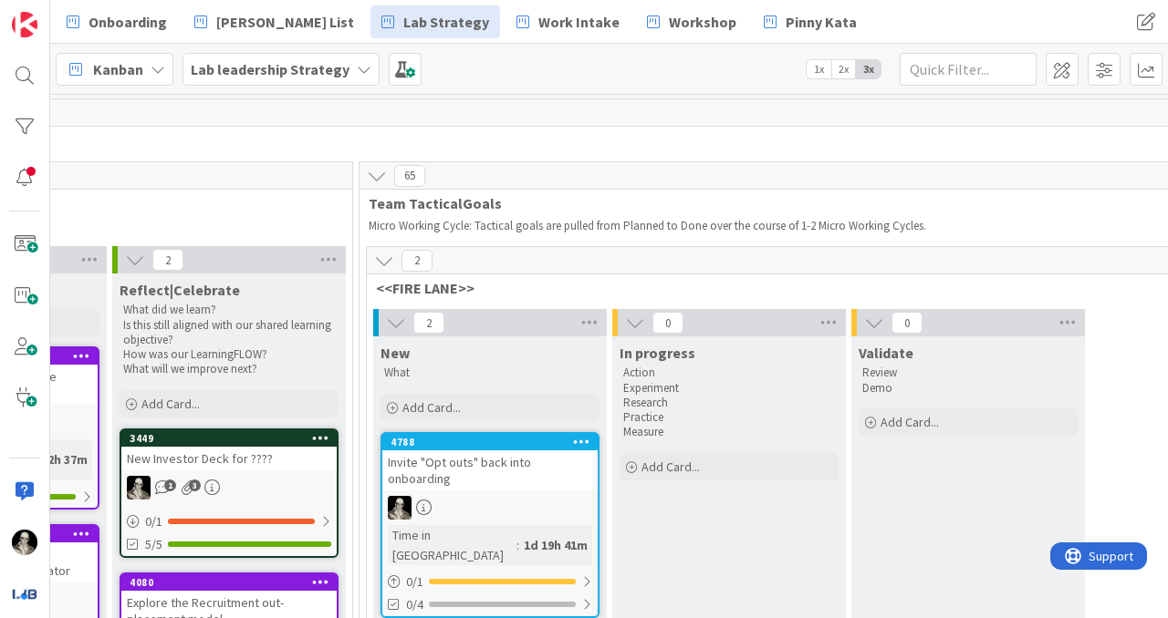
click at [379, 255] on icon at bounding box center [384, 261] width 20 height 20
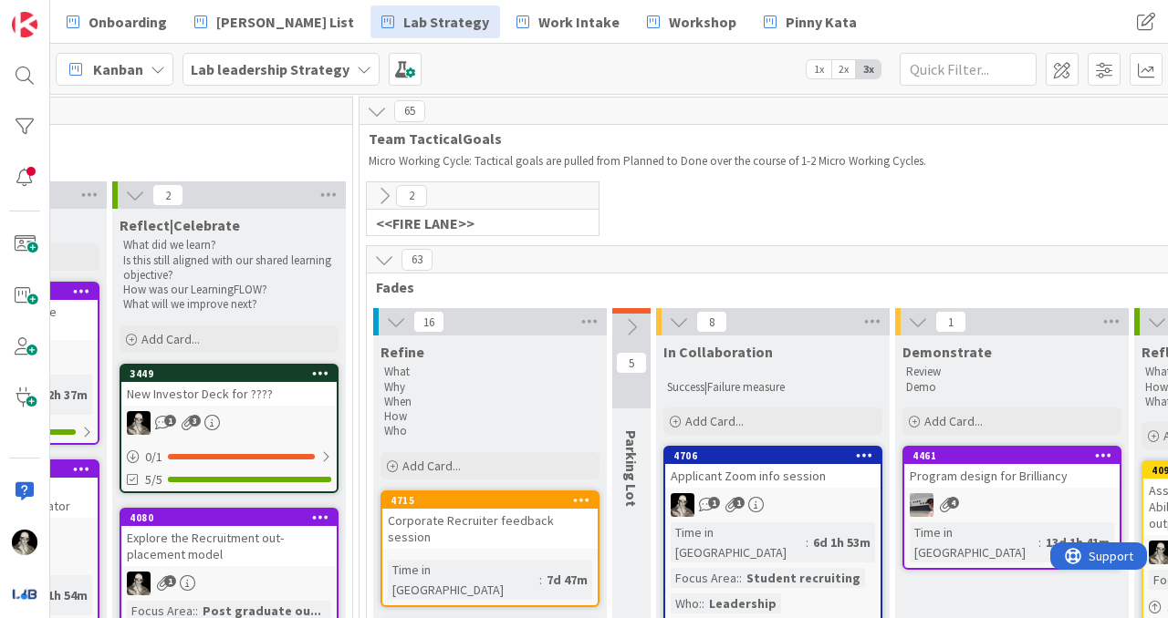
scroll to position [46, 2495]
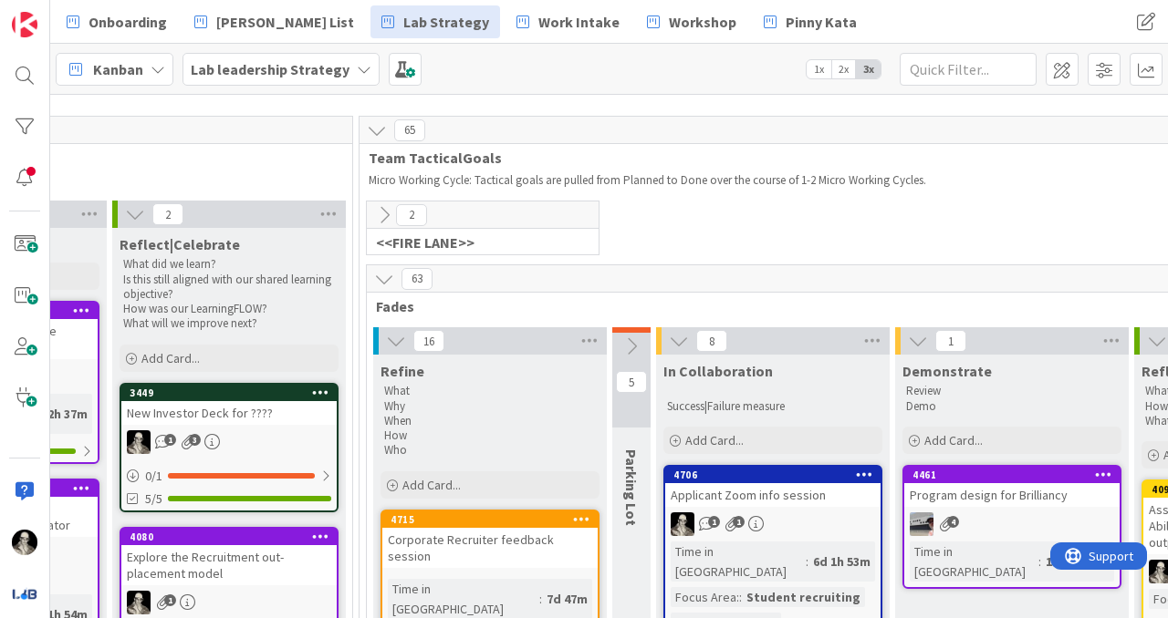
click at [384, 209] on icon at bounding box center [384, 215] width 20 height 20
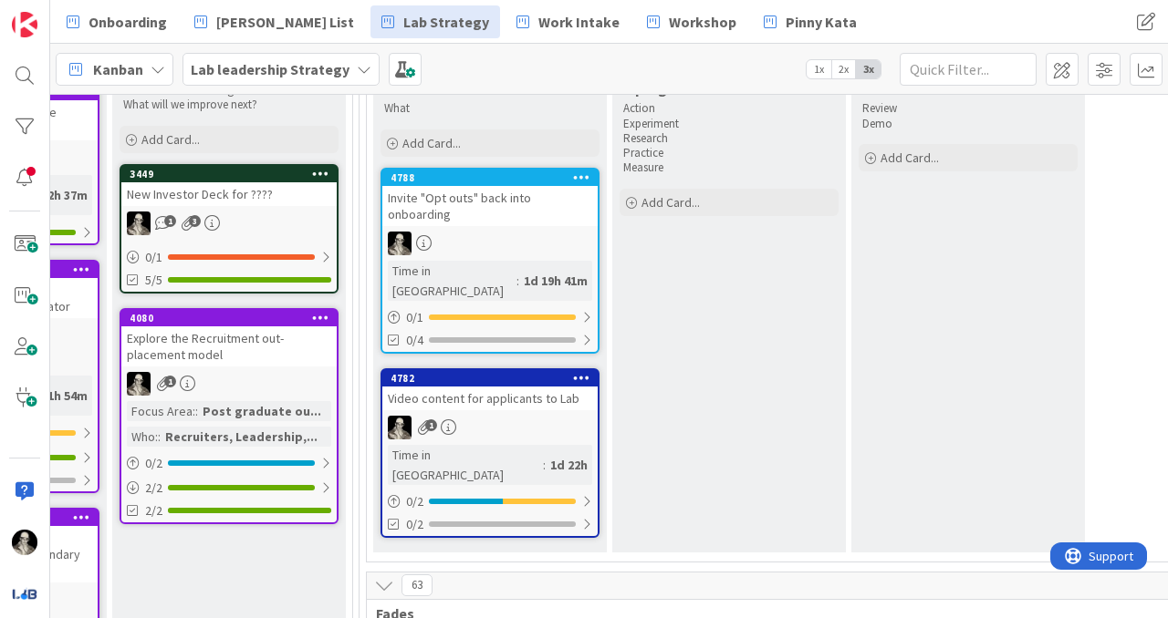
scroll to position [274, 2495]
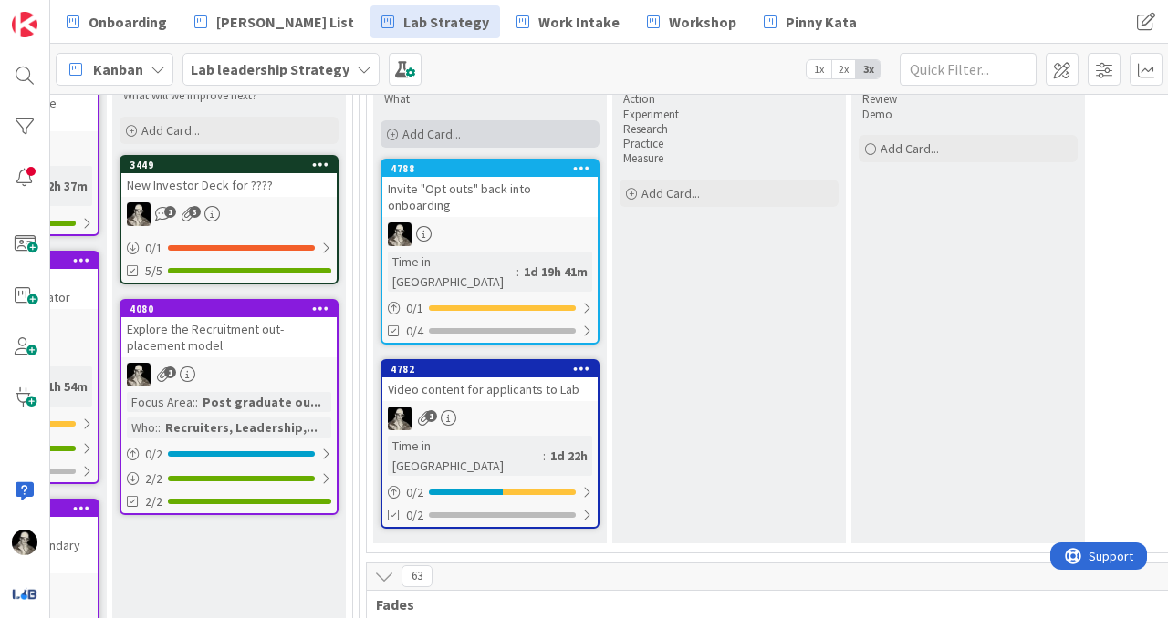
click at [431, 128] on span "Add Card..." at bounding box center [431, 134] width 58 height 16
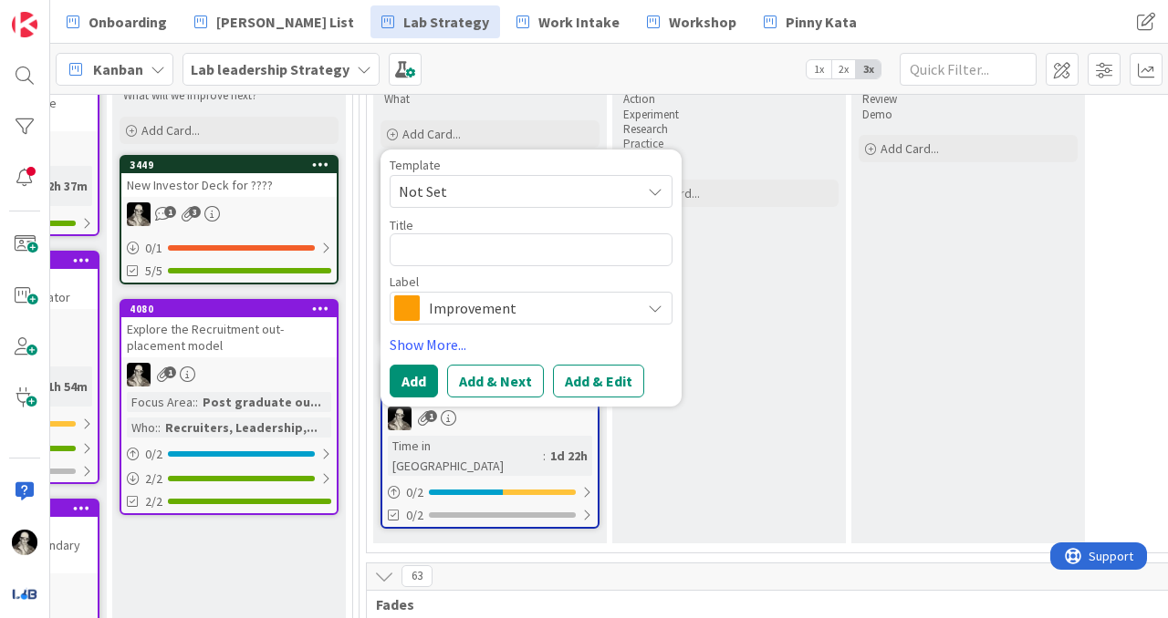
click at [463, 299] on span "Improvement" at bounding box center [530, 309] width 203 height 26
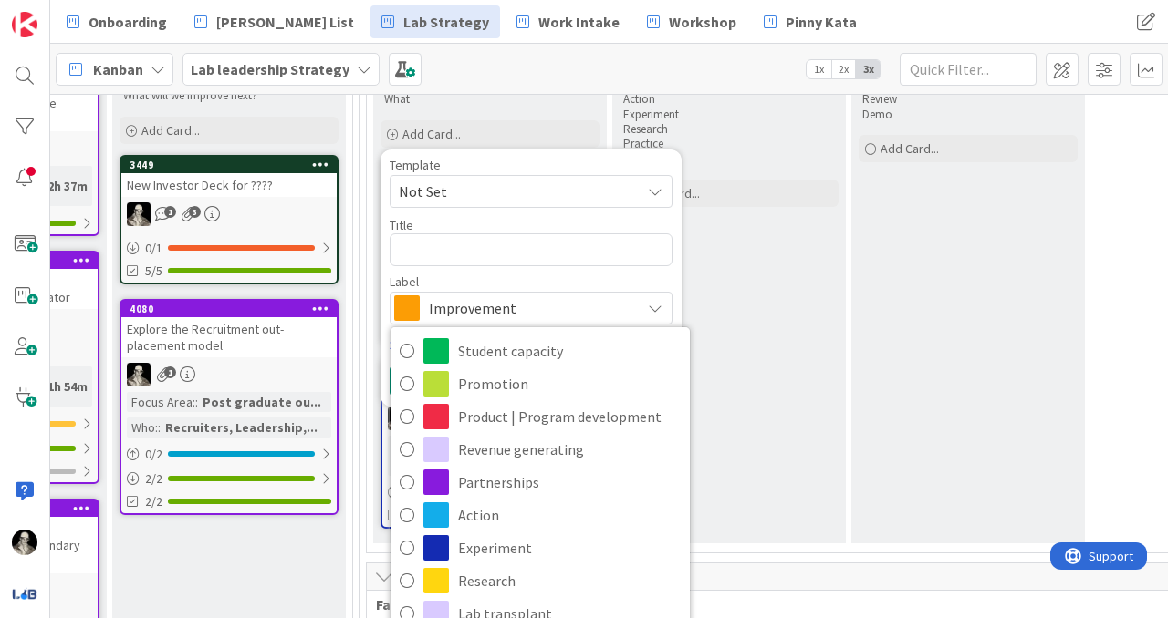
click at [463, 299] on span "Improvement" at bounding box center [530, 309] width 203 height 26
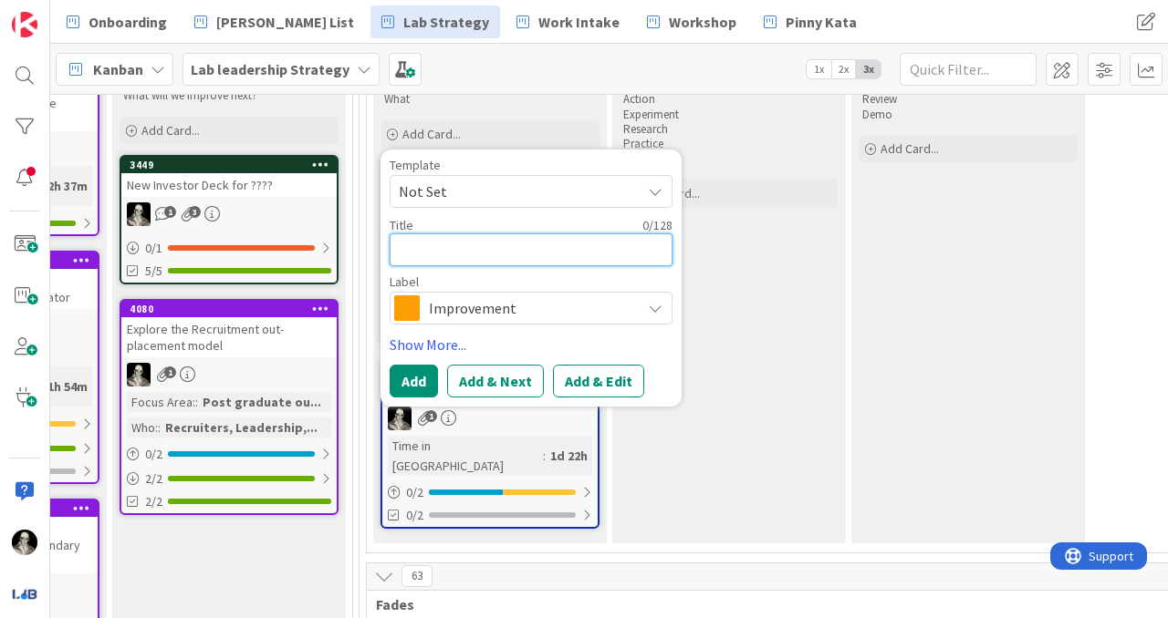
click at [442, 245] on textarea at bounding box center [531, 250] width 283 height 33
type textarea "x"
type textarea "E"
type textarea "x"
type textarea "Er"
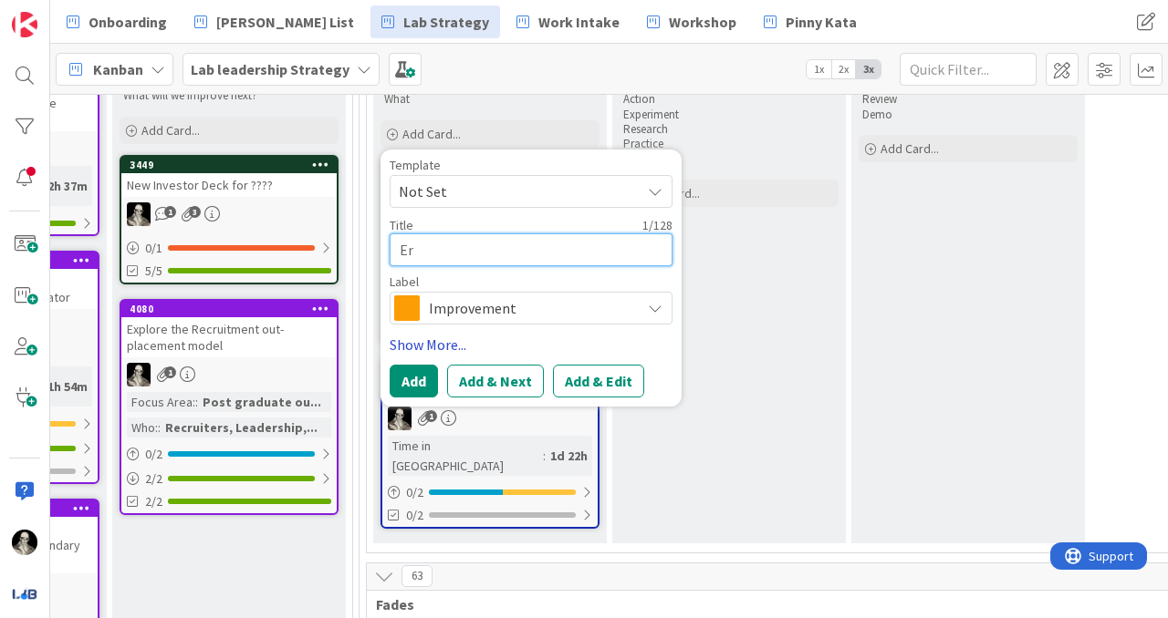
type textarea "x"
type textarea "Err"
type textarea "x"
type textarea "Erro"
type textarea "x"
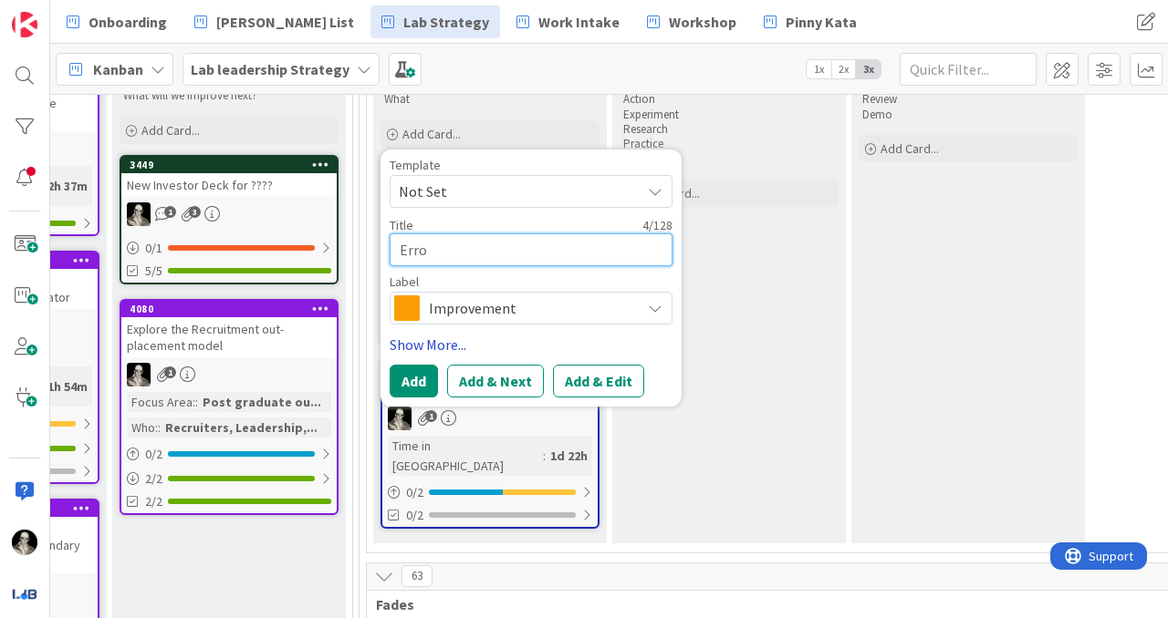
type textarea "Error"
type textarea "x"
type textarea "Error"
type textarea "x"
type textarea "Error p"
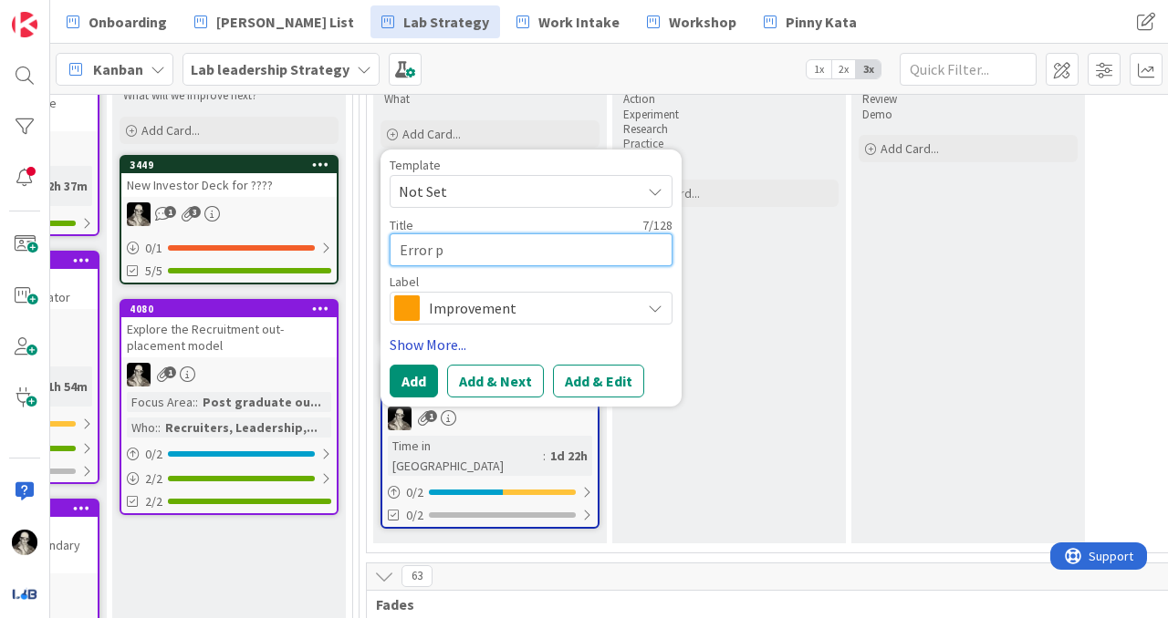
type textarea "x"
type textarea "Error pr"
type textarea "x"
type textarea "Error pro"
type textarea "x"
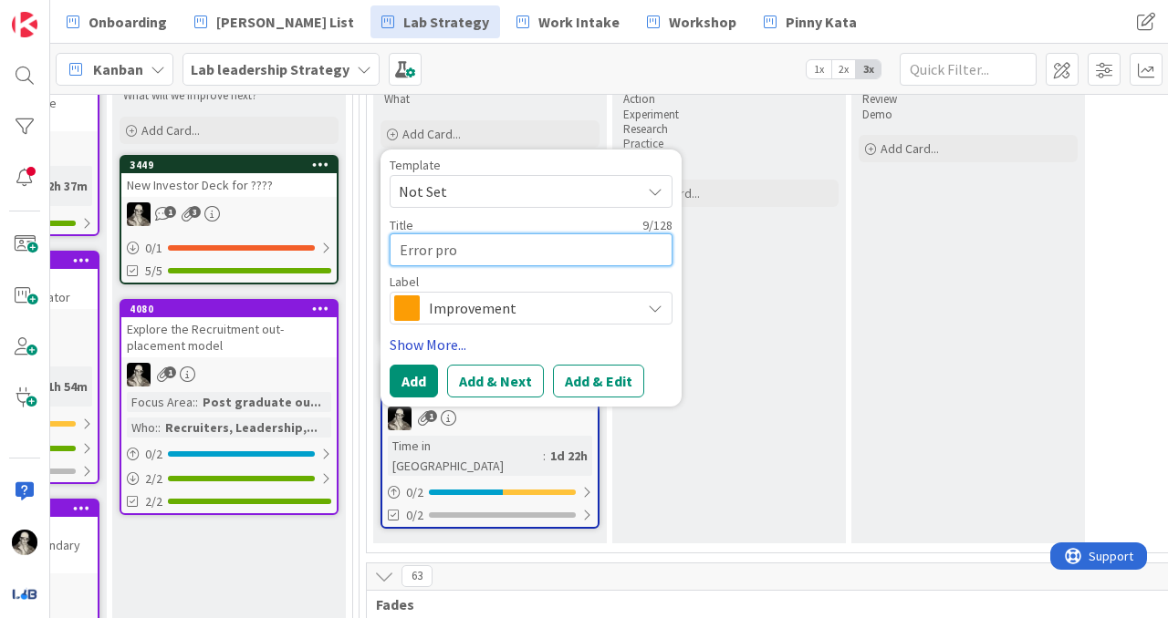
type textarea "Error prof"
type textarea "x"
type textarea "Error proff"
type textarea "x"
type textarea "Error prof"
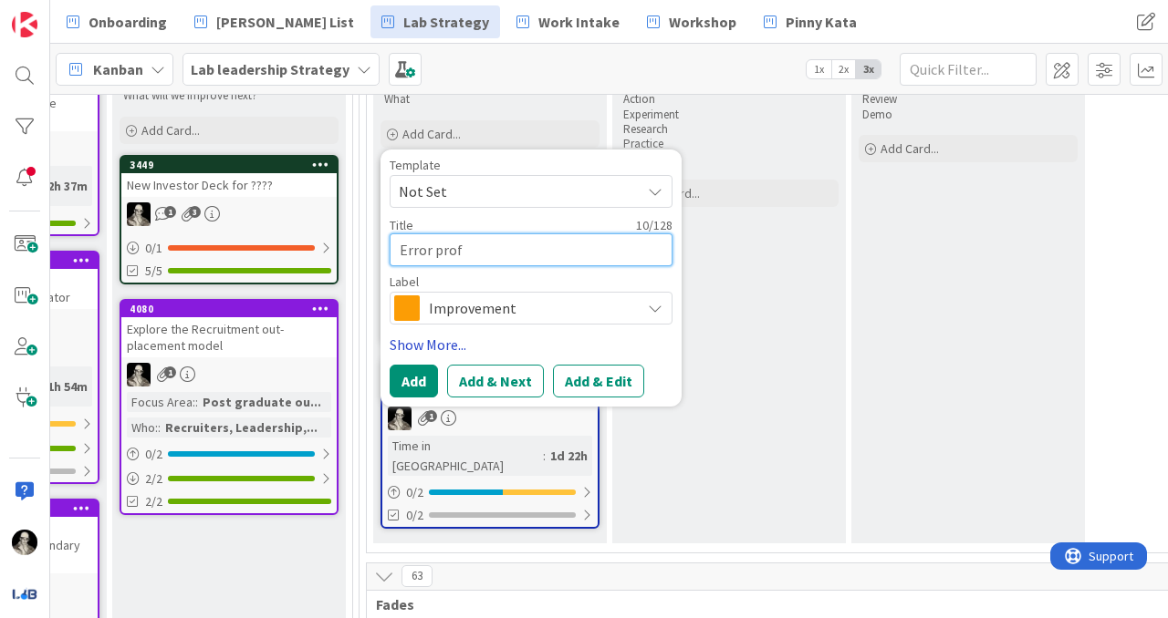
type textarea "x"
type textarea "Error pro"
type textarea "x"
type textarea "Error proo"
type textarea "x"
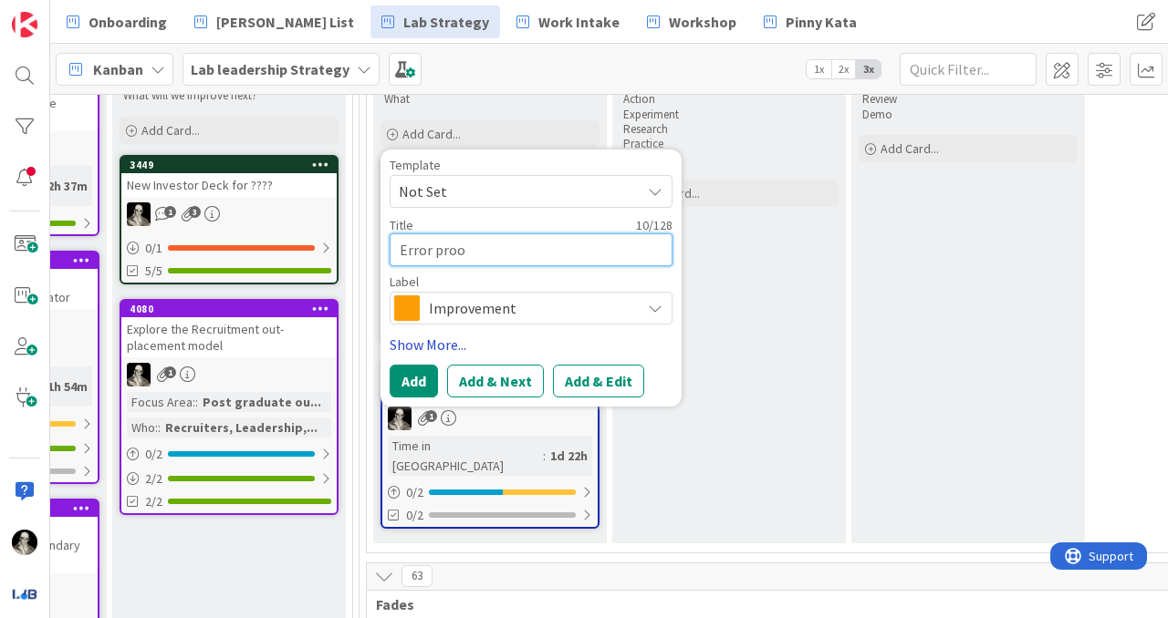
type textarea "Error proof"
type textarea "x"
type textarea "Error proof"
type textarea "x"
type textarea "Error proof s"
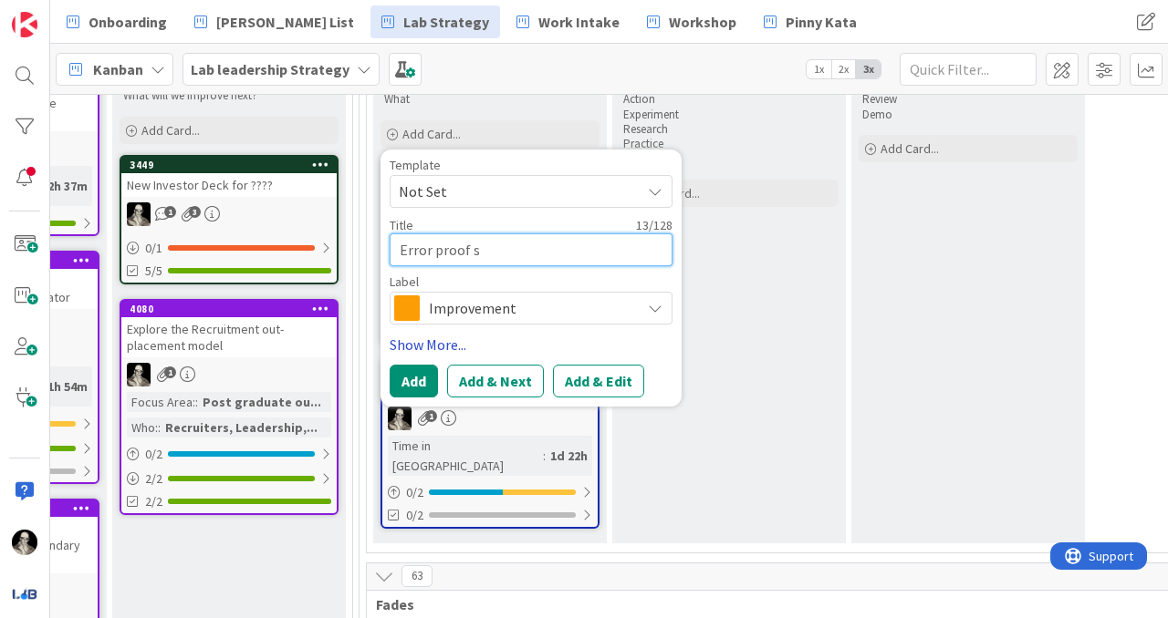
type textarea "x"
type textarea "Error proof st"
type textarea "x"
type textarea "Error proof stu"
type textarea "x"
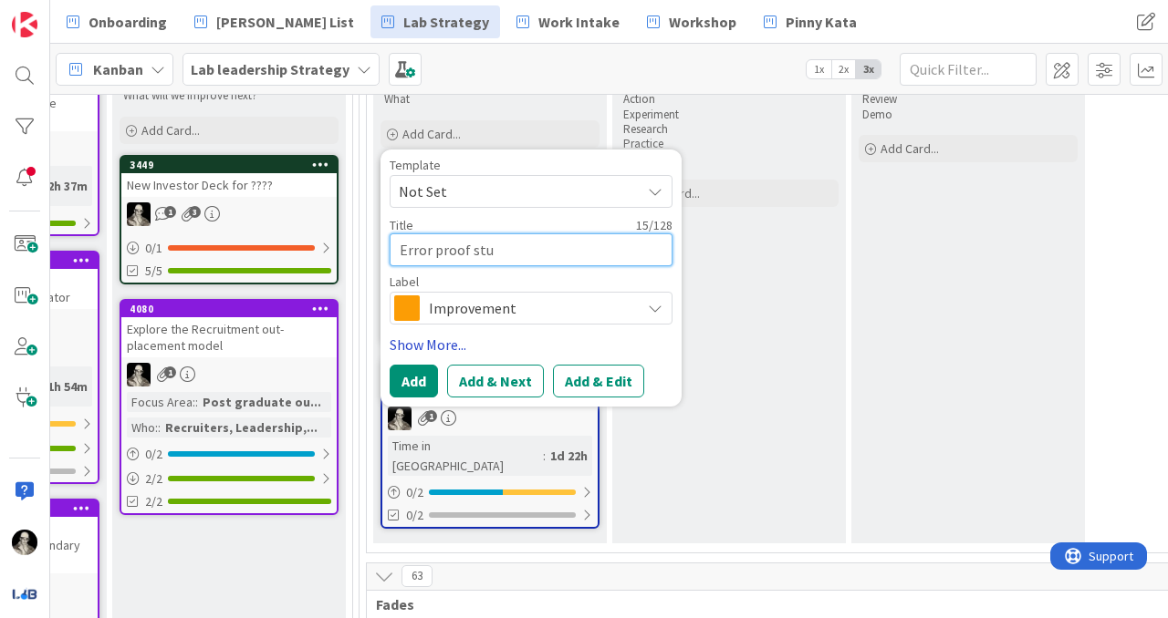
type textarea "Error proof stud"
type textarea "x"
type textarea "Error proof stude"
type textarea "x"
type textarea "Error proof studen"
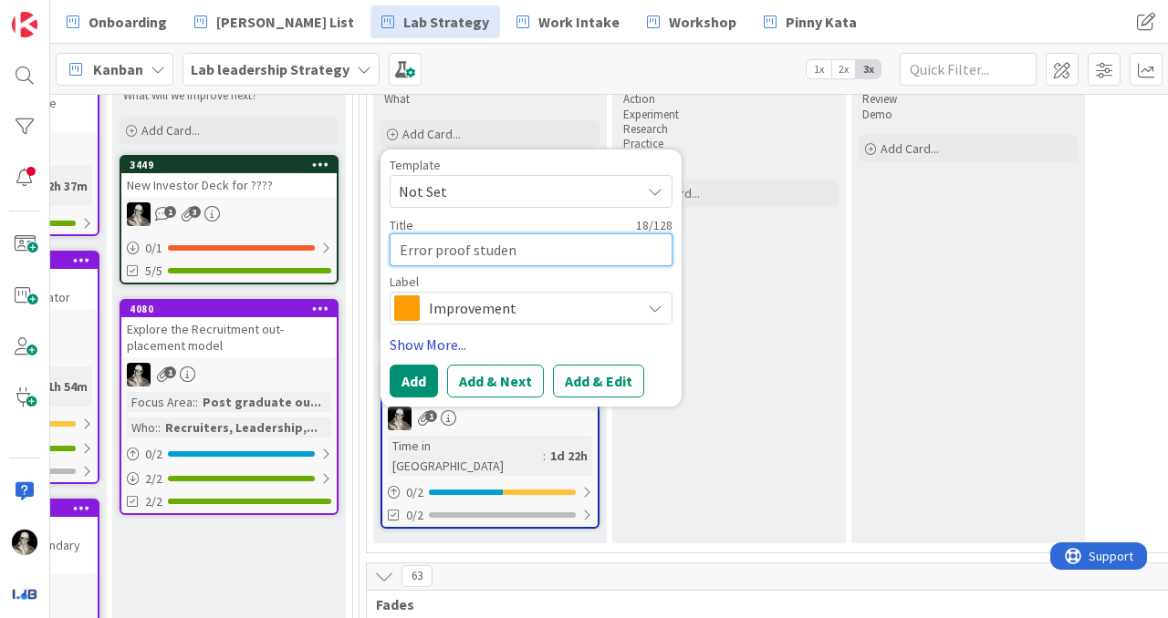
type textarea "x"
type textarea "Error proof student"
type textarea "x"
type textarea "Error proof student"
type textarea "x"
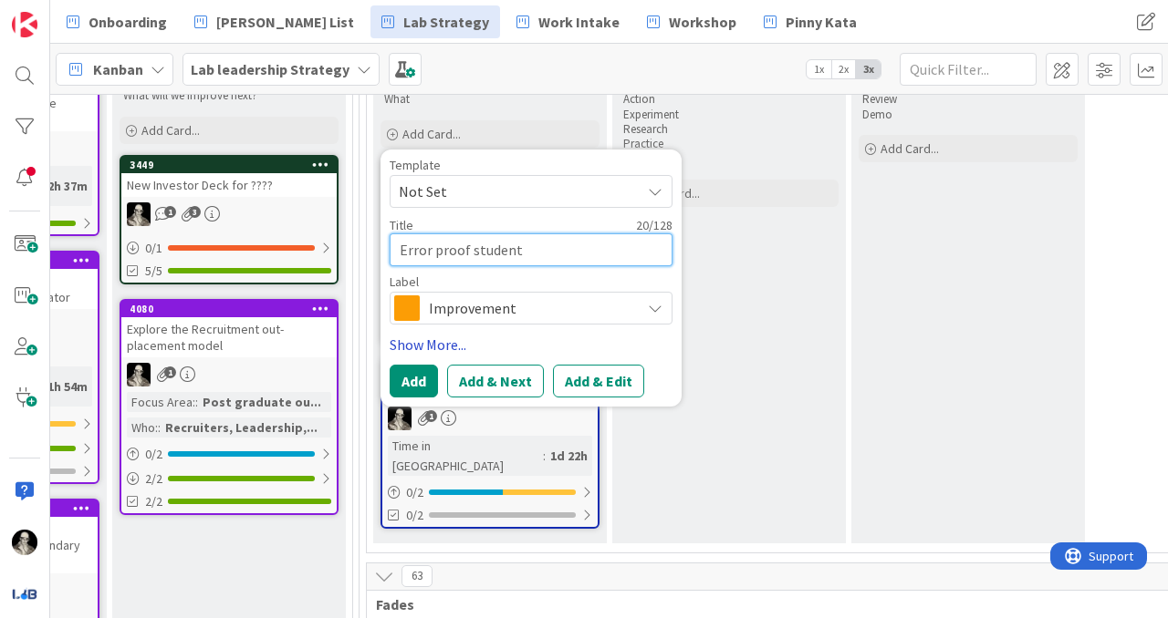
type textarea "Error proof student w"
type textarea "x"
type textarea "Error proof student wa"
type textarea "x"
type textarea "Error proof student wai"
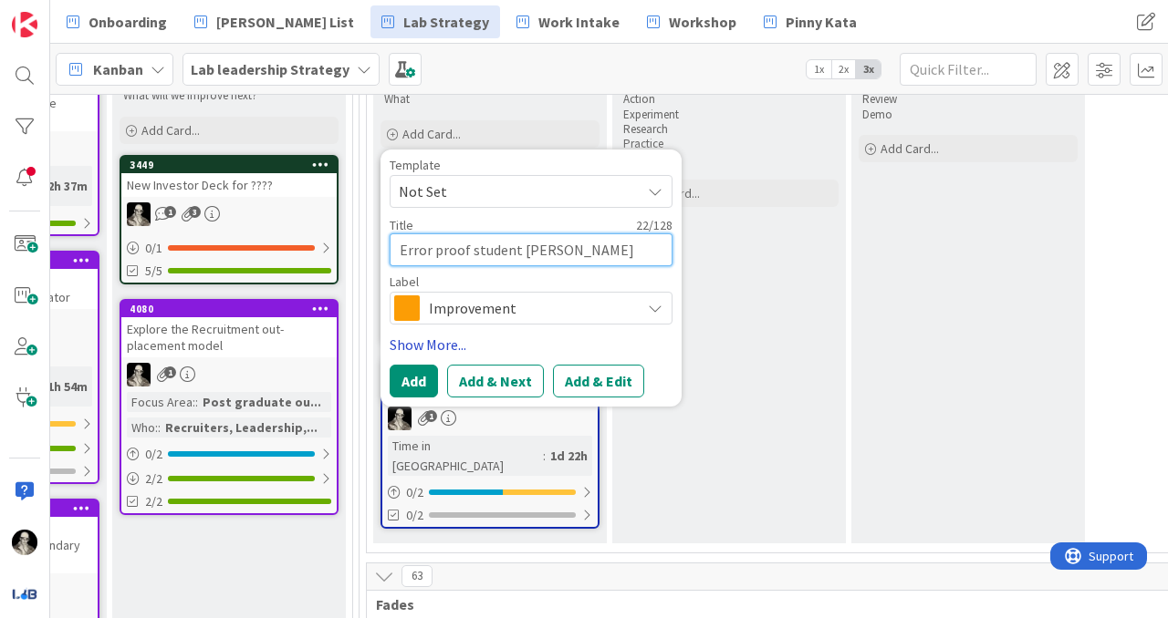
type textarea "x"
type textarea "Error proof student wait"
type textarea "x"
type textarea "Error proof student waitt"
type textarea "x"
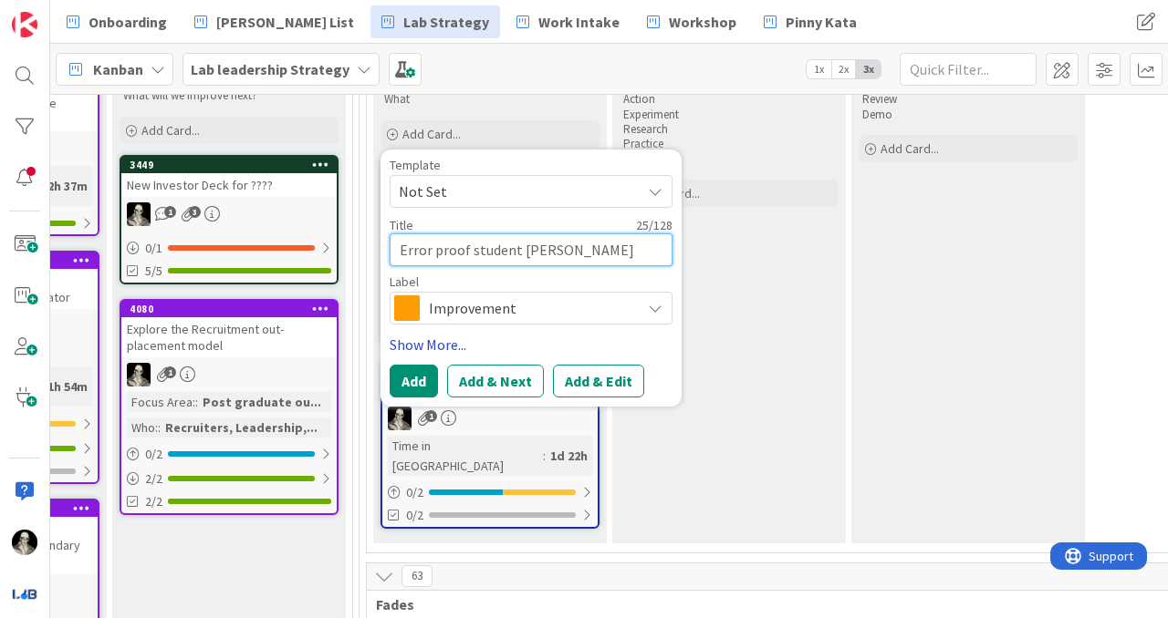
type textarea "Error proof student waitti"
type textarea "x"
type textarea "Error proof student waittim"
type textarea "x"
type textarea "Error proof student waittime"
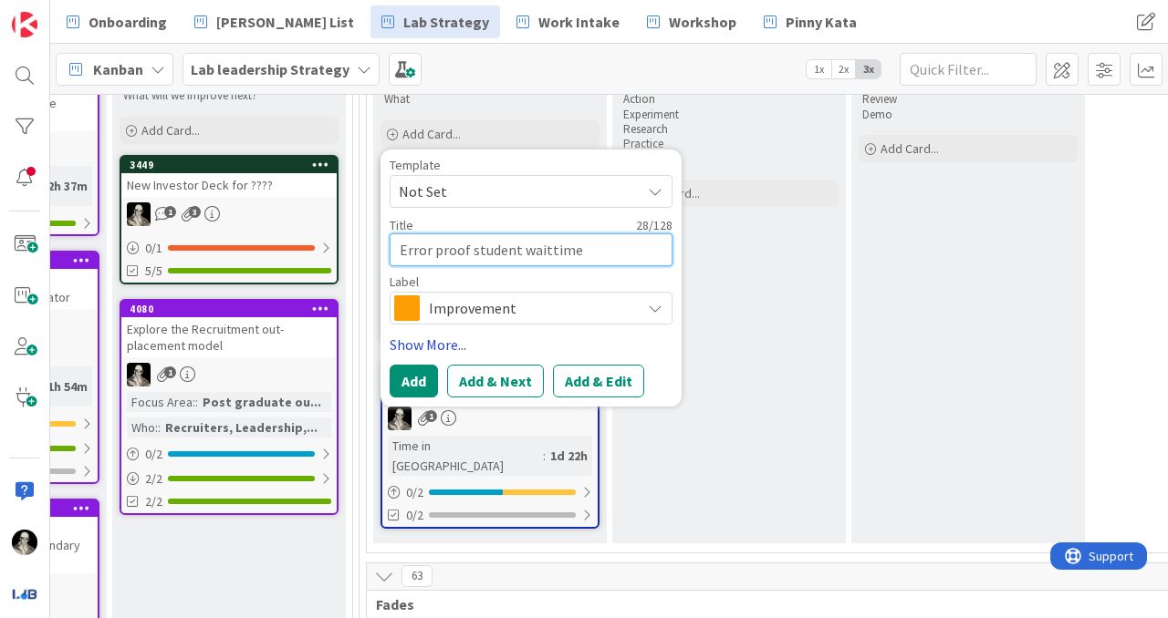
type textarea "x"
type textarea "Error proof student waittime"
type textarea "x"
type textarea "Error proof student waittime"
type textarea "x"
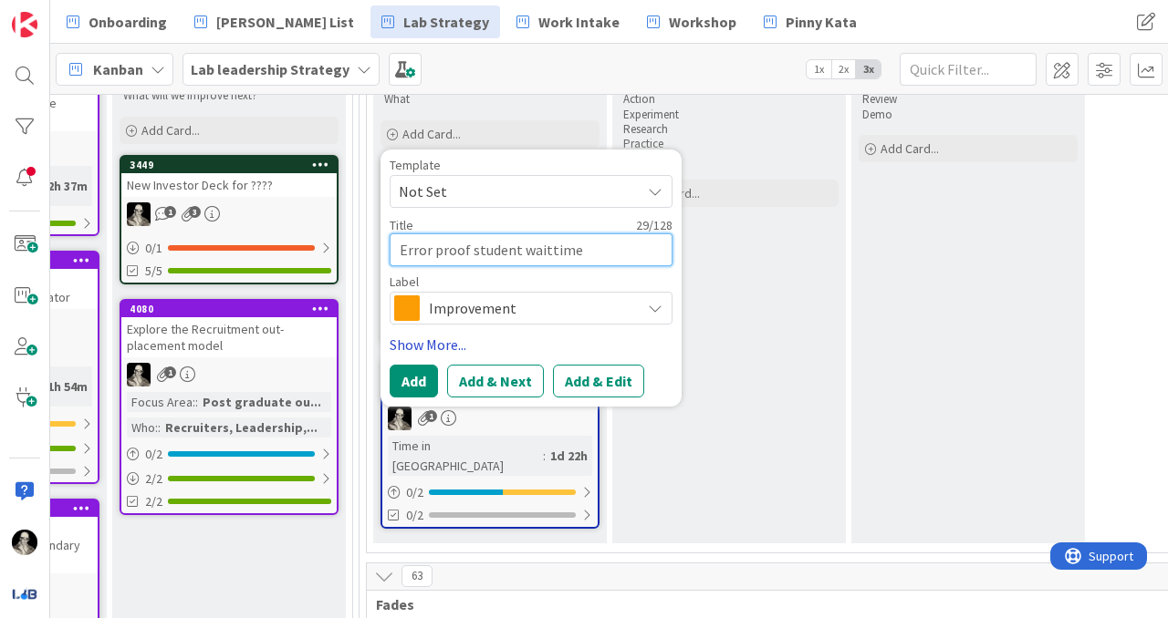
type textarea "Error proof student waittim"
type textarea "x"
type textarea "Error proof student waitti"
type textarea "x"
type textarea "Error proof student waitt"
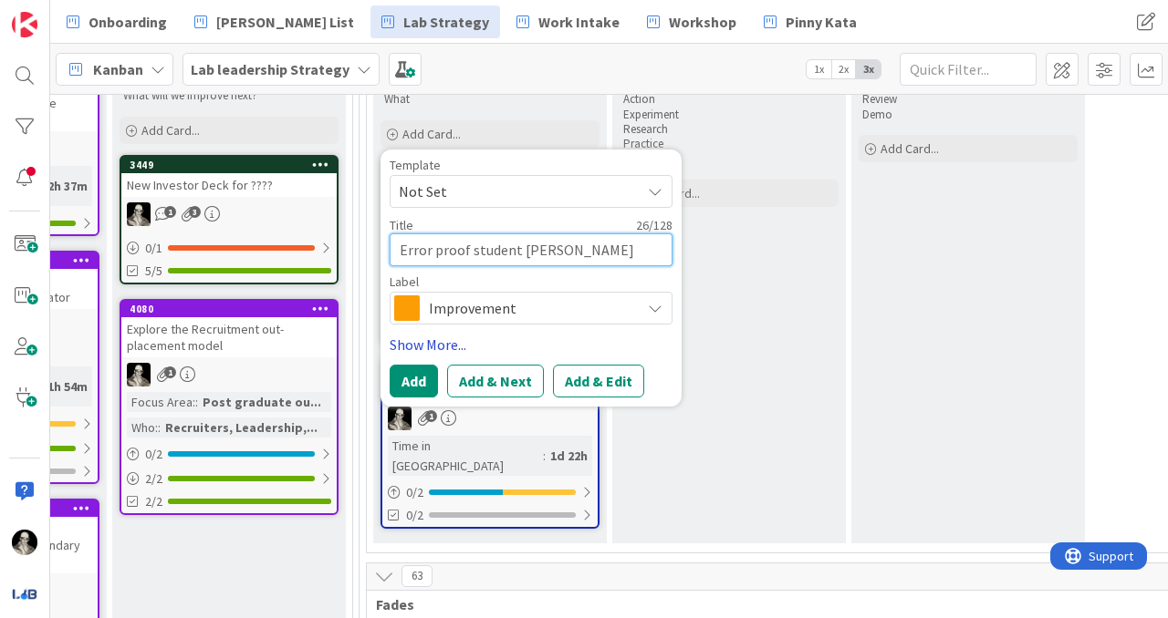
type textarea "x"
type textarea "Error proof student wait"
type textarea "x"
type textarea "Error proof student wait"
type textarea "x"
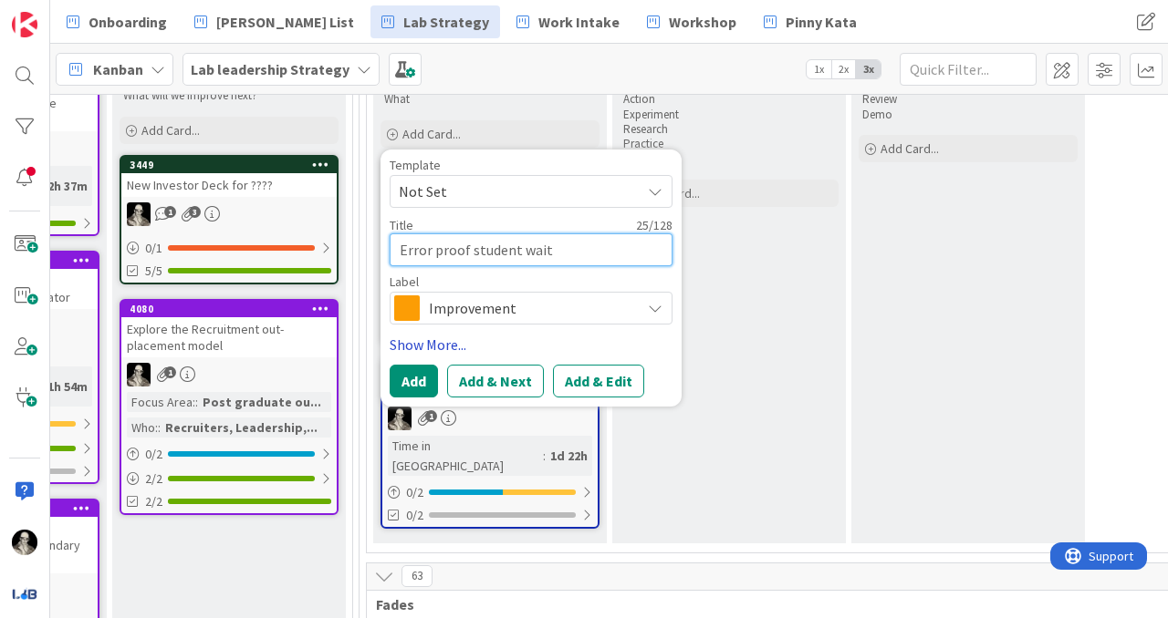
type textarea "Error proof student wait t"
type textarea "x"
type textarea "Error proof student wait ti"
type textarea "x"
type textarea "Error proof student wait tim"
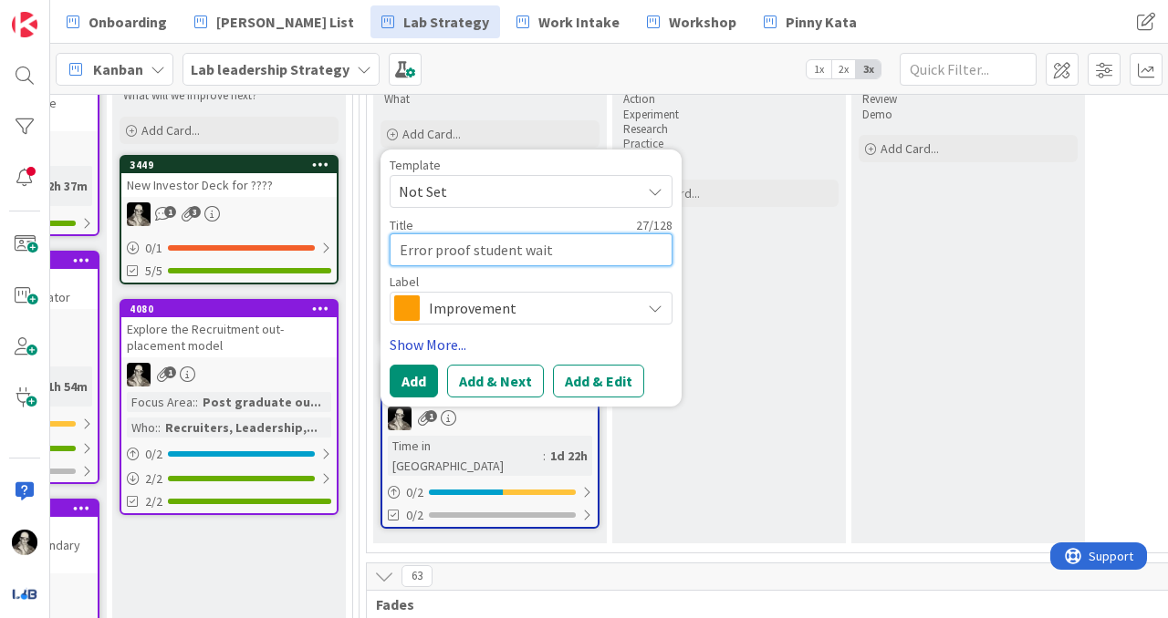
type textarea "x"
type textarea "Error proof student wait time"
type textarea "x"
type textarea "Error proof student wait time"
type textarea "x"
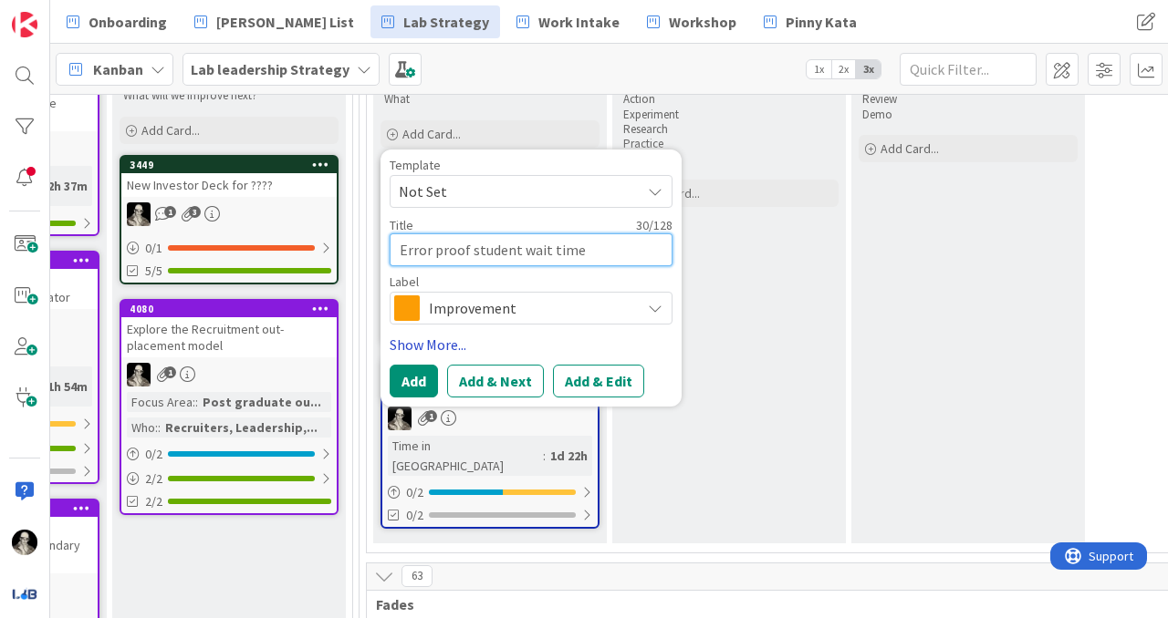
type textarea "Error proof student wait time b"
type textarea "x"
type textarea "Error proof student wait time by"
type textarea "x"
type textarea "Error proof student wait time by"
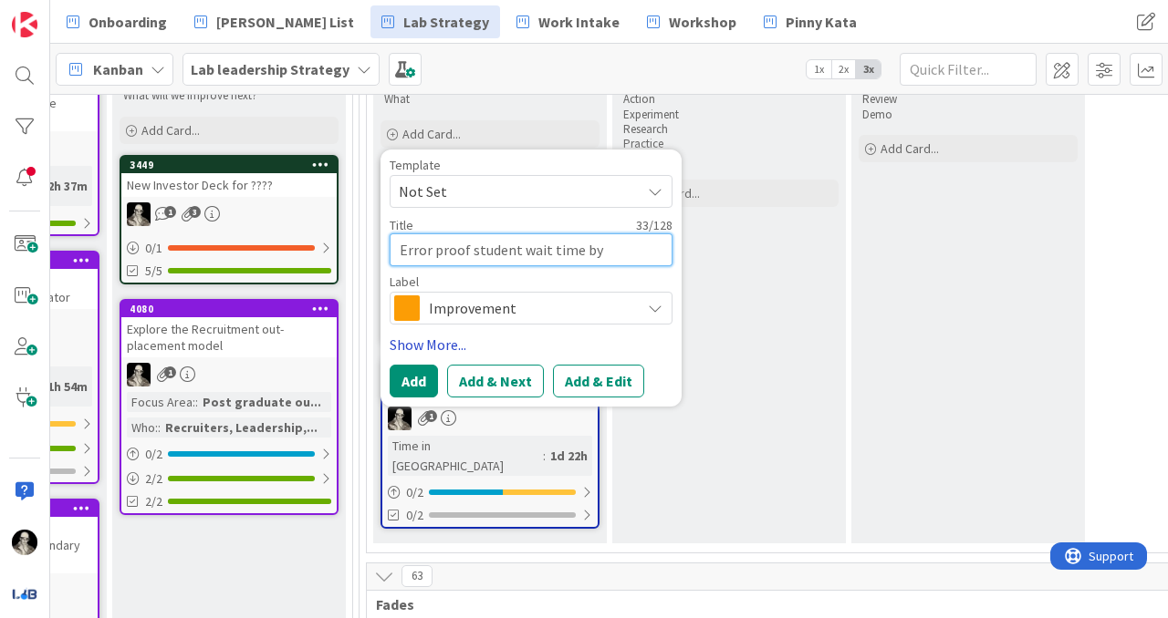
type textarea "x"
type textarea "Error proof student wait time by c"
type textarea "x"
type textarea "Error proof student wait time by ca"
type textarea "x"
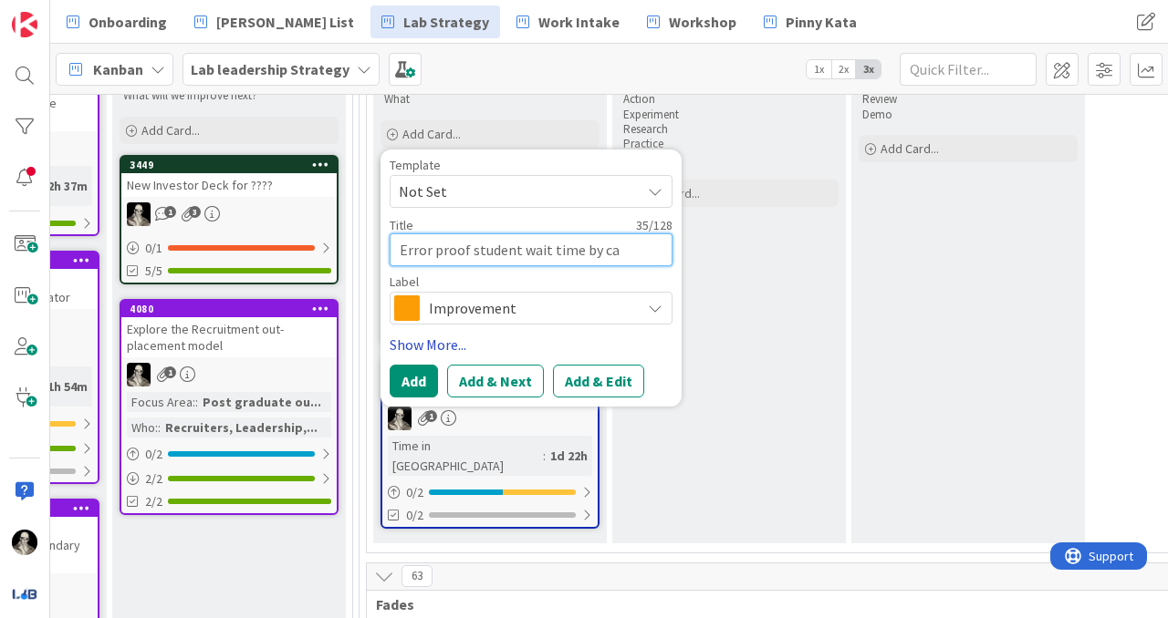
type textarea "Error proof student wait time by car"
type textarea "x"
type textarea "Error proof student wait time by card"
type textarea "x"
type textarea "Error proof student wait time by card"
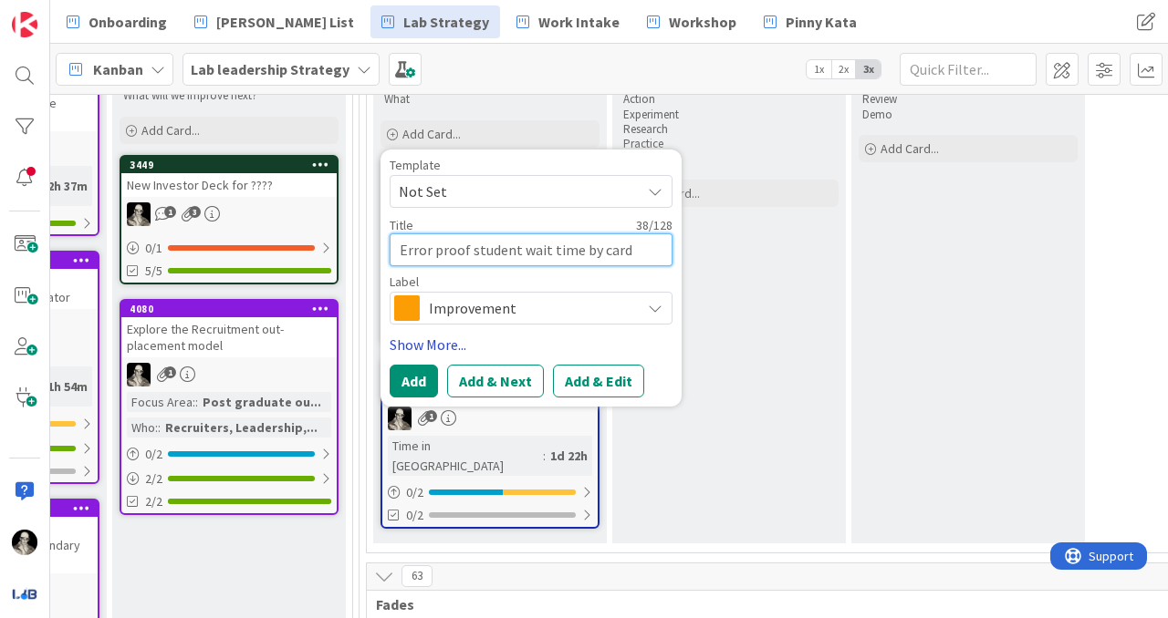
type textarea "x"
type textarea "Error proof student wait time by card m"
type textarea "x"
type textarea "Error proof student wait time by card me"
type textarea "x"
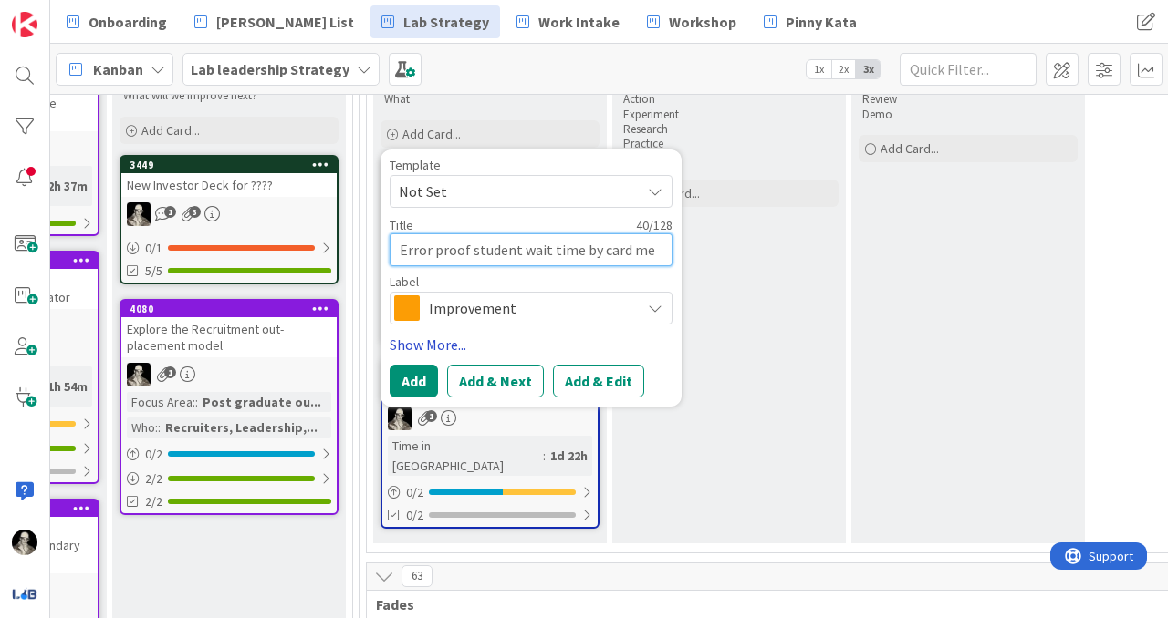
type textarea "Error proof student wait time by card mec"
type textarea "x"
type textarea "Error proof student wait time by card mech"
type textarea "x"
type textarea "Error proof student wait time by card mecha"
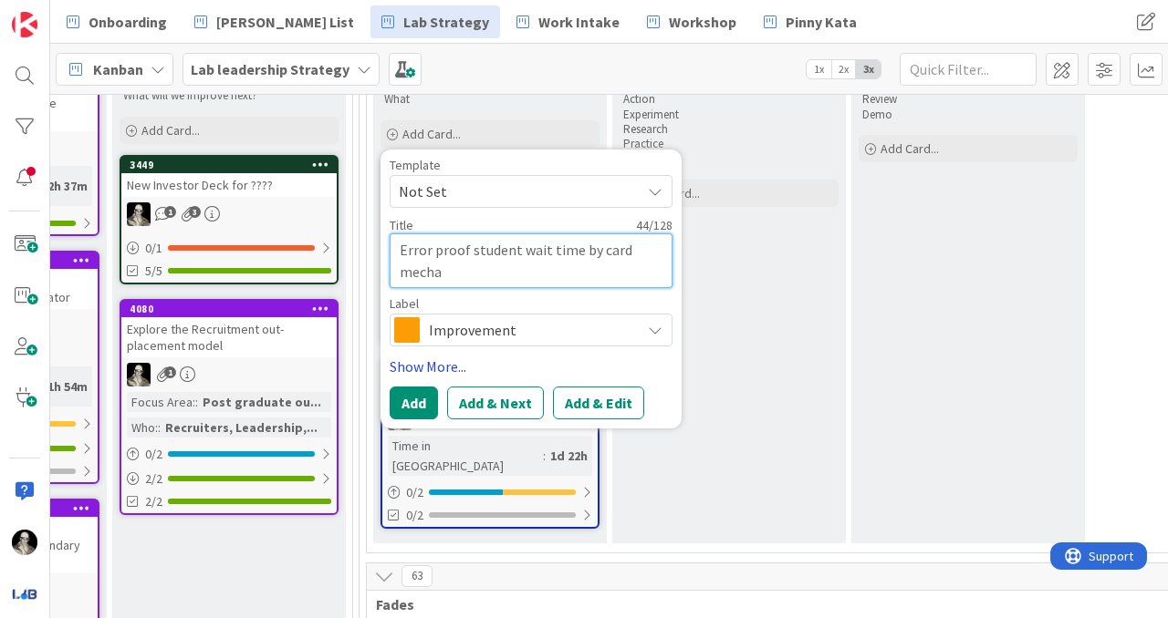
type textarea "x"
type textarea "Error proof student wait time by card mechan"
type textarea "x"
type textarea "Error proof student wait time by card mechani"
type textarea "x"
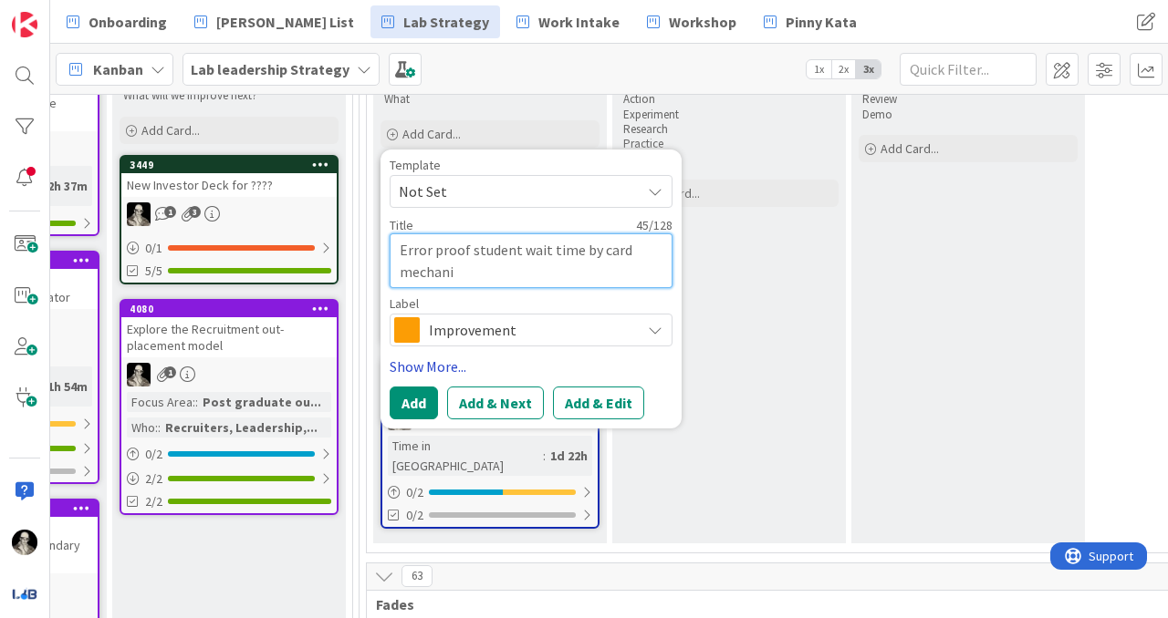
type textarea "Error proof student wait time by card mechanis"
type textarea "x"
type textarea "Error proof student wait time by card mechanism"
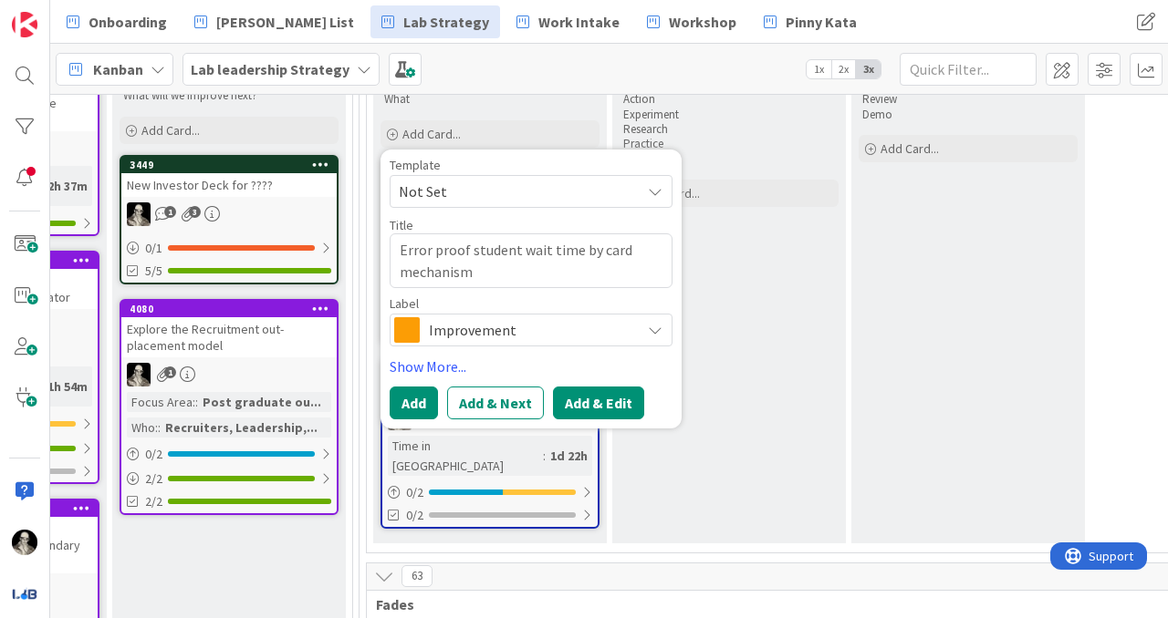
click at [587, 394] on button "Add & Edit" at bounding box center [598, 403] width 91 height 33
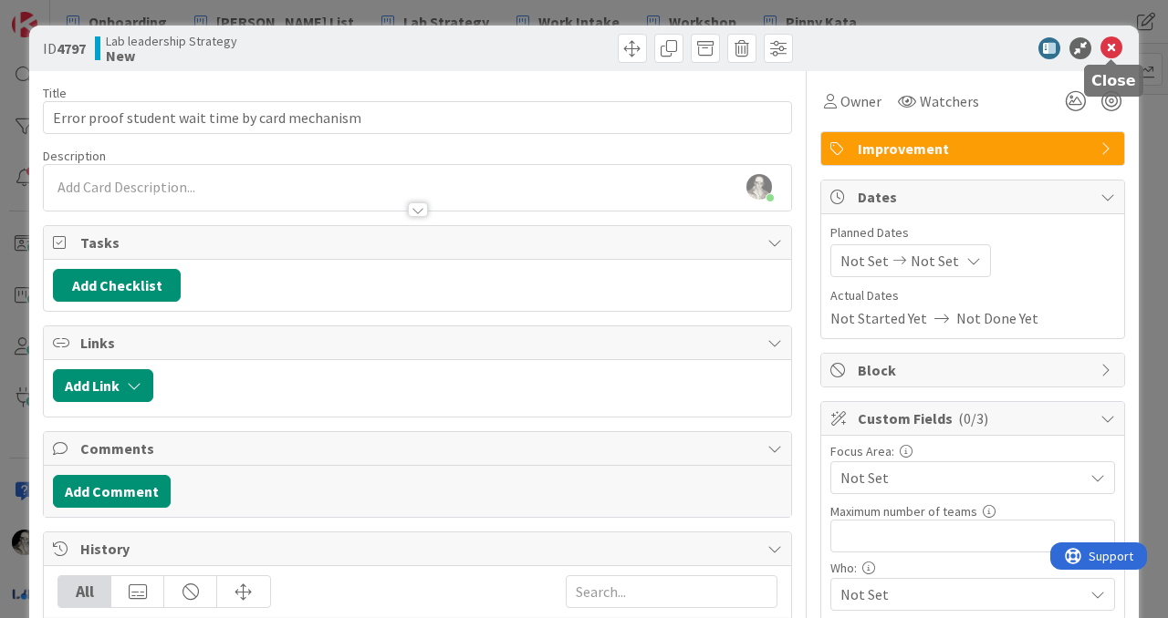
click at [1114, 47] on icon at bounding box center [1111, 48] width 22 height 22
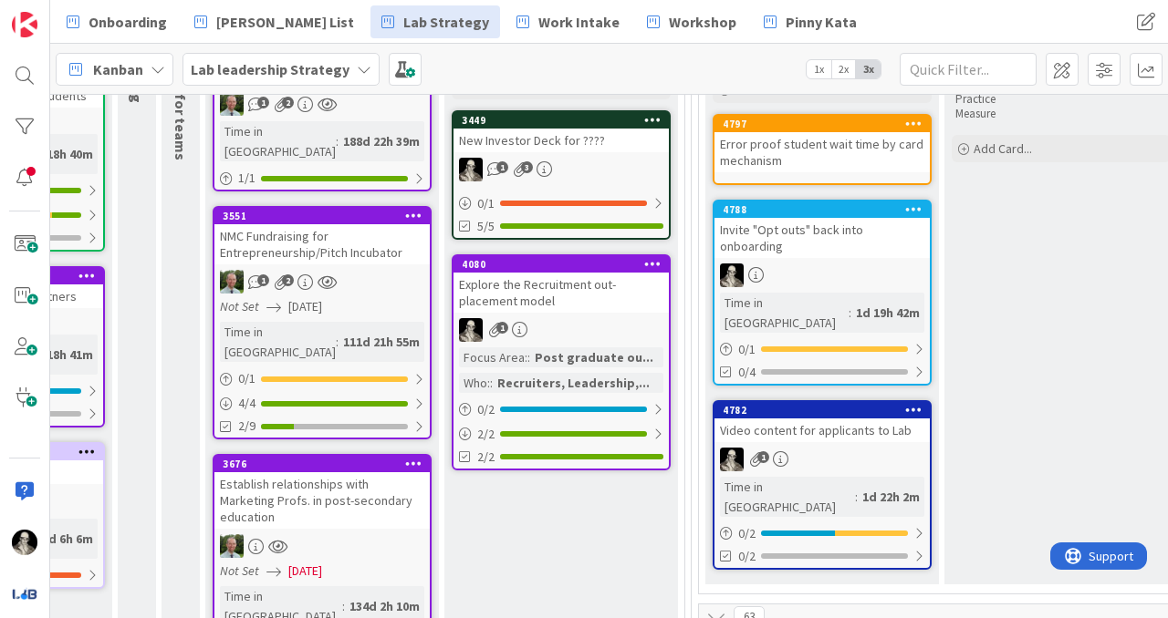
scroll to position [318, 2158]
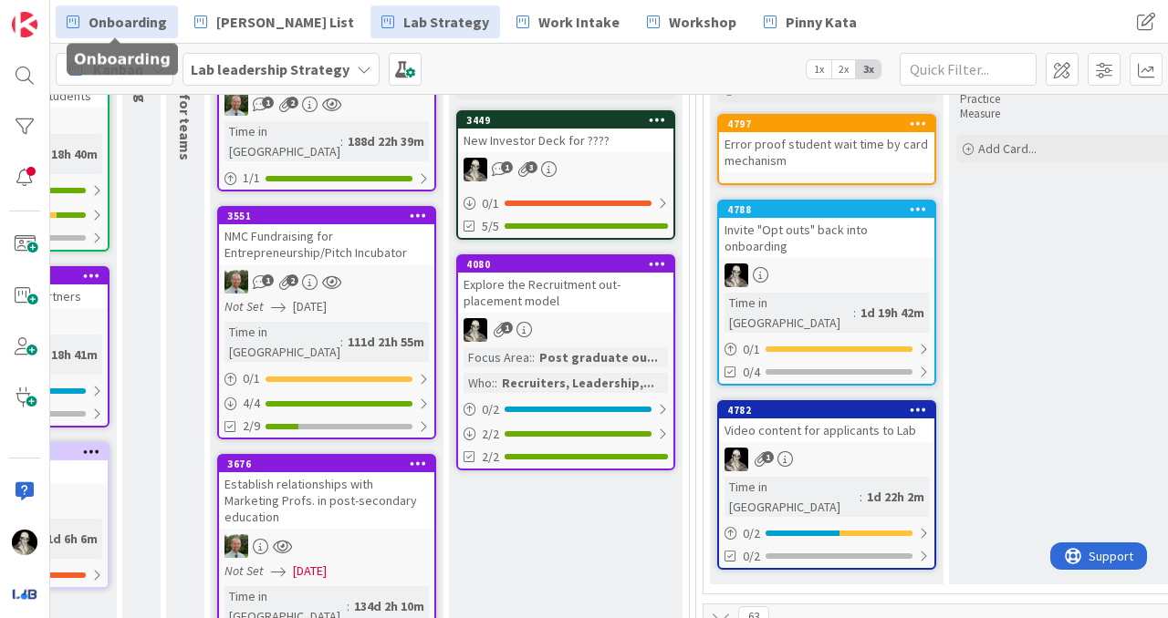
click at [135, 16] on span "Onboarding" at bounding box center [127, 22] width 78 height 22
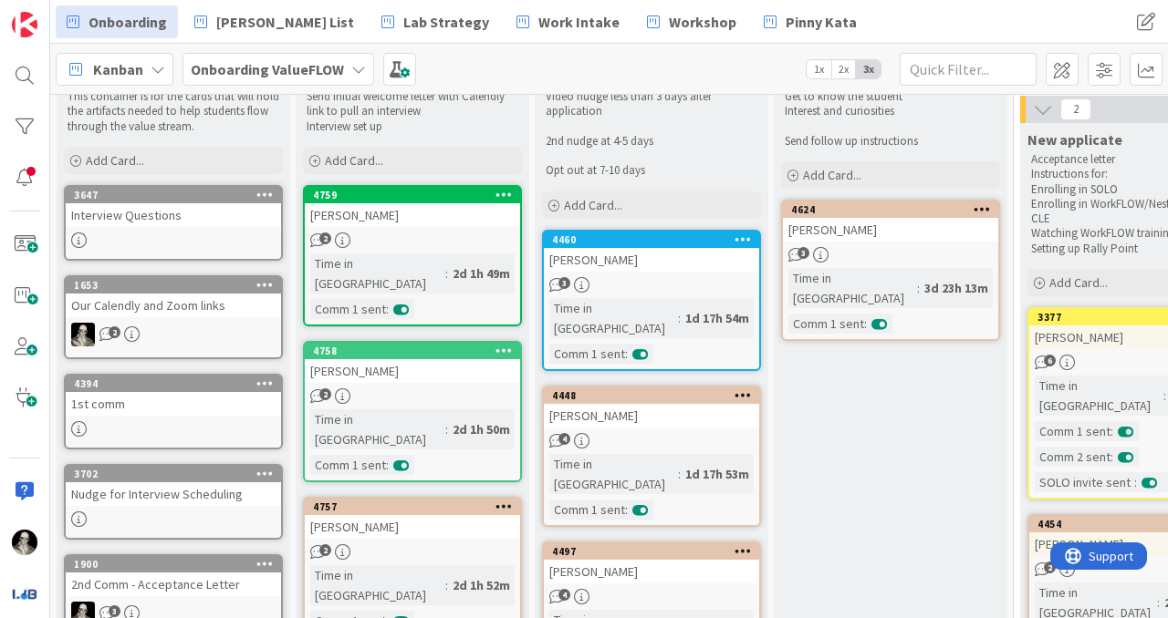
scroll to position [68, 0]
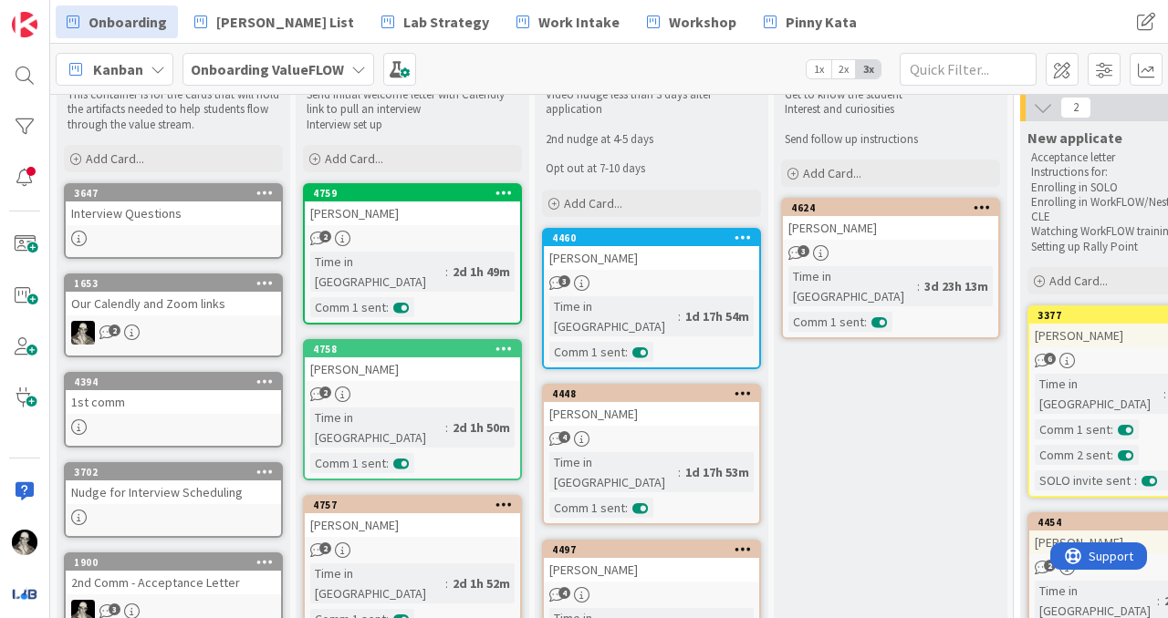
click at [196, 217] on div "Interview Questions" at bounding box center [173, 214] width 215 height 24
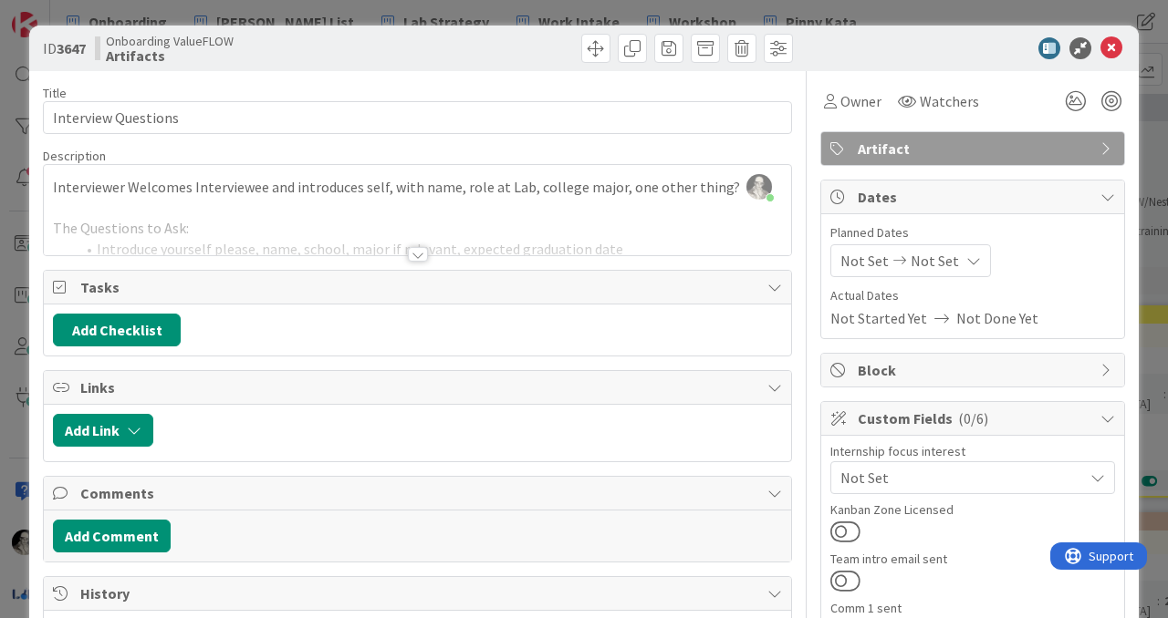
click at [421, 254] on div at bounding box center [418, 254] width 20 height 15
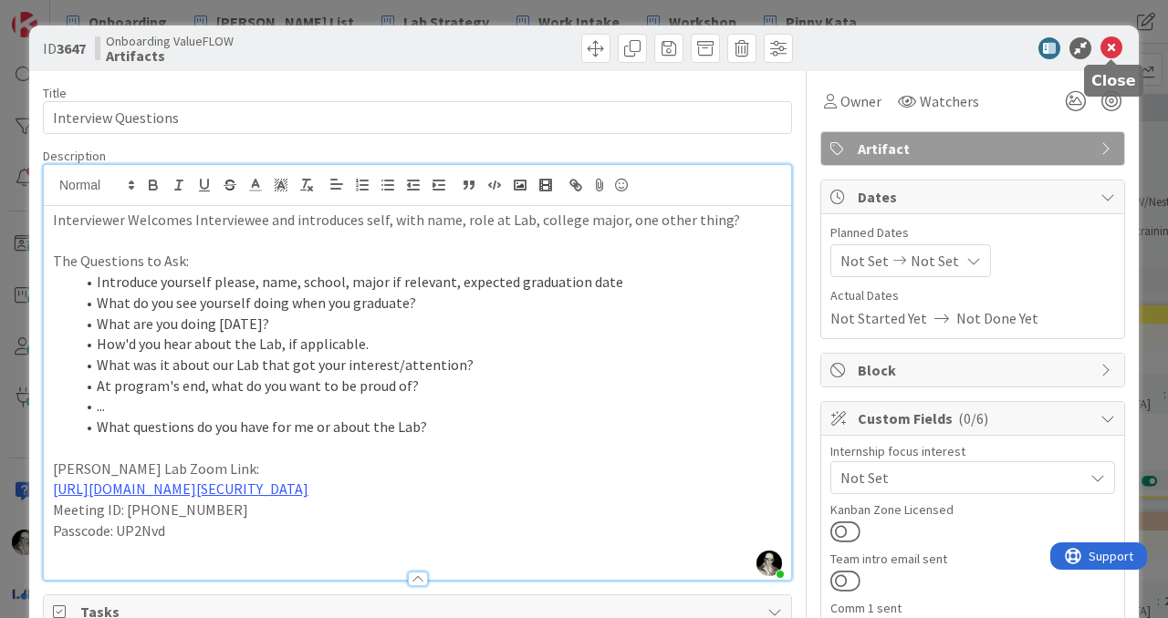
click at [1112, 45] on icon at bounding box center [1111, 48] width 22 height 22
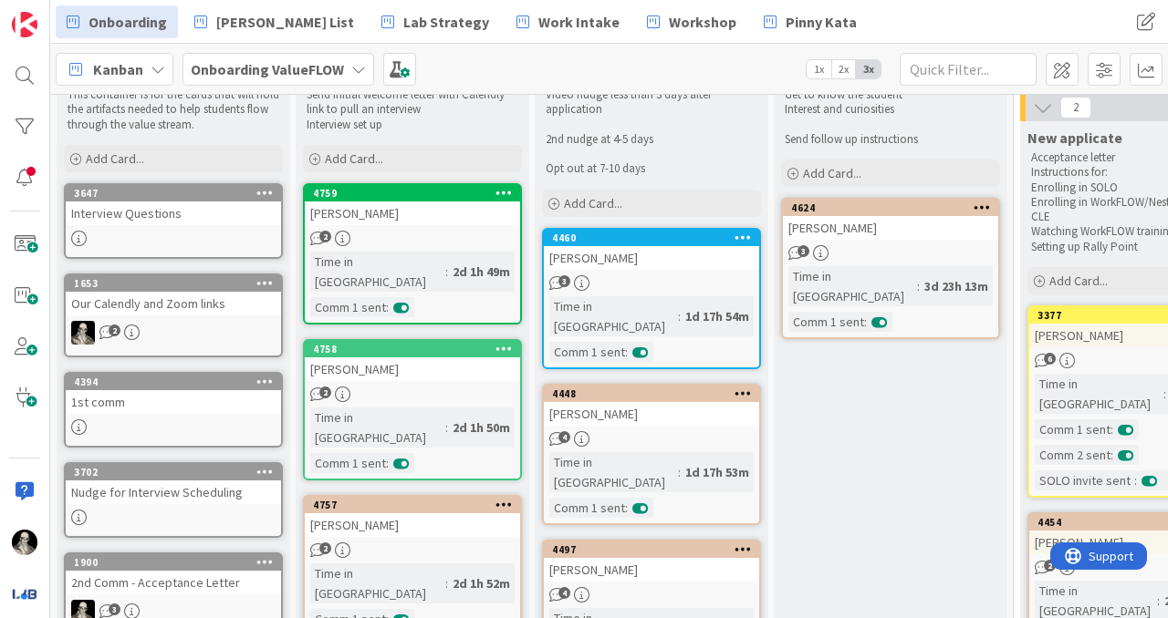
click at [169, 317] on link "1653 Our Calendly and Zoom links 2" at bounding box center [173, 316] width 219 height 84
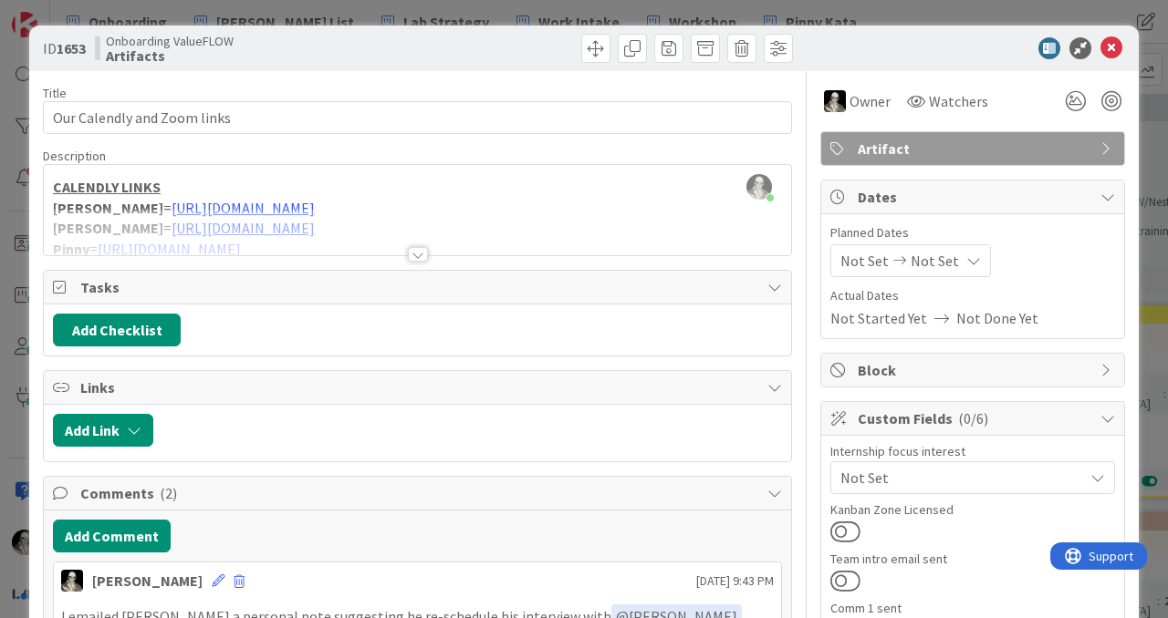
click at [416, 247] on div at bounding box center [418, 254] width 20 height 15
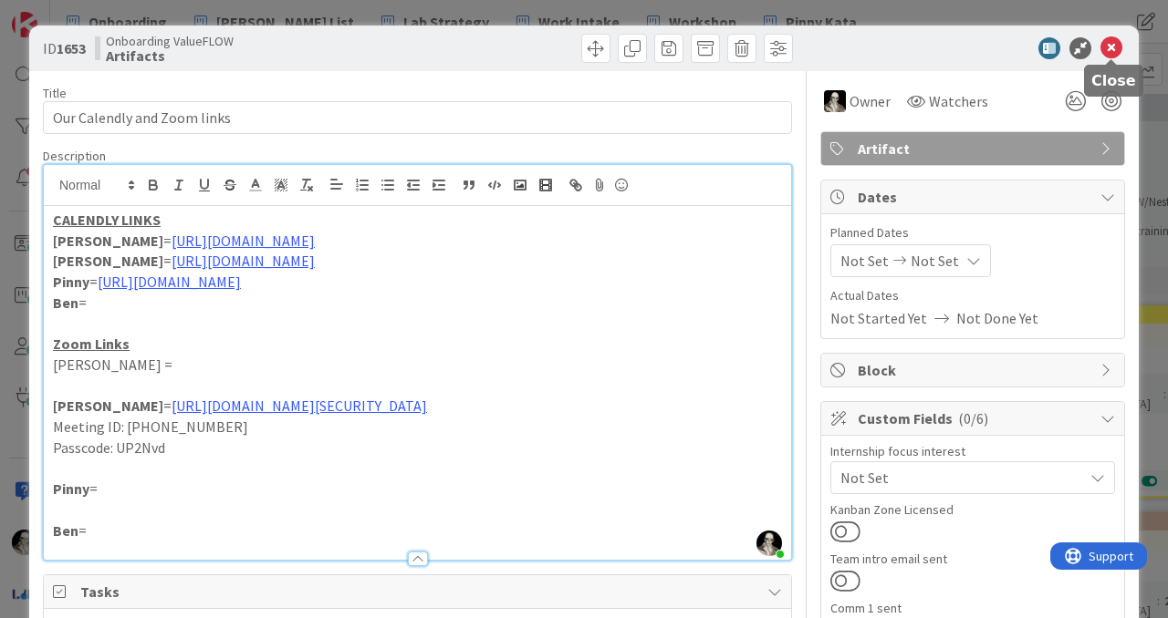
click at [1114, 48] on icon at bounding box center [1111, 48] width 22 height 22
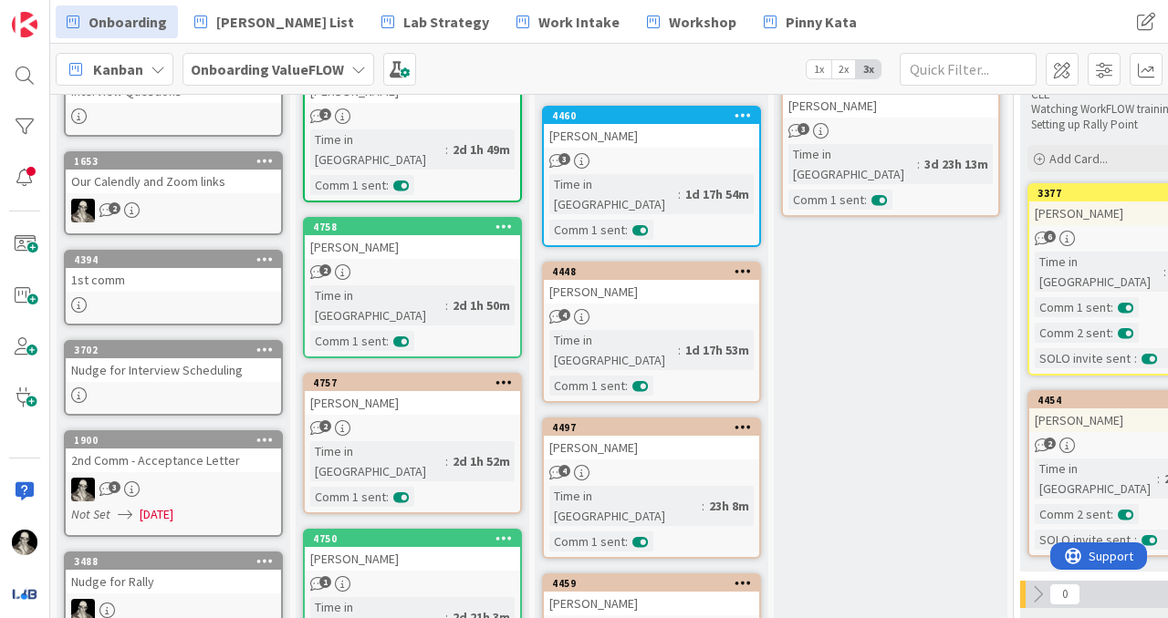
scroll to position [220, 0]
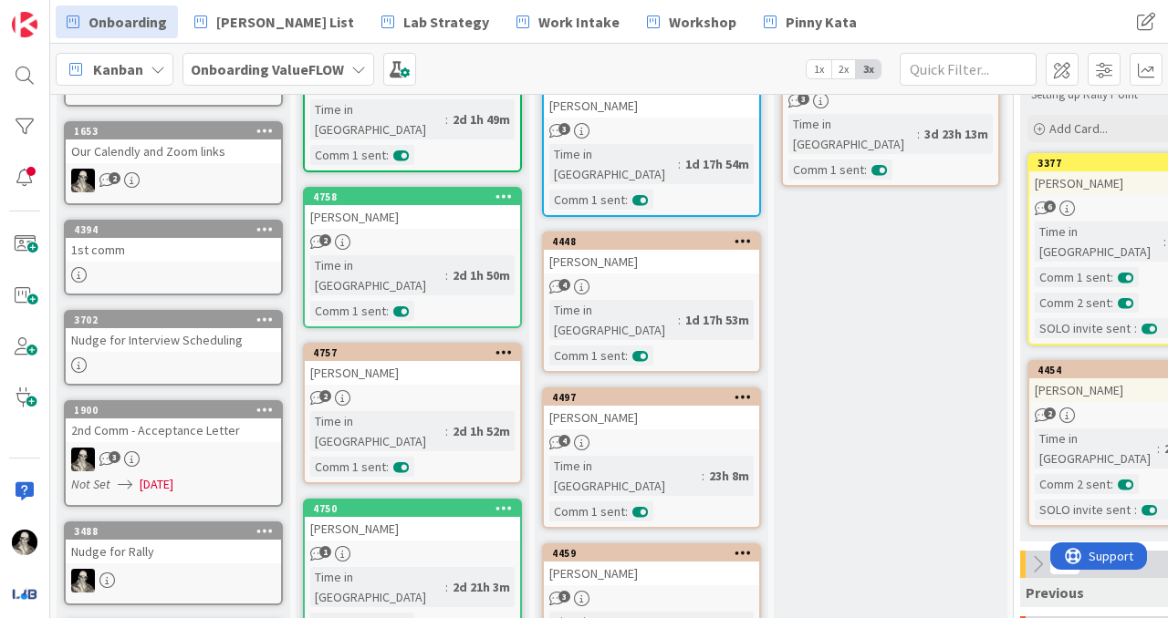
click at [158, 264] on link "4394 1st comm" at bounding box center [173, 258] width 219 height 76
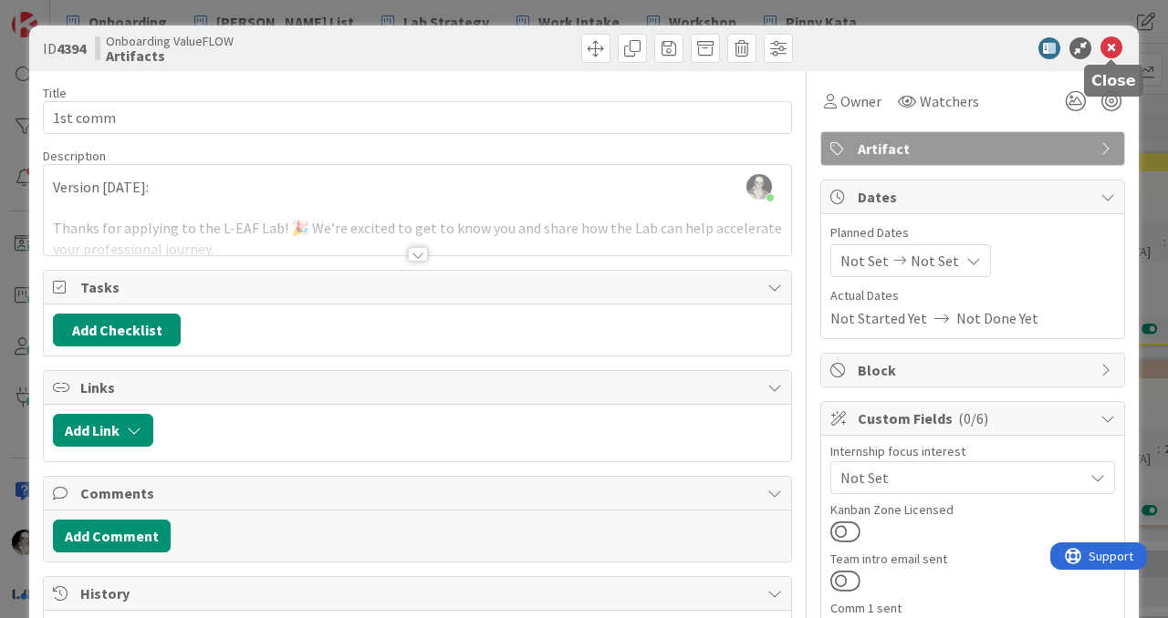
click at [1117, 51] on icon at bounding box center [1111, 48] width 22 height 22
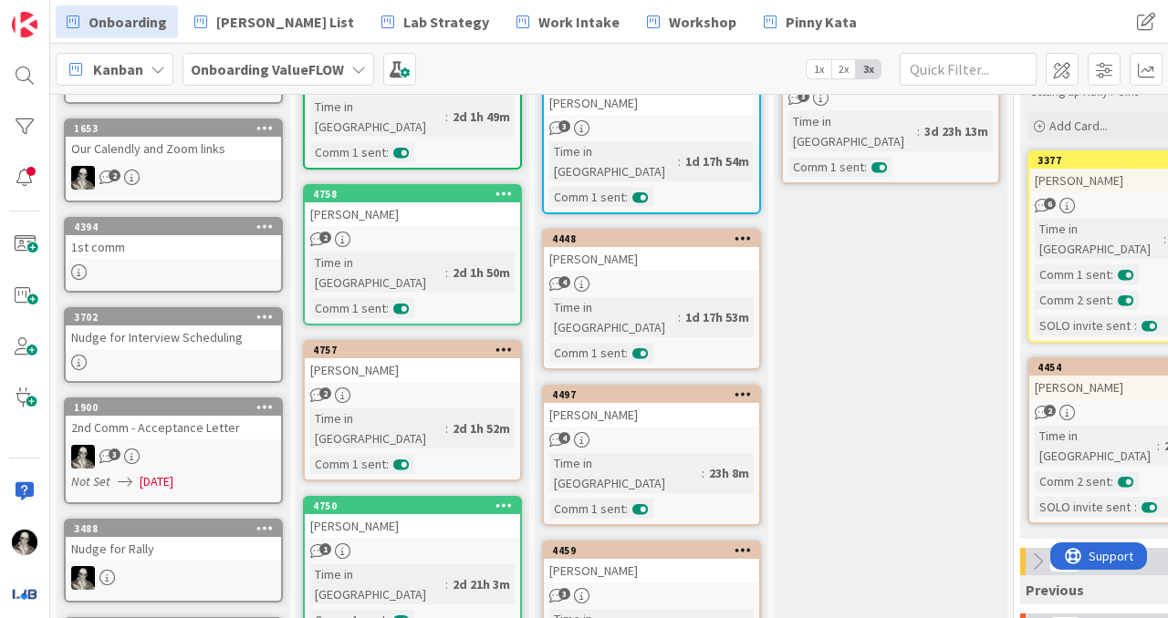
scroll to position [247, 0]
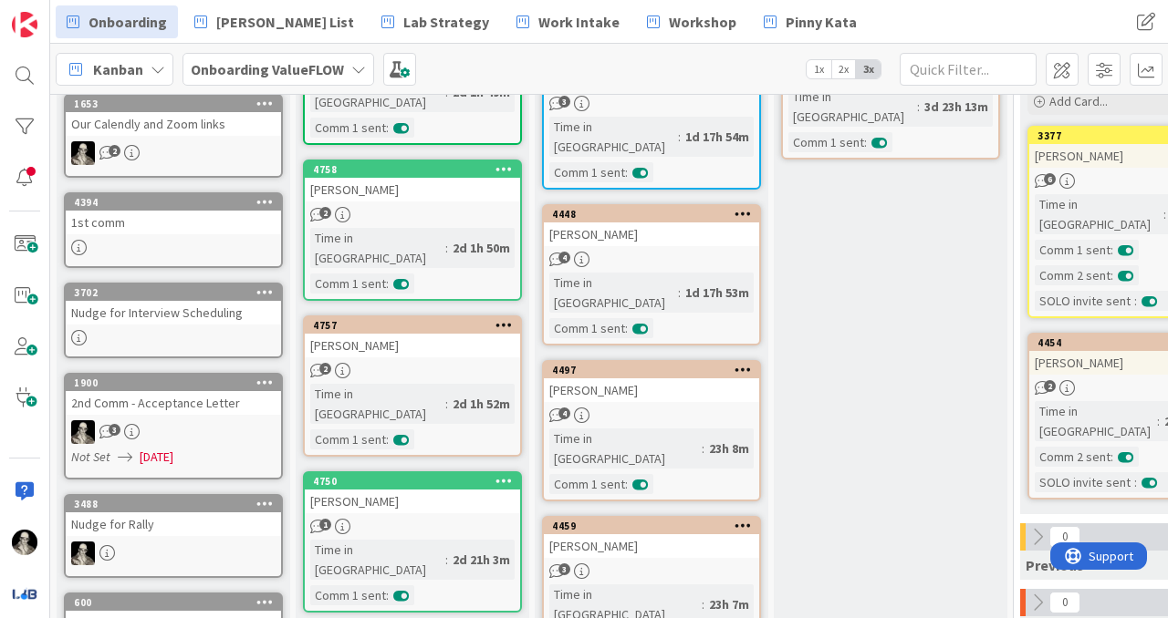
click at [155, 229] on div "1st comm" at bounding box center [173, 223] width 215 height 24
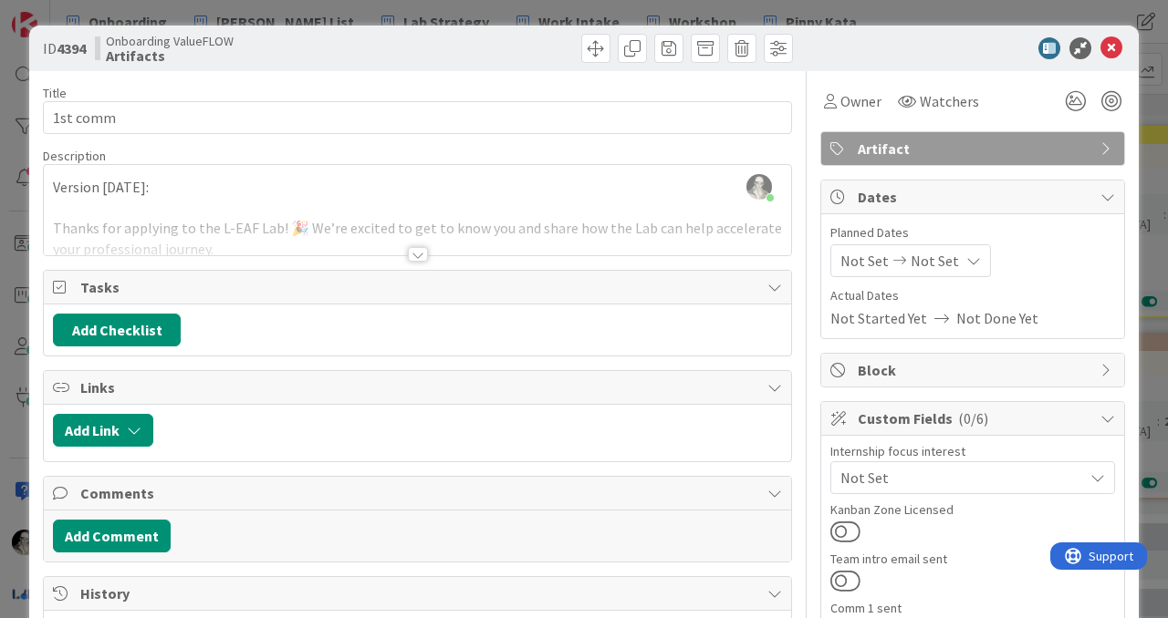
click at [416, 247] on div at bounding box center [418, 254] width 20 height 15
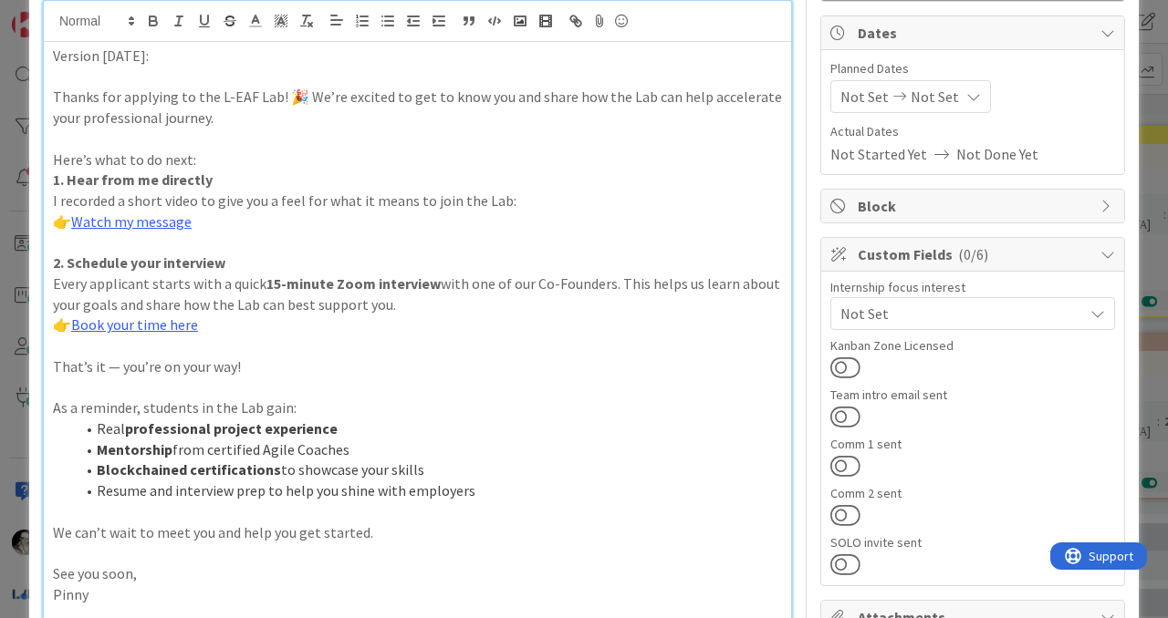
scroll to position [166, 0]
drag, startPoint x: 295, startPoint y: 98, endPoint x: 291, endPoint y: 61, distance: 36.7
click at [291, 88] on p "Thanks for applying to the L-EAF Lab! 🎉 We’re excited to get to know you and sh…" at bounding box center [417, 105] width 729 height 41
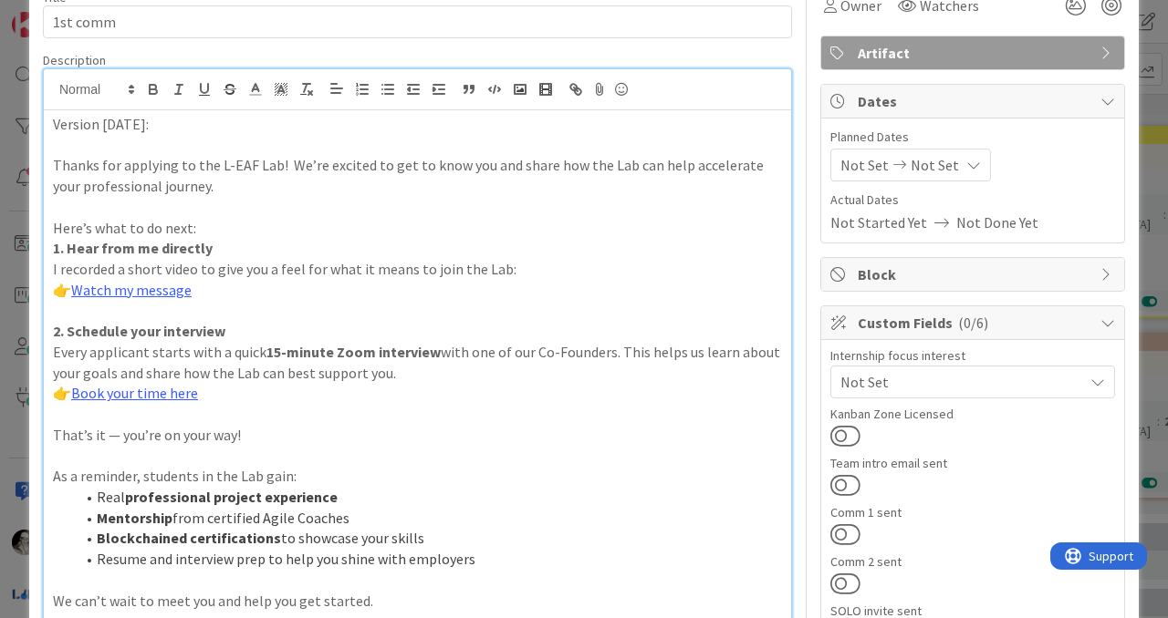
scroll to position [0, 0]
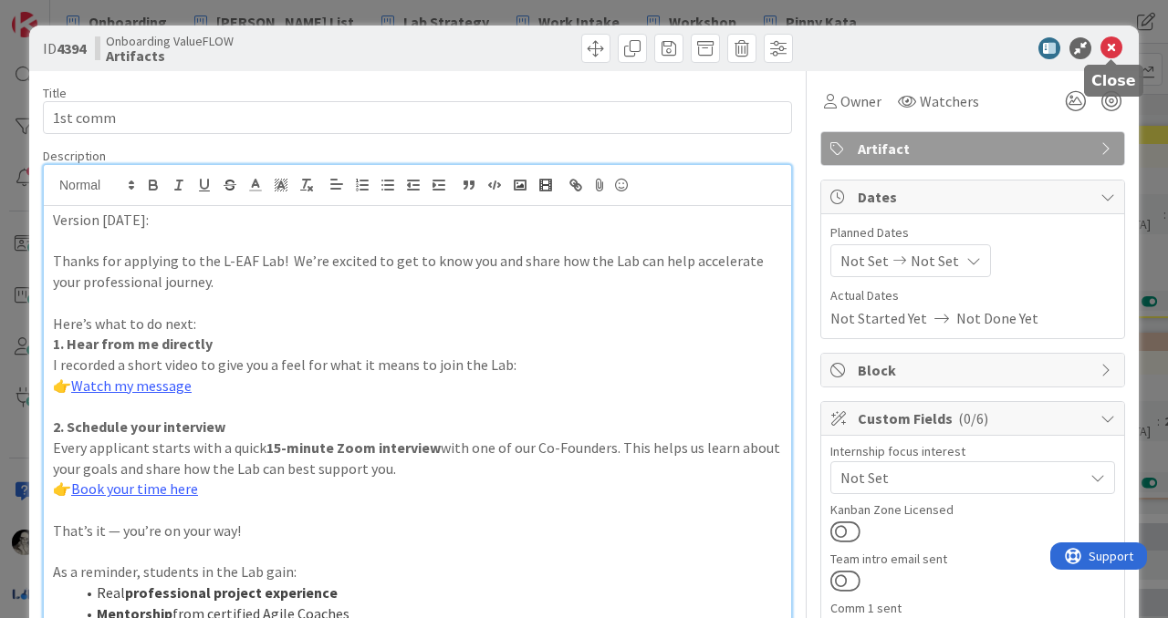
click at [1113, 46] on icon at bounding box center [1111, 48] width 22 height 22
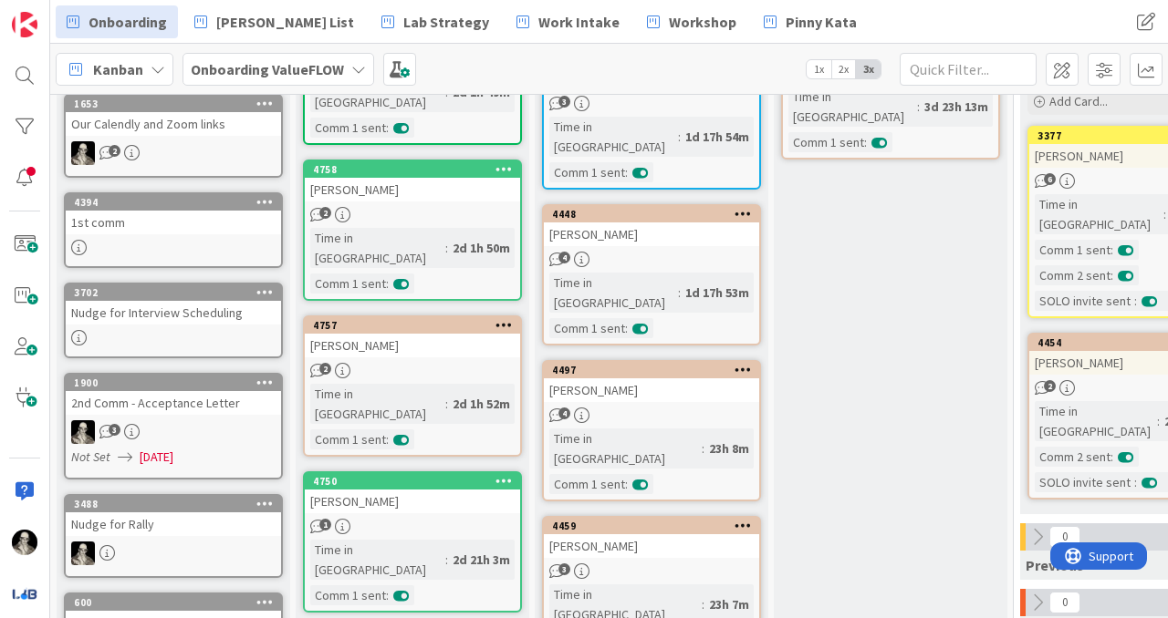
click at [193, 315] on div "Nudge for Interview Scheduling" at bounding box center [173, 313] width 215 height 24
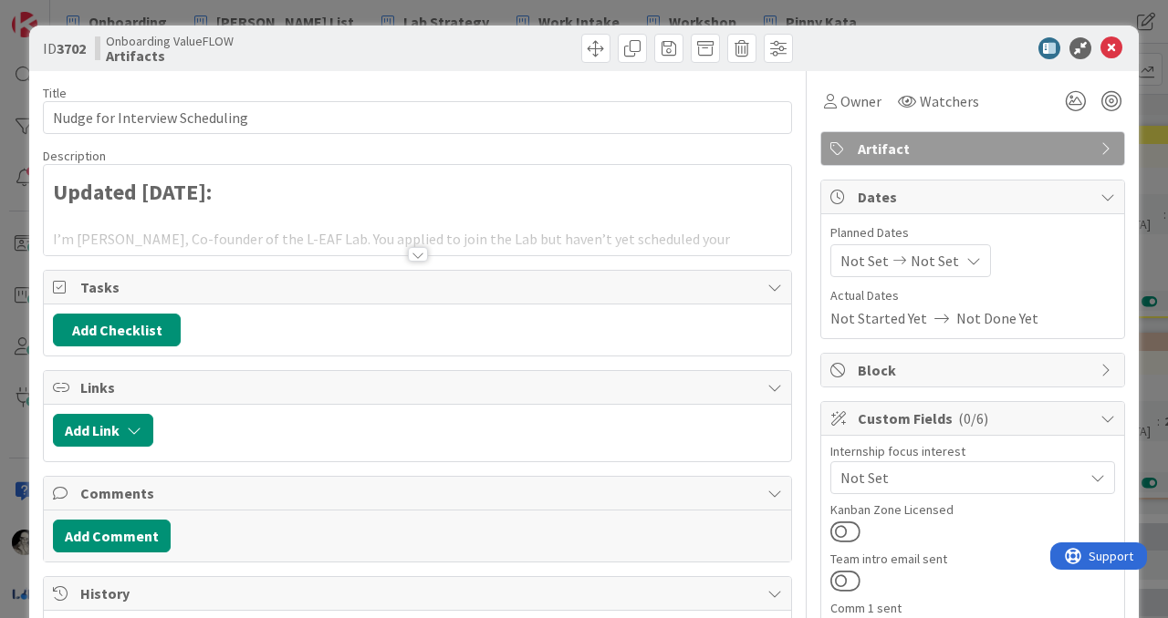
click at [419, 246] on div at bounding box center [417, 232] width 747 height 47
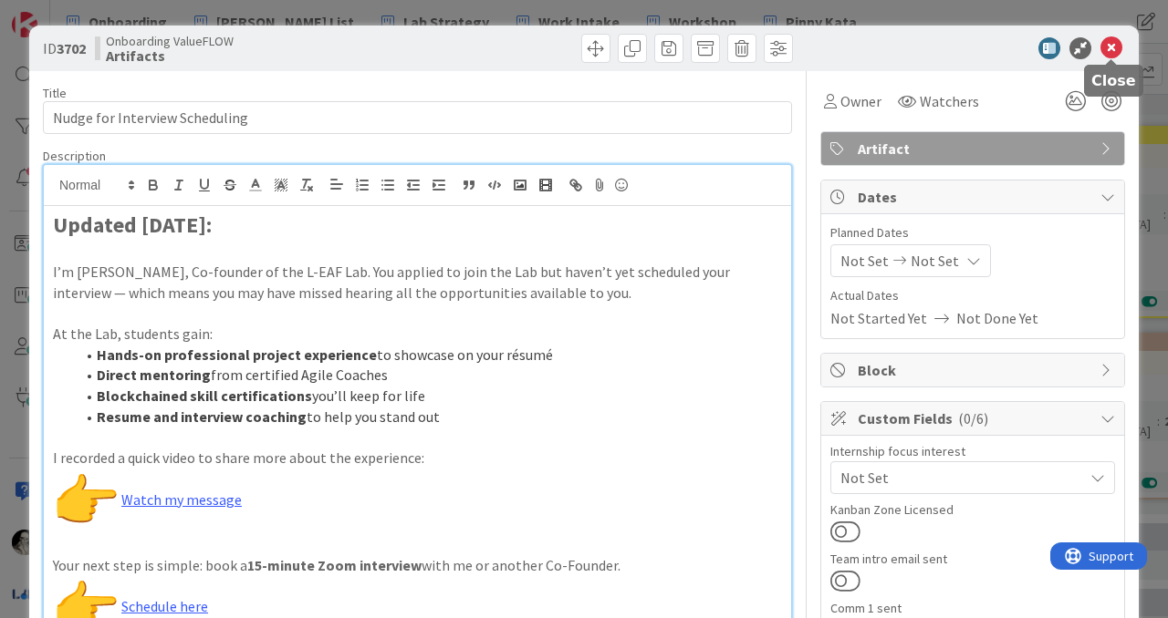
click at [1110, 44] on icon at bounding box center [1111, 48] width 22 height 22
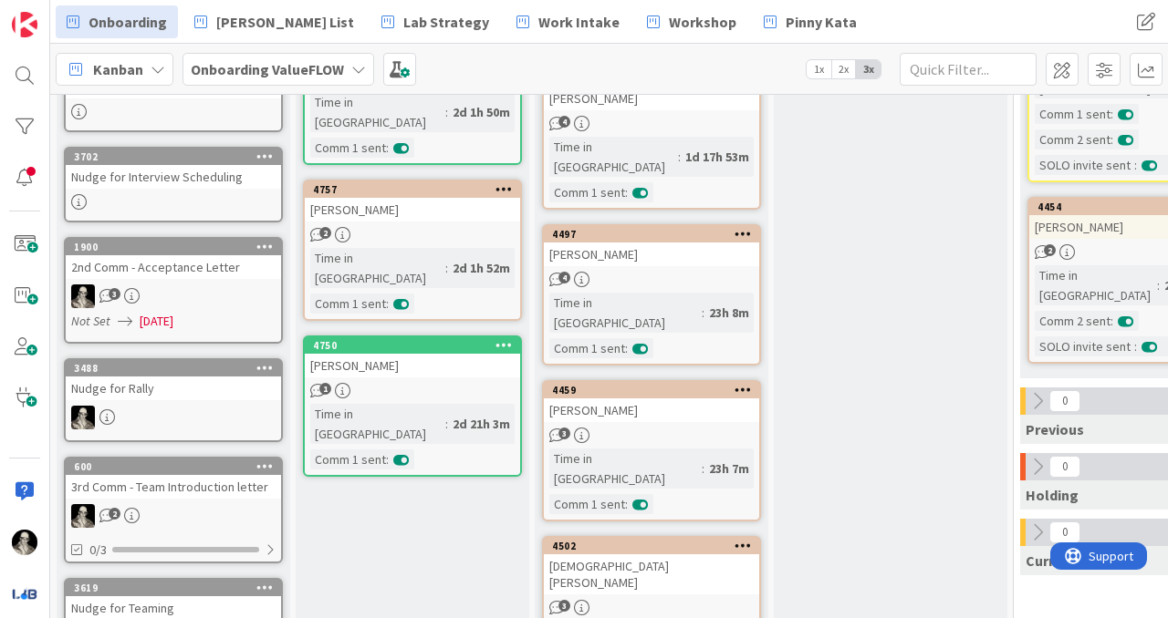
scroll to position [385, 0]
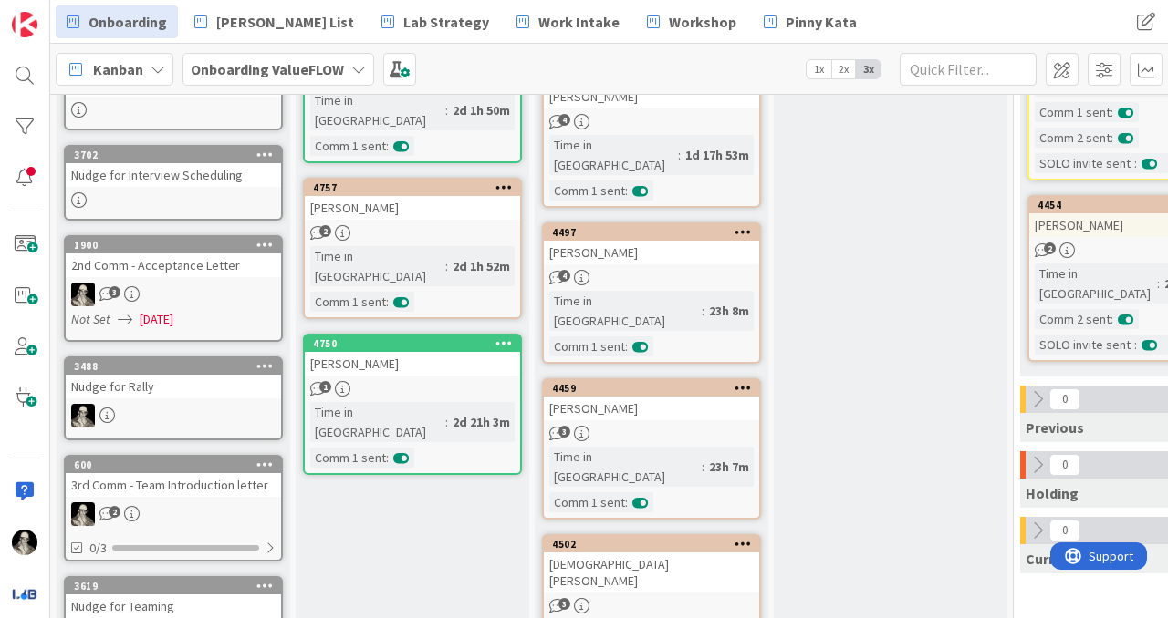
click at [214, 281] on link "1900 2nd Comm - Acceptance Letter 3 Not Set 10/07/2024" at bounding box center [173, 288] width 219 height 107
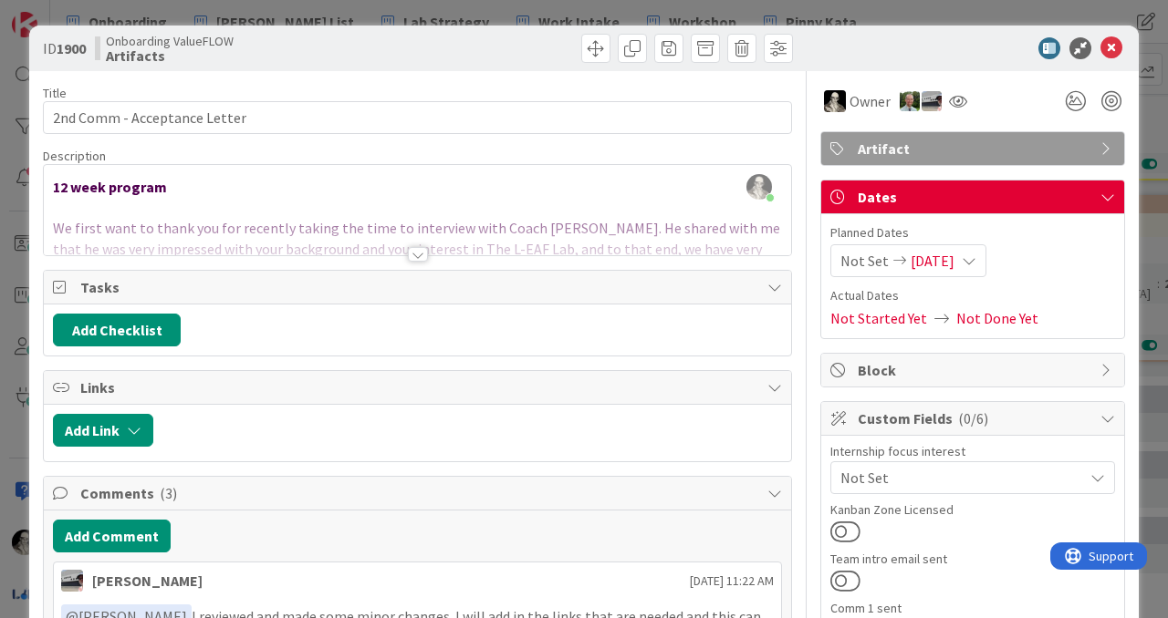
click at [420, 246] on div at bounding box center [417, 232] width 747 height 47
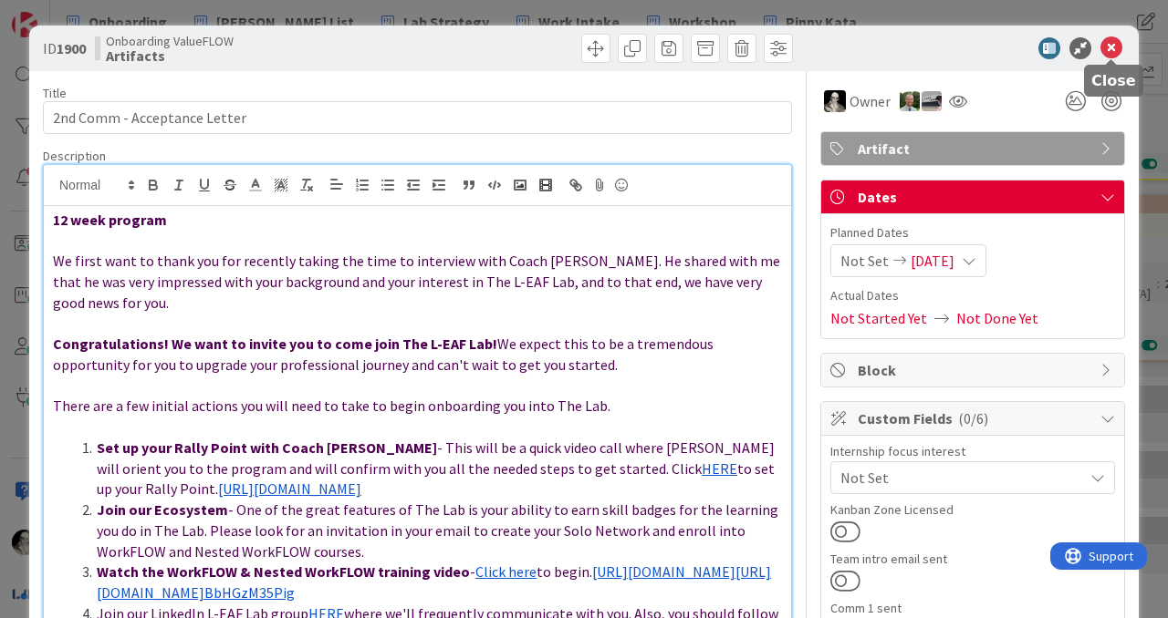
click at [1117, 44] on icon at bounding box center [1111, 48] width 22 height 22
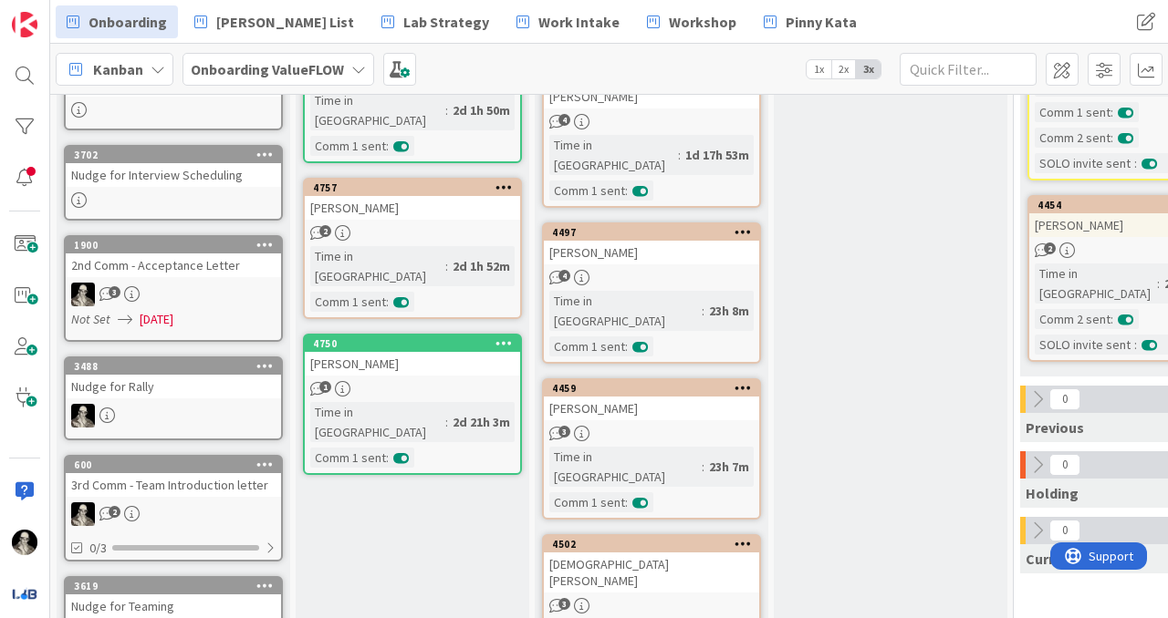
click at [192, 400] on link "3488 Nudge for Rally" at bounding box center [173, 399] width 219 height 84
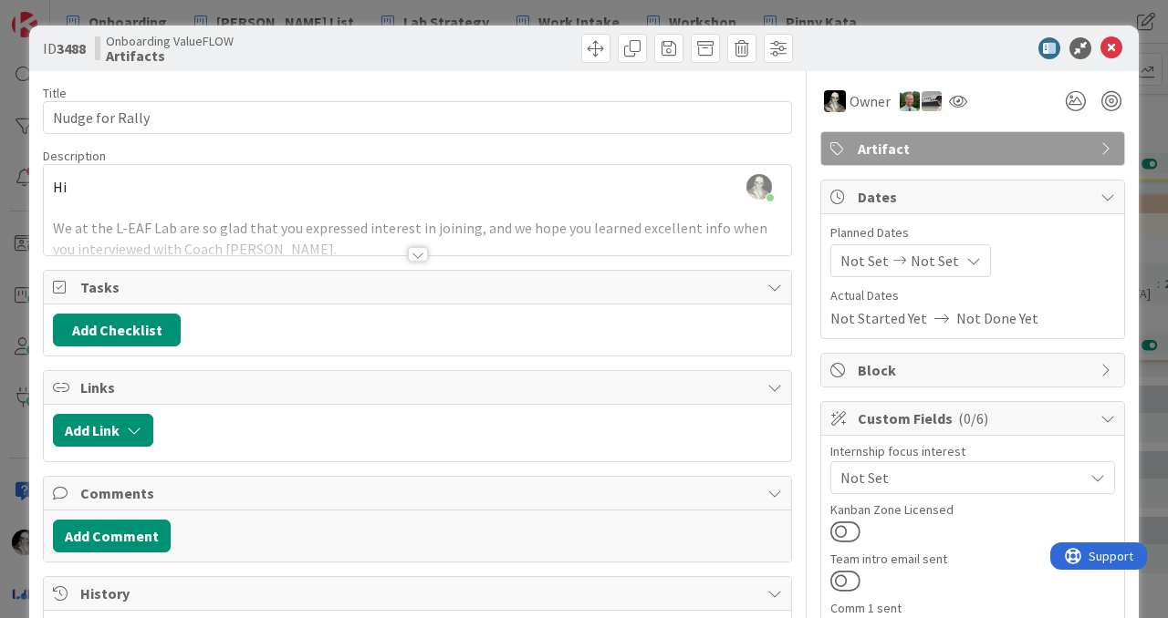
click at [417, 252] on div at bounding box center [418, 254] width 20 height 15
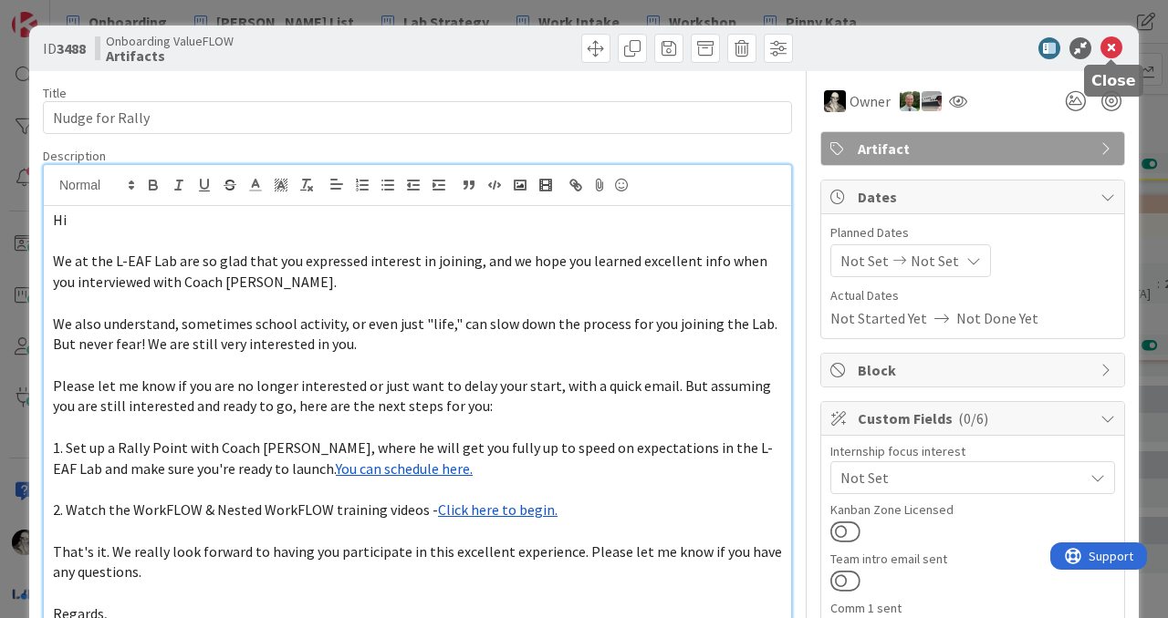
click at [1108, 50] on icon at bounding box center [1111, 48] width 22 height 22
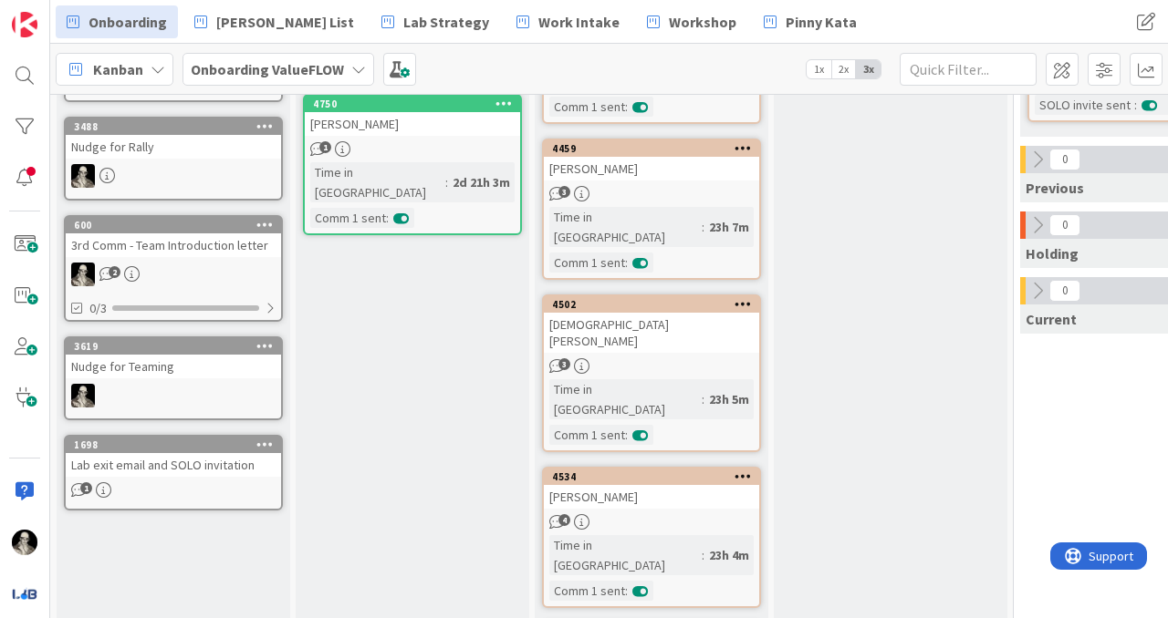
scroll to position [649, 0]
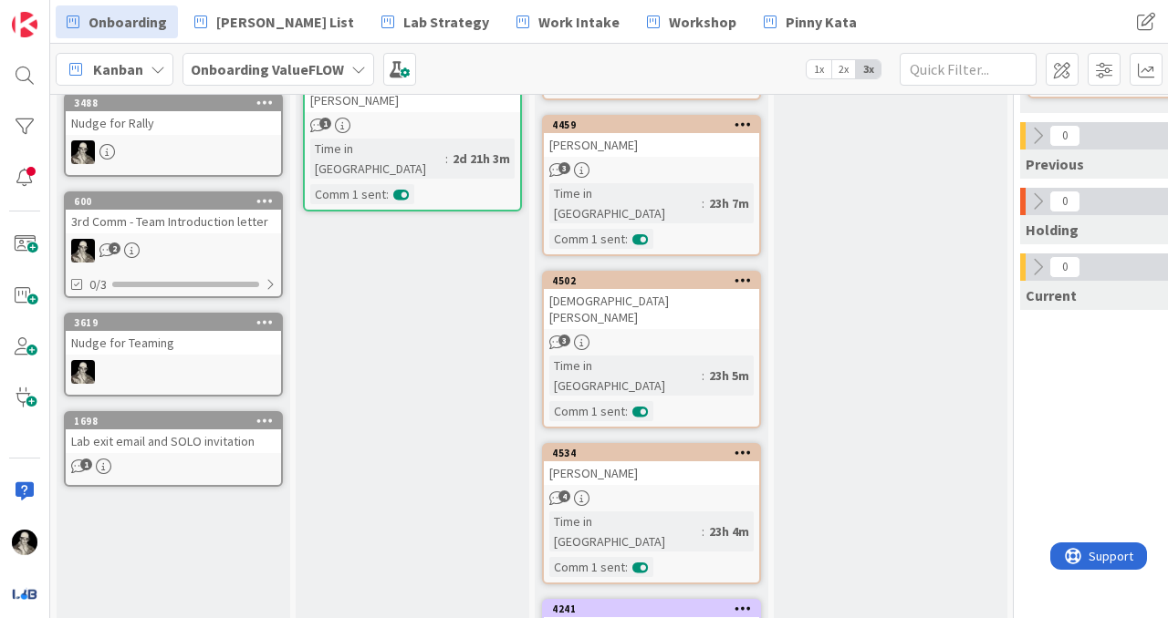
click at [154, 242] on div "2" at bounding box center [173, 251] width 215 height 24
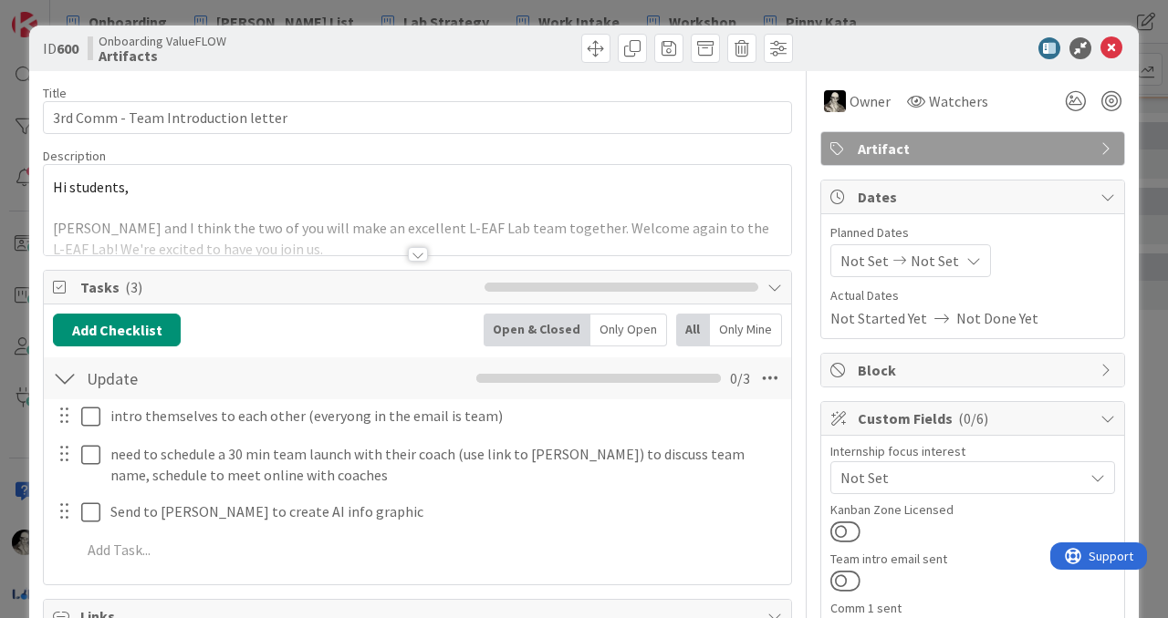
click at [427, 249] on div at bounding box center [417, 232] width 747 height 47
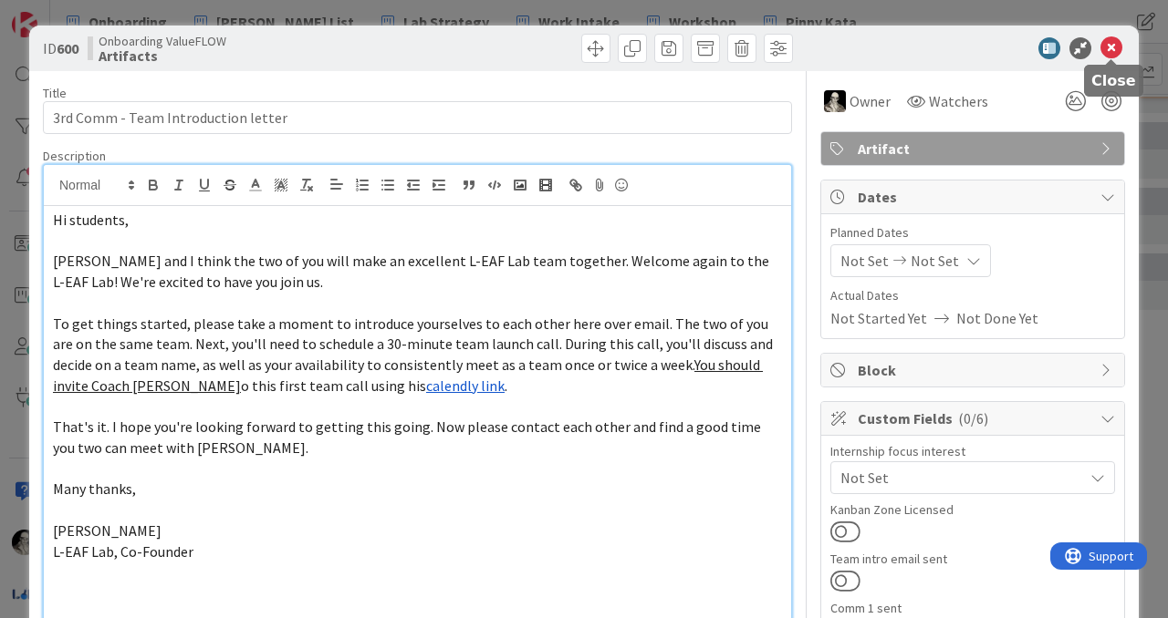
click at [1106, 39] on icon at bounding box center [1111, 48] width 22 height 22
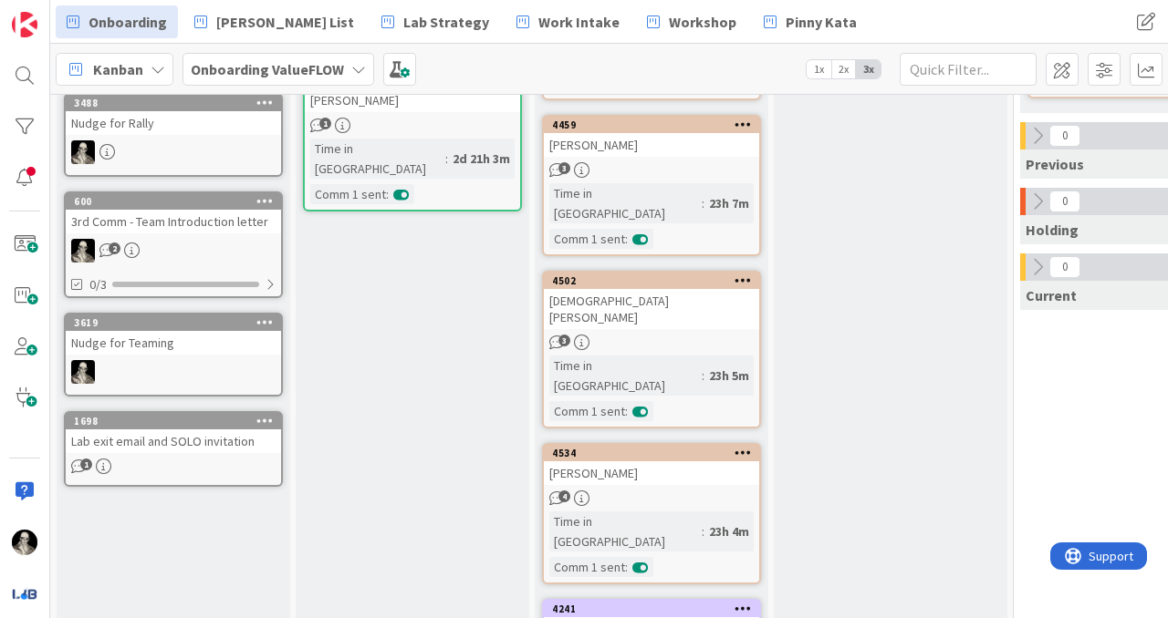
click at [172, 362] on div at bounding box center [173, 372] width 215 height 24
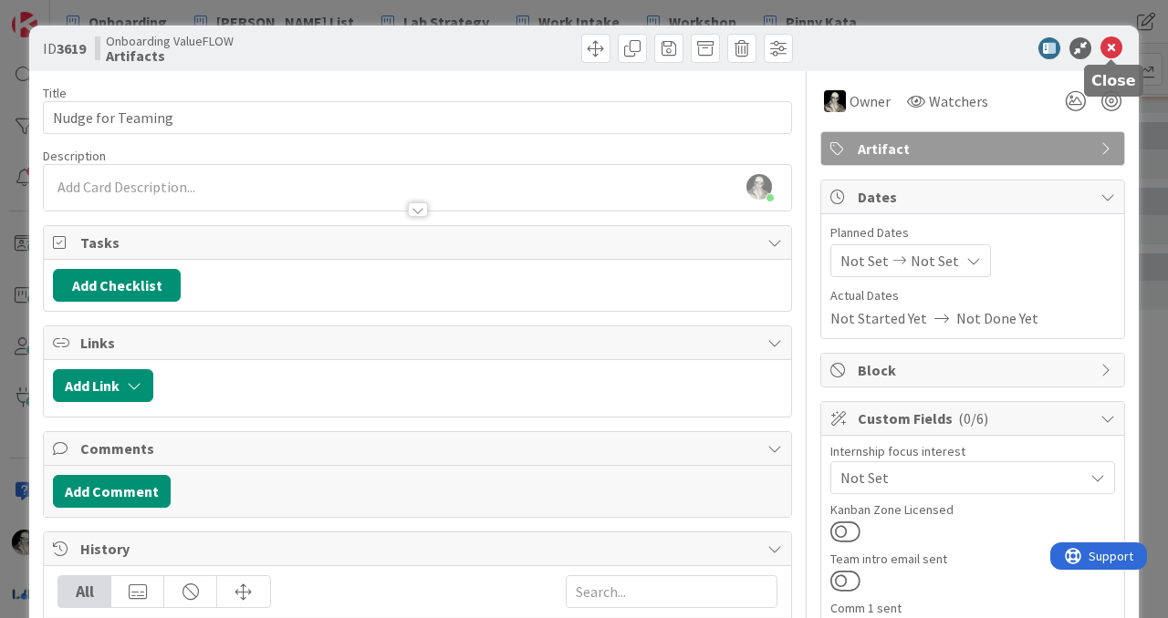
click at [1112, 44] on icon at bounding box center [1111, 48] width 22 height 22
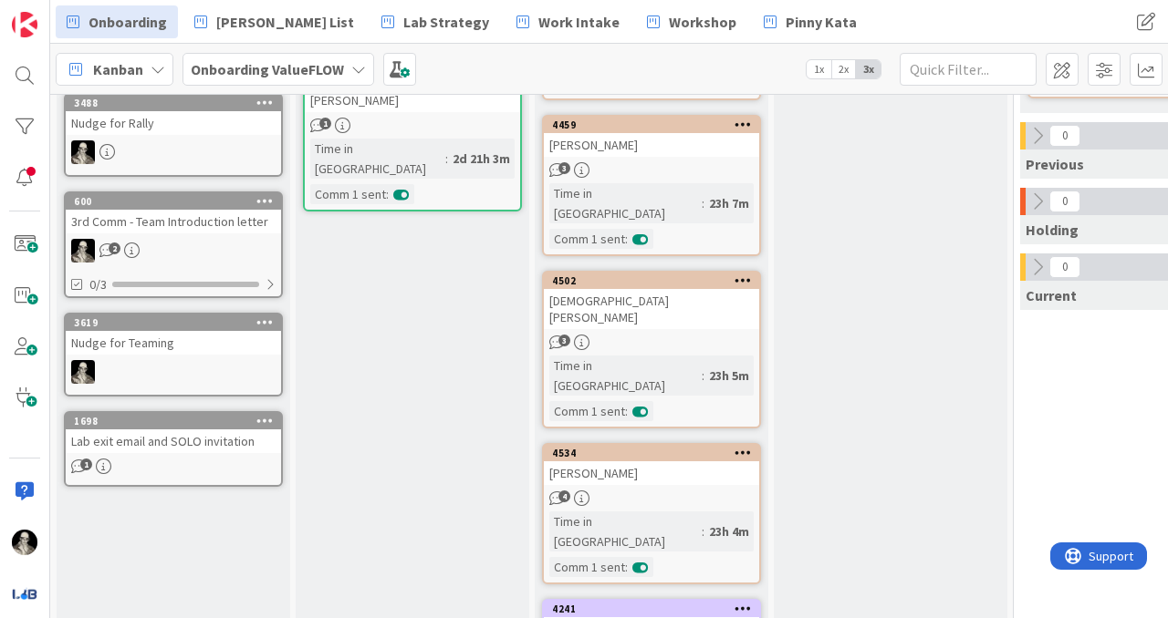
click at [166, 453] on link "1698 Lab exit email and SOLO invitation 1" at bounding box center [173, 449] width 219 height 76
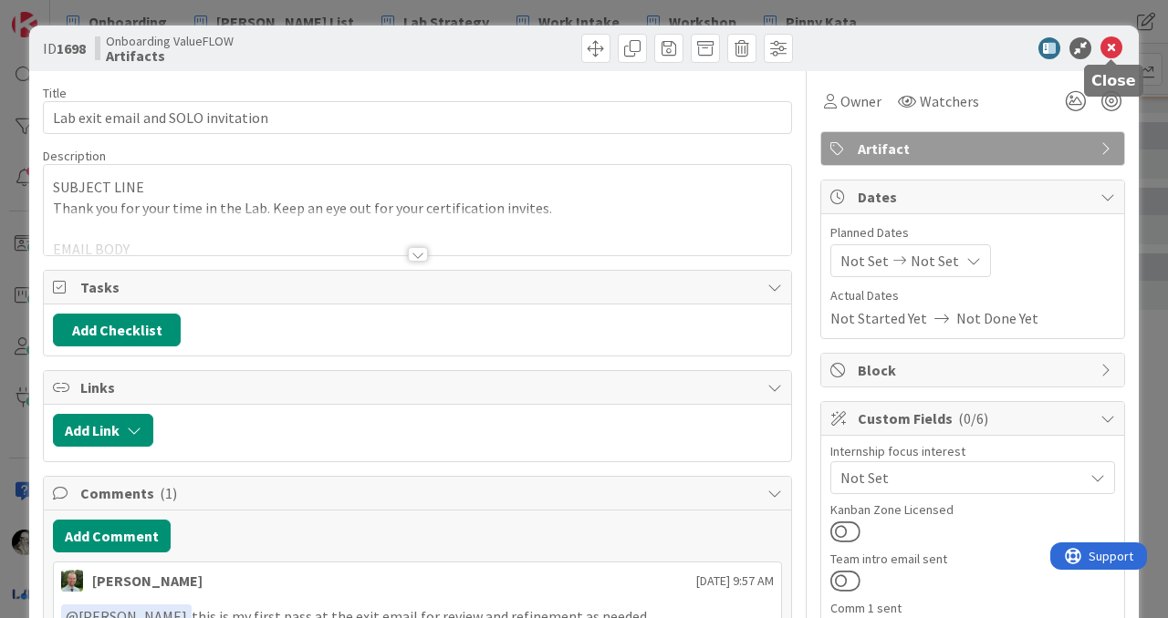
click at [1115, 44] on icon at bounding box center [1111, 48] width 22 height 22
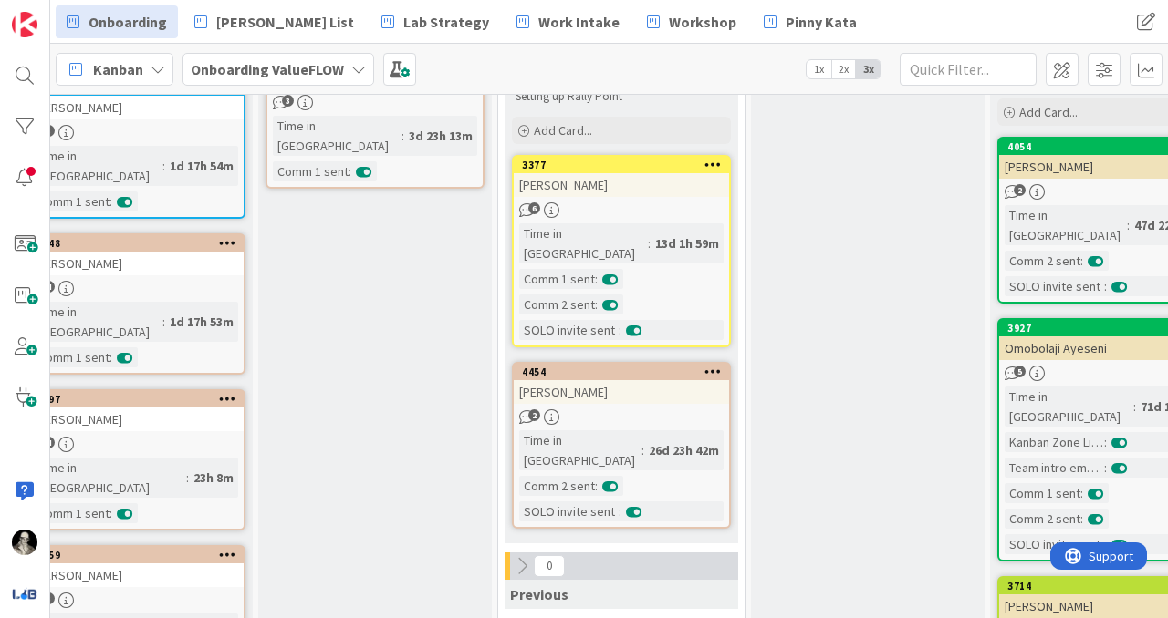
scroll to position [213, 515]
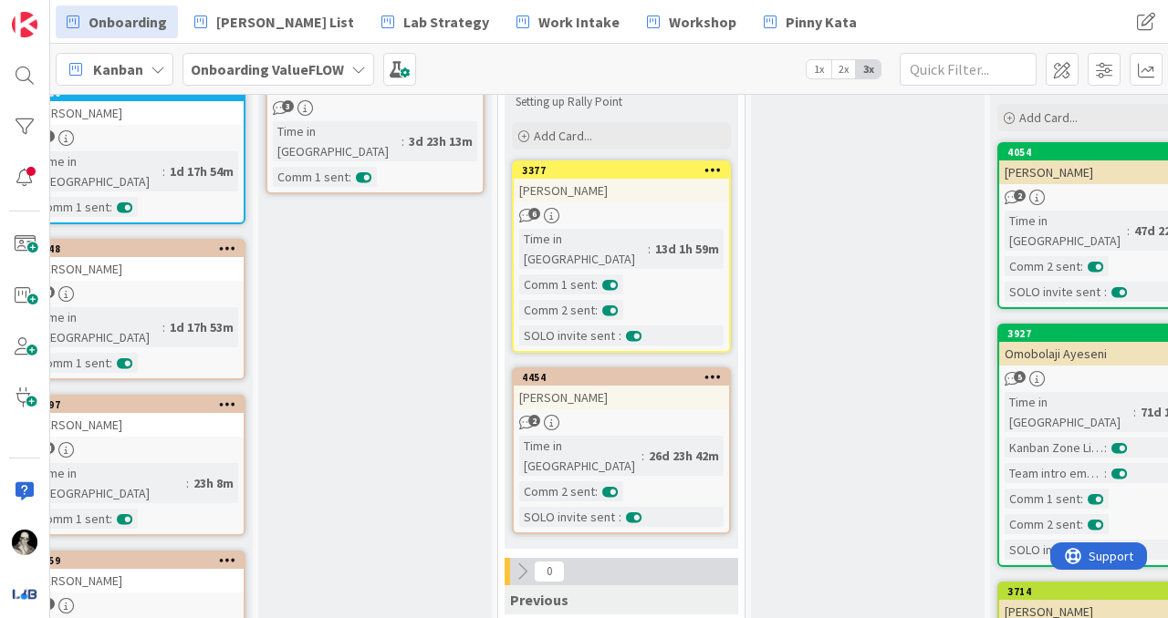
click at [645, 386] on div "[PERSON_NAME]" at bounding box center [621, 398] width 215 height 24
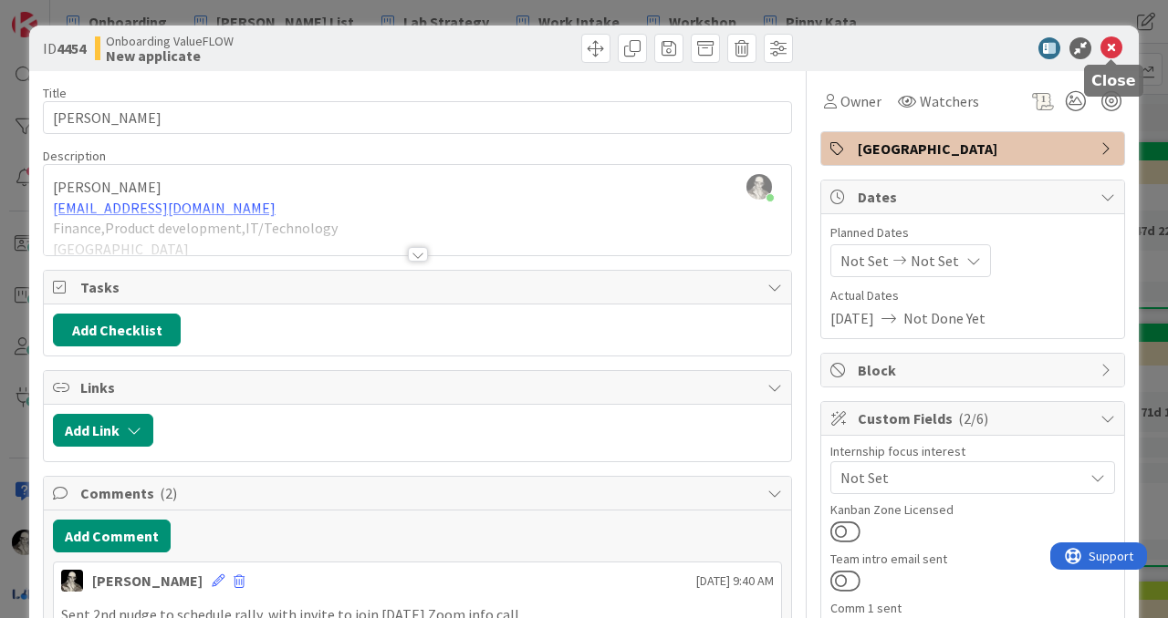
click at [1114, 54] on icon at bounding box center [1111, 48] width 22 height 22
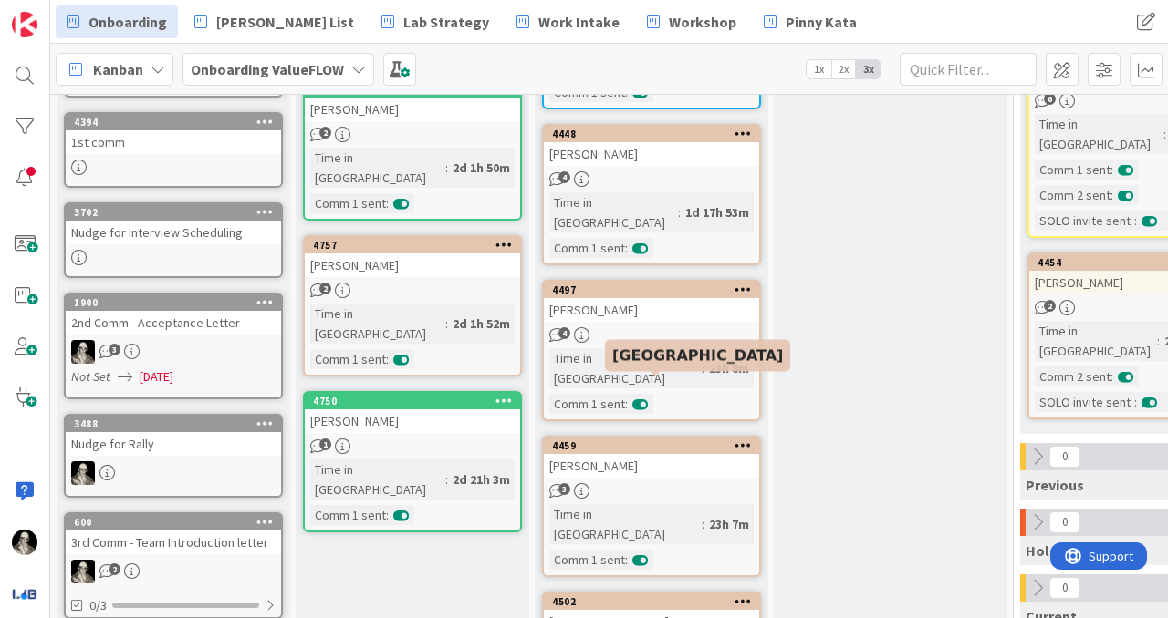
scroll to position [330, 0]
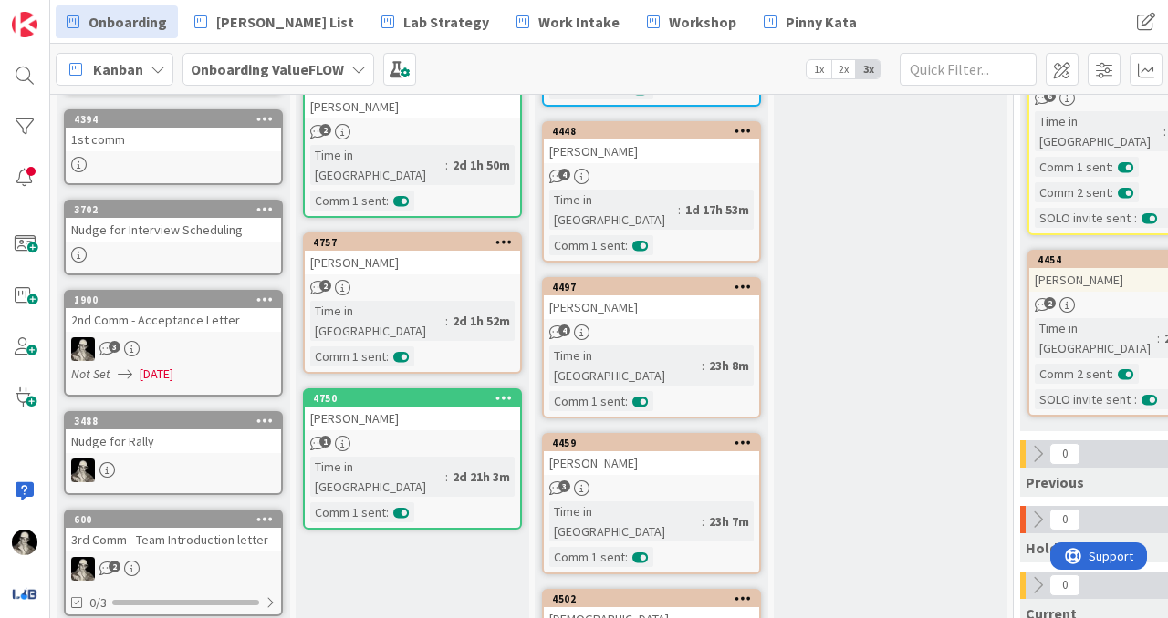
click at [187, 150] on div "1st comm" at bounding box center [173, 140] width 215 height 24
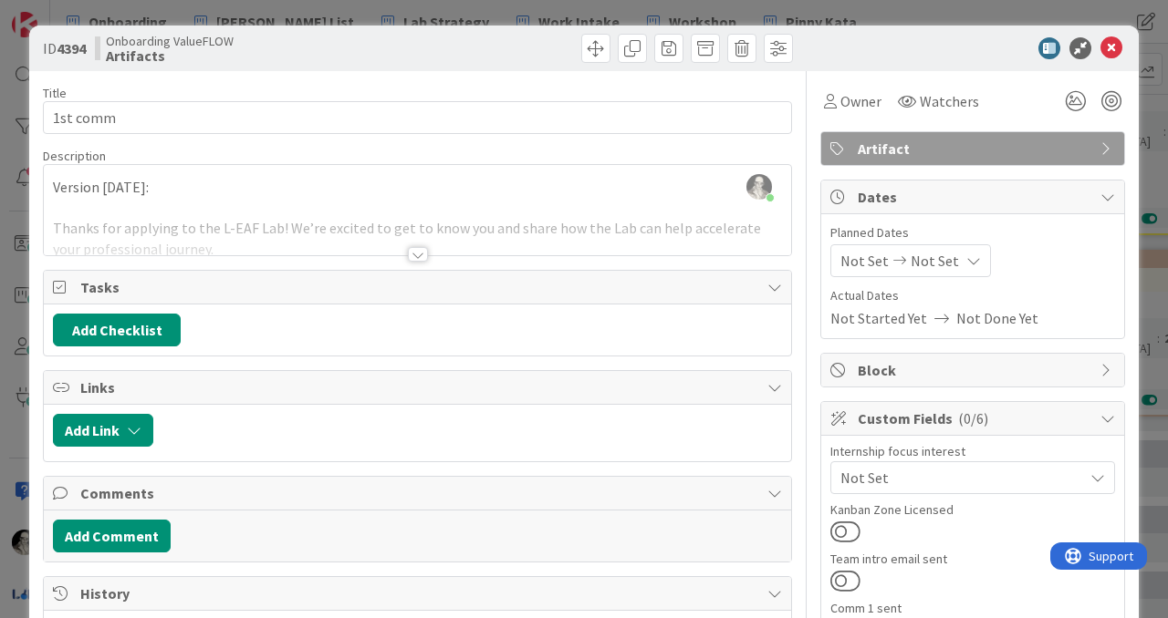
click at [423, 250] on div at bounding box center [418, 254] width 20 height 15
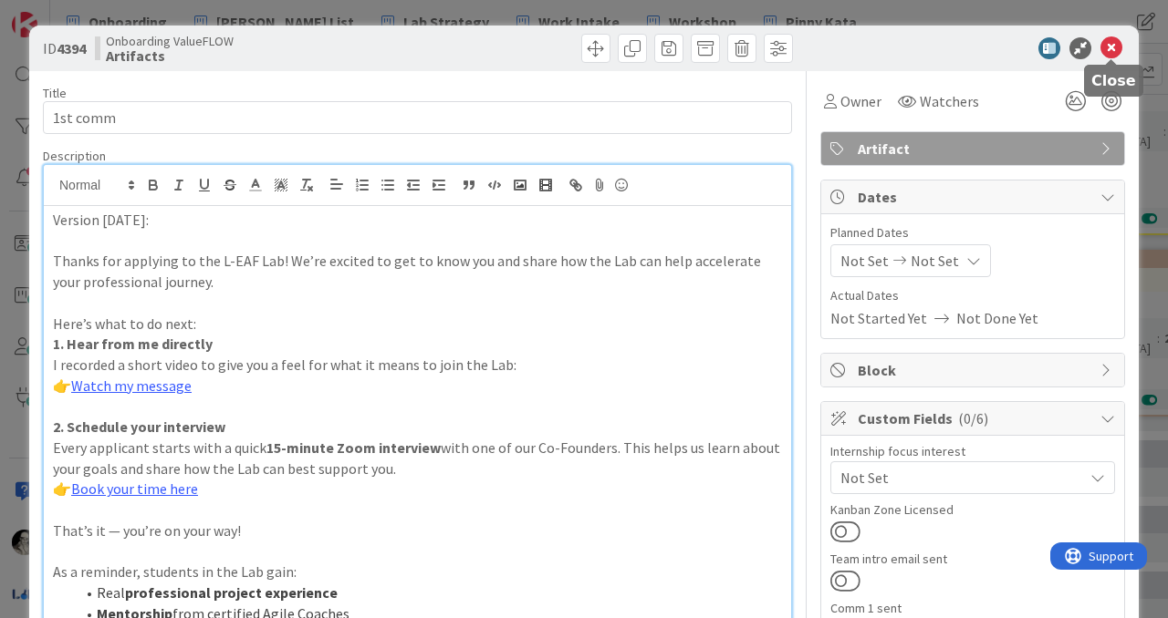
click at [1104, 47] on icon at bounding box center [1111, 48] width 22 height 22
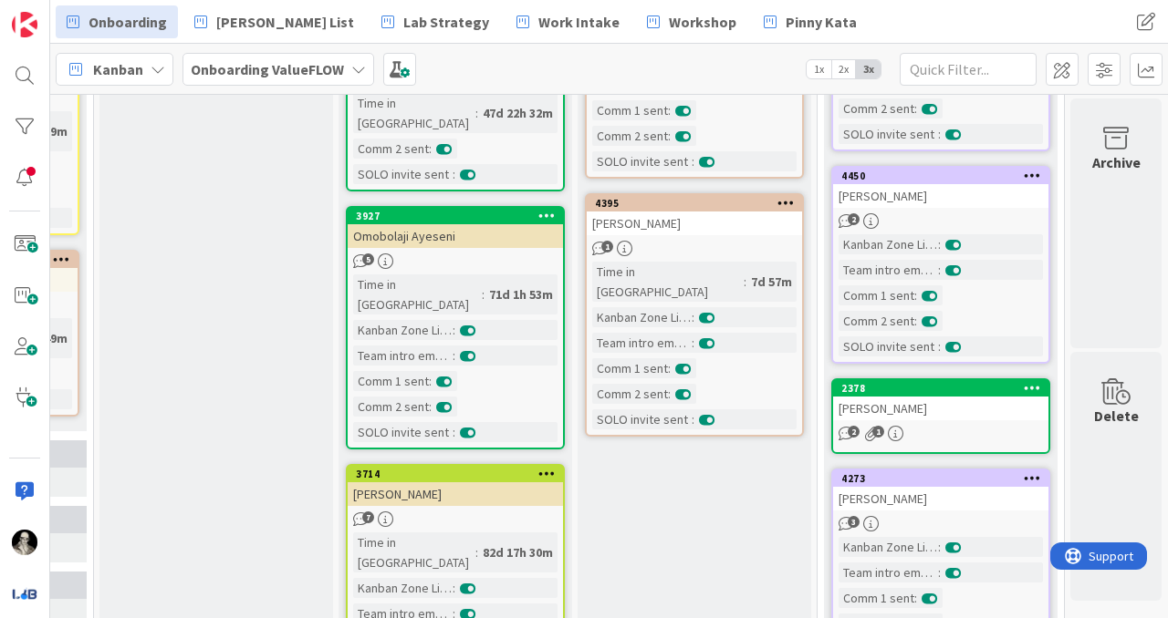
scroll to position [0, 1167]
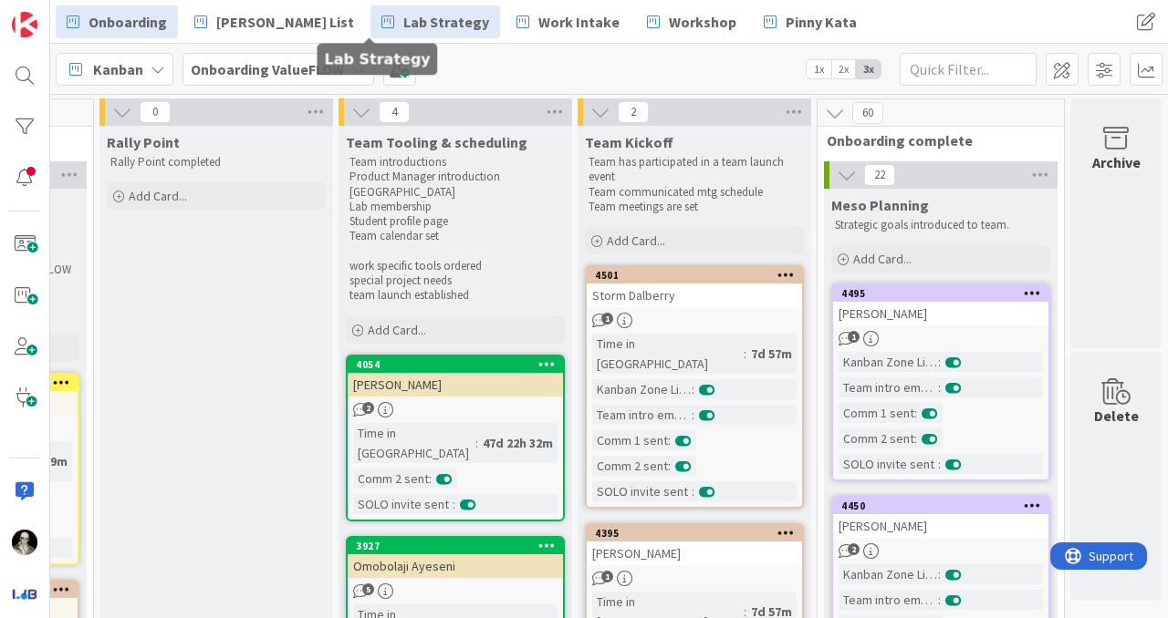
click at [403, 28] on span "Lab Strategy" at bounding box center [446, 22] width 86 height 22
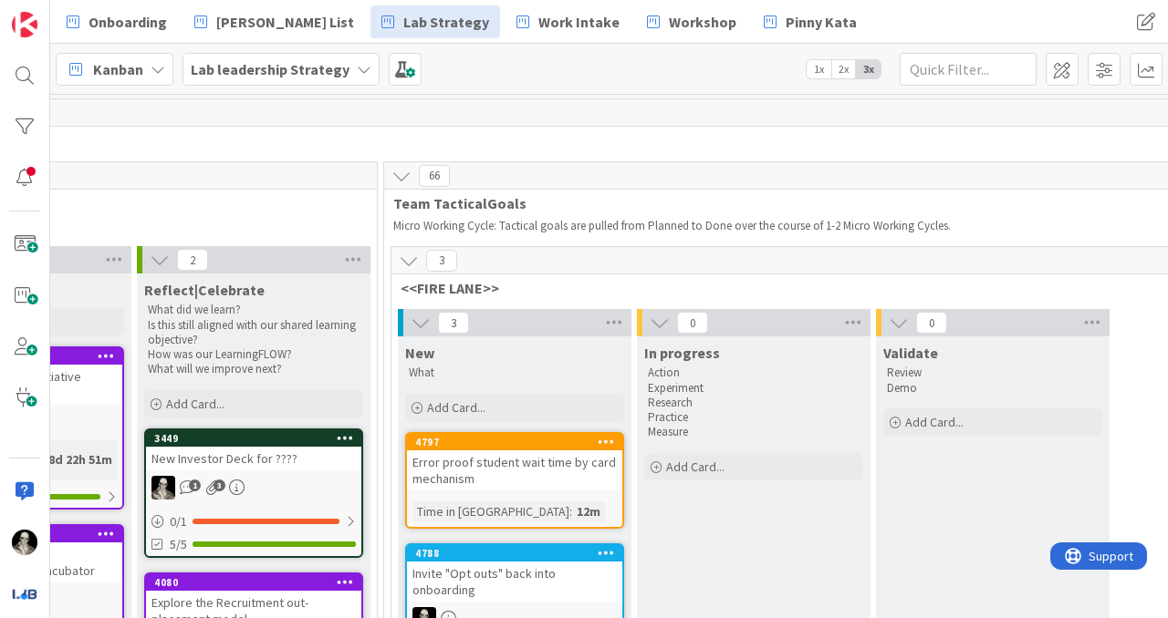
scroll to position [0, 2476]
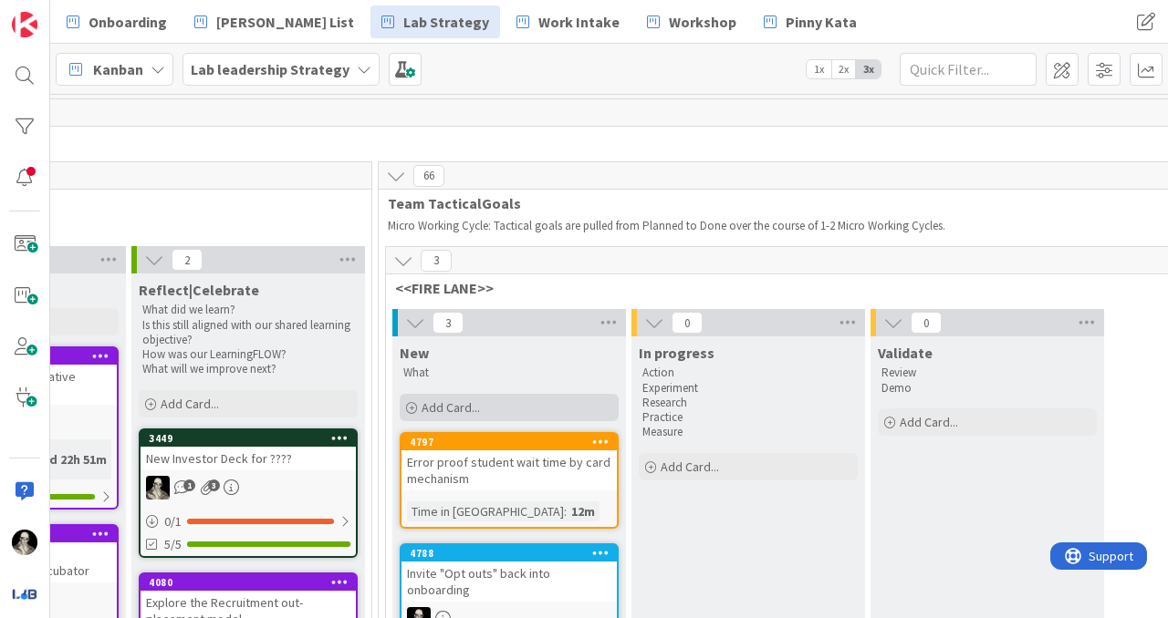
click at [442, 404] on span "Add Card..." at bounding box center [450, 408] width 58 height 16
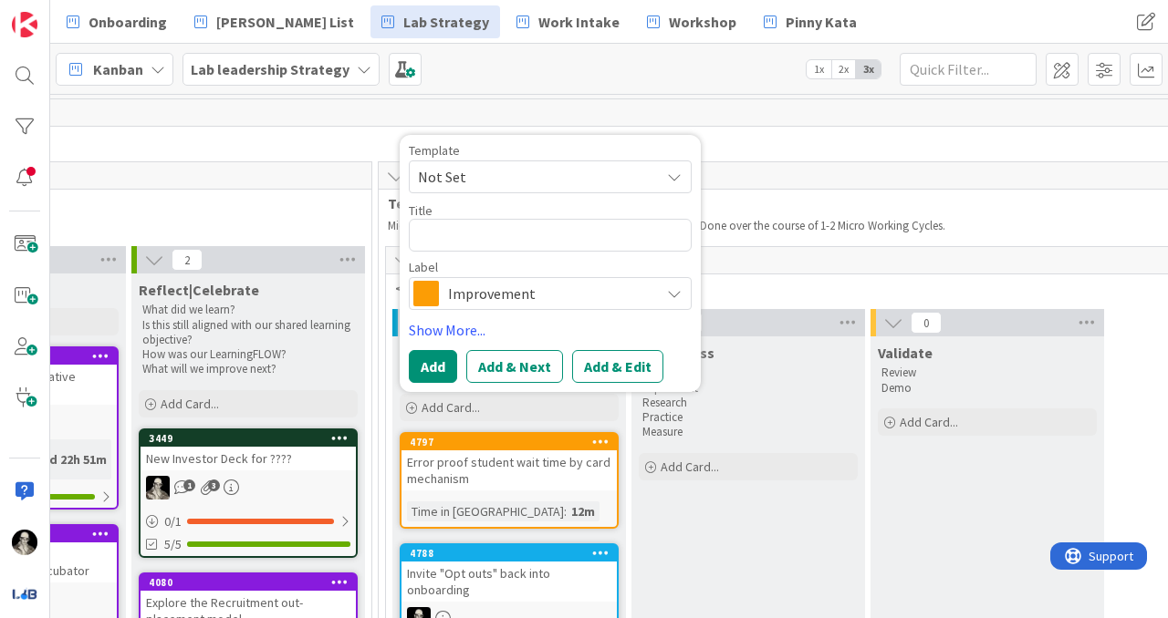
type textarea "x"
type textarea "A"
type textarea "x"
type textarea "Ap"
type textarea "x"
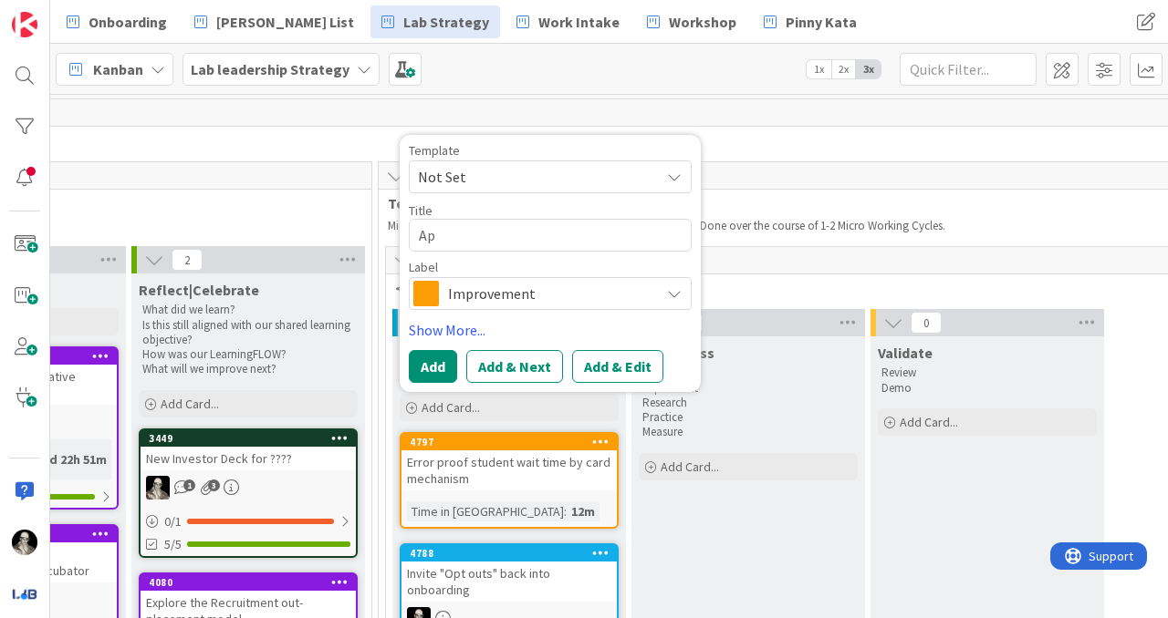
type textarea "App"
type textarea "x"
type textarea "Appl"
type textarea "x"
type textarea "Appli"
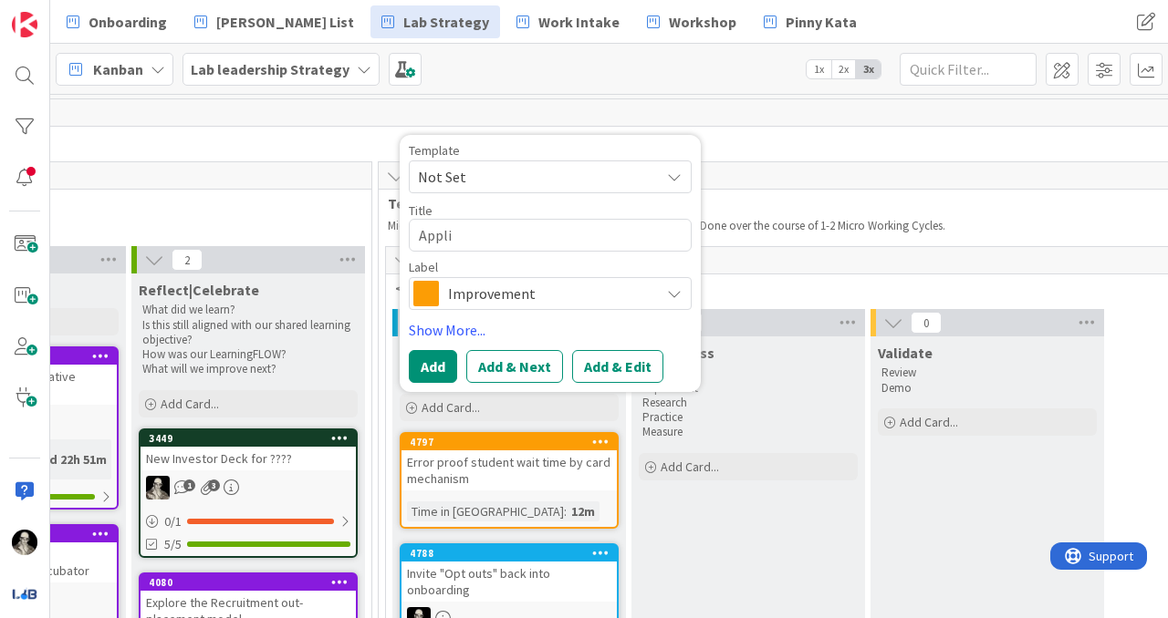
type textarea "x"
type textarea "Applic"
type textarea "x"
type textarea "Applica"
type textarea "x"
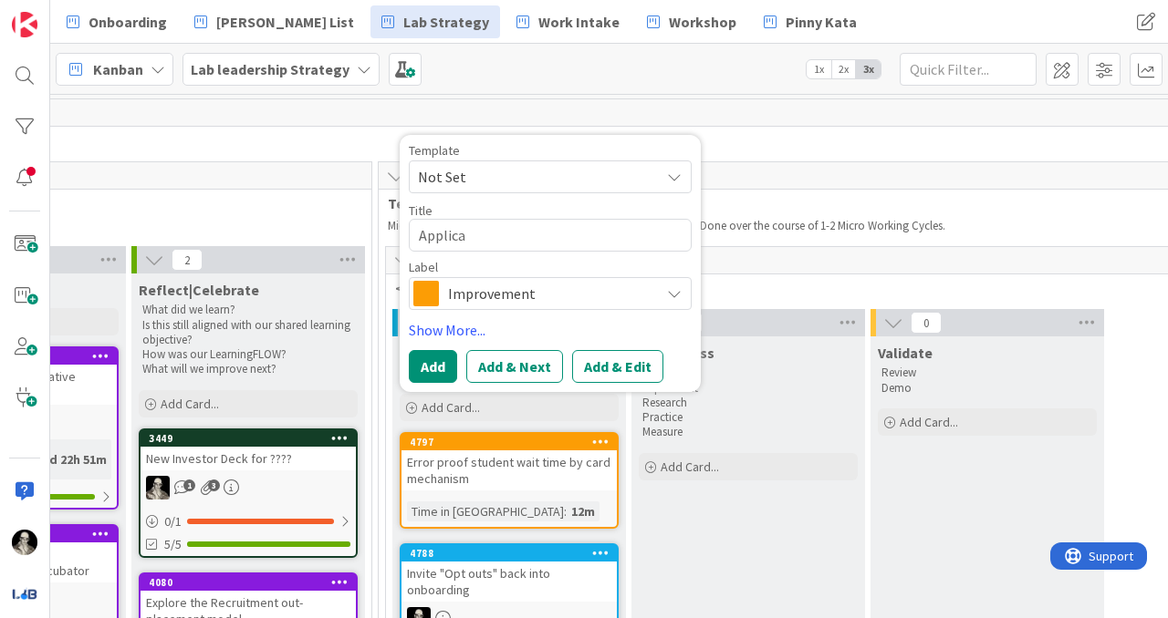
type textarea "Applicat"
type textarea "x"
type textarea "Applicati"
type textarea "x"
type textarea "Applicatio"
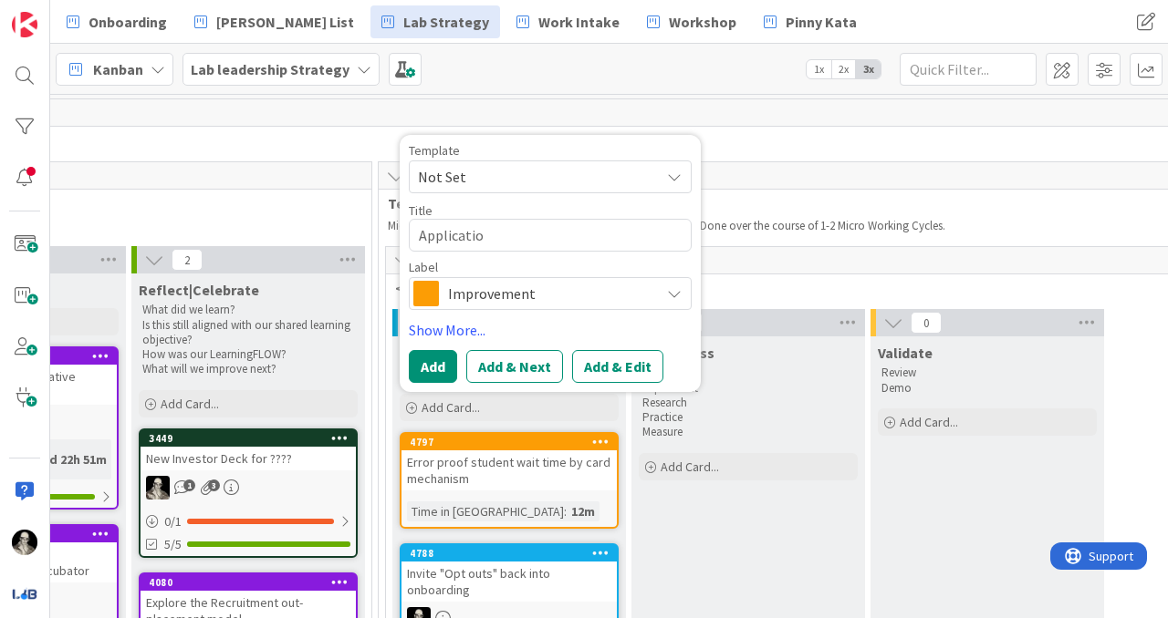
type textarea "x"
type textarea "Application"
type textarea "x"
type textarea "Application"
type textarea "x"
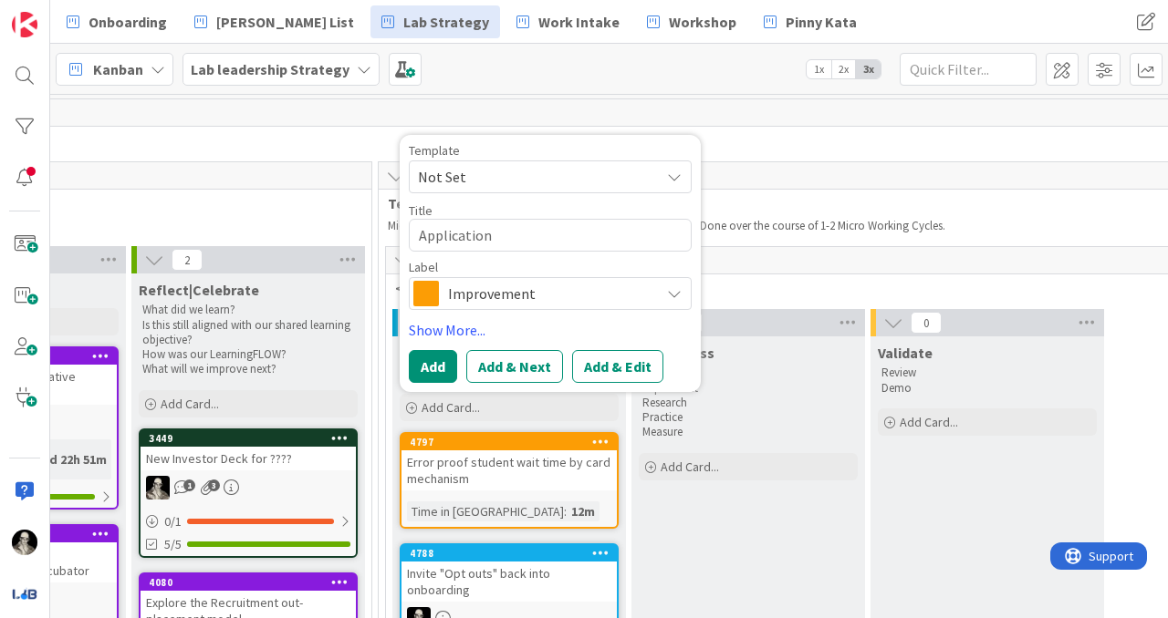
type textarea "Application s"
type textarea "x"
type textarea "Application st"
type textarea "x"
type textarea "Application stu"
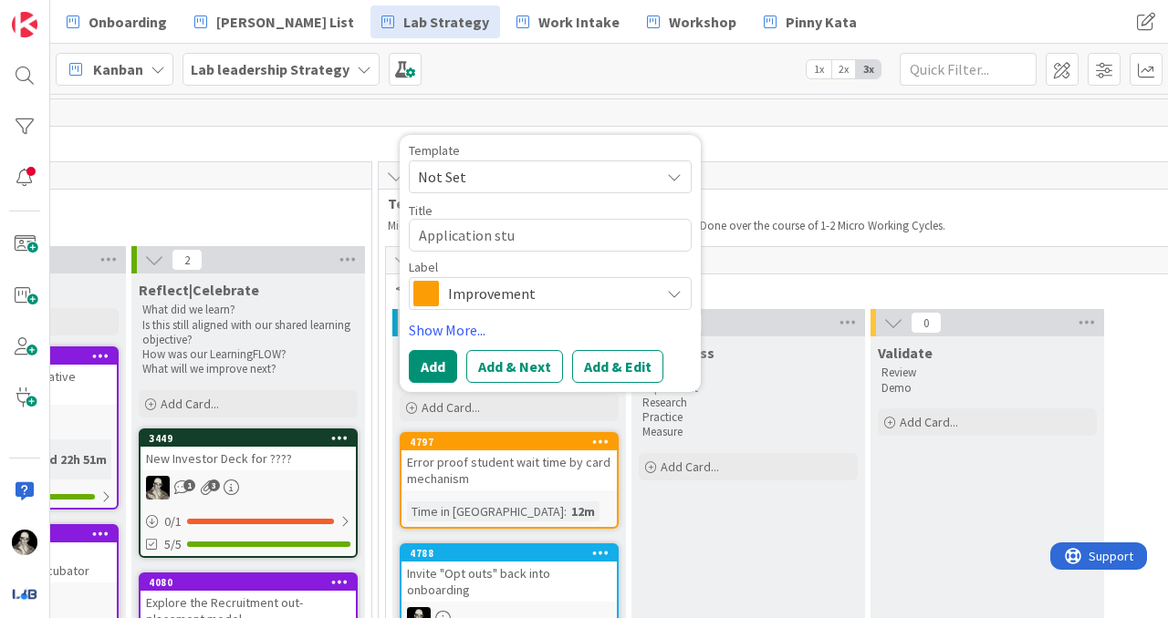
type textarea "x"
type textarea "Application stud"
type textarea "x"
type textarea "Application stude"
type textarea "x"
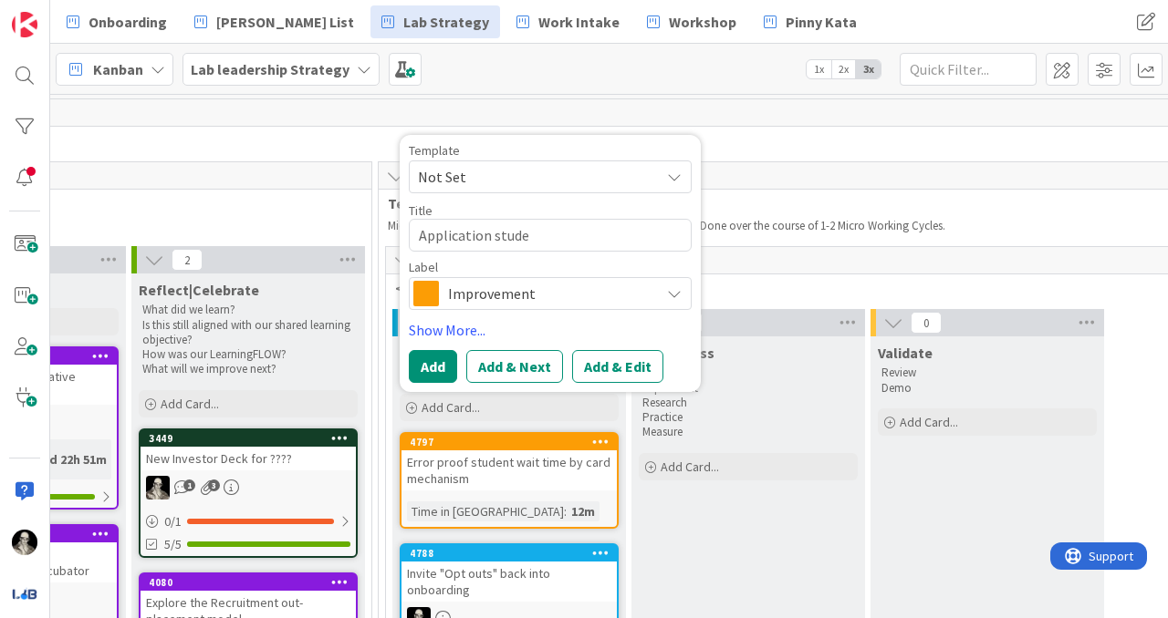
type textarea "Application studen"
type textarea "x"
type textarea "Application student"
type textarea "x"
type textarea "Application student"
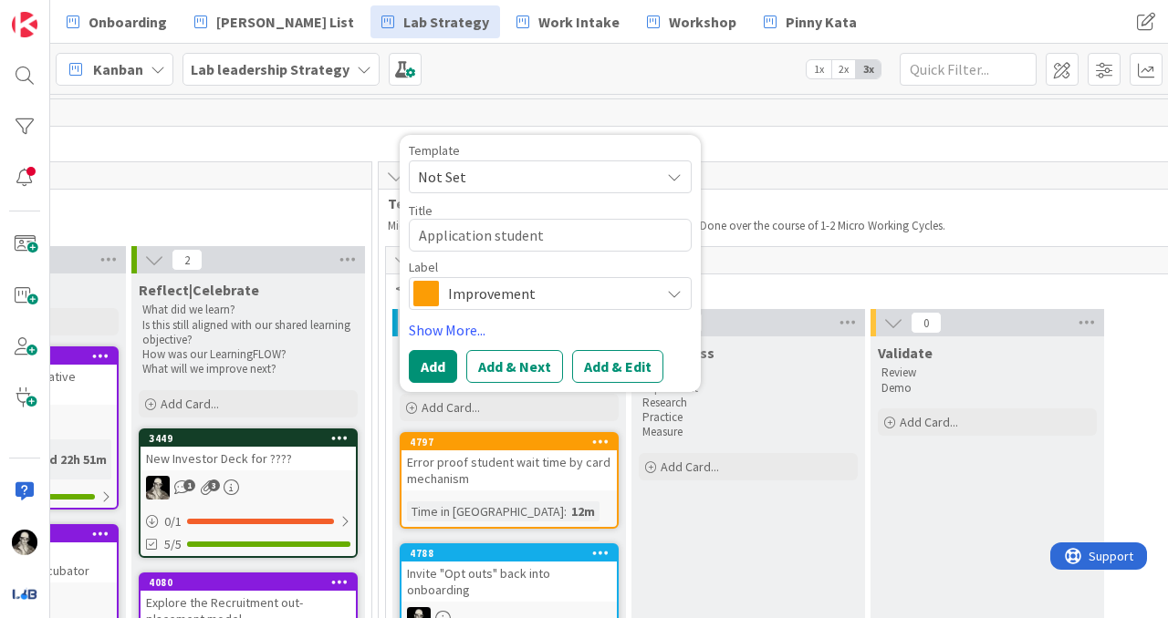
type textarea "x"
type textarea "Application student q"
type textarea "x"
type textarea "Application student qu"
type textarea "x"
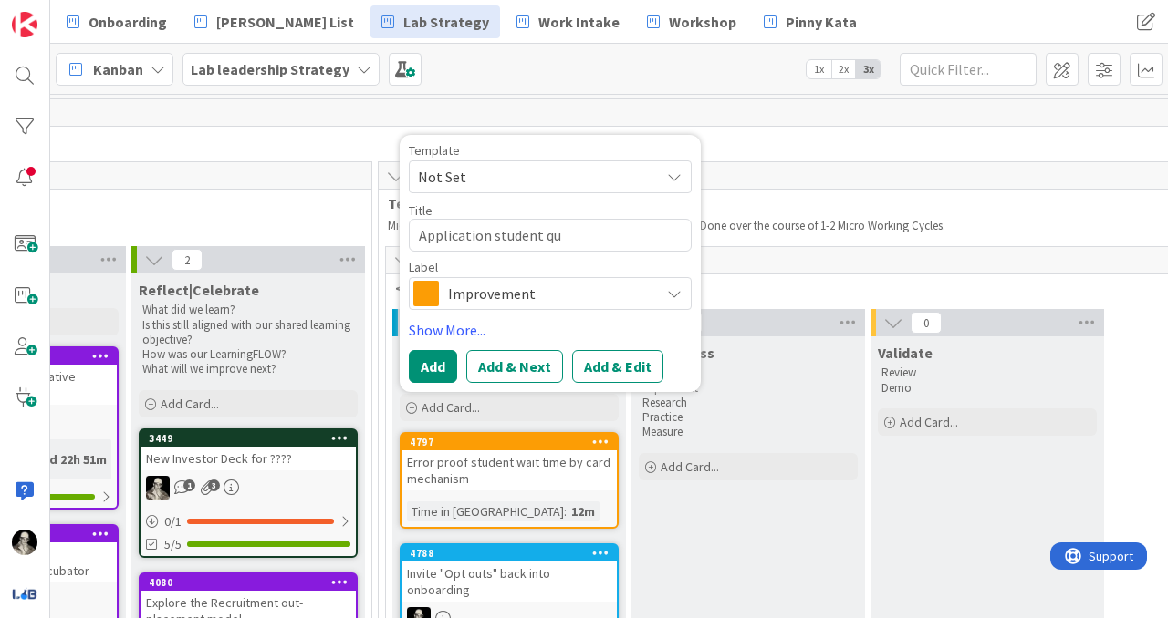
type textarea "Application student que"
type textarea "x"
type textarea "Application student ques"
type textarea "x"
type textarea "Application student quest"
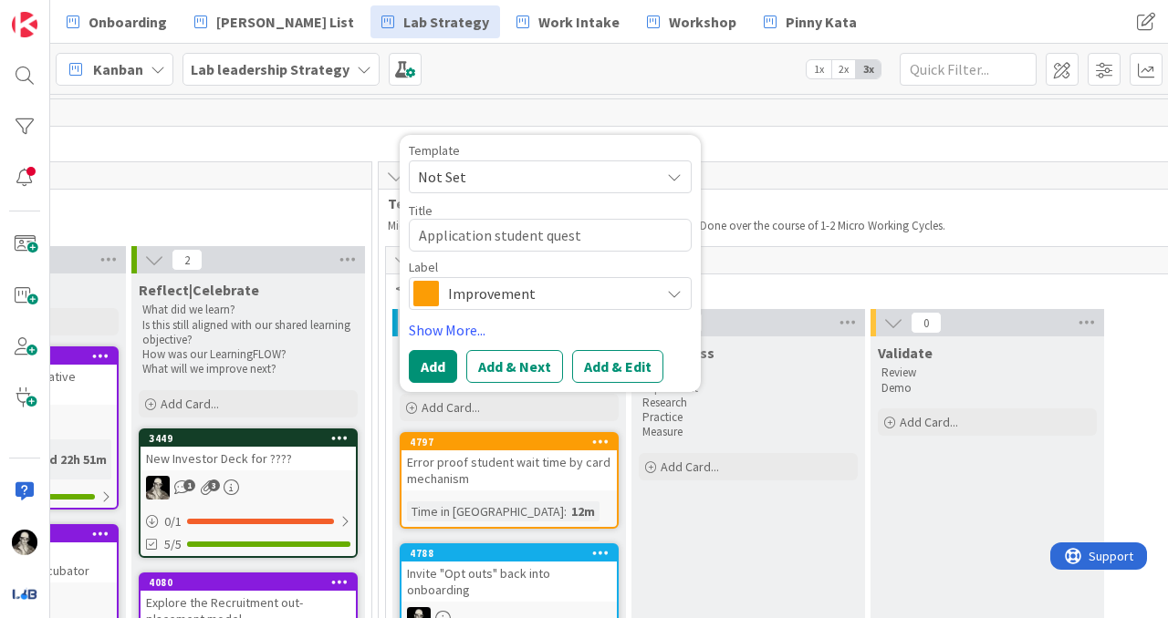
type textarea "x"
type textarea "Application student questi"
type textarea "x"
type textarea "Application student questio"
type textarea "x"
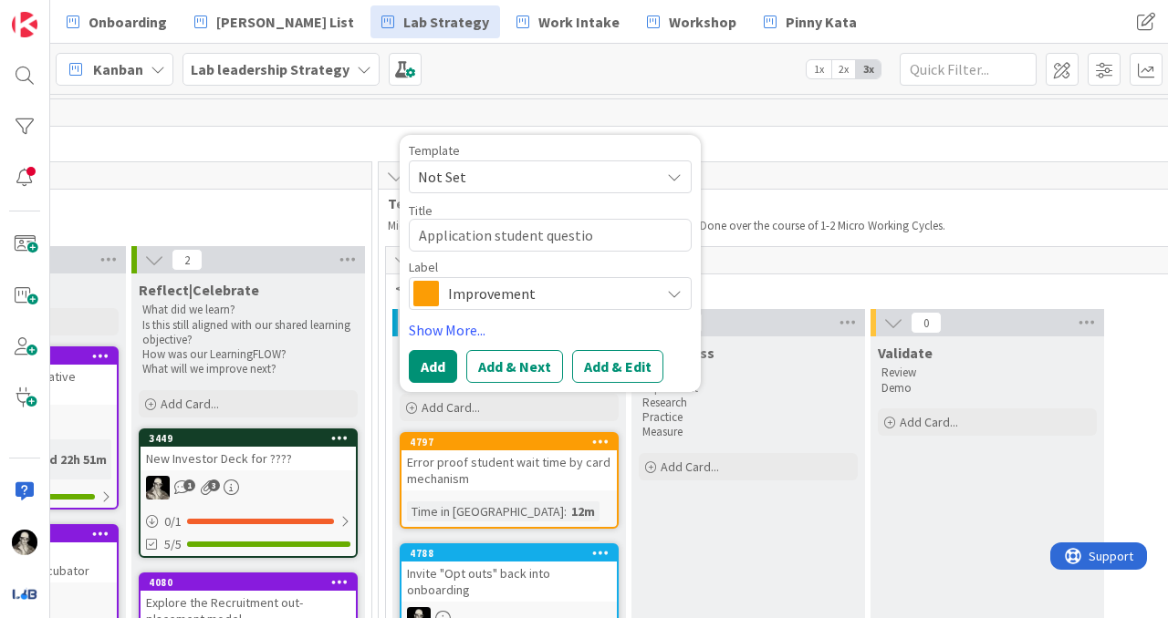
type textarea "Application student question"
type textarea "x"
type textarea "Application student questions"
click at [615, 365] on button "Add & Edit" at bounding box center [617, 366] width 91 height 33
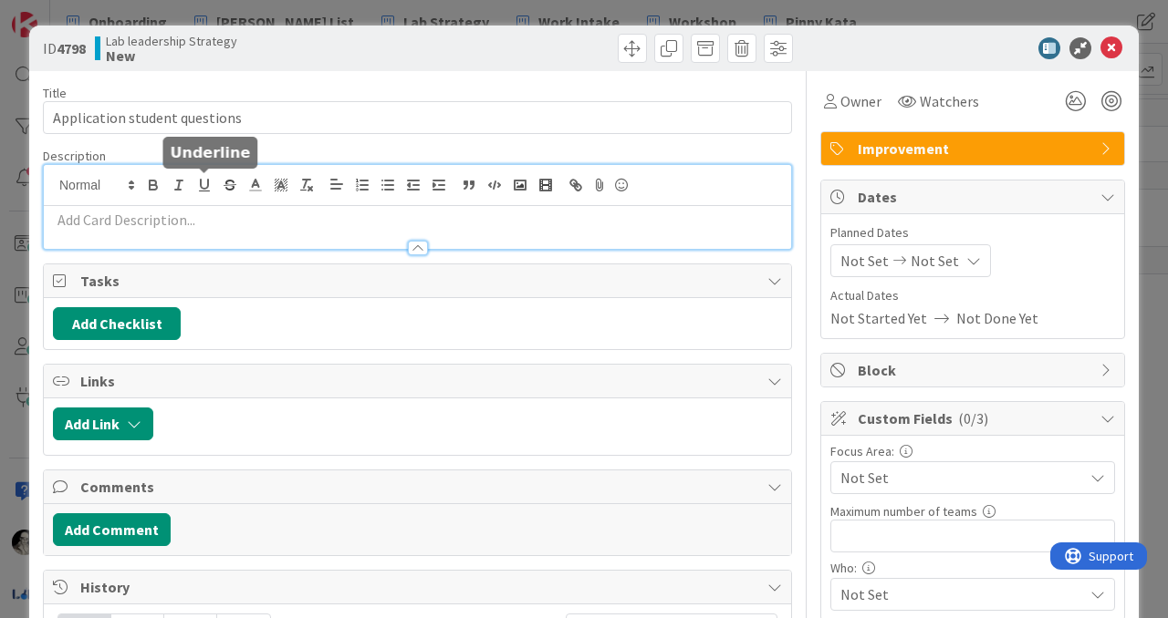
click at [211, 182] on div at bounding box center [417, 207] width 747 height 84
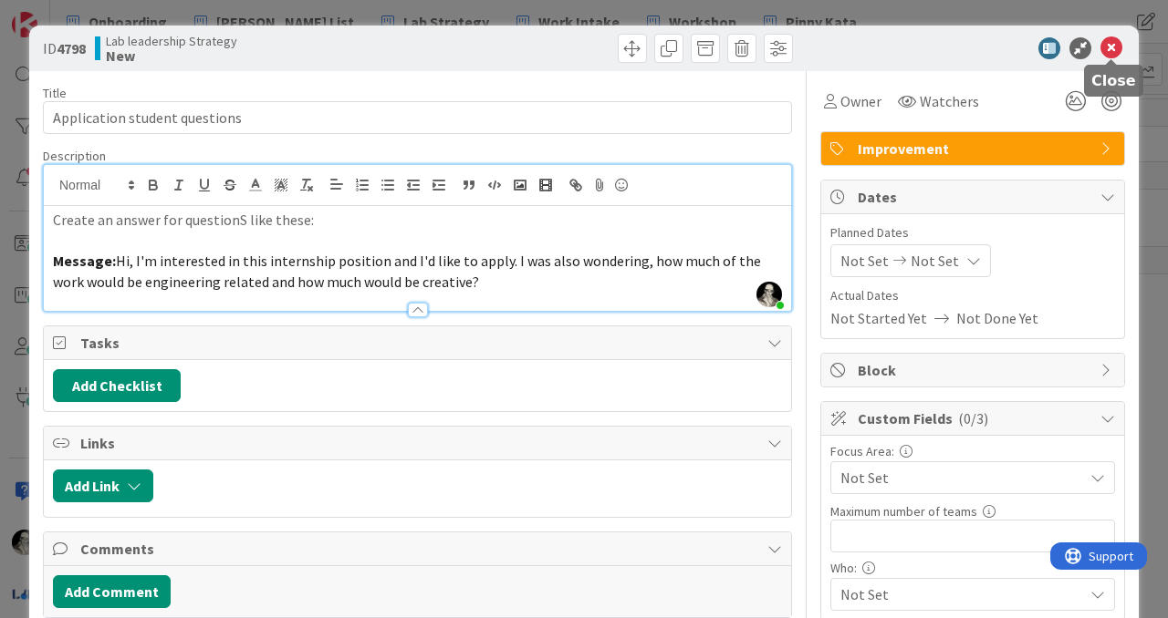
click at [1111, 43] on icon at bounding box center [1111, 48] width 22 height 22
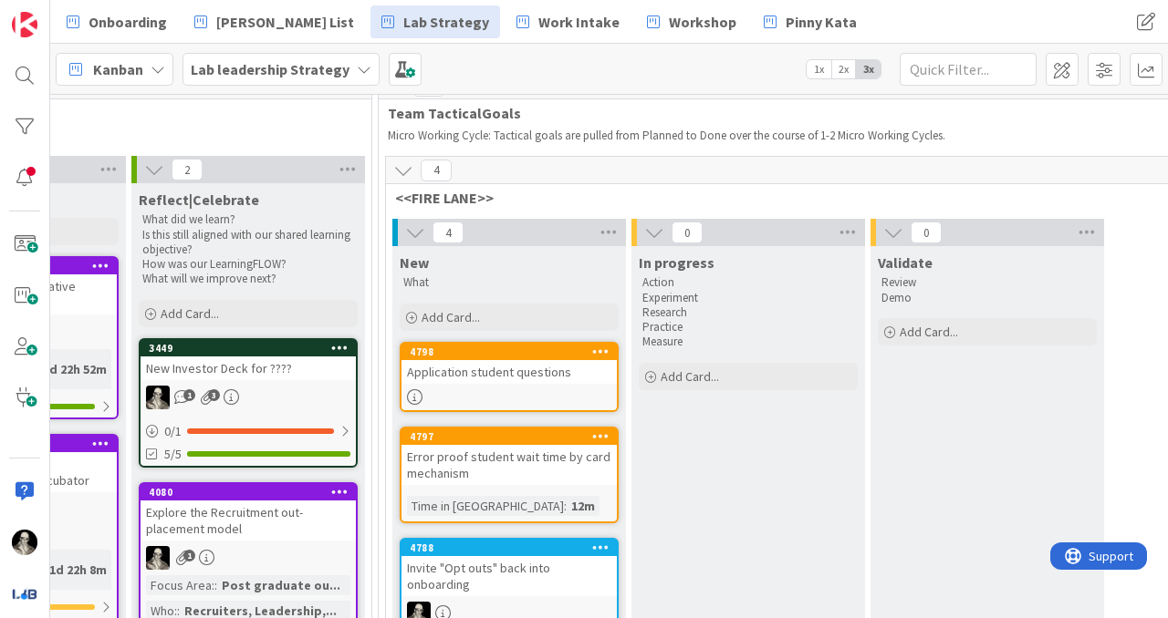
scroll to position [88, 2476]
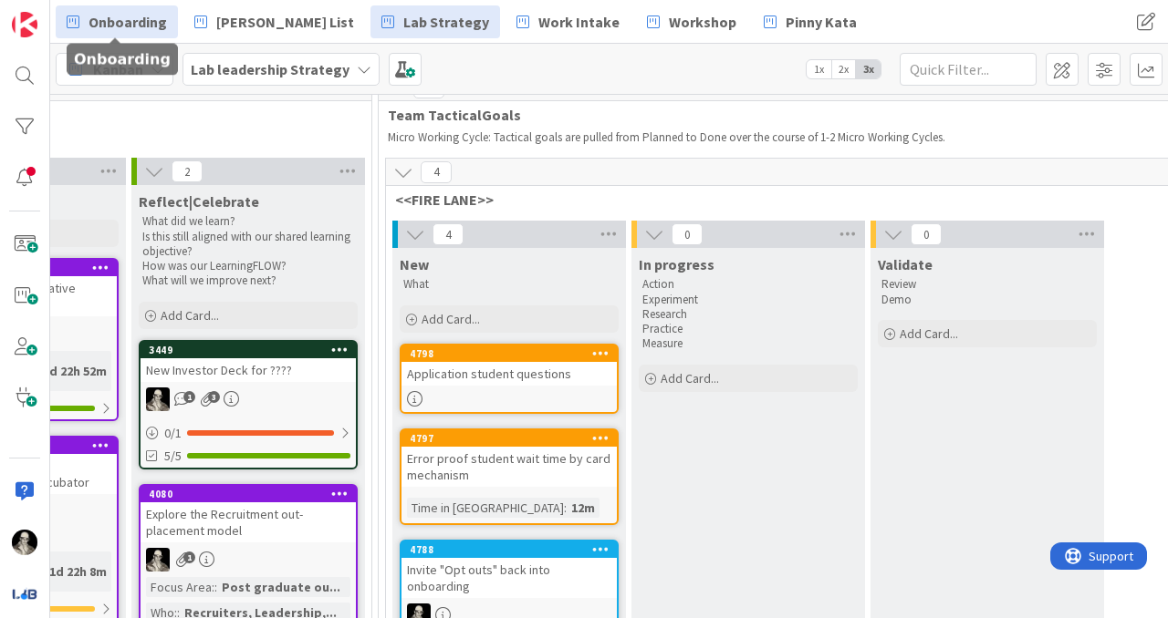
click at [118, 14] on span "Onboarding" at bounding box center [127, 22] width 78 height 22
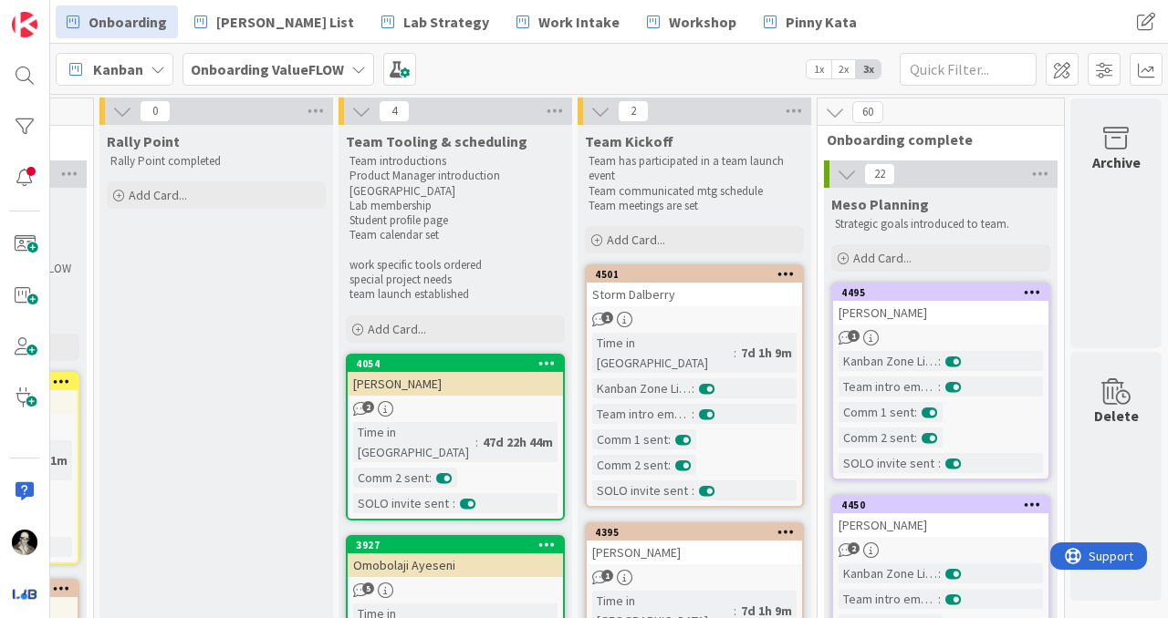
scroll to position [0, 1167]
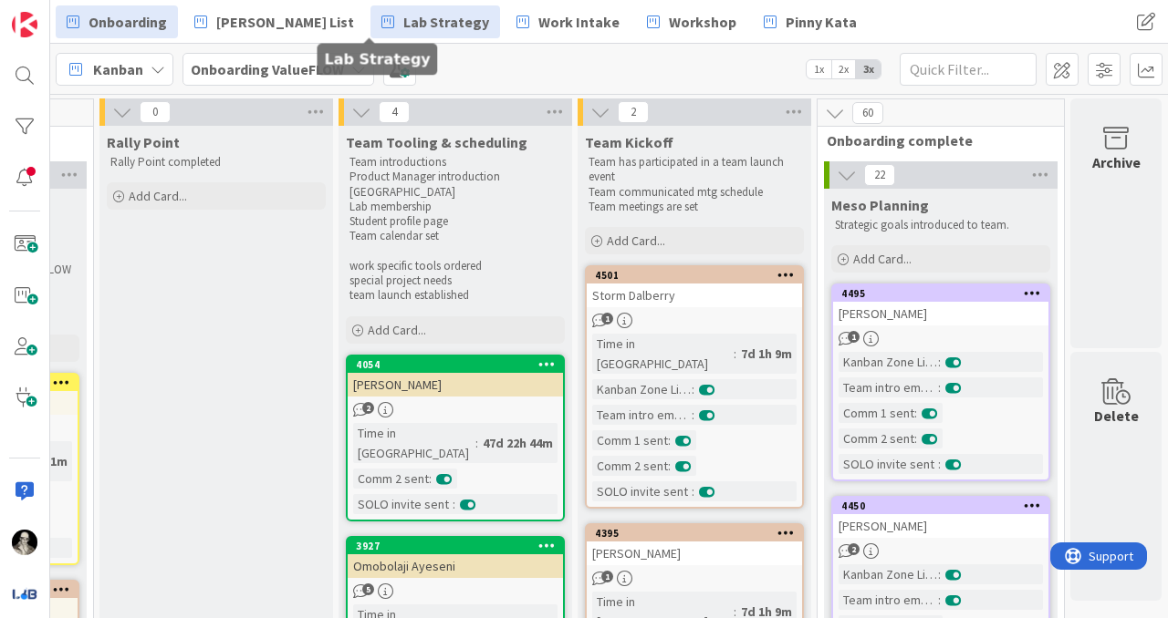
click at [403, 22] on span "Lab Strategy" at bounding box center [446, 22] width 86 height 22
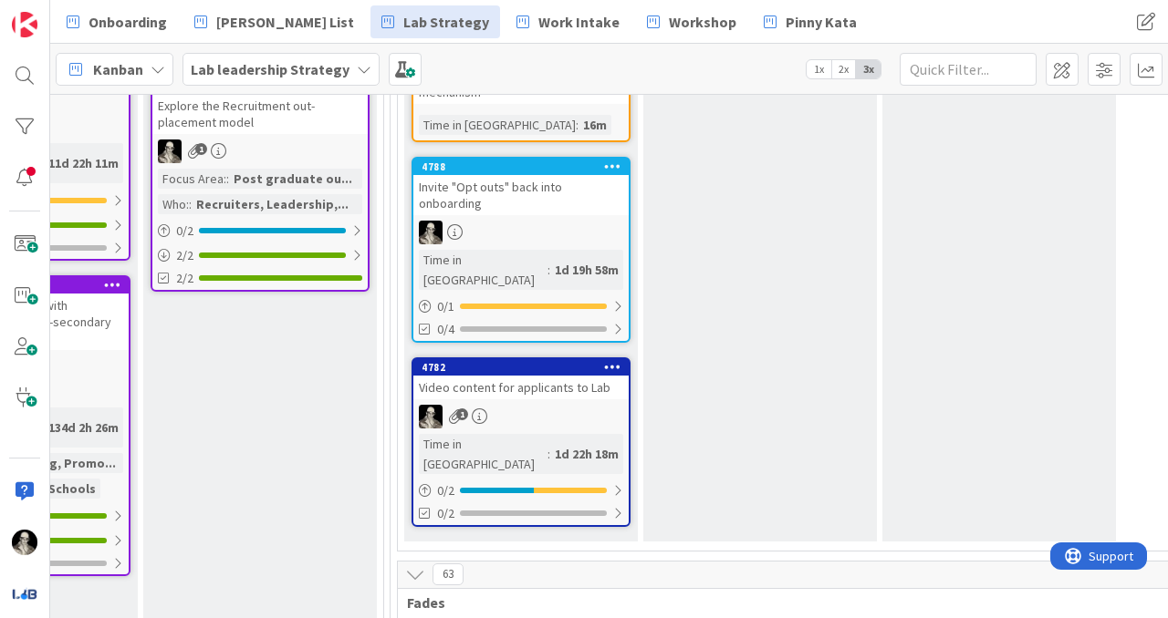
scroll to position [523, 2464]
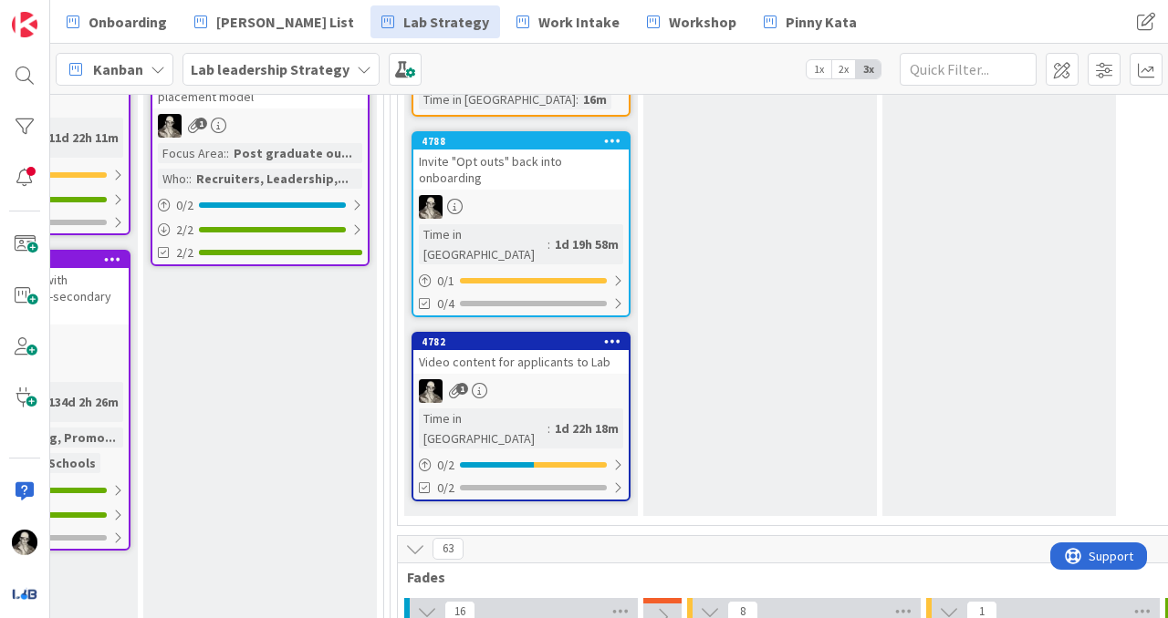
click at [525, 350] on div "Video content for applicants to Lab" at bounding box center [520, 362] width 215 height 24
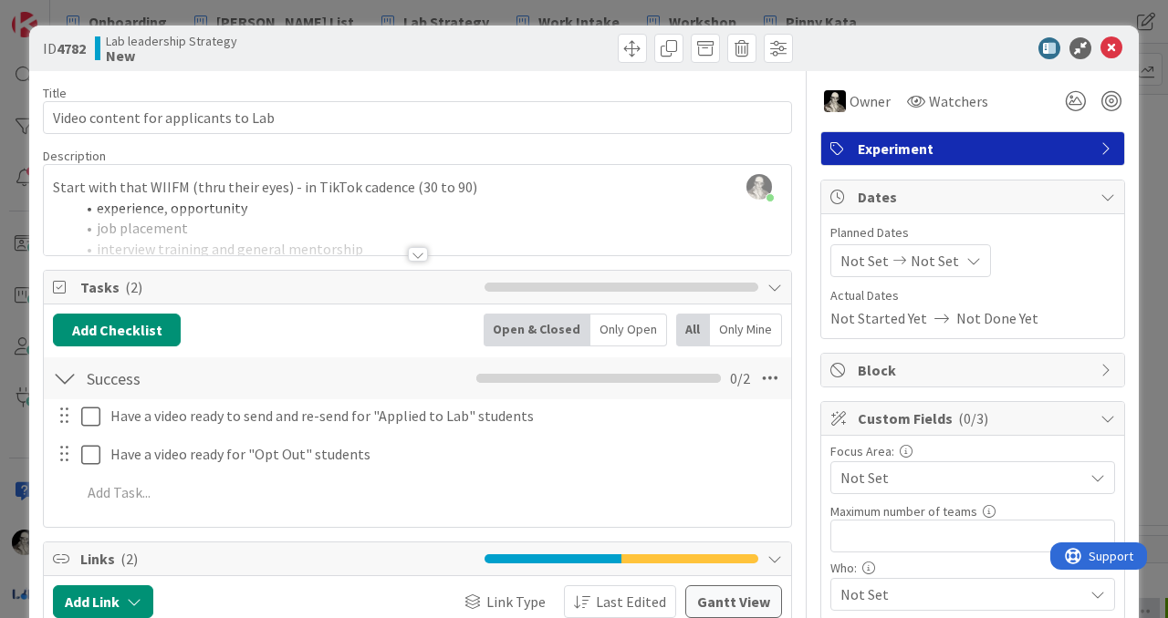
click at [419, 252] on div at bounding box center [418, 254] width 20 height 15
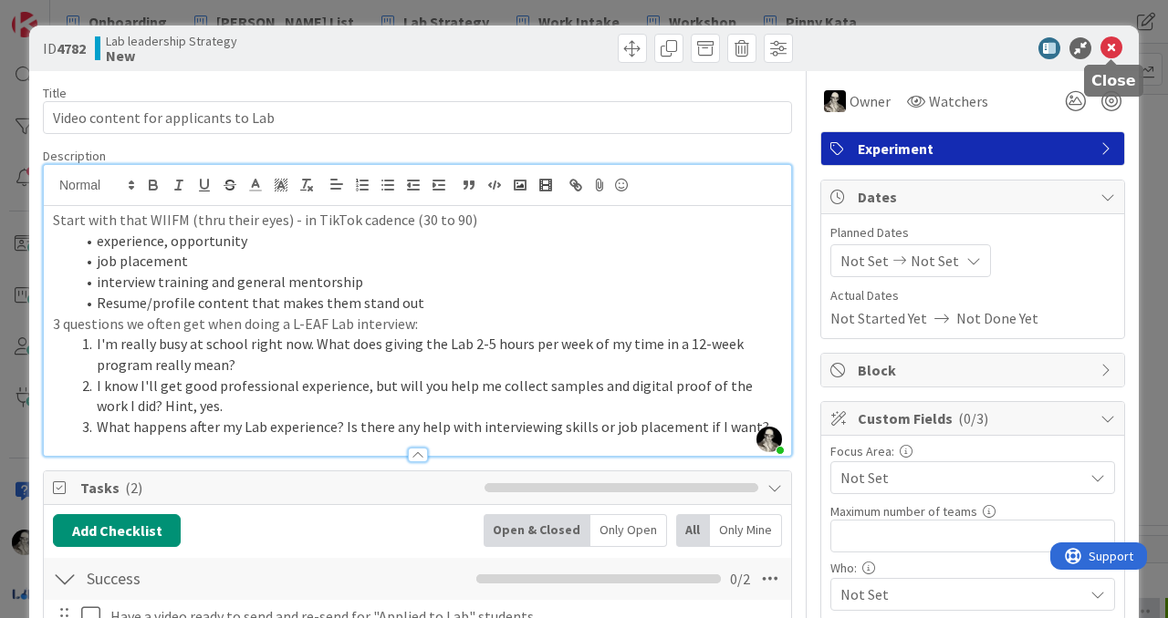
click at [1107, 46] on icon at bounding box center [1111, 48] width 22 height 22
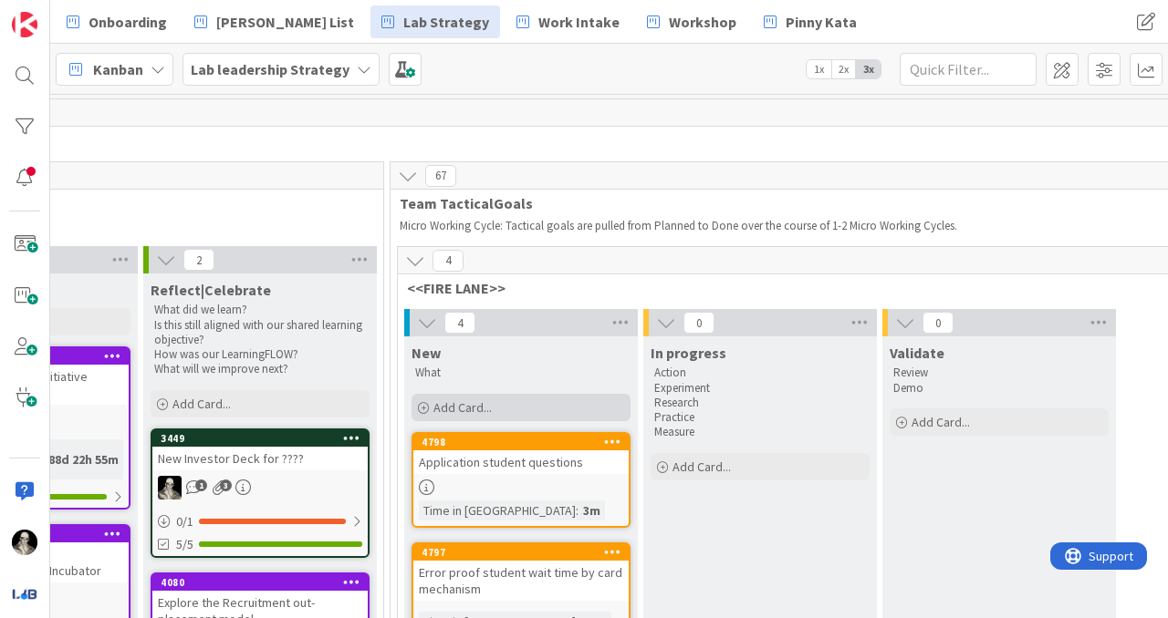
click at [457, 401] on span "Add Card..." at bounding box center [462, 408] width 58 height 16
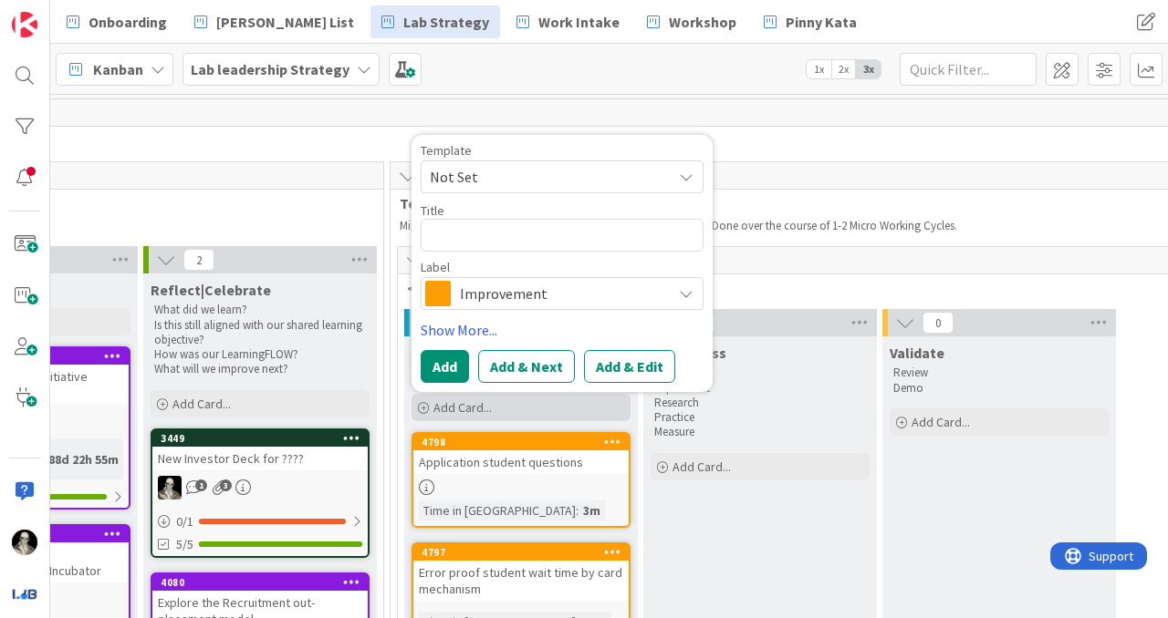
type textarea "x"
type textarea "6"
type textarea "x"
type textarea "6 L"
type textarea "x"
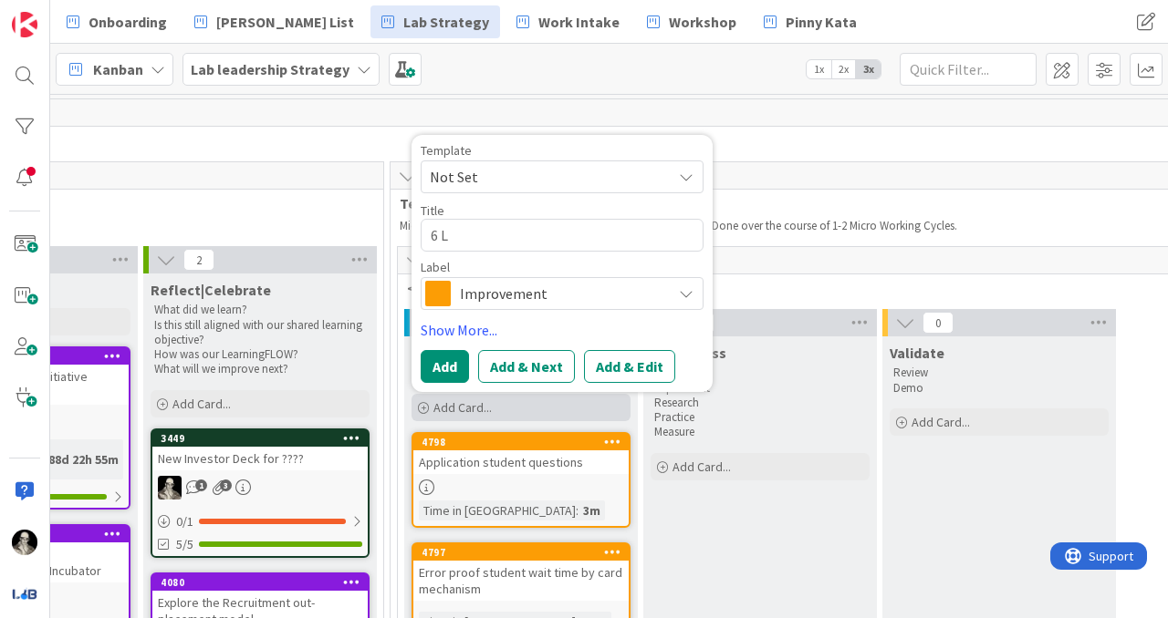
type textarea "6 LI"
type textarea "x"
type textarea "6 LI"
type textarea "x"
type textarea "6 LI b"
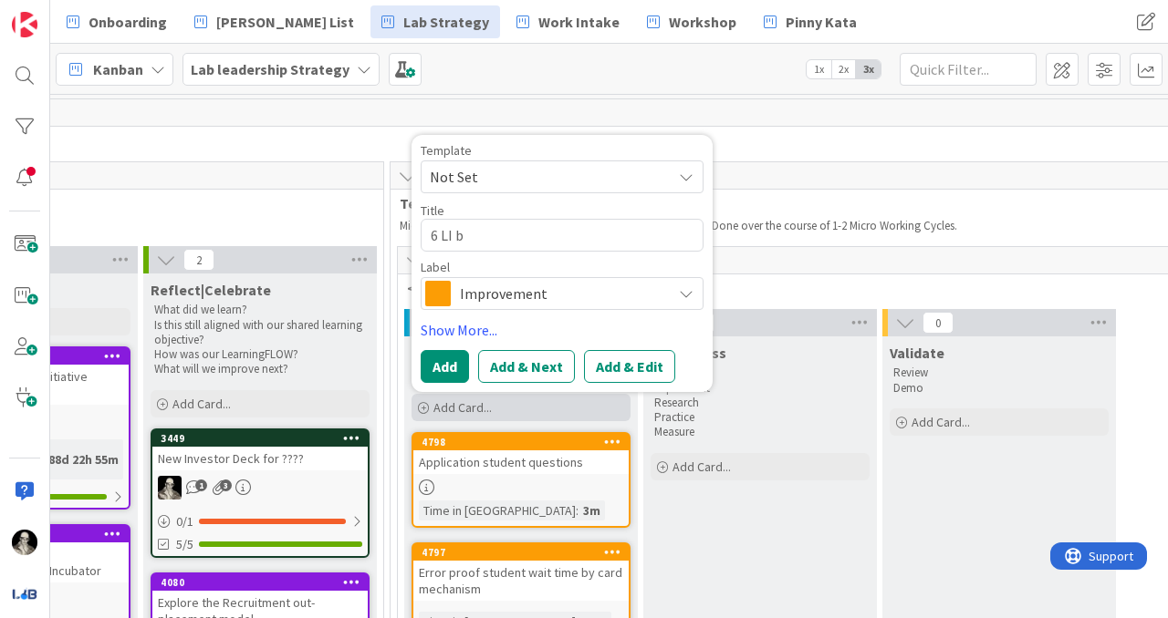
type textarea "x"
type textarea "6 LI bl"
type textarea "x"
type textarea "6 LI blo"
type textarea "x"
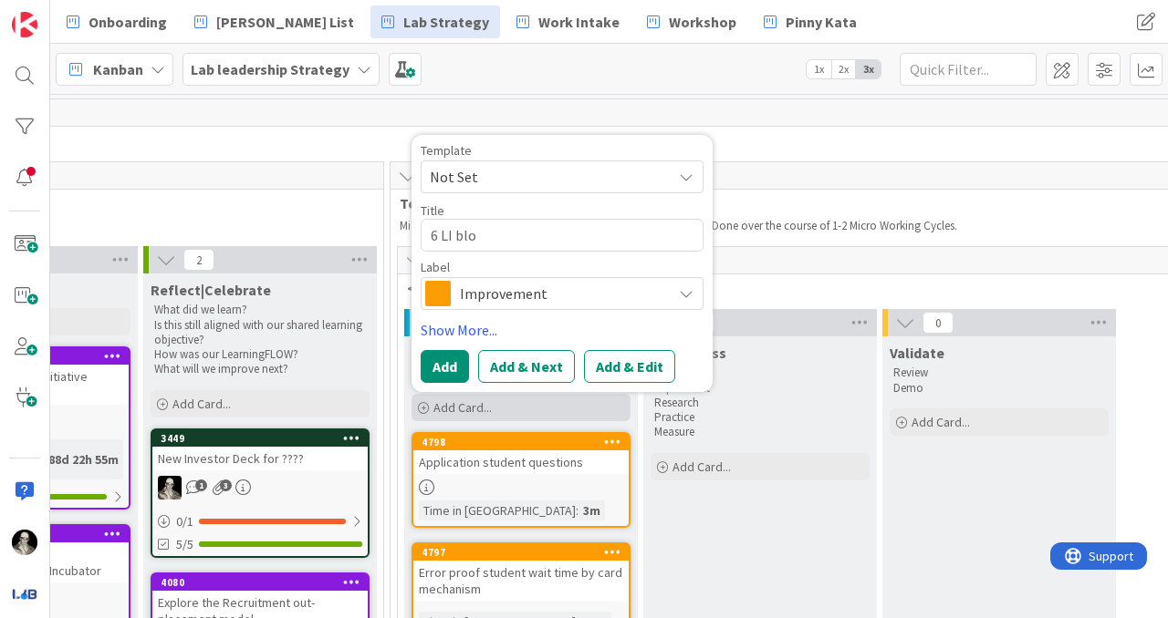
type textarea "6 LI blog"
type textarea "x"
type textarea "6 LI blog"
click at [442, 358] on button "Add" at bounding box center [445, 366] width 48 height 33
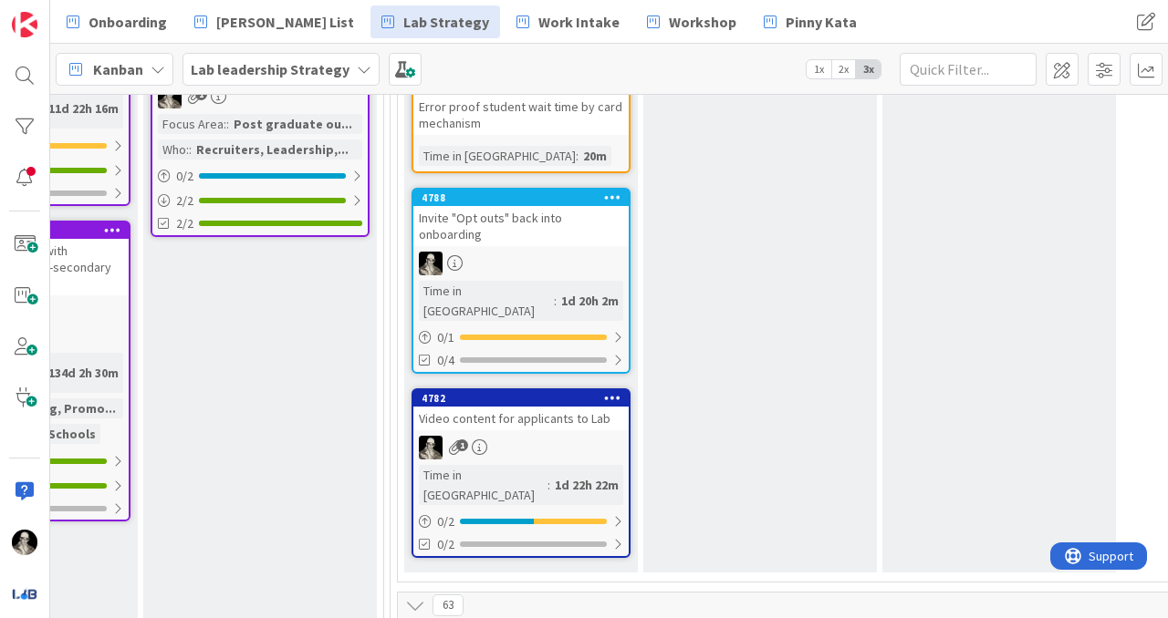
scroll to position [553, 2464]
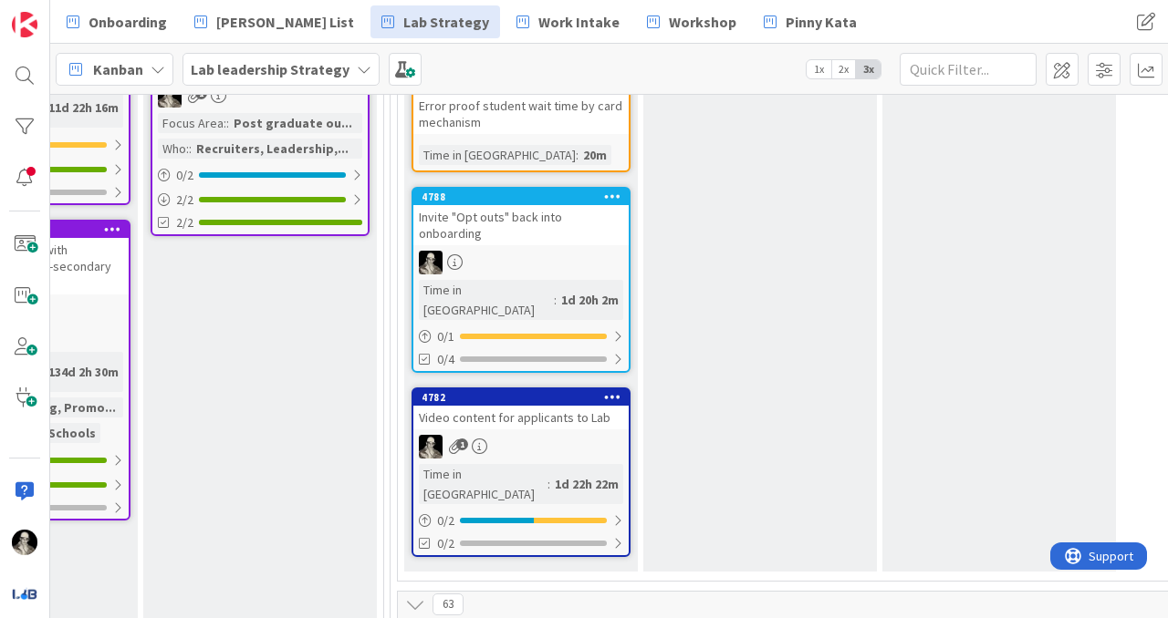
click at [567, 435] on div "1" at bounding box center [520, 447] width 215 height 24
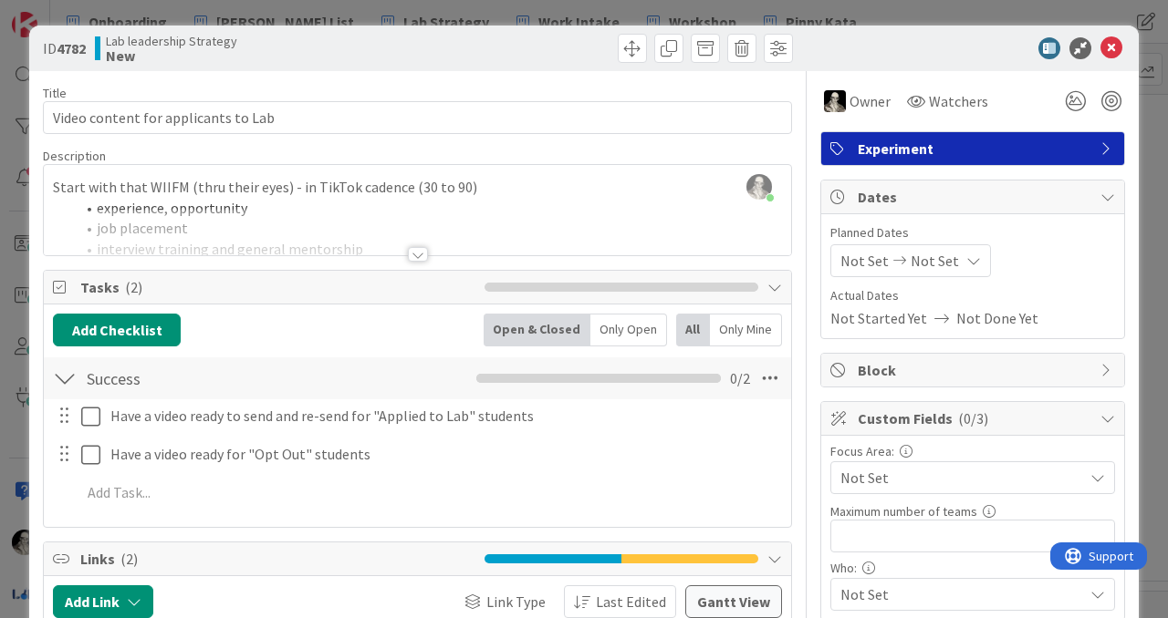
click at [420, 244] on div at bounding box center [417, 232] width 747 height 47
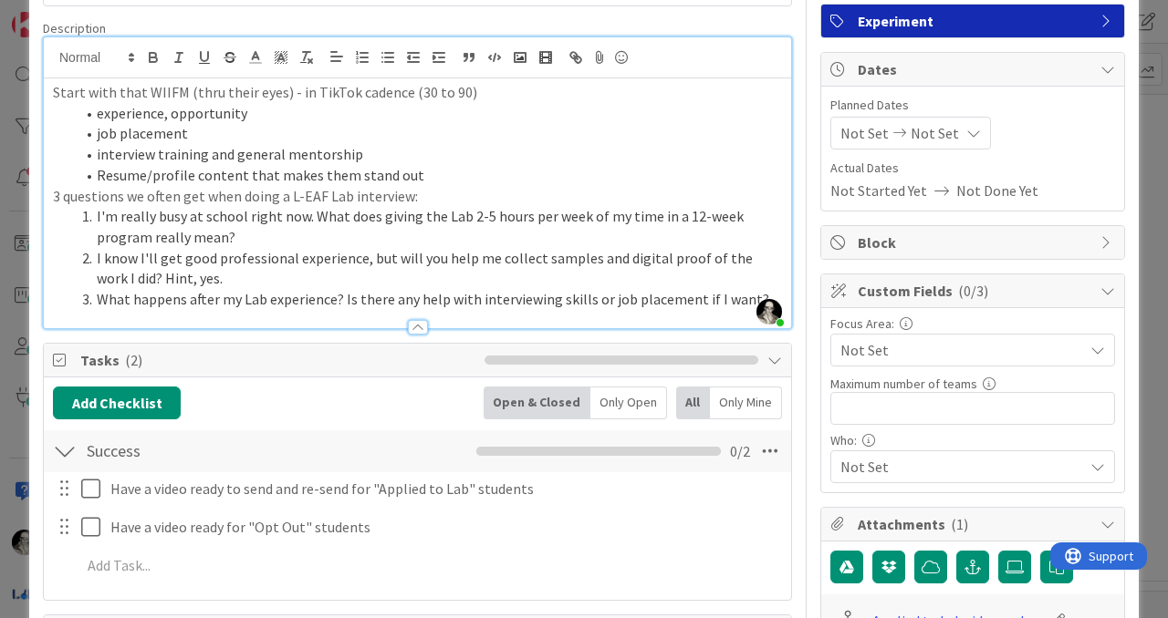
scroll to position [130, 0]
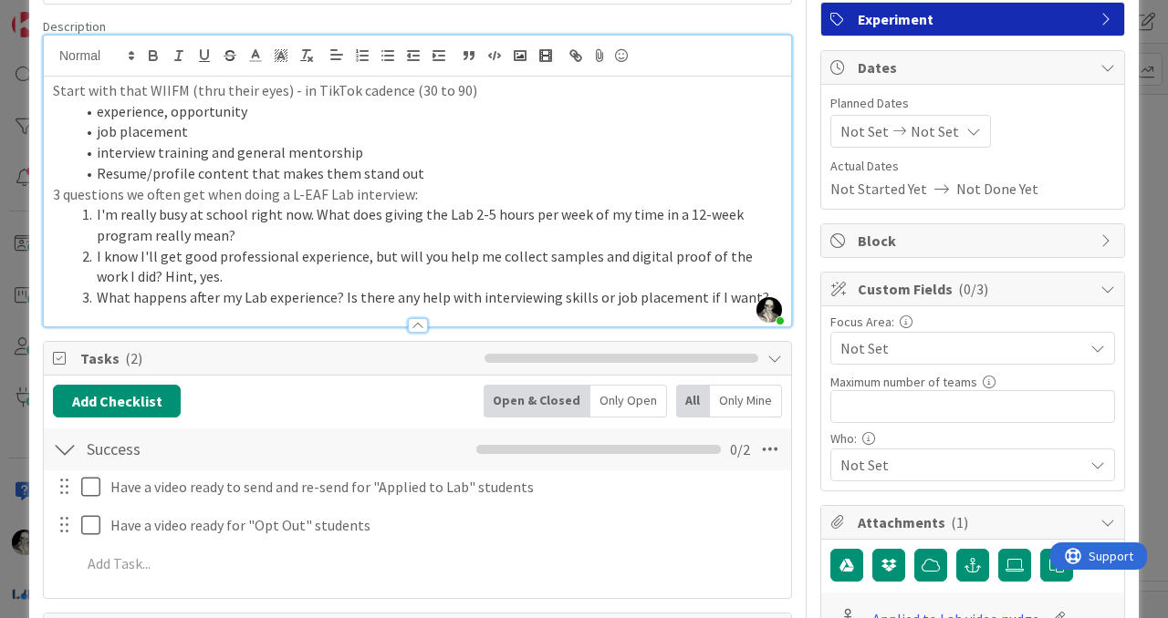
click at [56, 90] on p "Start with that WIIFM (thru their eyes) - in TikTok cadence (30 to 90)" at bounding box center [417, 90] width 729 height 21
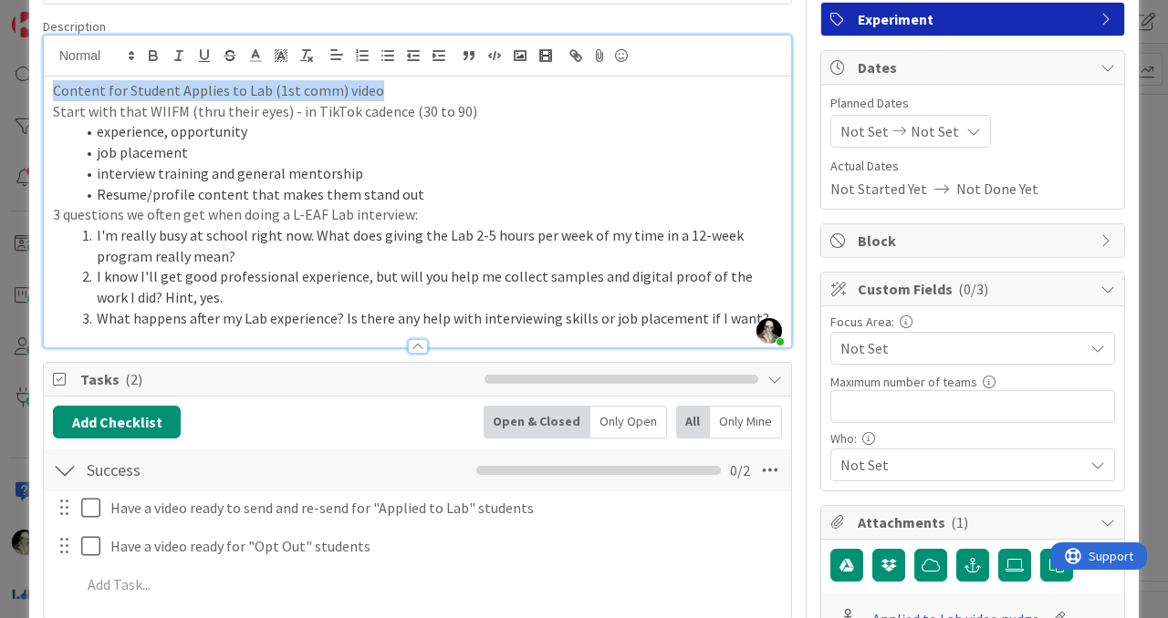
drag, startPoint x: 377, startPoint y: 96, endPoint x: 30, endPoint y: 89, distance: 346.7
click at [146, 57] on icon "button" at bounding box center [153, 55] width 16 height 16
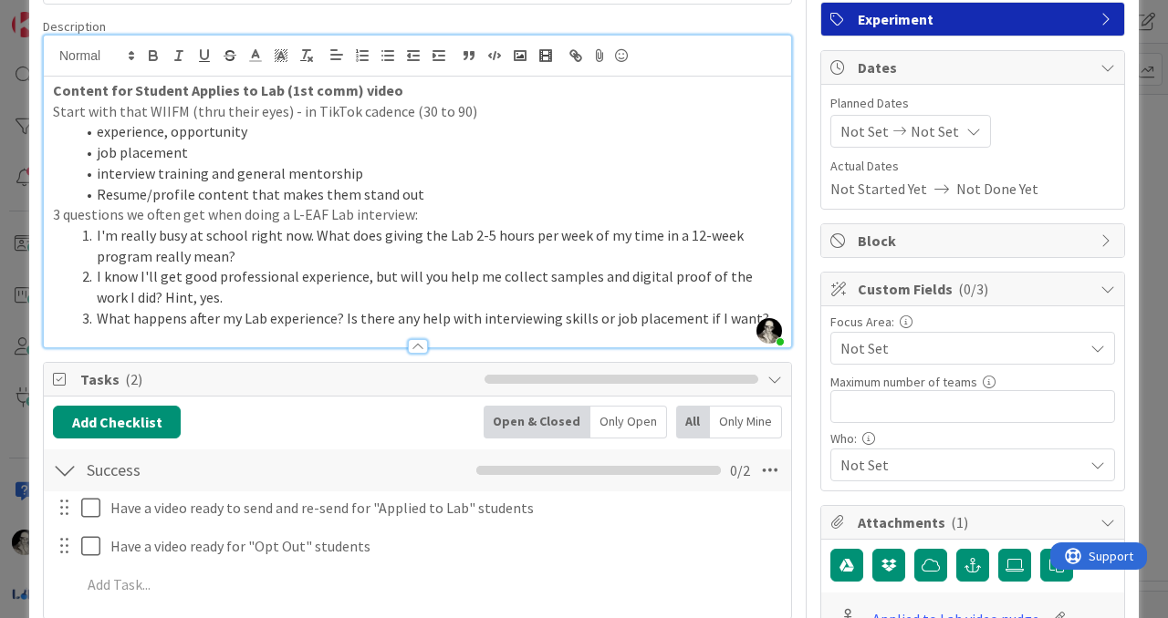
click at [475, 129] on li "experience, opportunity" at bounding box center [428, 131] width 707 height 21
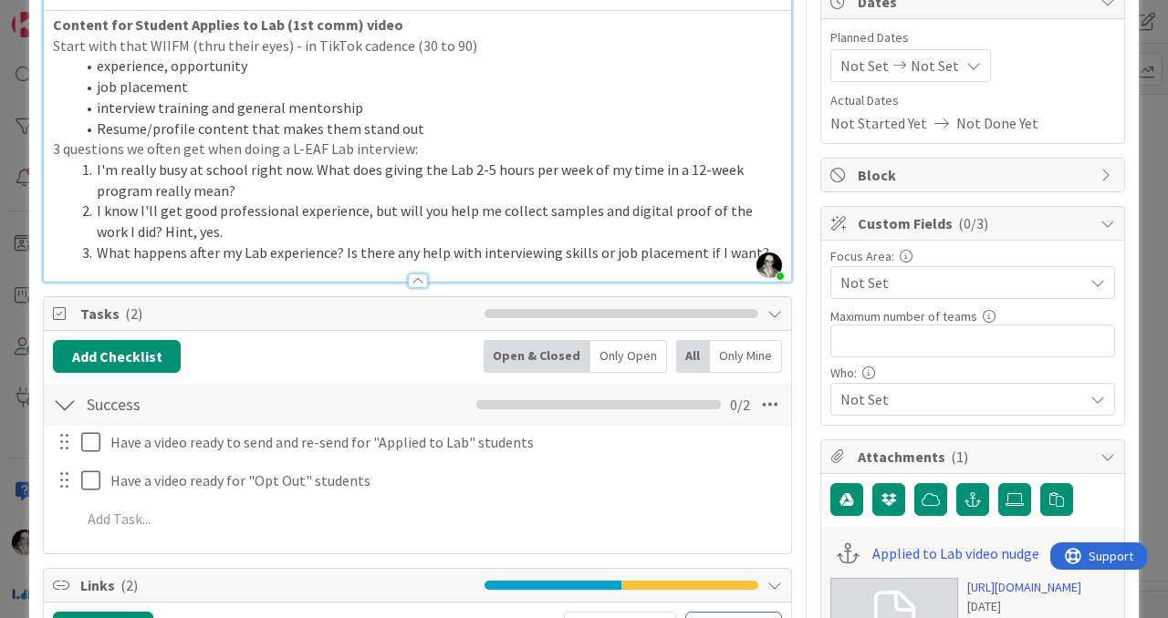
scroll to position [202, 0]
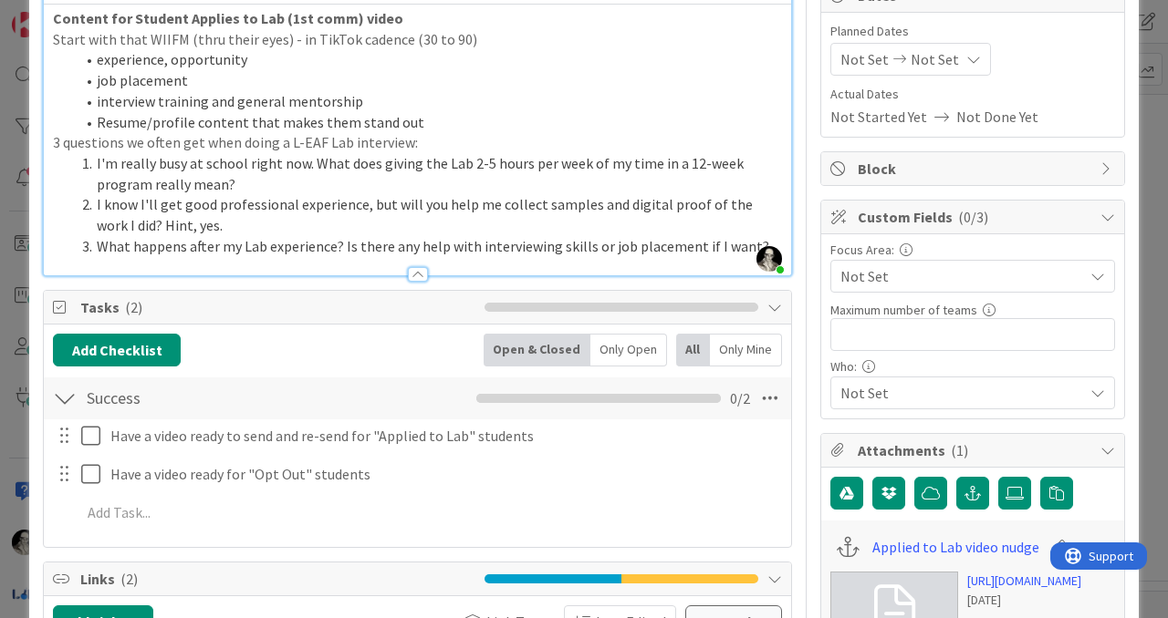
drag, startPoint x: 750, startPoint y: 245, endPoint x: 750, endPoint y: 157, distance: 88.5
click at [750, 244] on li "What happens after my Lab experience? Is there any help with interviewing skill…" at bounding box center [428, 246] width 707 height 21
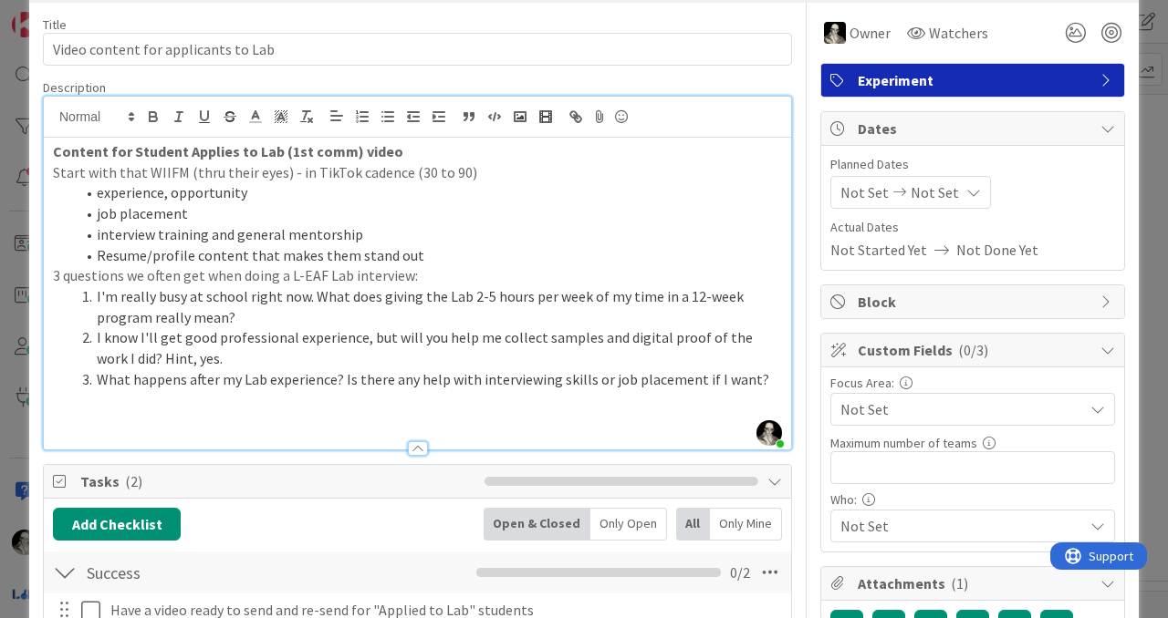
scroll to position [62, 0]
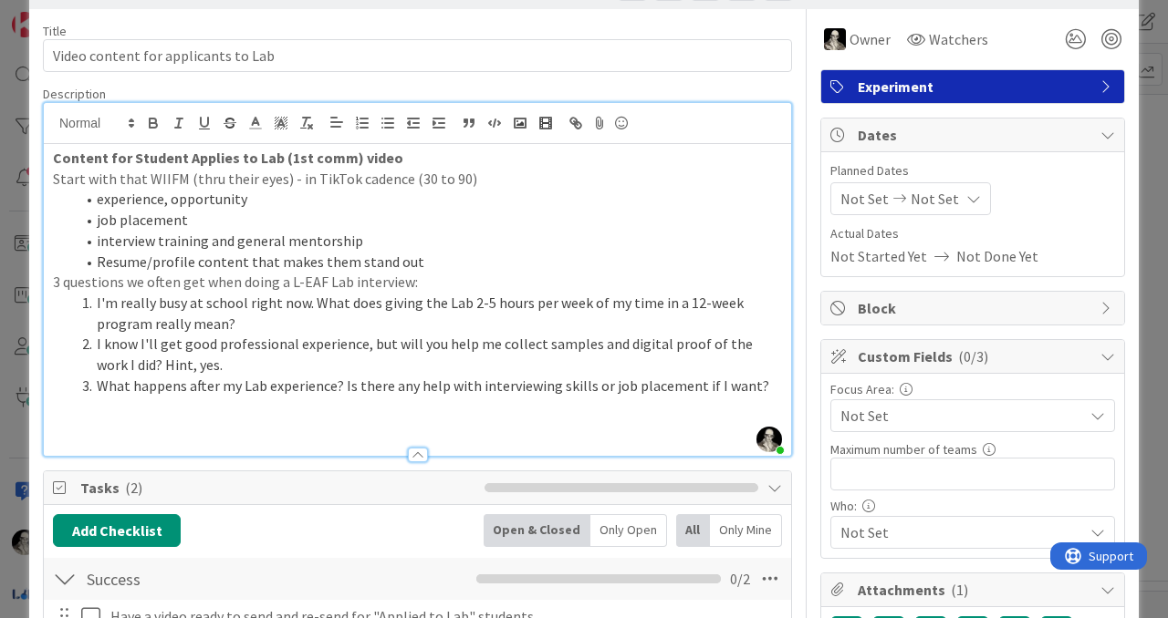
click at [411, 163] on p "Content for Student Applies to Lab (1st comm) video" at bounding box center [417, 158] width 729 height 21
drag, startPoint x: 351, startPoint y: 158, endPoint x: 372, endPoint y: 122, distance: 41.3
click at [351, 158] on strong "Content for Student Applies to Lab (1st comm) video" at bounding box center [228, 158] width 350 height 18
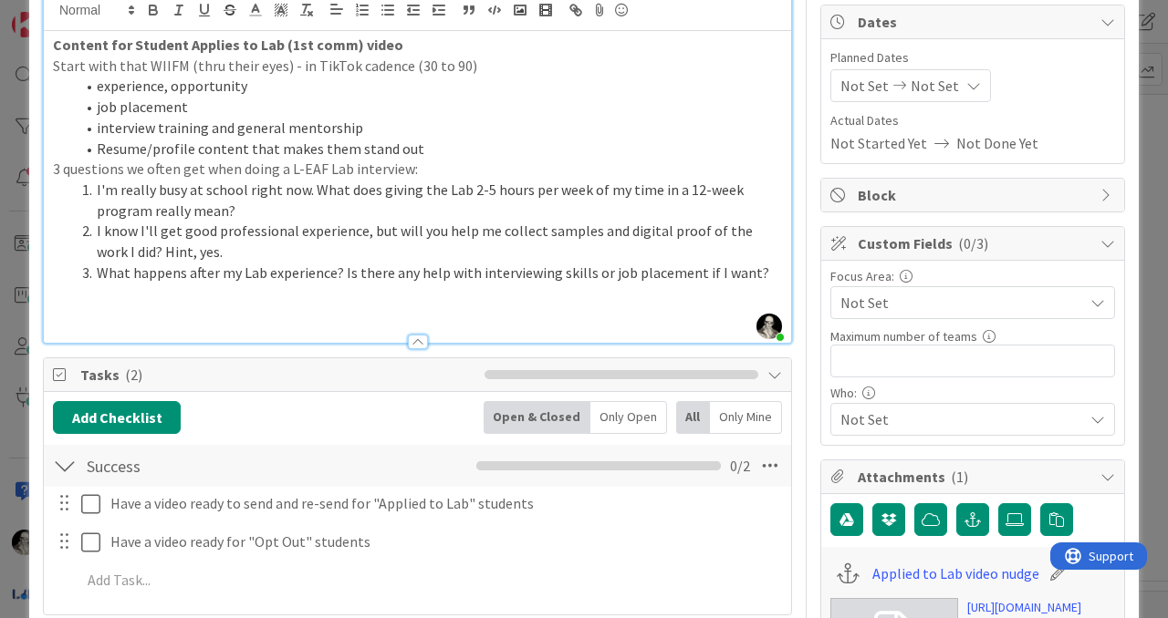
scroll to position [109, 0]
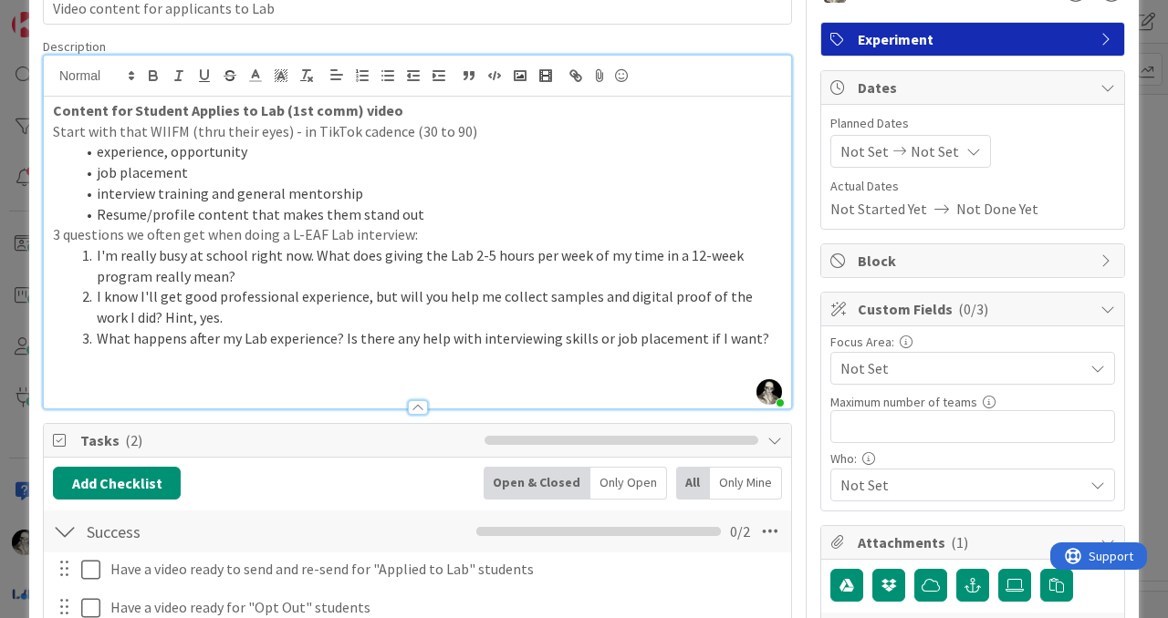
click at [93, 378] on p at bounding box center [417, 379] width 729 height 21
click at [186, 113] on strong "Content for Student Applies to Lab (1st comm) video" at bounding box center [228, 110] width 350 height 18
click at [280, 103] on strong "Content for Student "Applies to Lab (1st comm) video" at bounding box center [231, 110] width 357 height 18
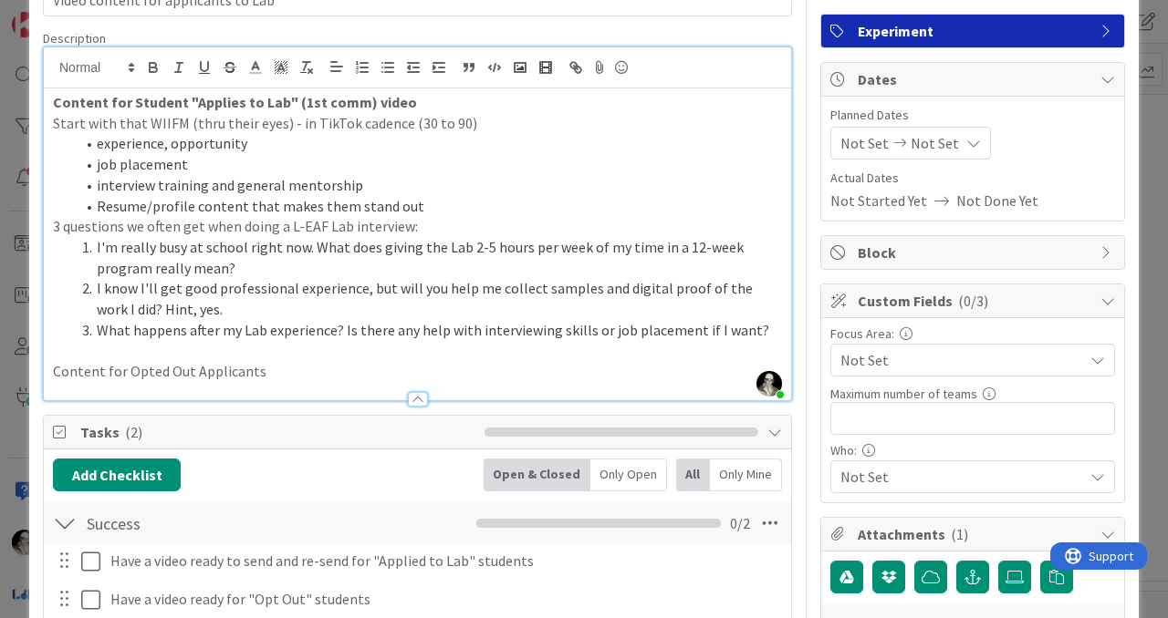
scroll to position [115, 0]
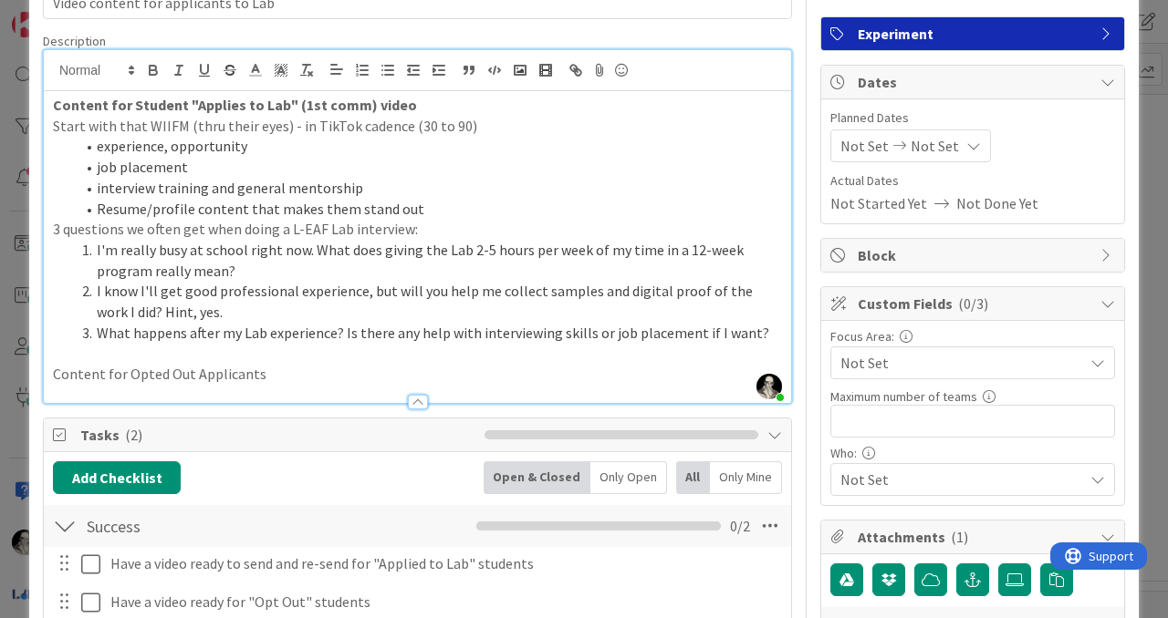
click at [278, 379] on p "Content for Opted Out Applicants" at bounding box center [417, 374] width 729 height 21
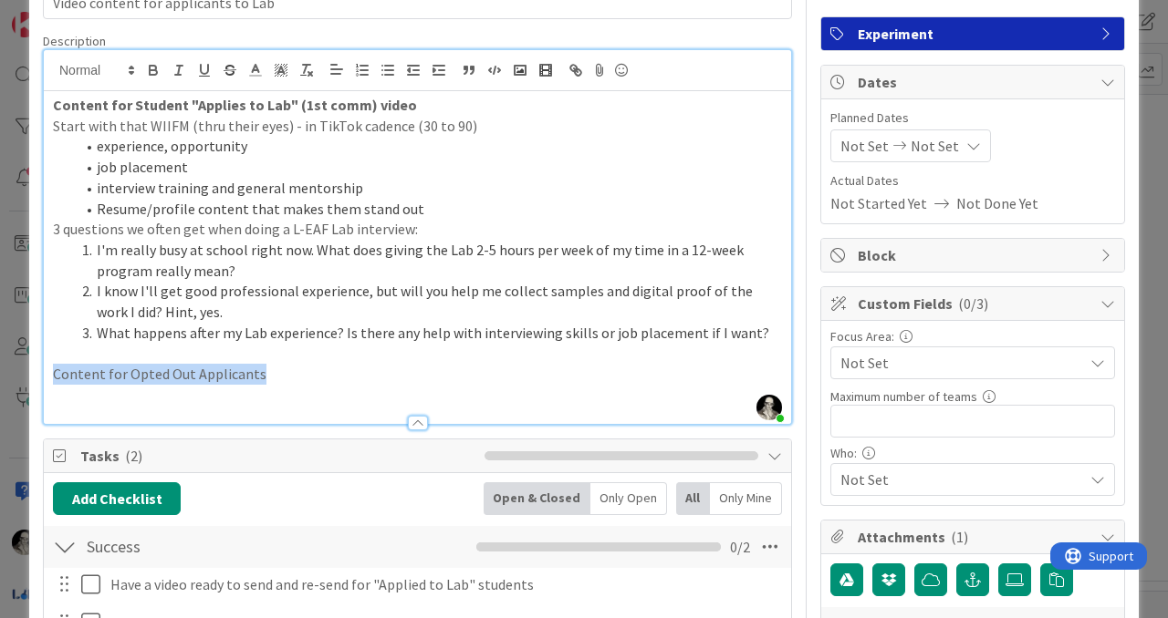
drag, startPoint x: 268, startPoint y: 376, endPoint x: 48, endPoint y: 371, distance: 219.9
click at [48, 371] on div "Content for Student "Applies to Lab" (1st comm) video Start with that WIIFM (th…" at bounding box center [417, 257] width 747 height 333
click at [153, 74] on icon "button" at bounding box center [153, 72] width 7 height 5
click at [117, 400] on p at bounding box center [417, 395] width 729 height 21
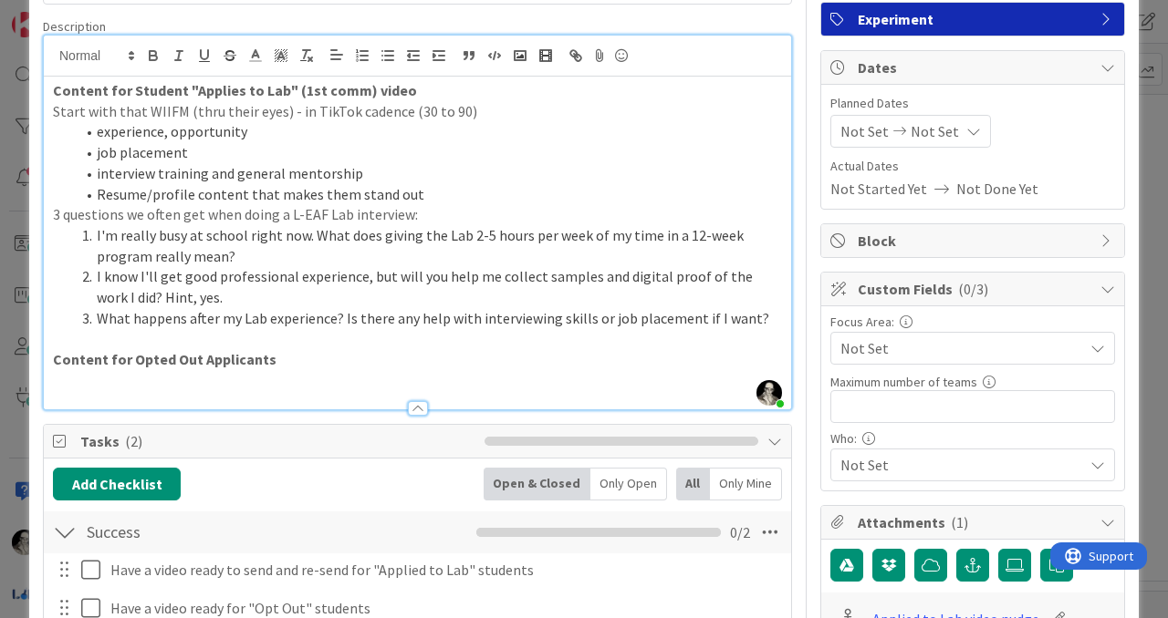
scroll to position [136, 0]
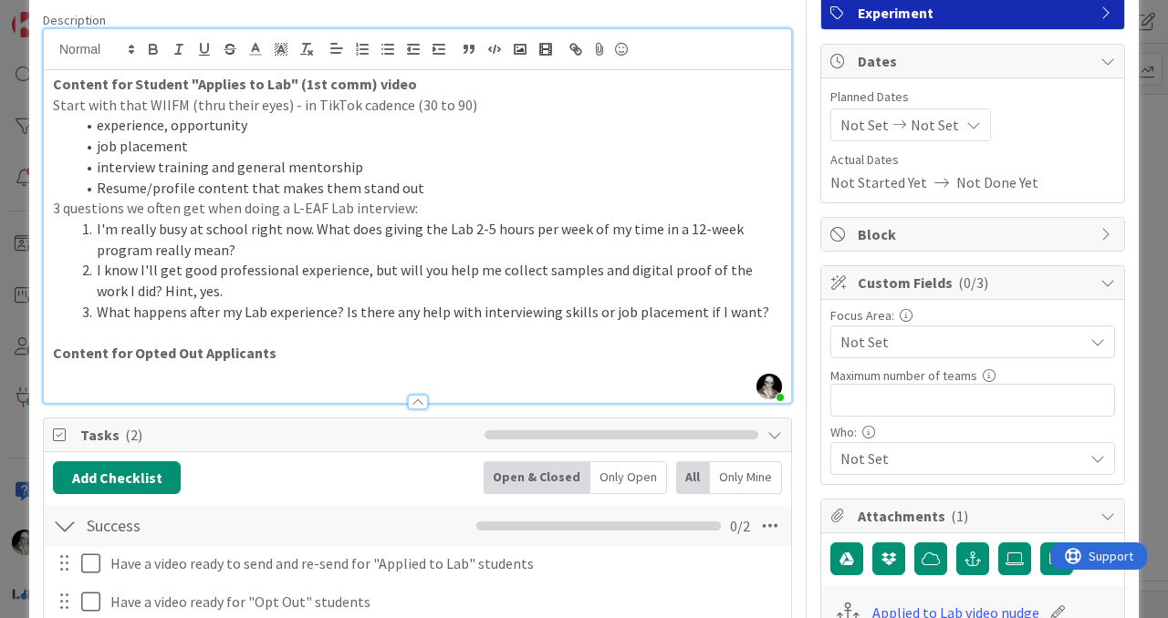
click at [192, 375] on p at bounding box center [417, 374] width 729 height 21
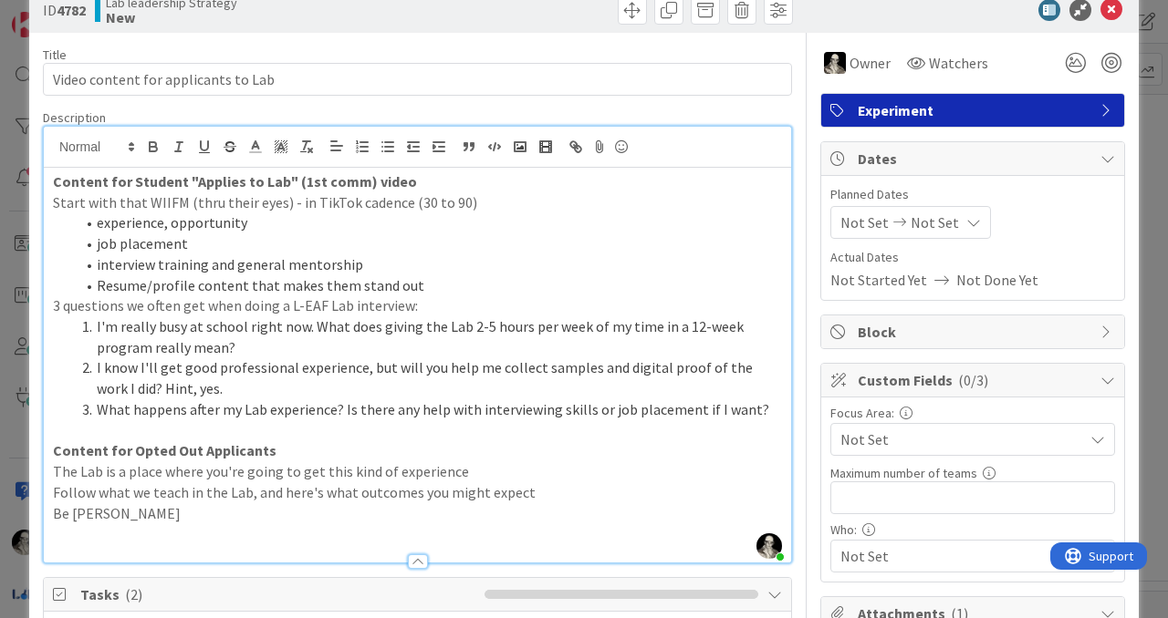
scroll to position [31, 0]
